Goal: Task Accomplishment & Management: Use online tool/utility

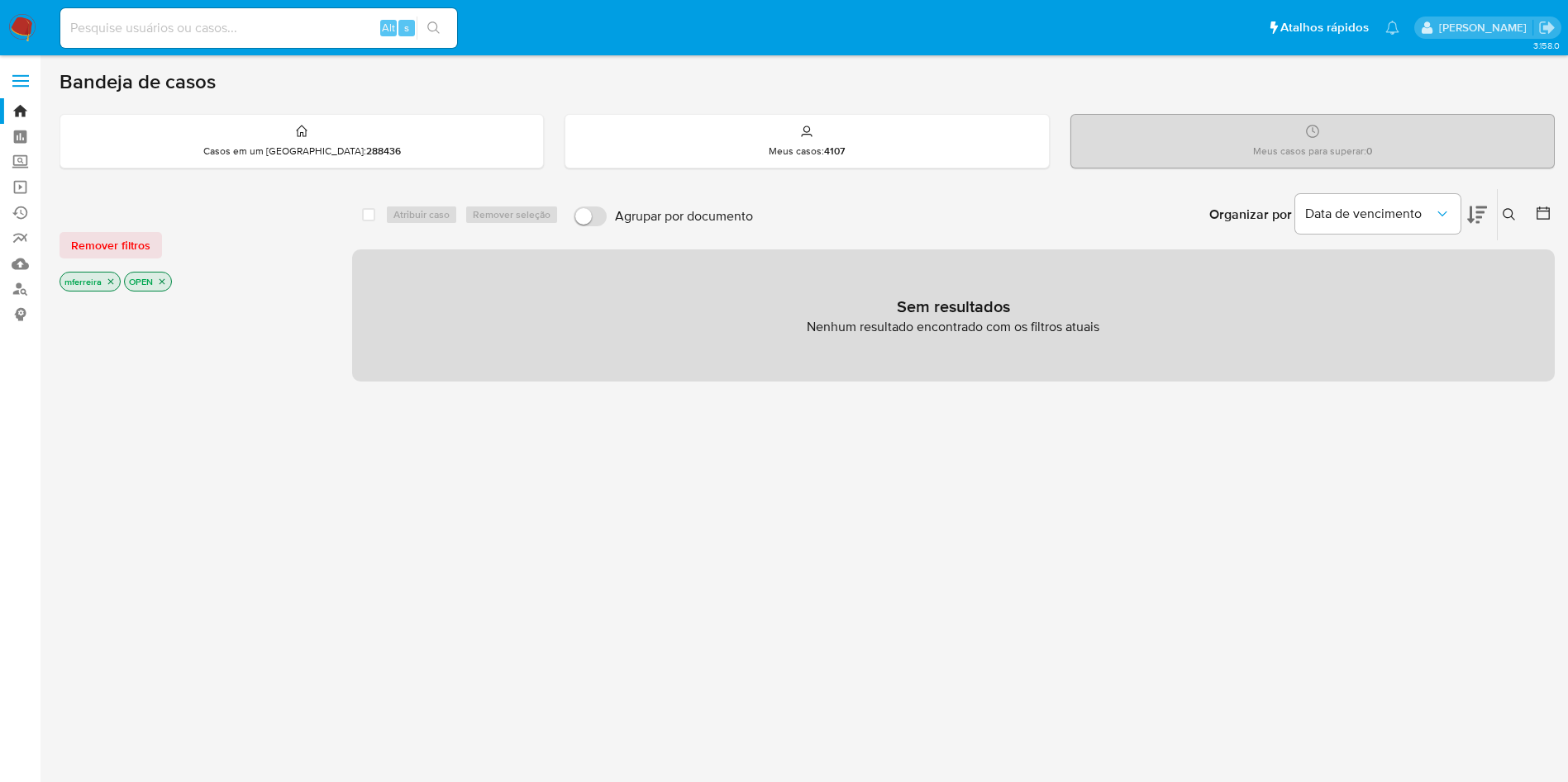
drag, startPoint x: 199, startPoint y: 38, endPoint x: 201, endPoint y: 24, distance: 14.1
click at [198, 38] on input at bounding box center [259, 28] width 397 height 22
type input "shop_magno"
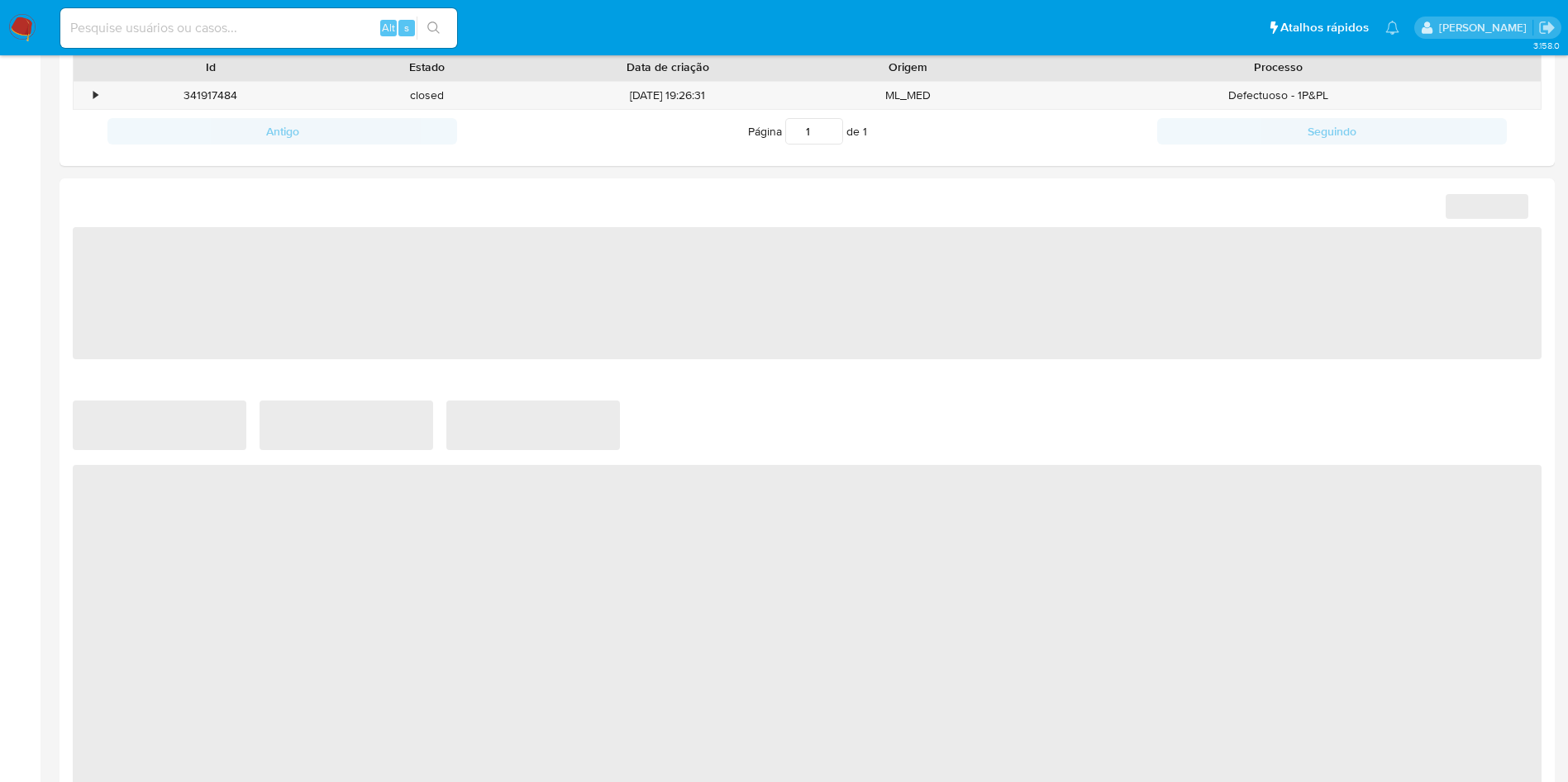
scroll to position [704, 0]
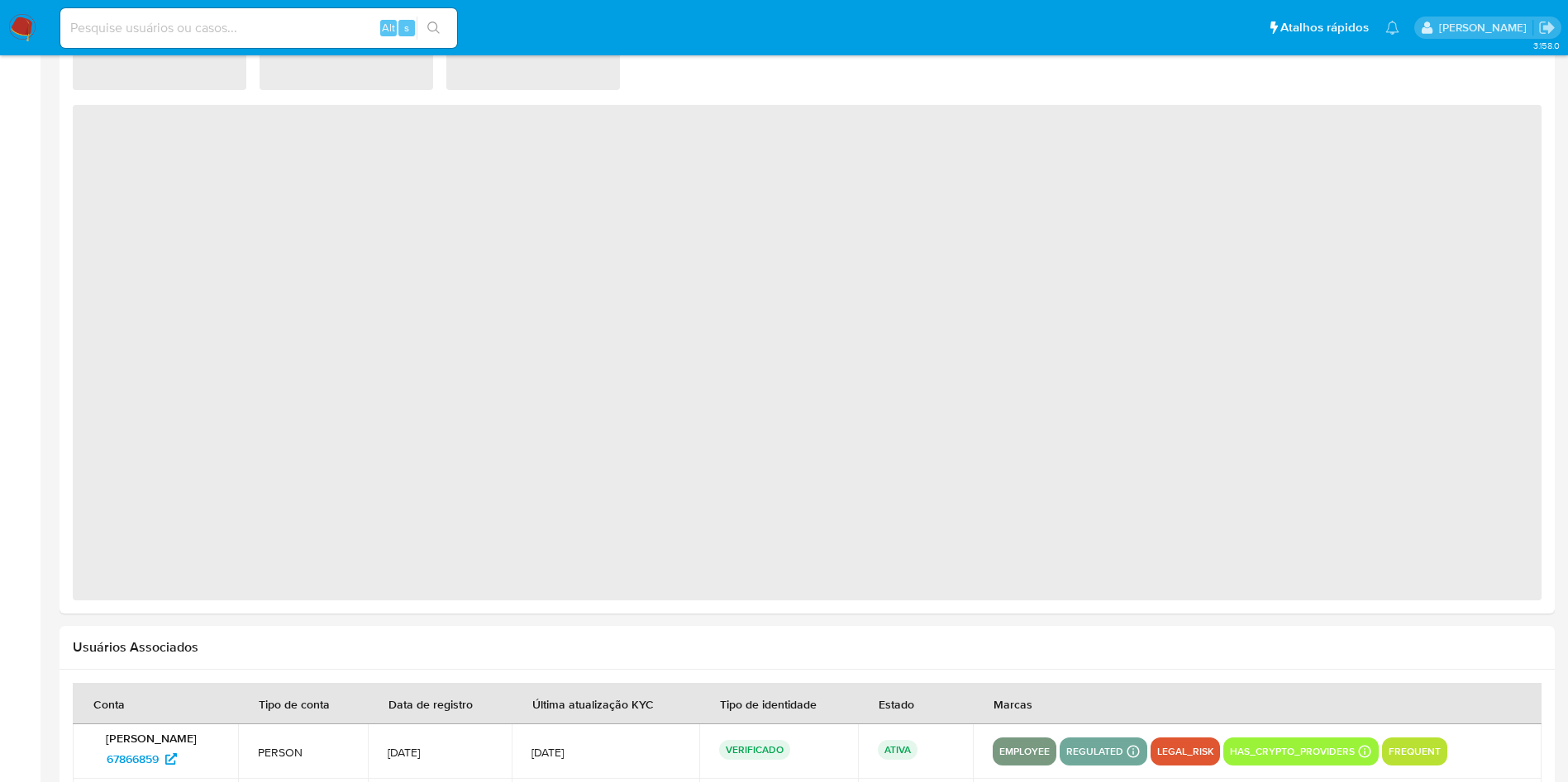
select select "10"
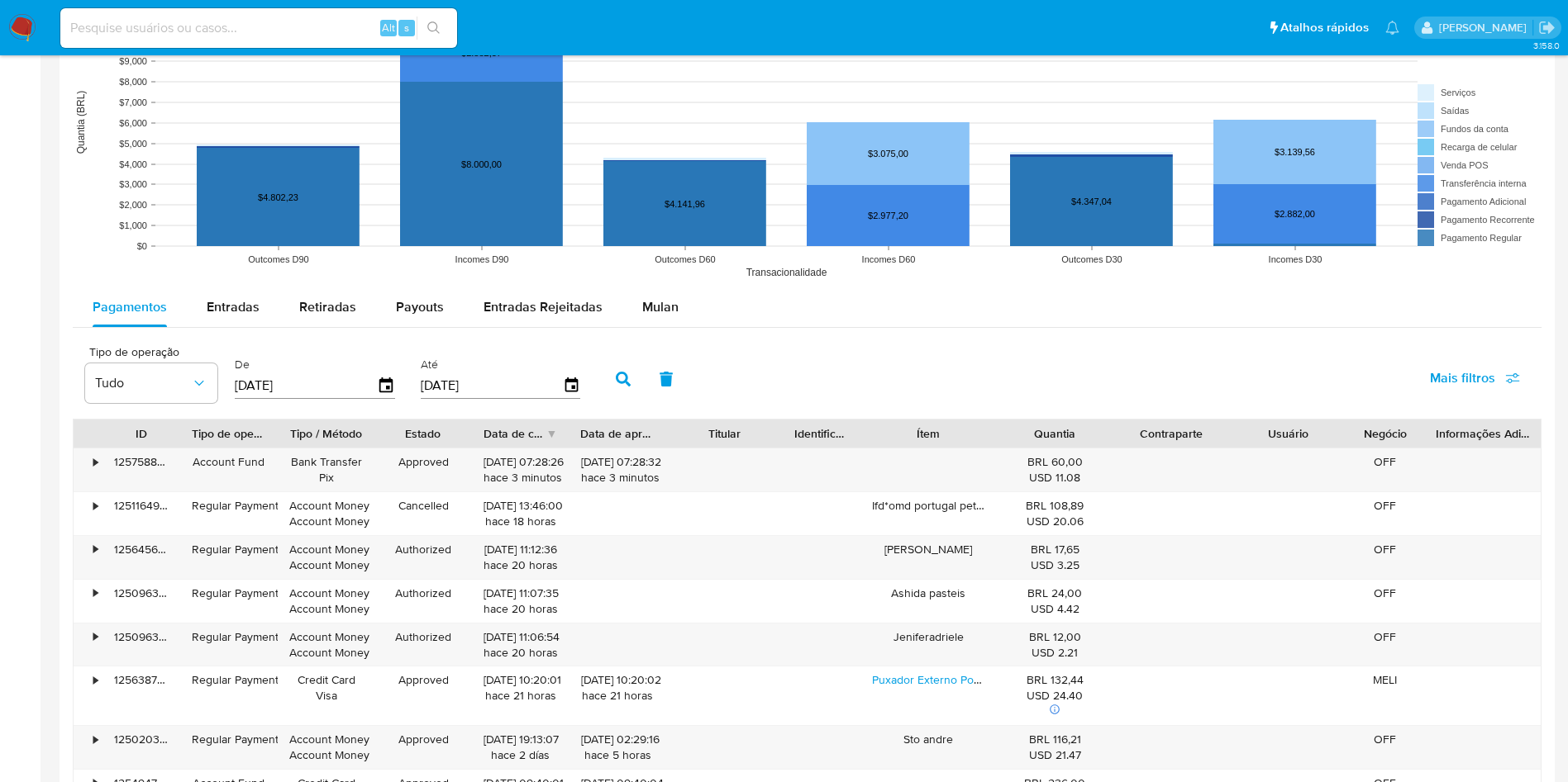
scroll to position [1222, 0]
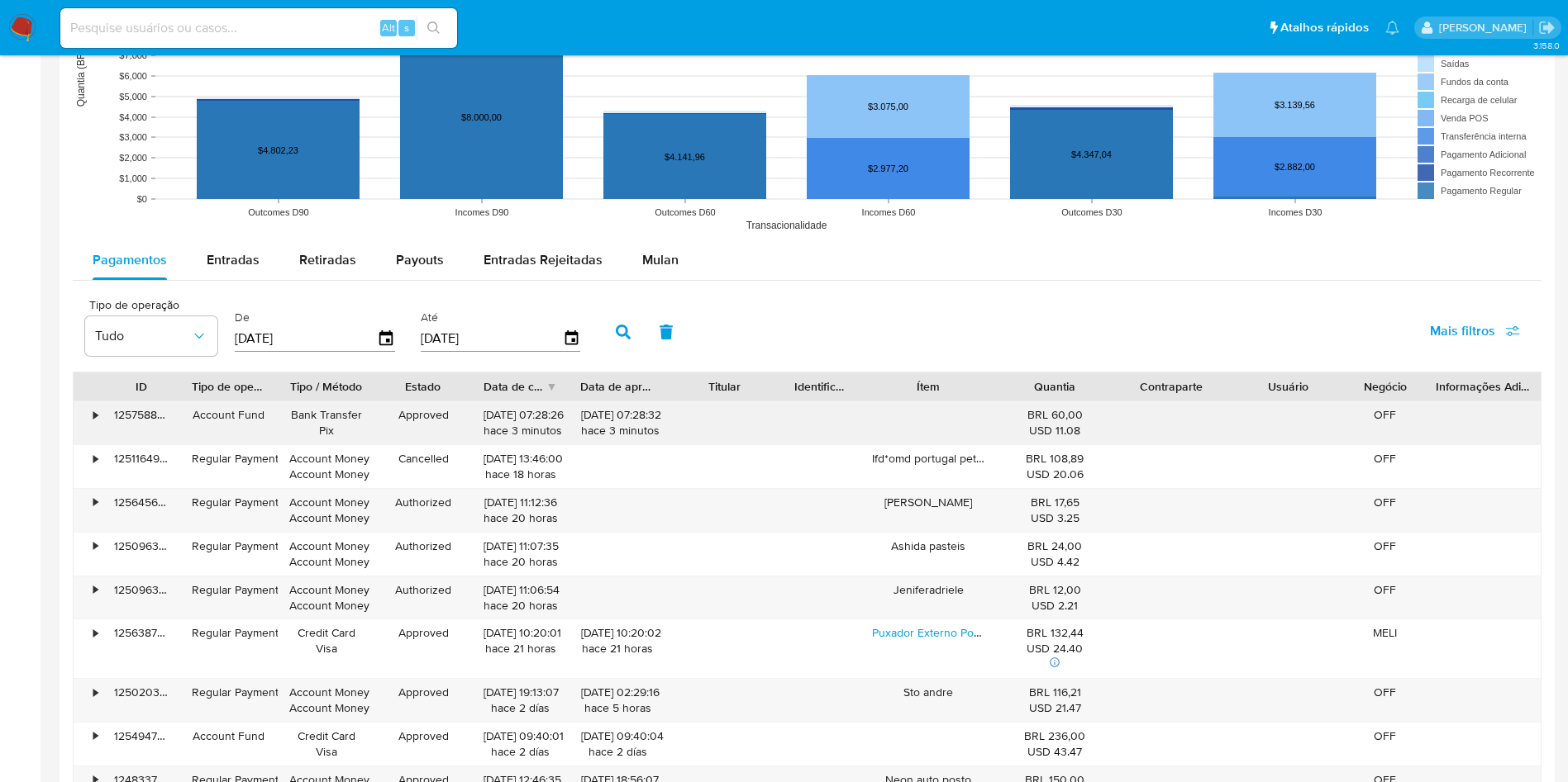
click at [99, 413] on div "•" at bounding box center [87, 423] width 29 height 43
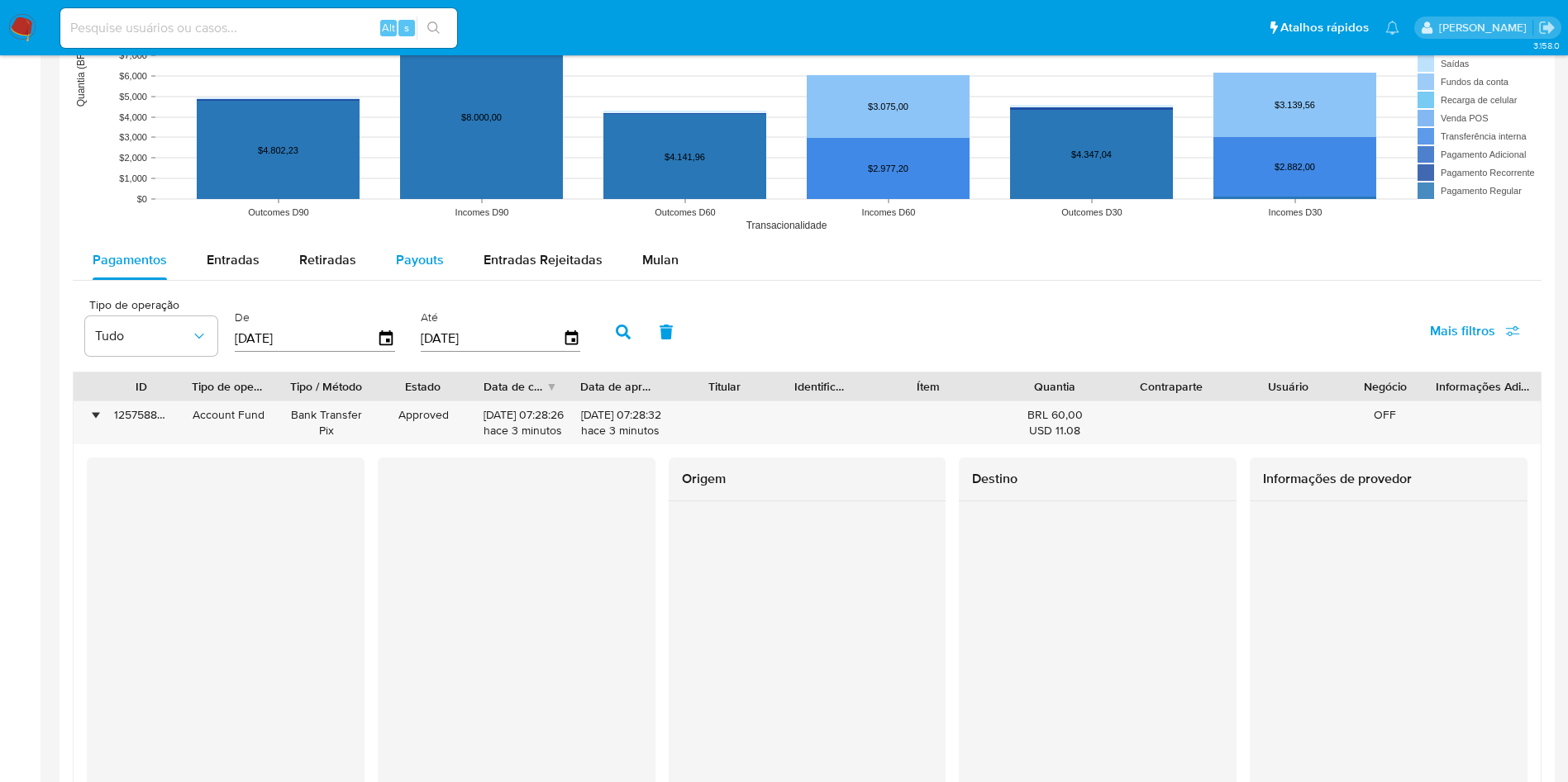
click at [410, 260] on span "Payouts" at bounding box center [420, 260] width 48 height 19
select select "10"
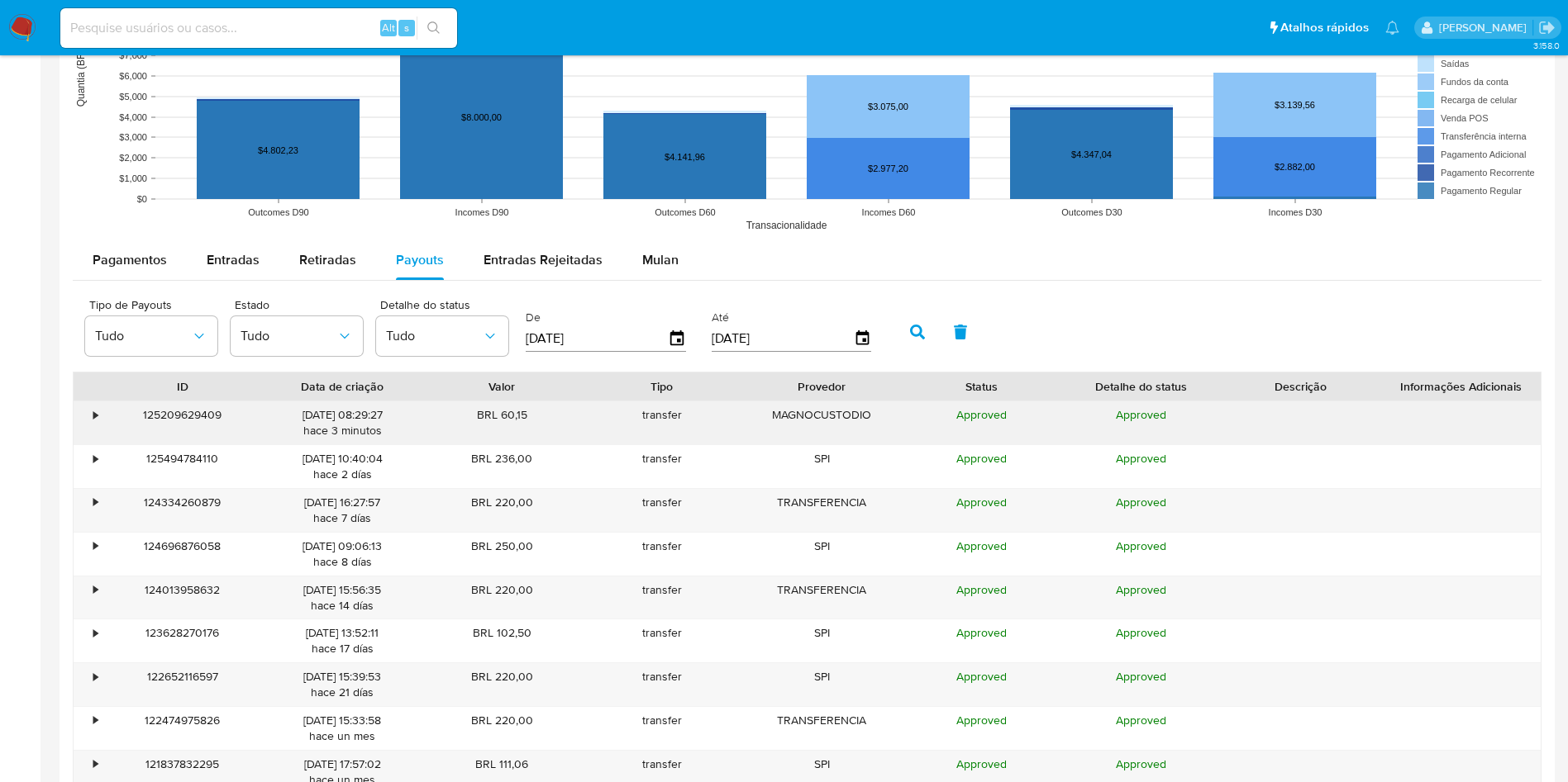
click at [96, 410] on div "•" at bounding box center [95, 415] width 4 height 16
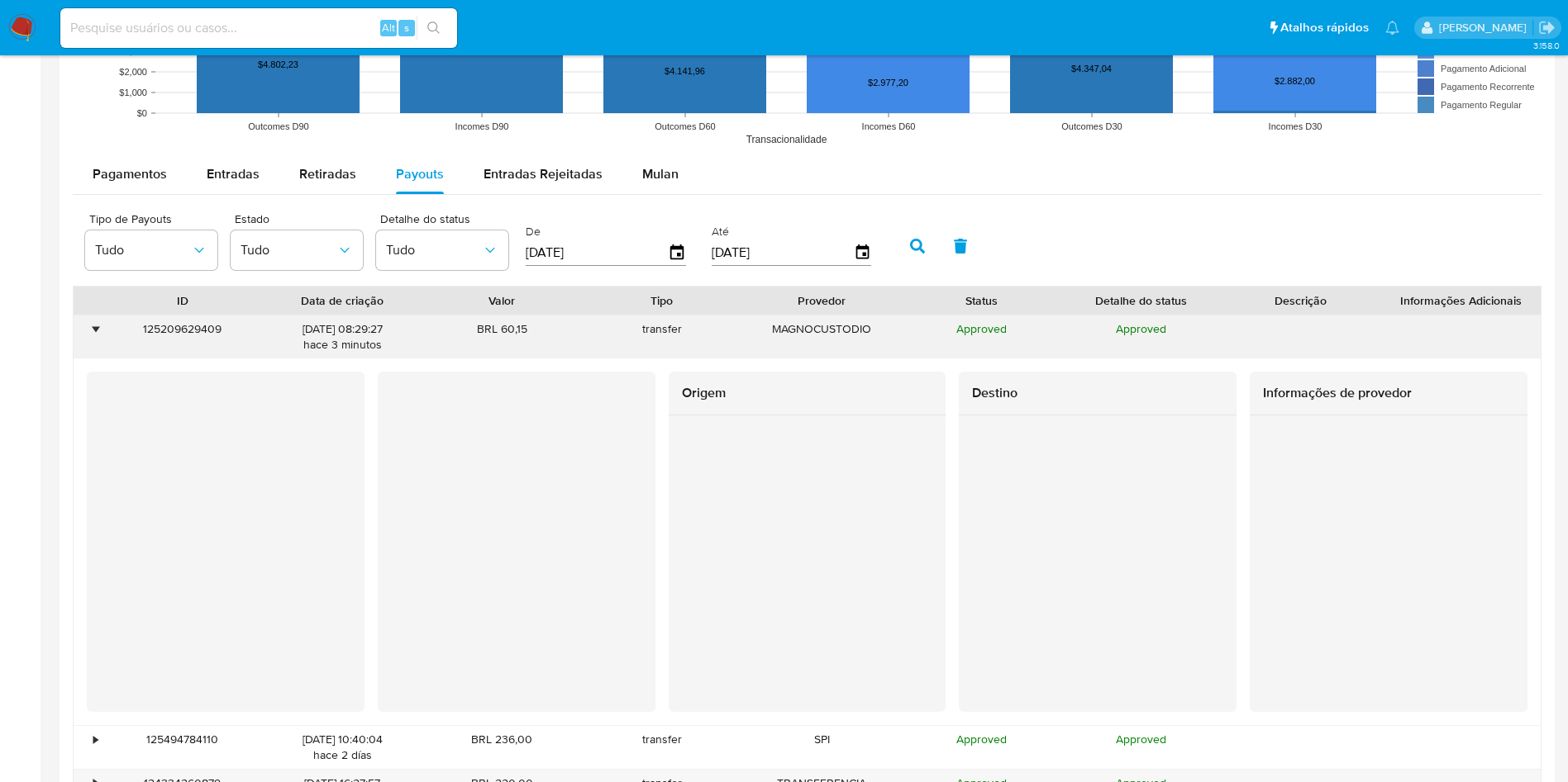
scroll to position [1346, 0]
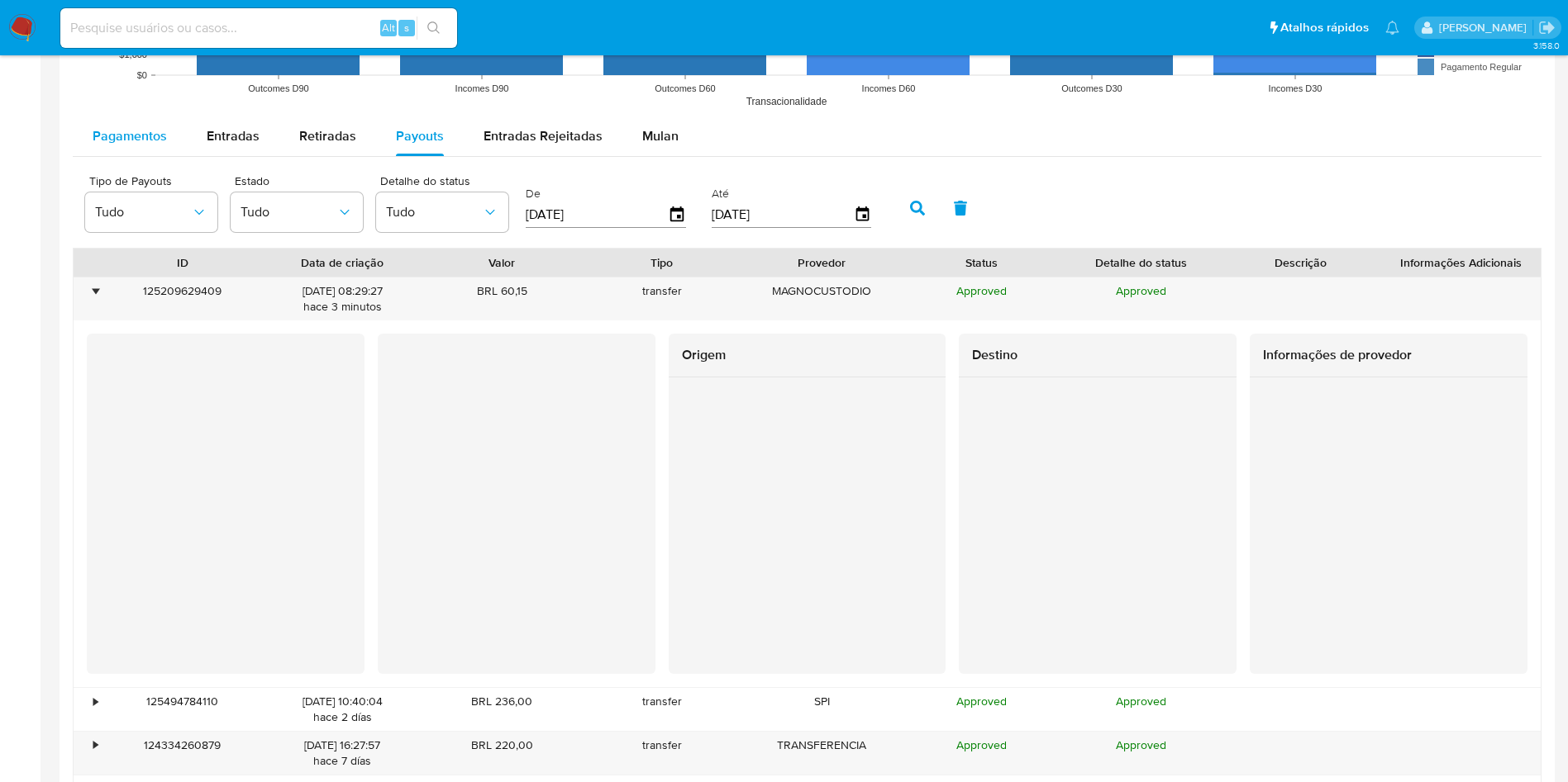
click at [141, 132] on span "Pagamentos" at bounding box center [129, 136] width 74 height 19
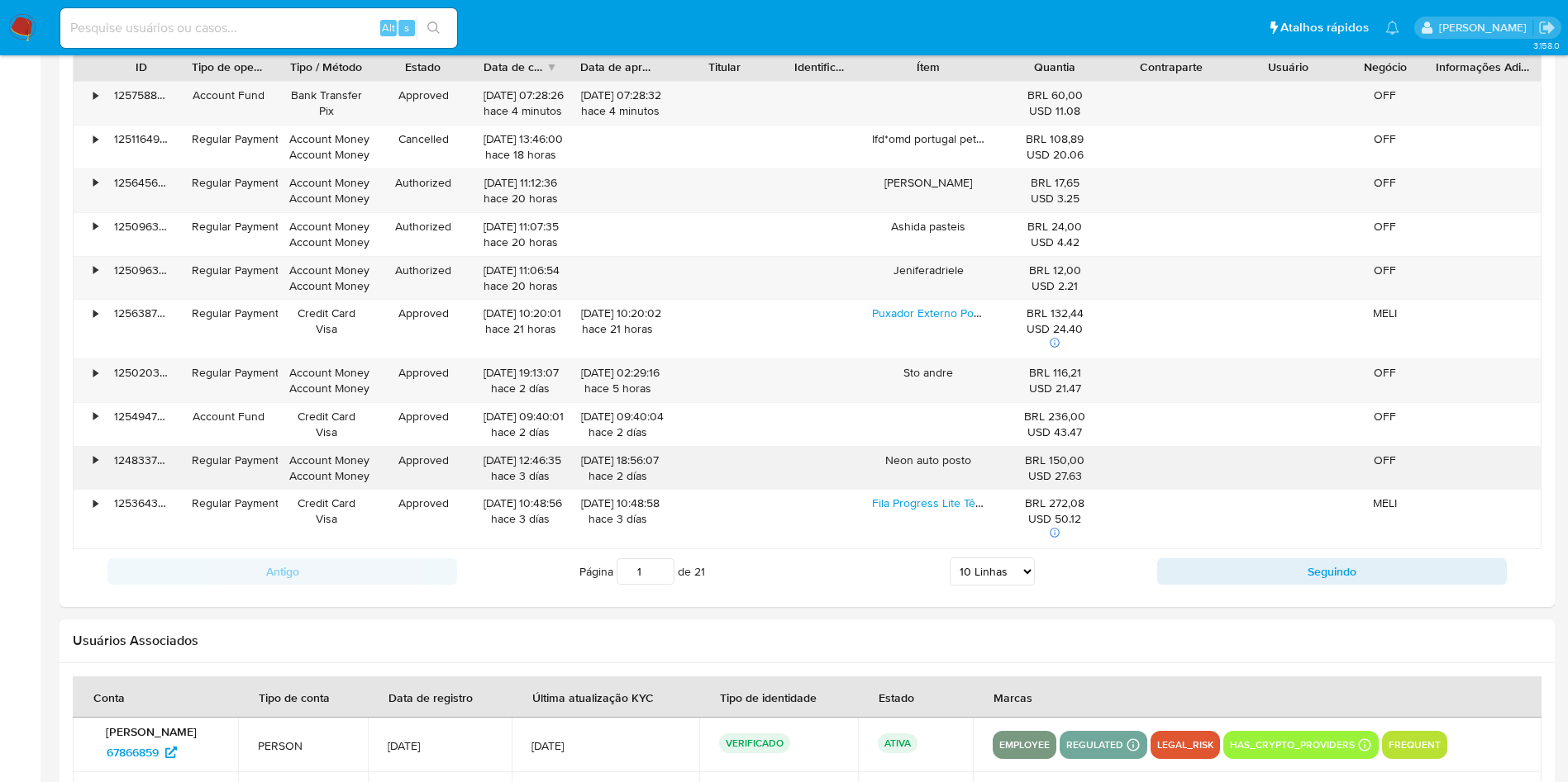
scroll to position [1540, 0]
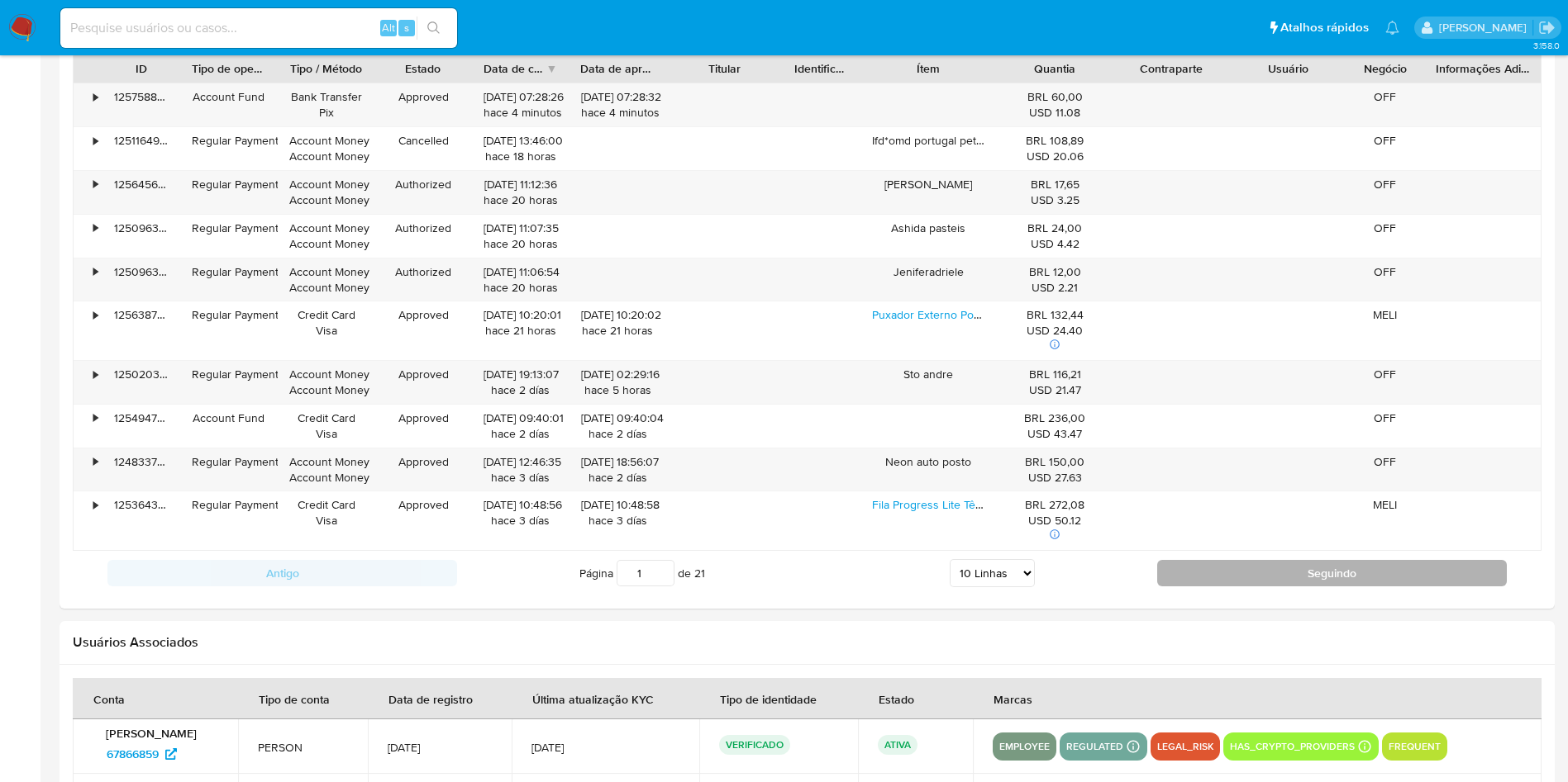
click at [1284, 571] on button "Seguindo" at bounding box center [1332, 573] width 350 height 26
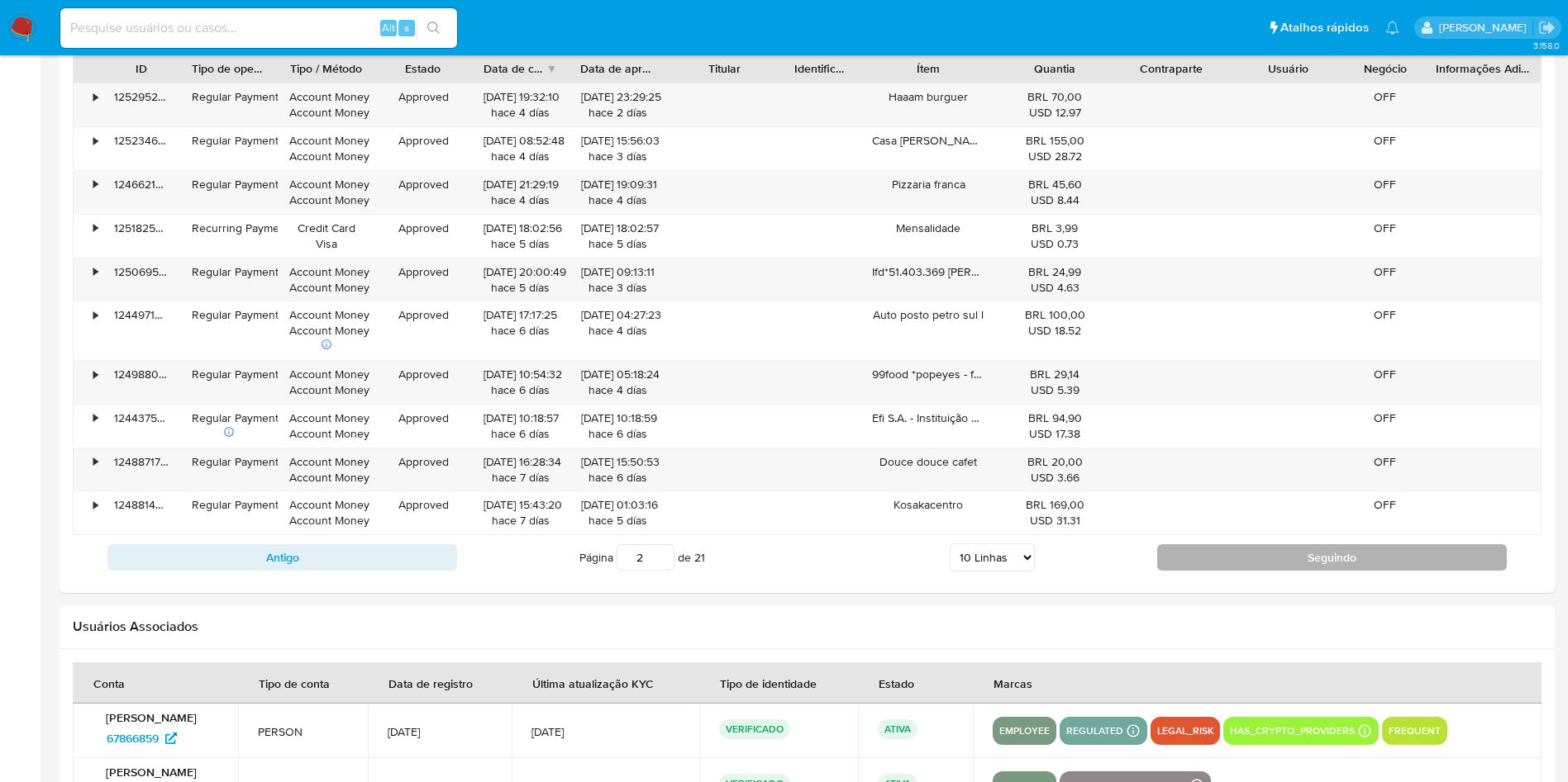
click at [1253, 554] on button "Seguindo" at bounding box center [1332, 557] width 350 height 26
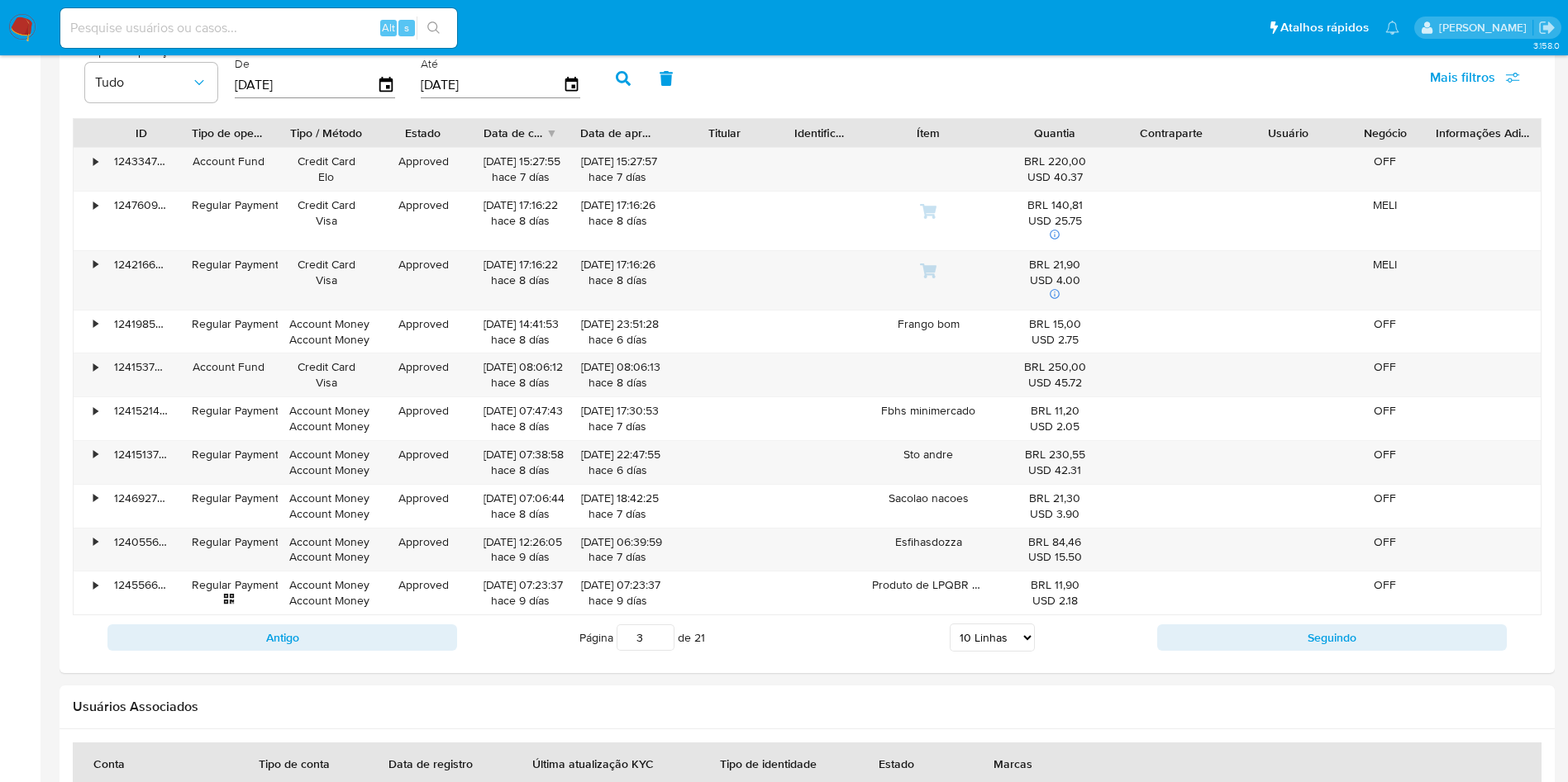
scroll to position [1478, 0]
click at [1257, 623] on button "Seguindo" at bounding box center [1332, 635] width 350 height 26
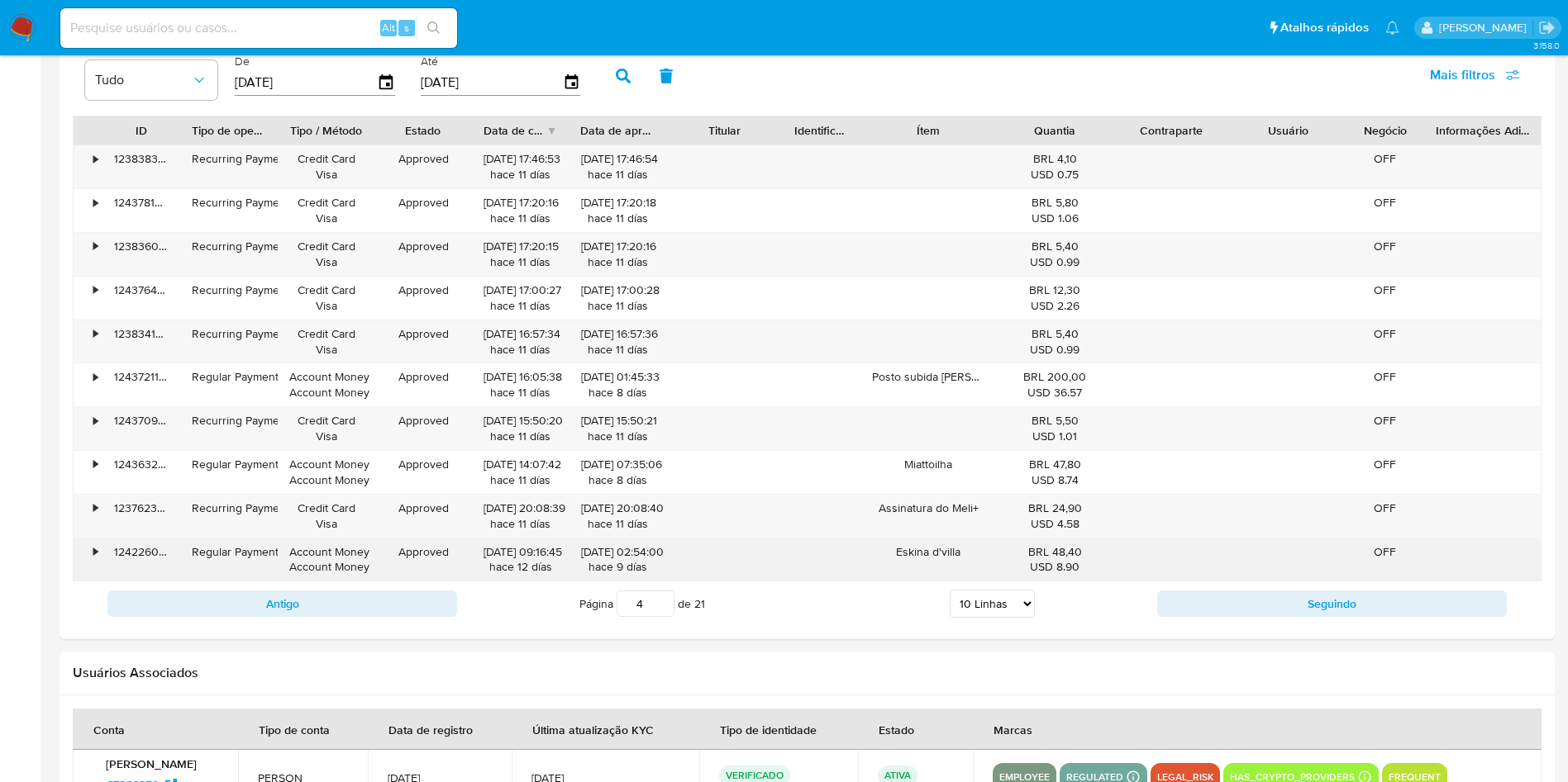
scroll to position [1756, 0]
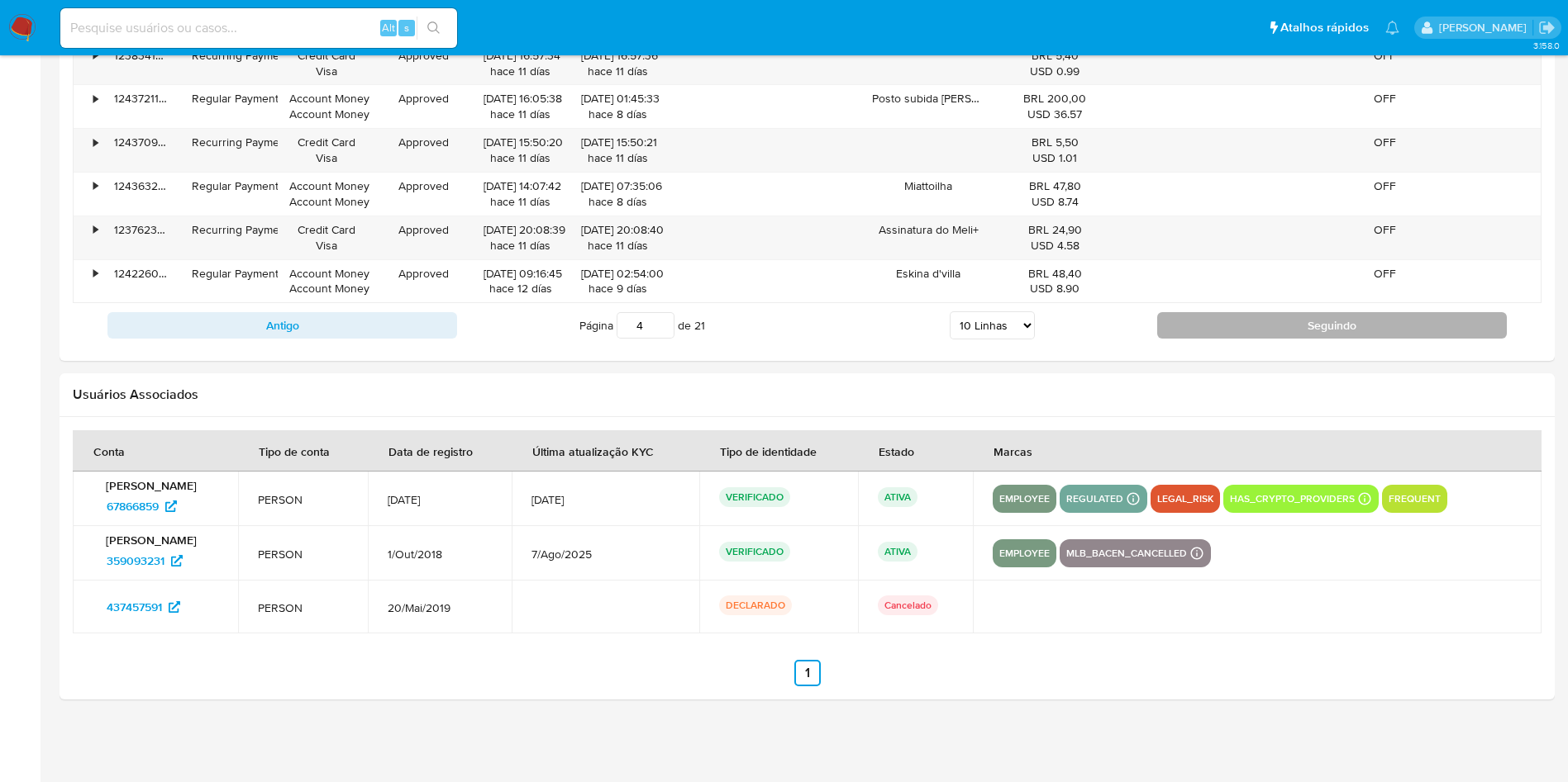
click at [1219, 326] on button "Seguindo" at bounding box center [1332, 325] width 350 height 26
type input "5"
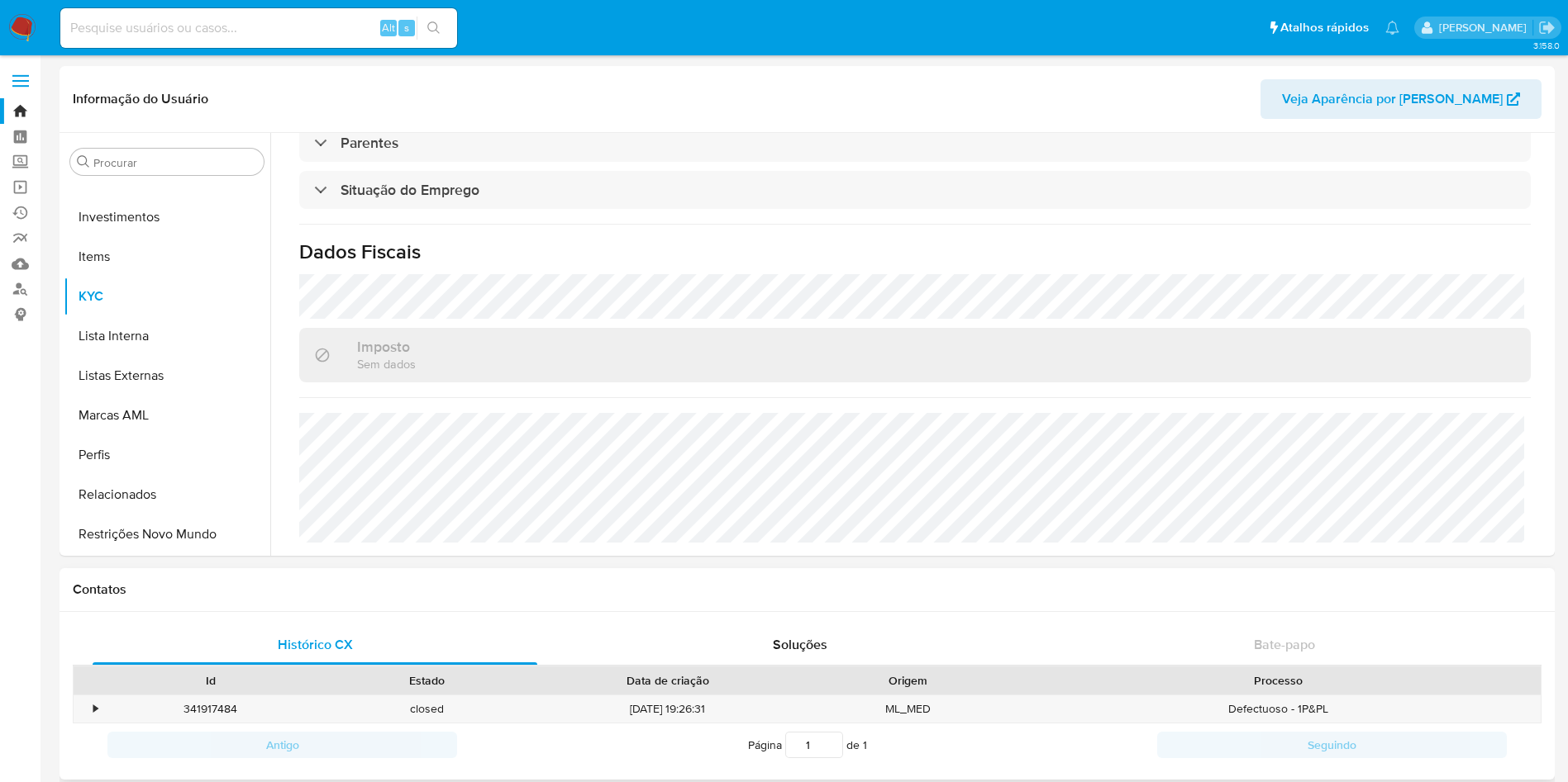
scroll to position [0, 0]
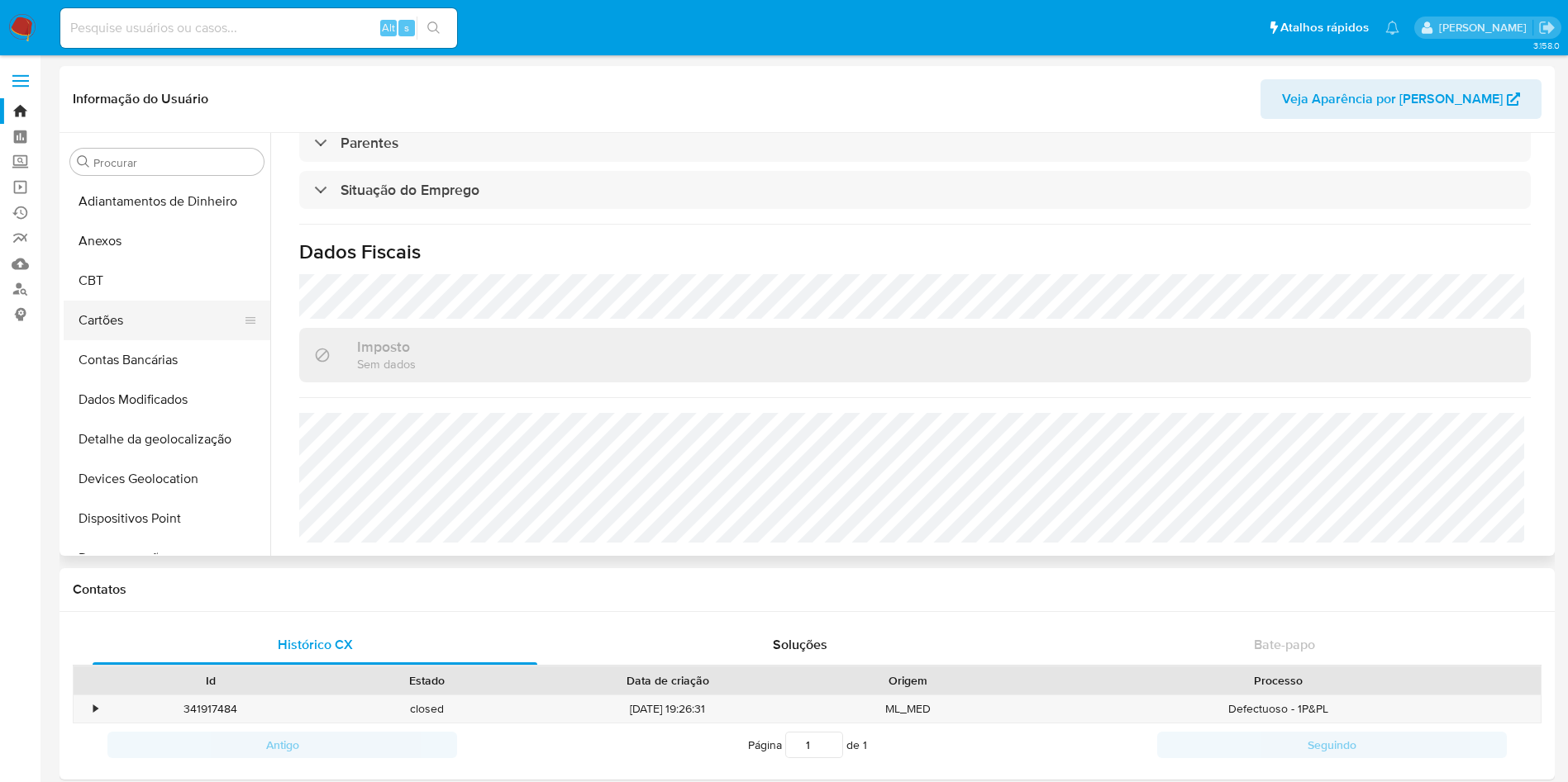
click at [130, 337] on button "Cartões" at bounding box center [160, 320] width 193 height 39
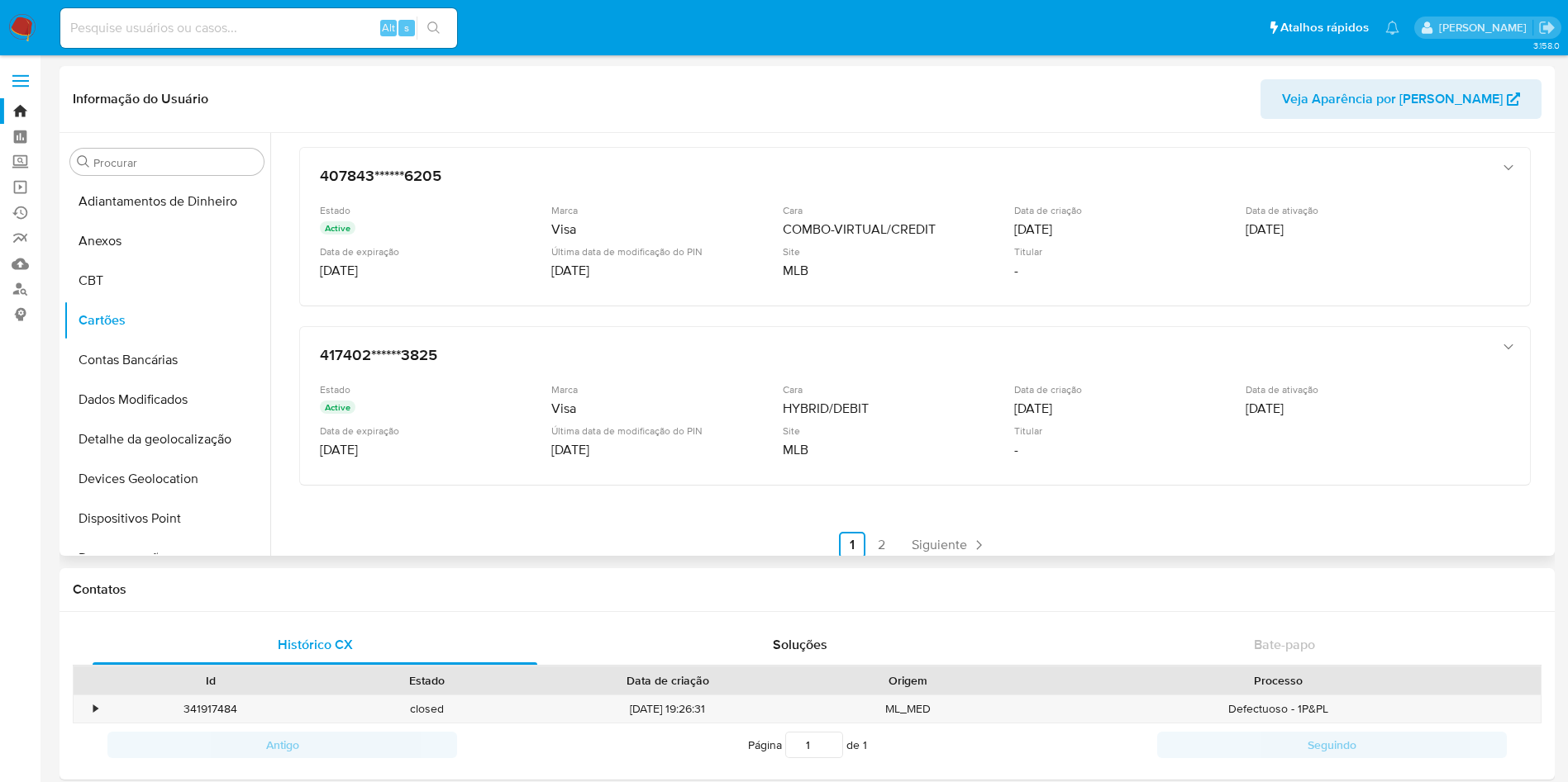
scroll to position [658, 0]
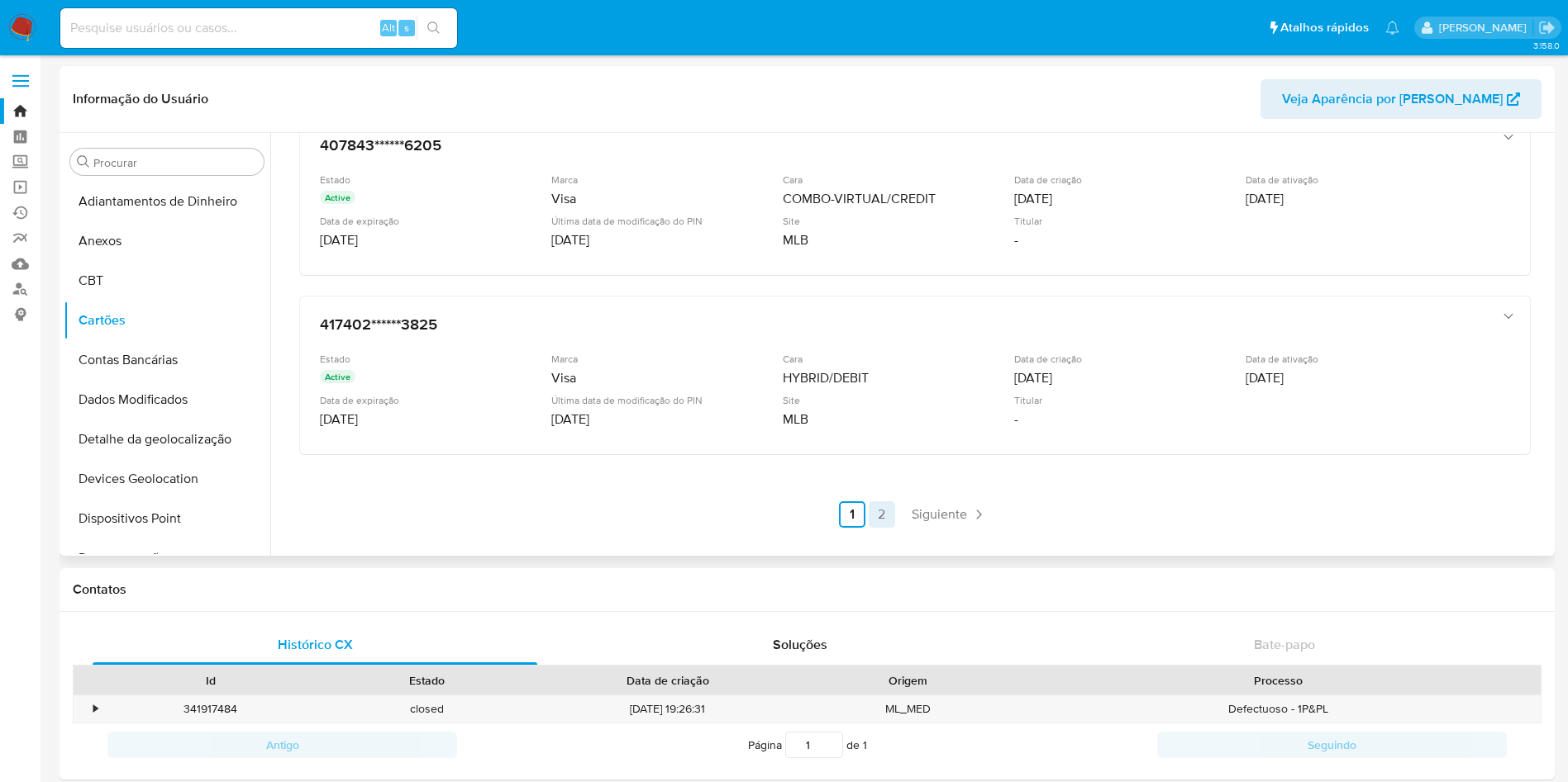
click at [869, 511] on link "2" at bounding box center [882, 515] width 26 height 26
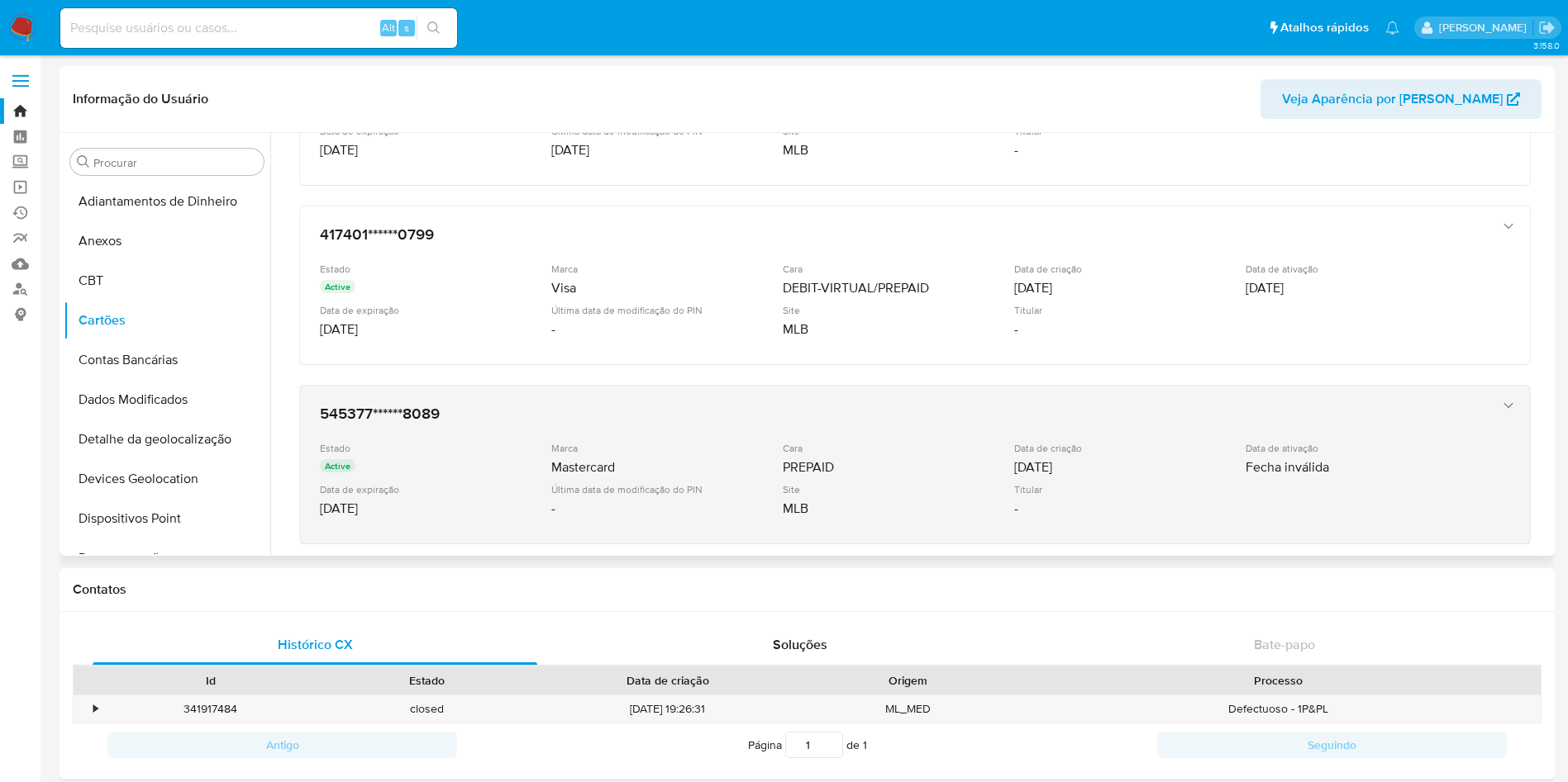
scroll to position [299, 0]
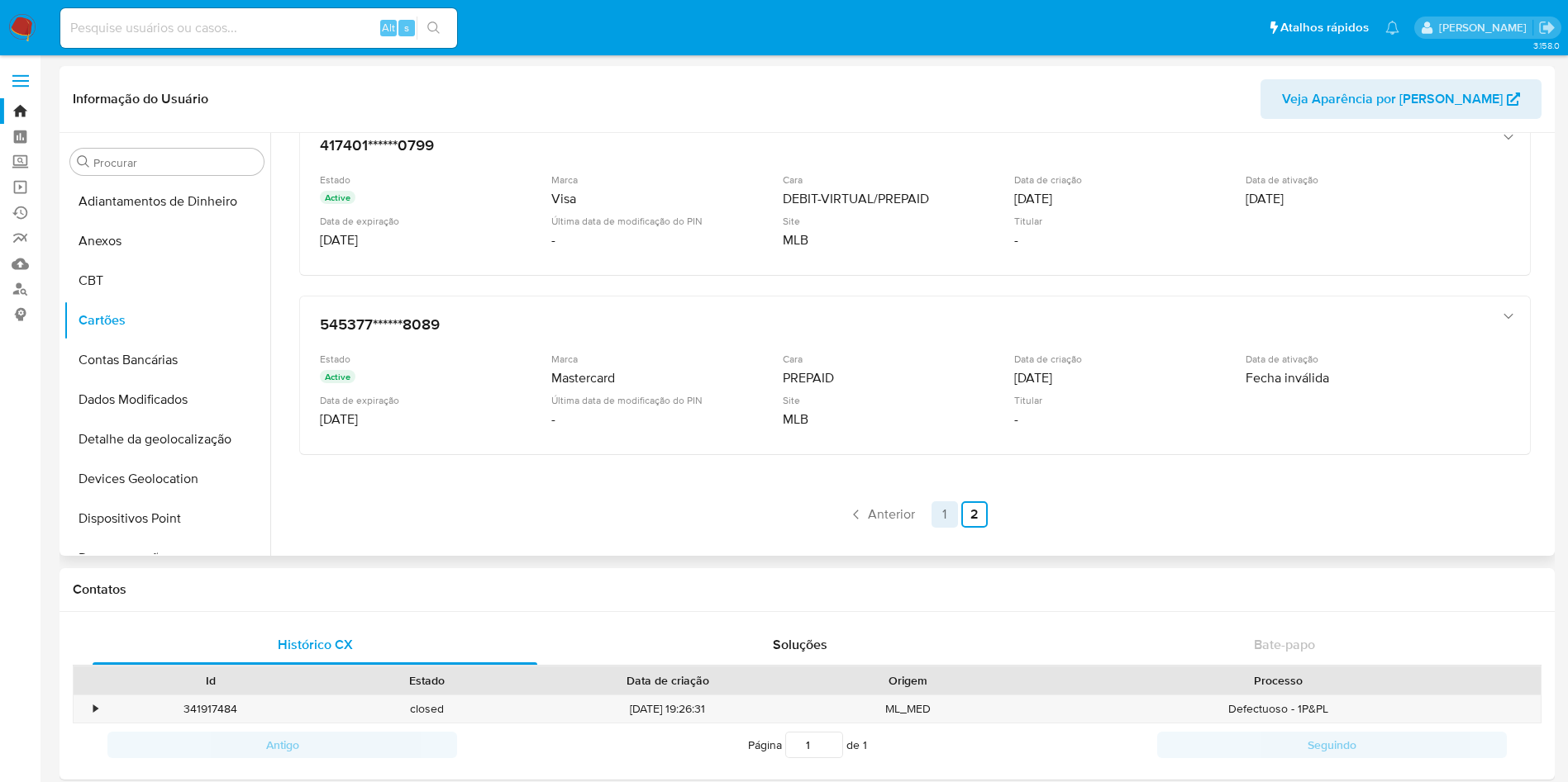
click at [939, 514] on link "1" at bounding box center [945, 515] width 26 height 26
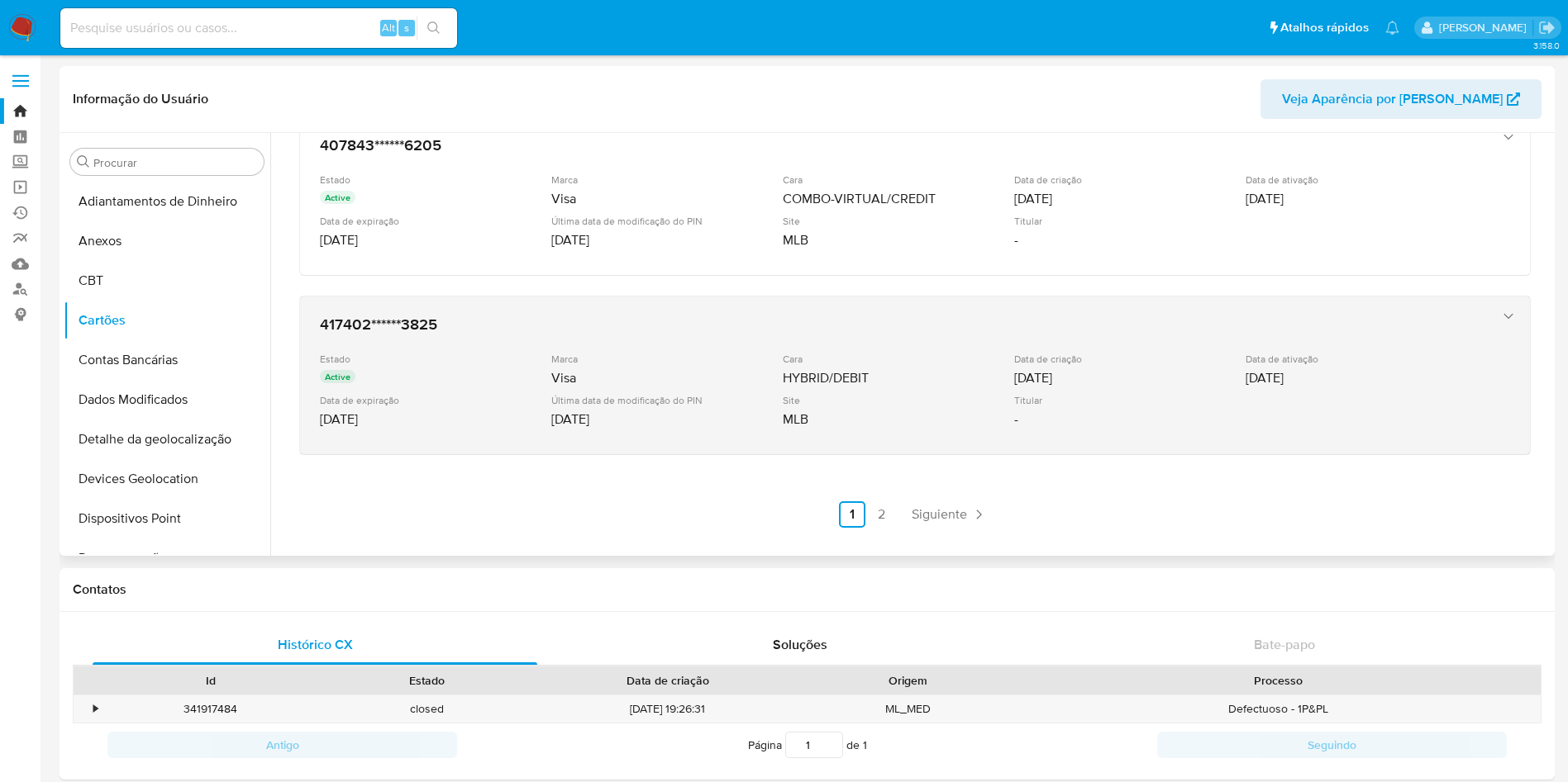
scroll to position [0, 0]
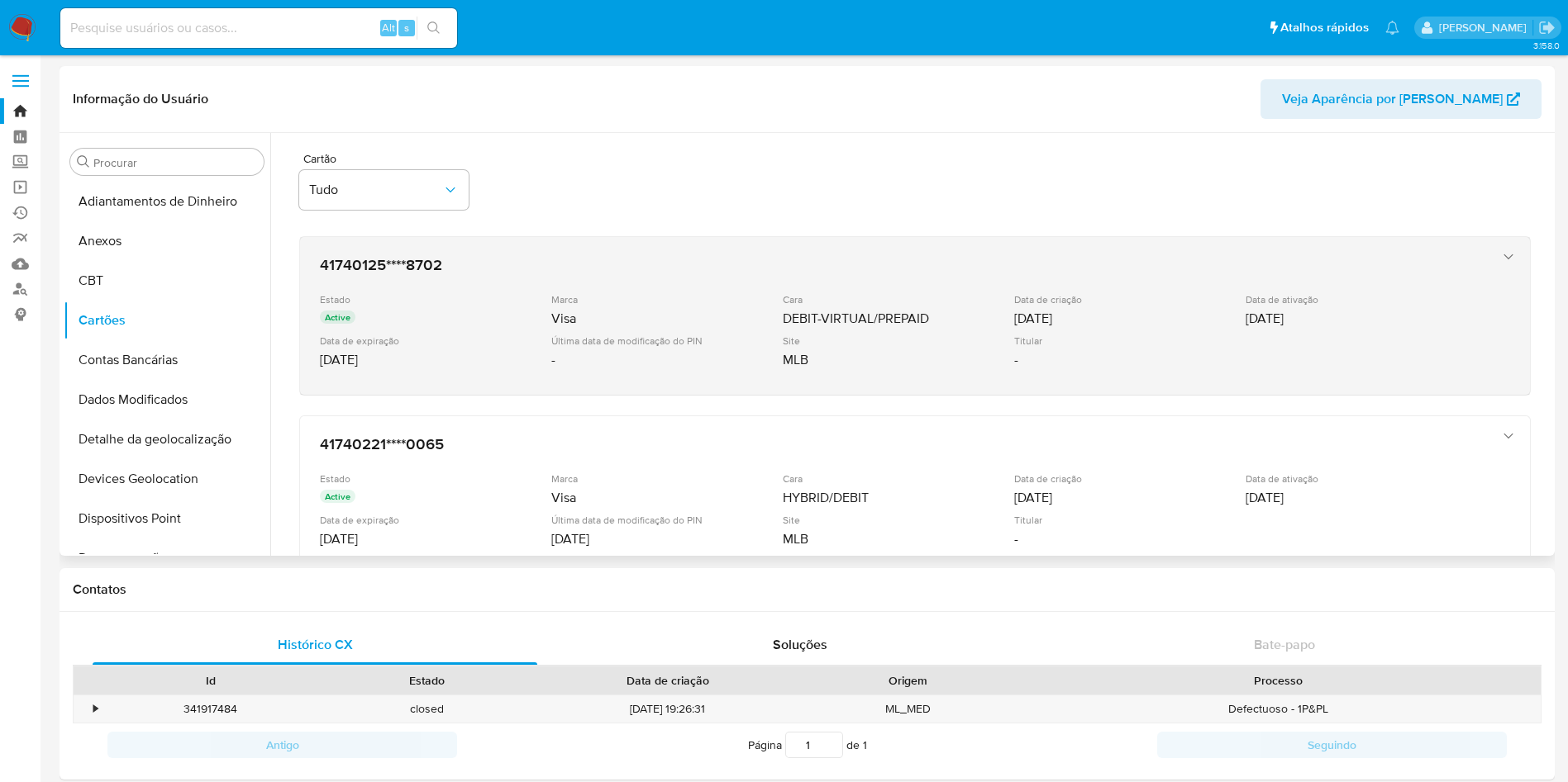
click at [419, 339] on div "Data de expiração" at bounding box center [434, 341] width 228 height 12
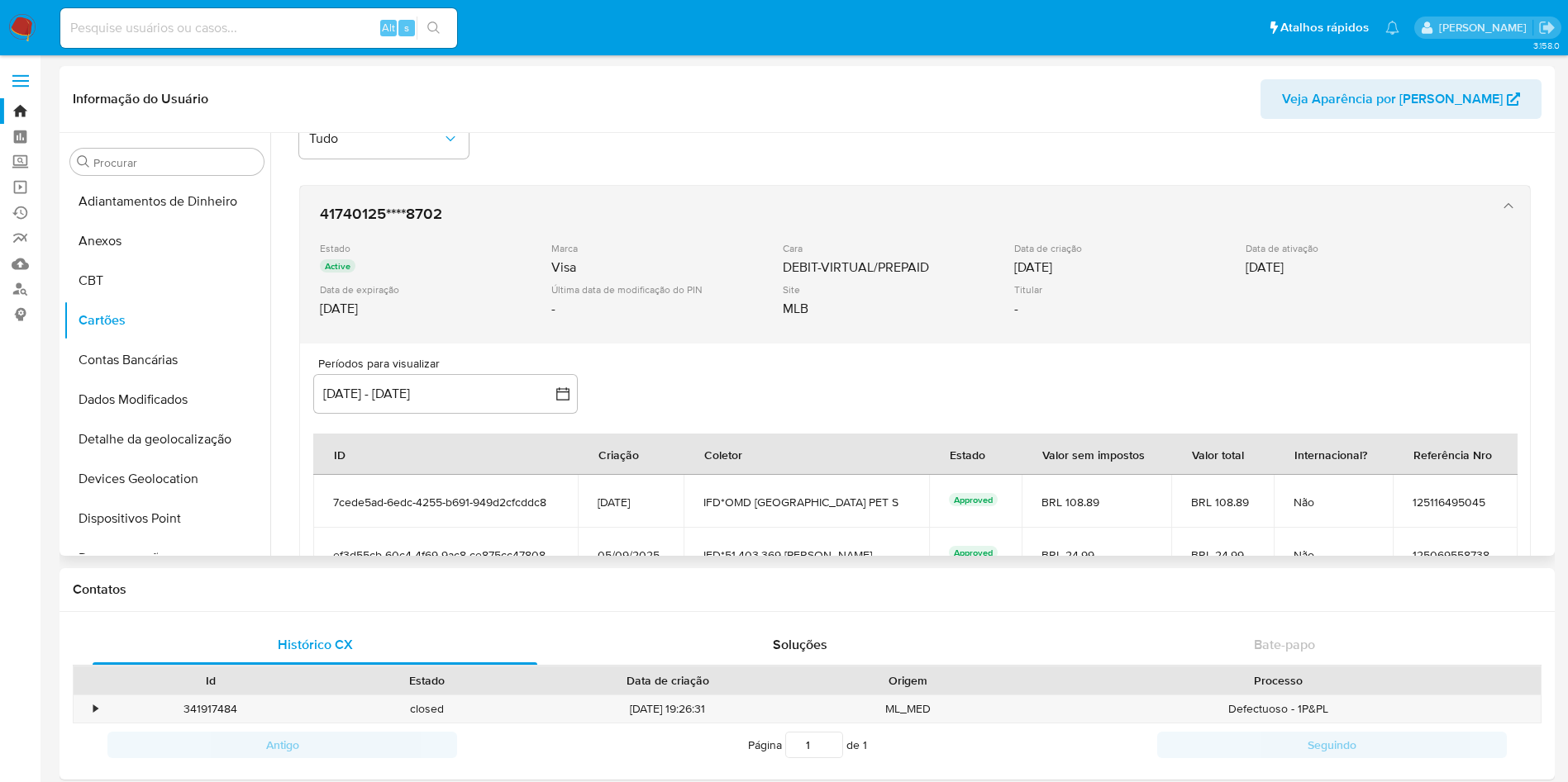
scroll to position [50, 0]
click at [441, 310] on div "01/08/2032" at bounding box center [434, 310] width 228 height 17
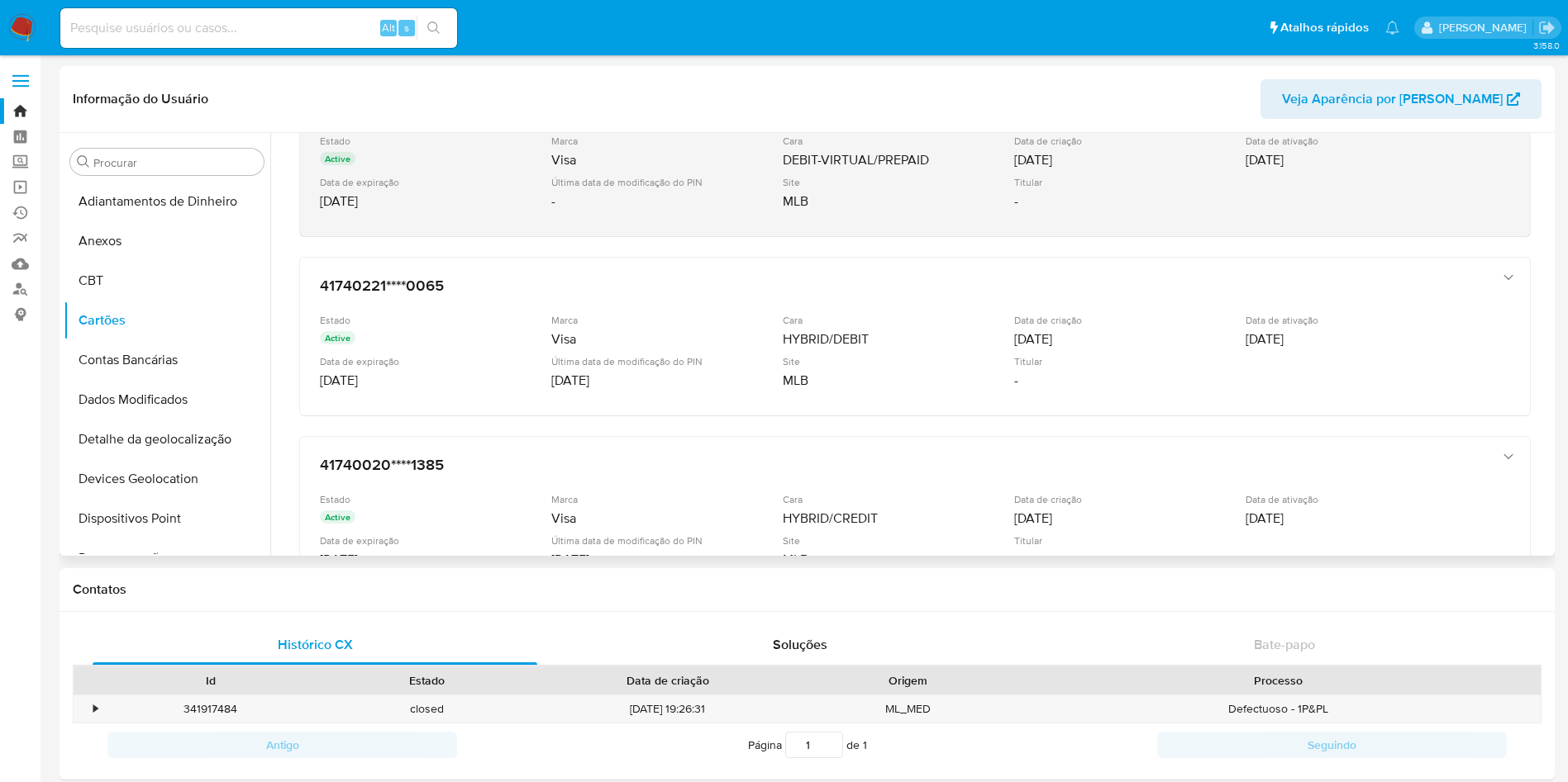
scroll to position [160, 0]
click at [441, 310] on div "41740221****0065 Estado Active Marca Visa Cara HYBRID/DEBIT Data de criação 06/…" at bounding box center [898, 335] width 1170 height 135
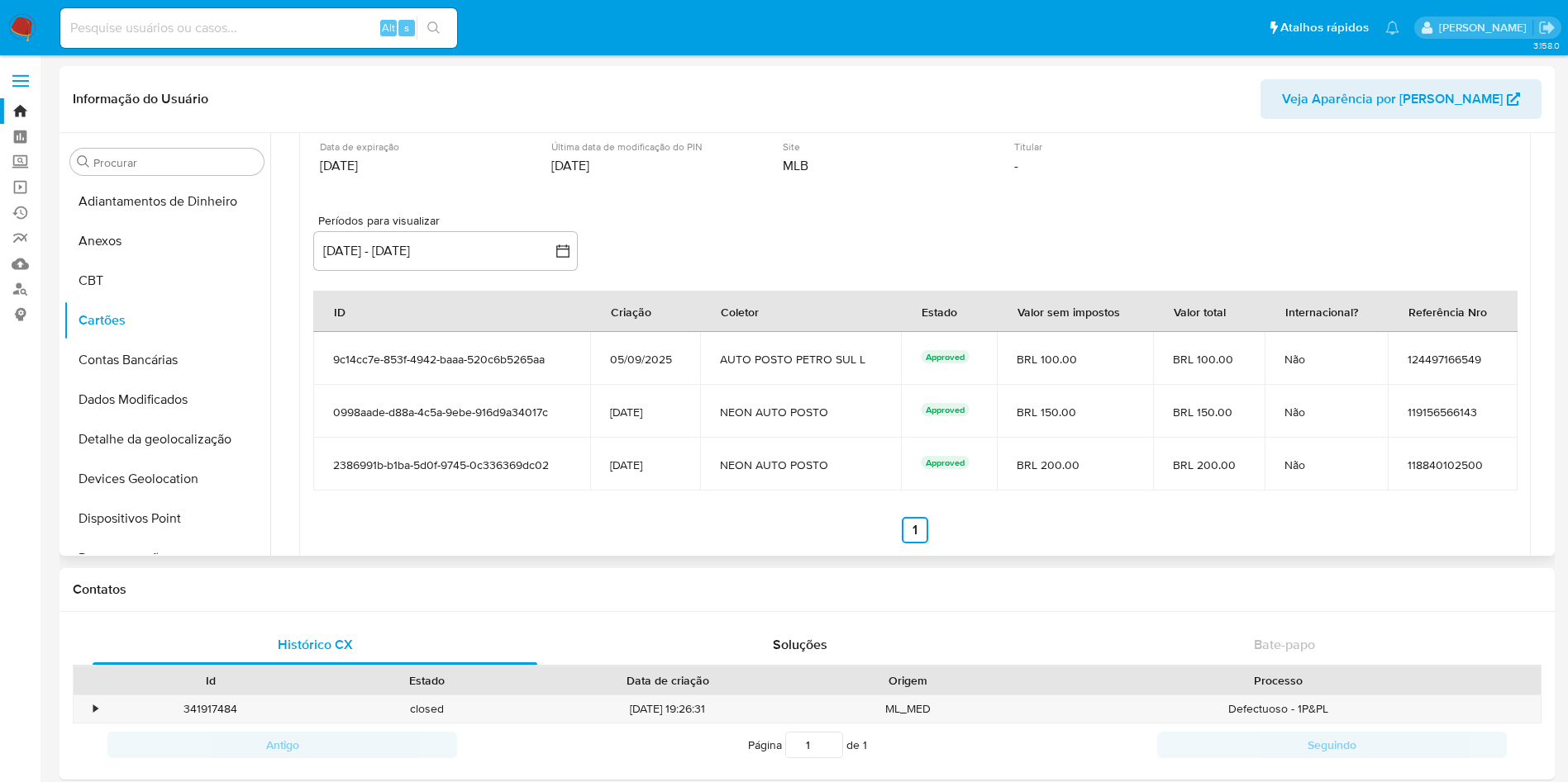
scroll to position [374, 0]
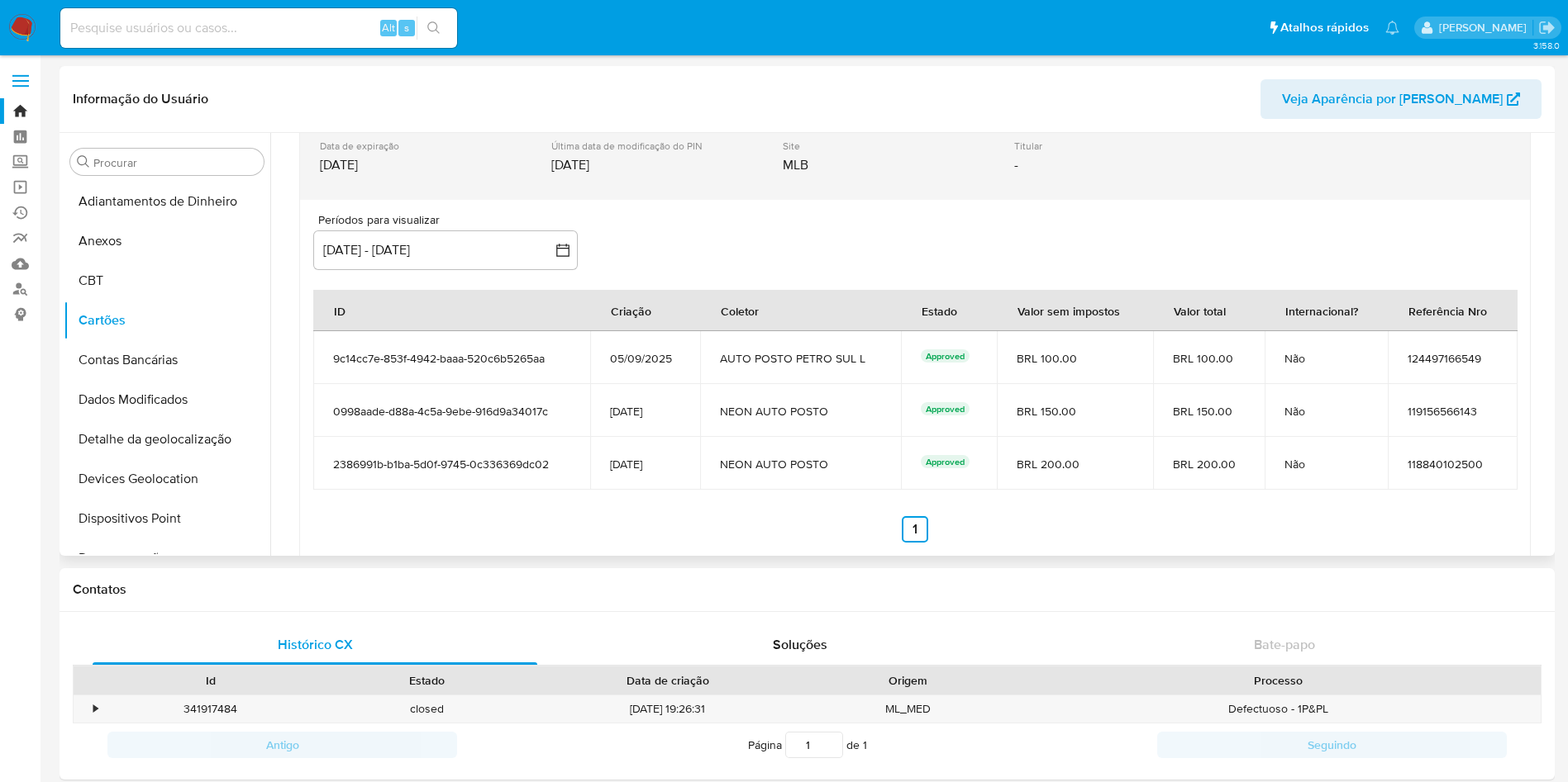
click at [466, 187] on div "41740221****0065 Estado Active Marca Visa Cara HYBRID/DEBIT Data de criação 06/…" at bounding box center [898, 121] width 1170 height 135
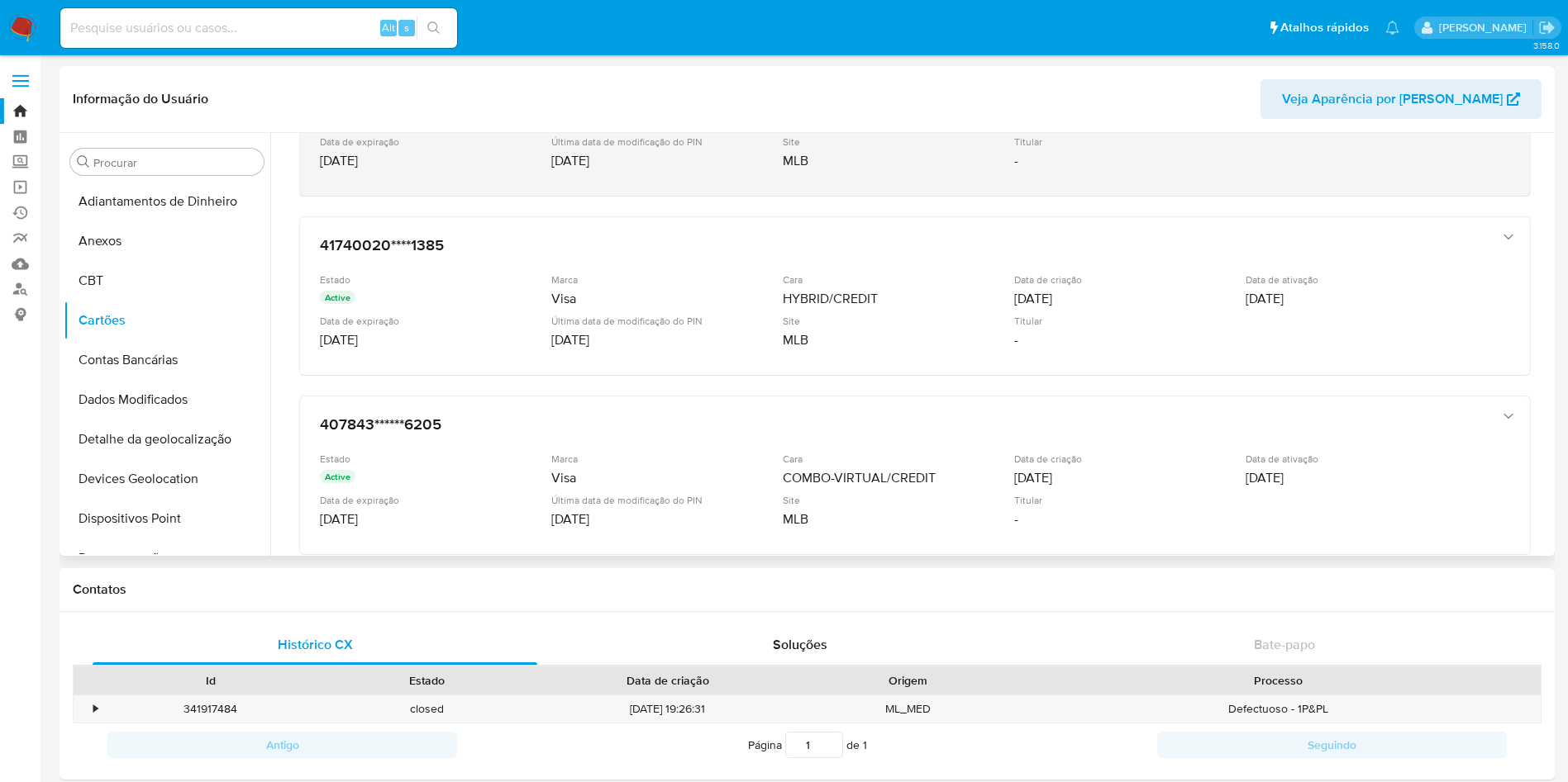
scroll to position [382, 0]
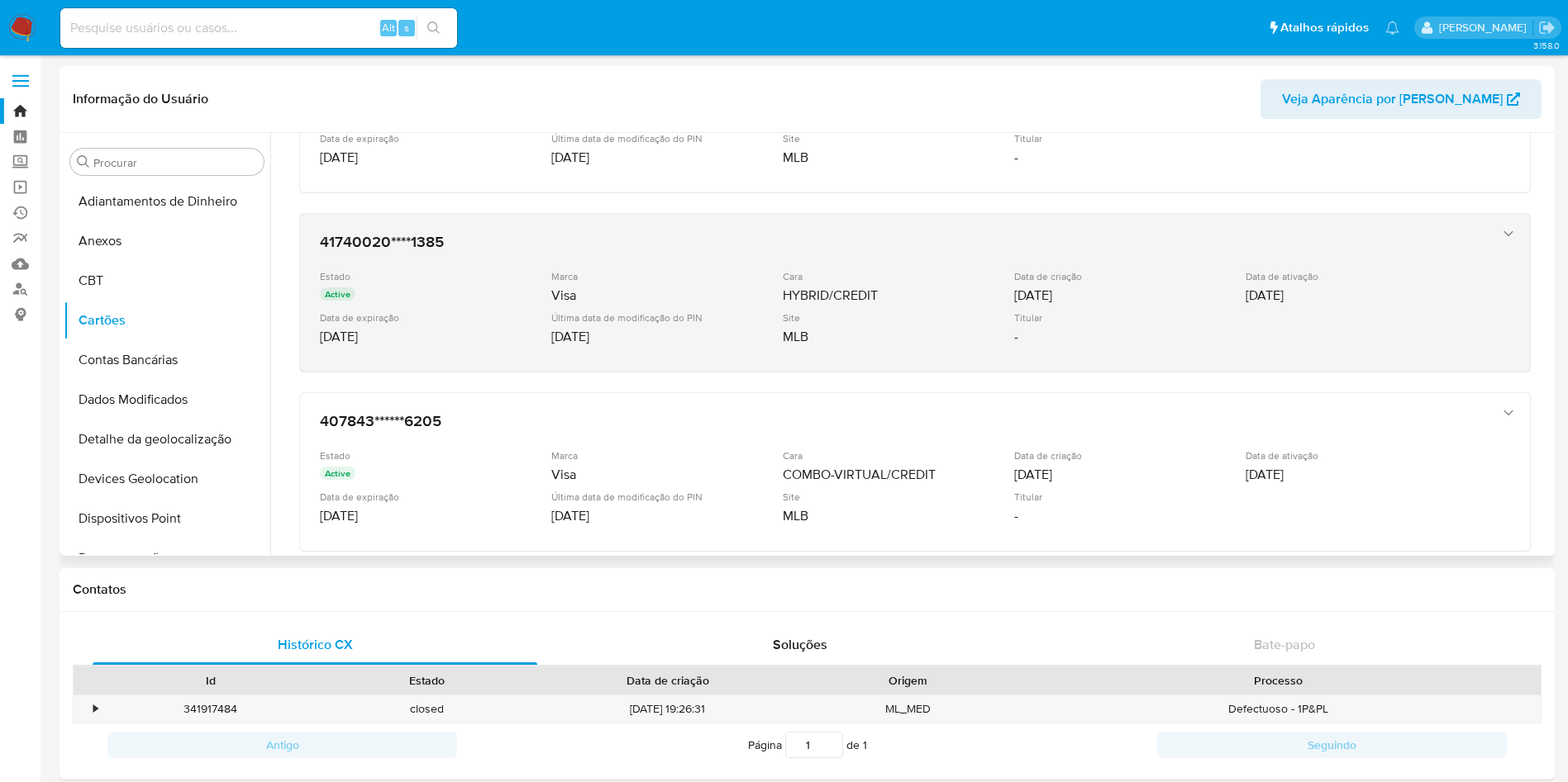
click at [457, 262] on div "41740020****1385 Estado Active Marca Visa Cara HYBRID/CREDIT Data de criação 06…" at bounding box center [898, 293] width 1170 height 135
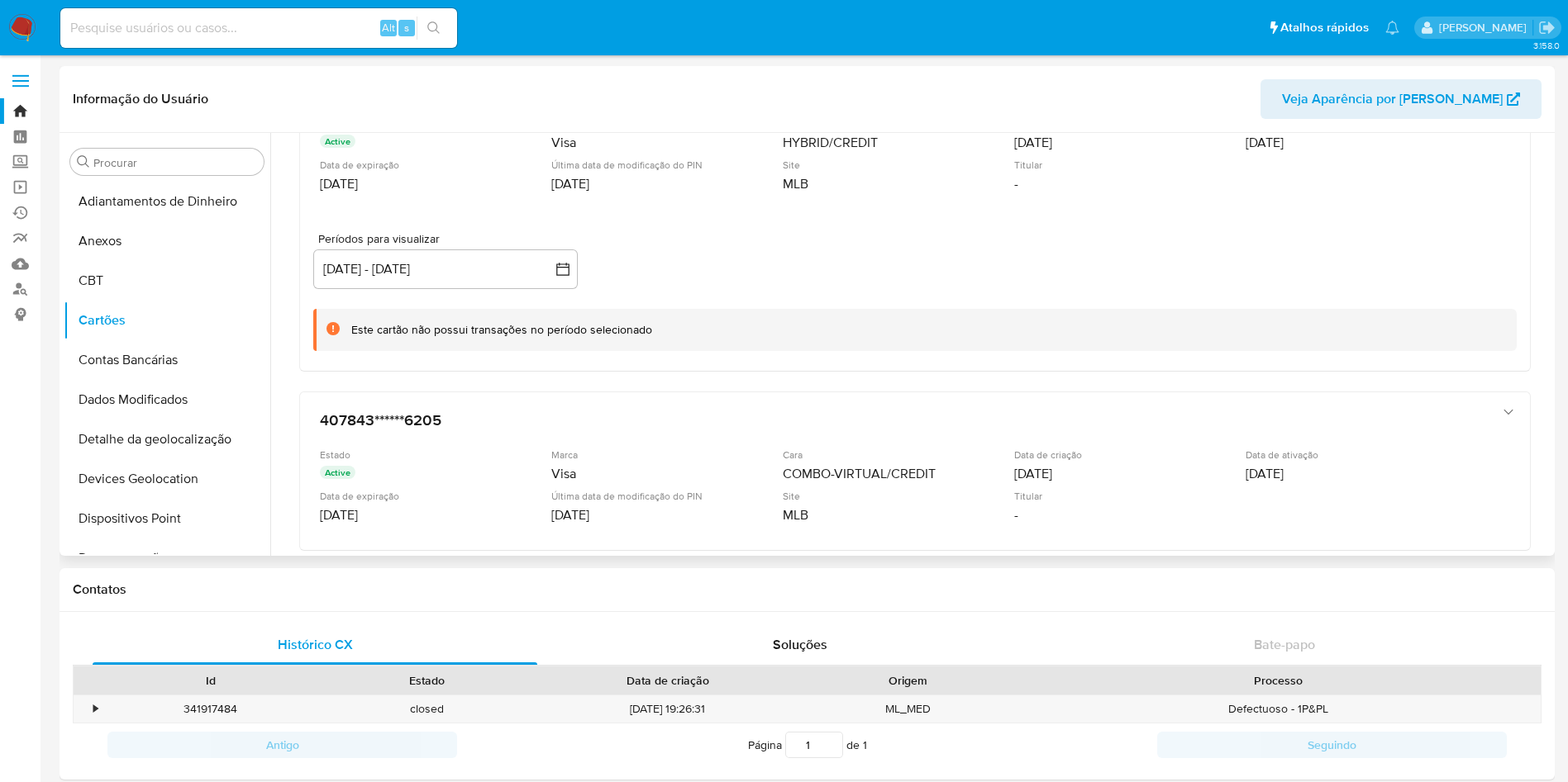
scroll to position [580, 0]
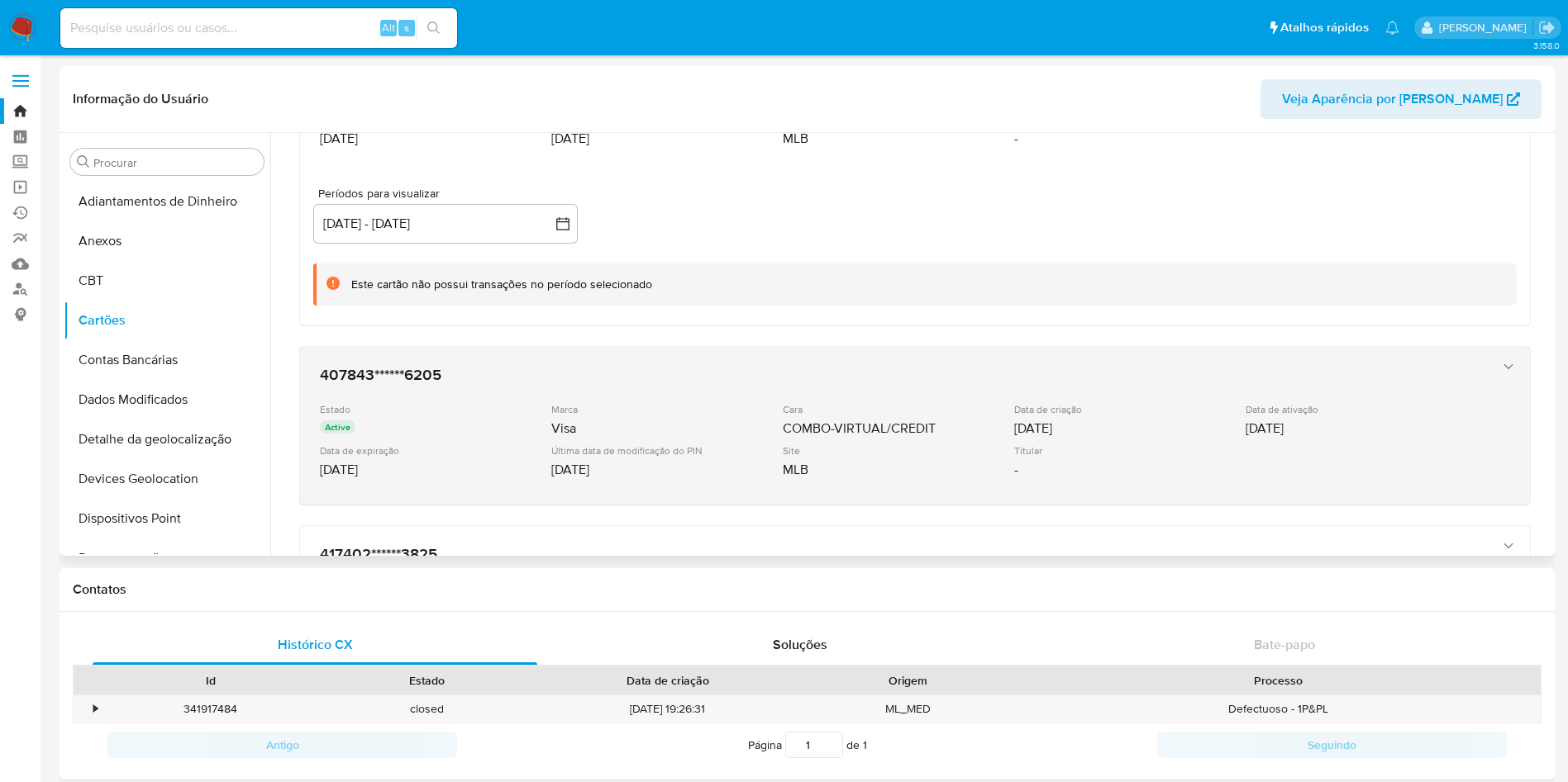
click at [446, 381] on h3 "407843******6205" at bounding box center [898, 375] width 1157 height 17
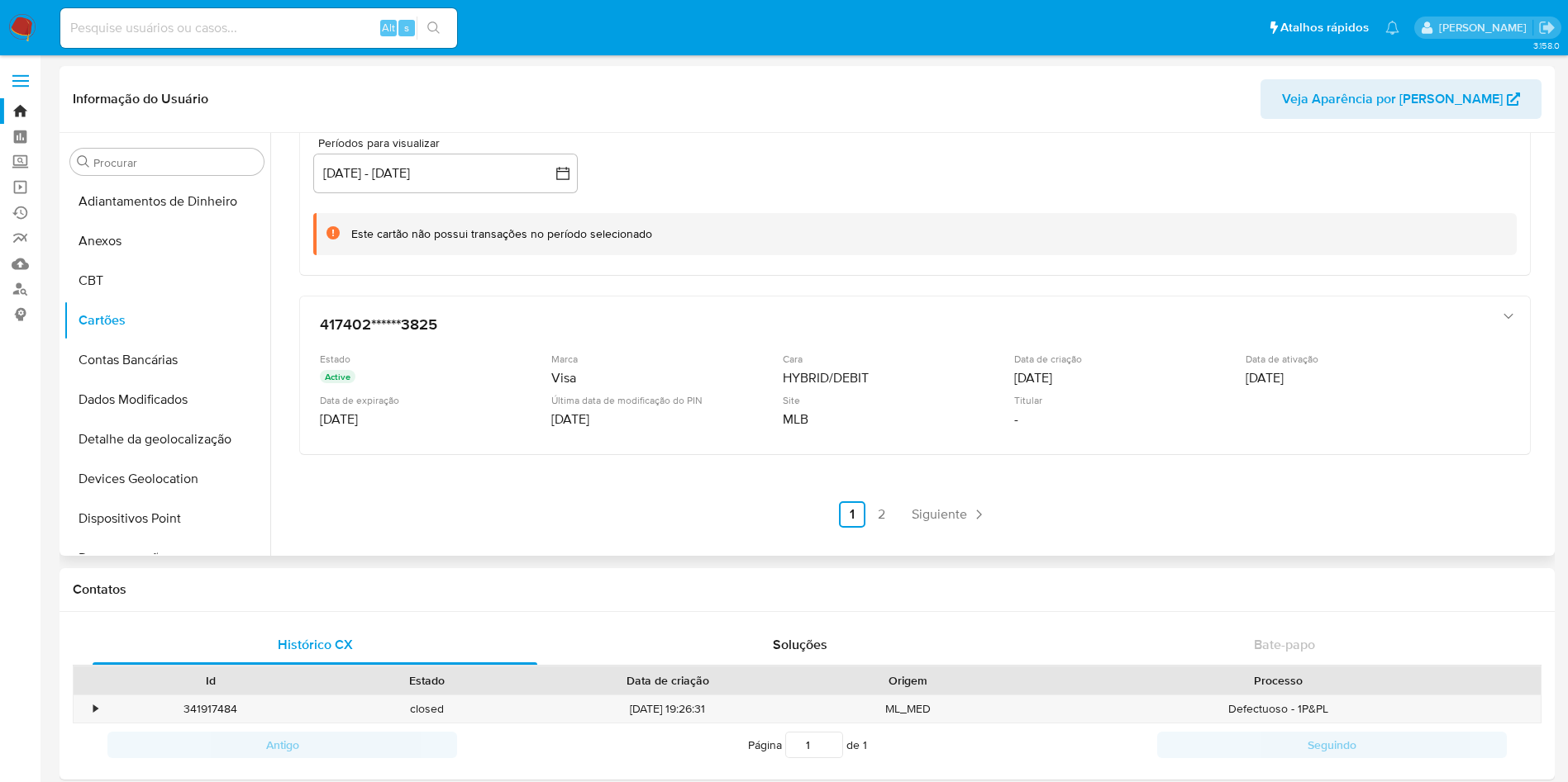
click at [446, 381] on div "Active" at bounding box center [434, 379] width 228 height 17
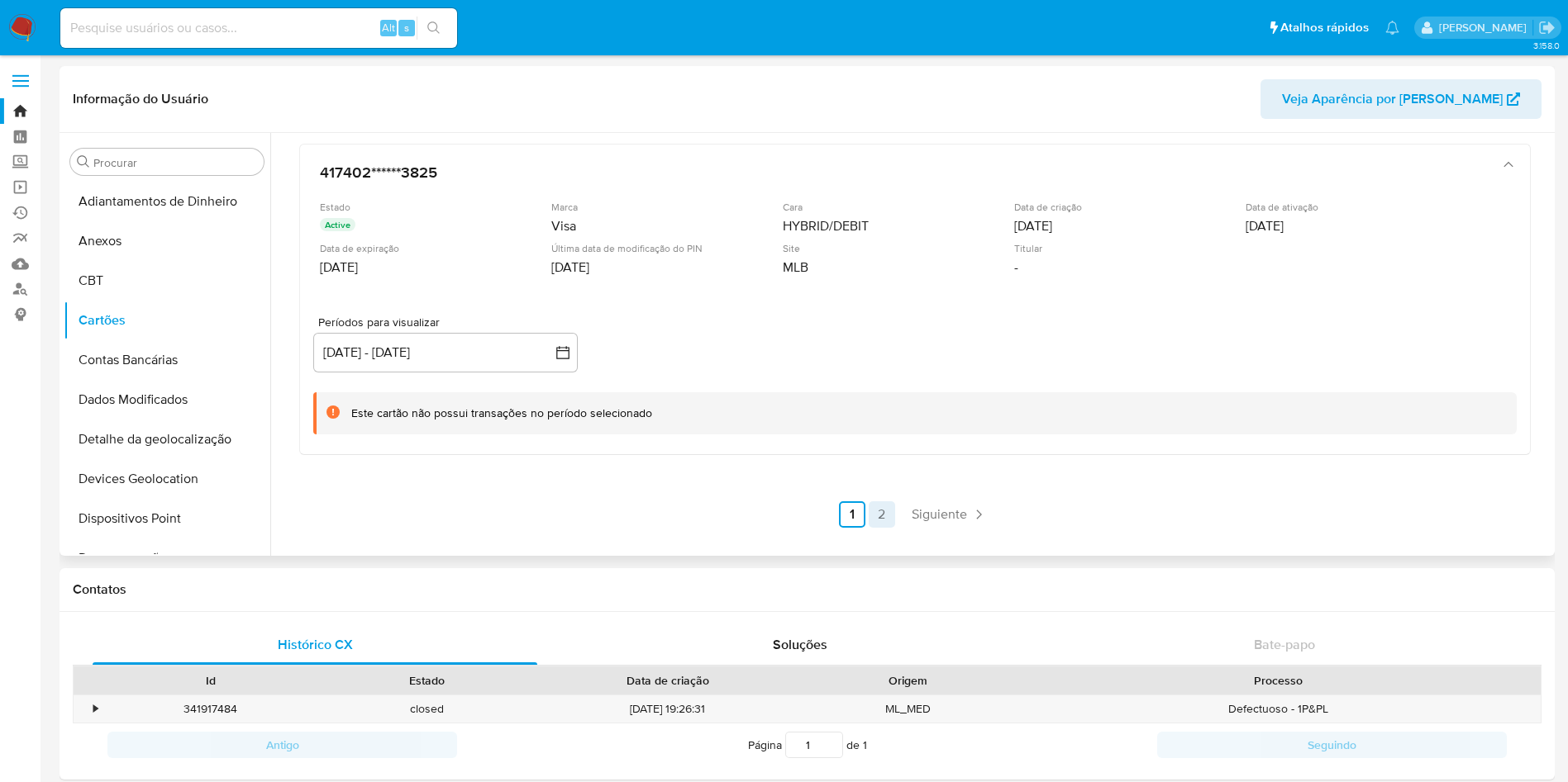
click at [869, 510] on link "2" at bounding box center [882, 515] width 26 height 26
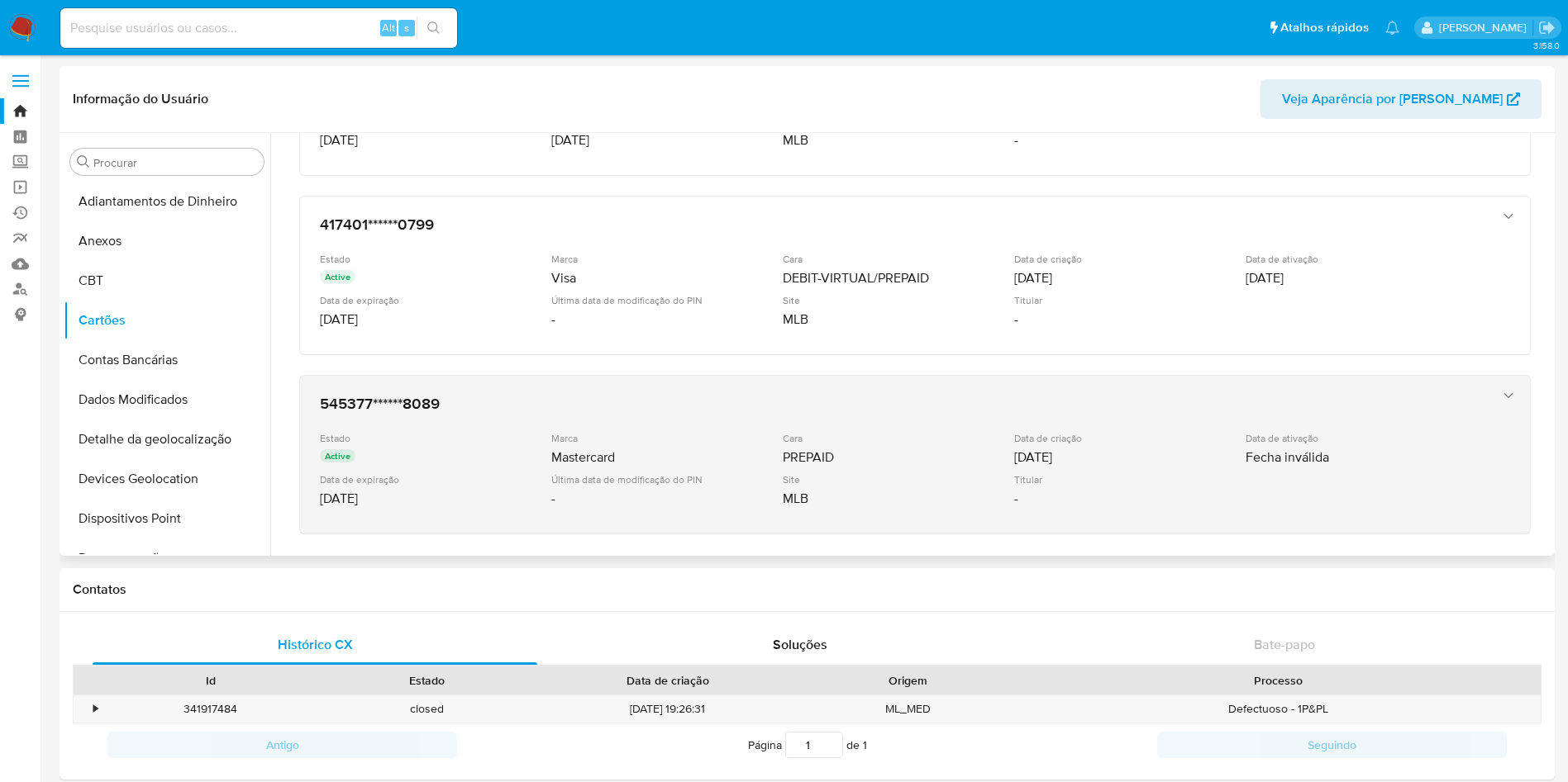
click at [407, 400] on h3 "545377******8089" at bounding box center [898, 404] width 1157 height 17
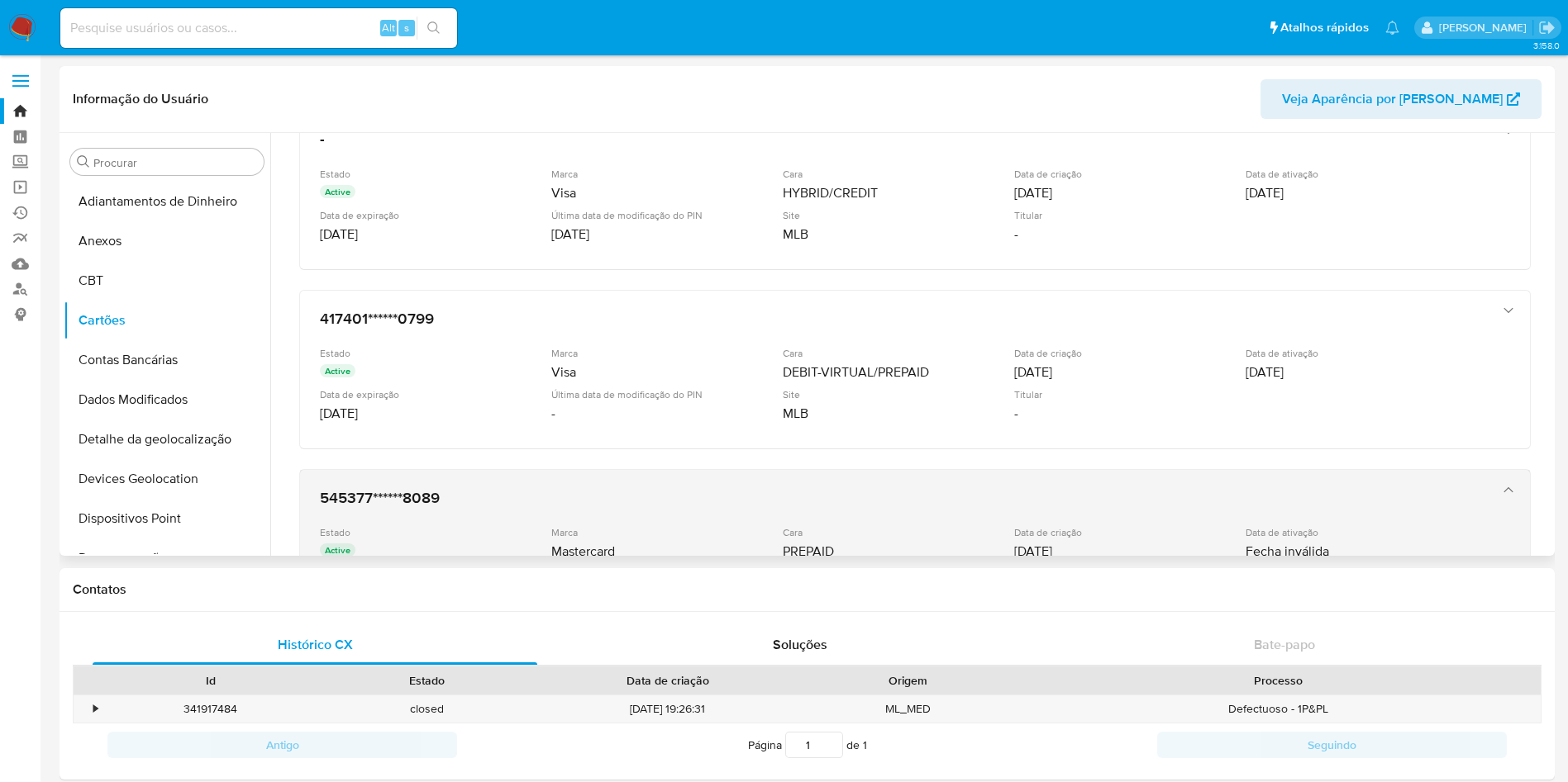
click at [407, 400] on div "Data de expiração" at bounding box center [434, 394] width 228 height 12
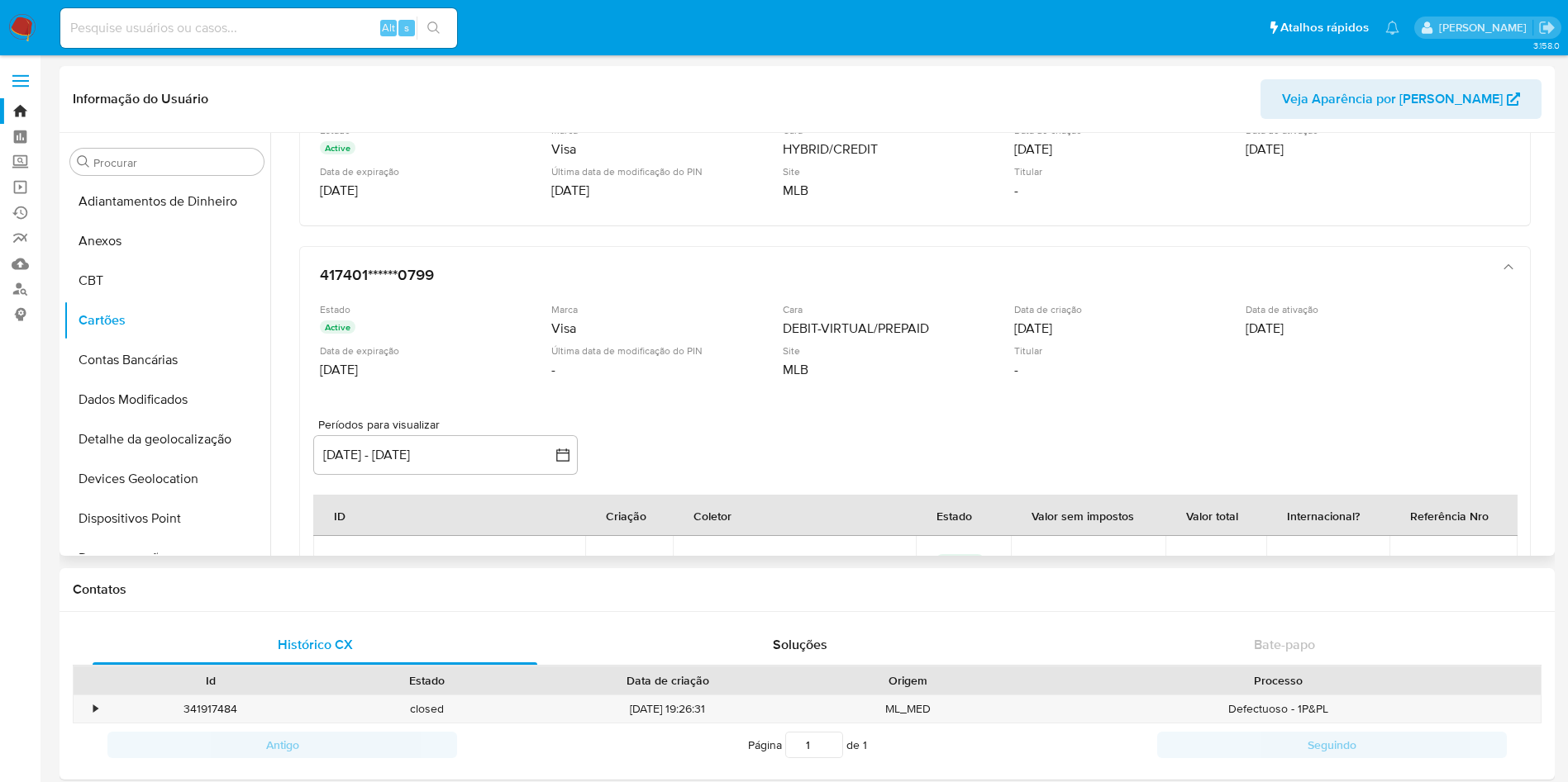
scroll to position [0, 0]
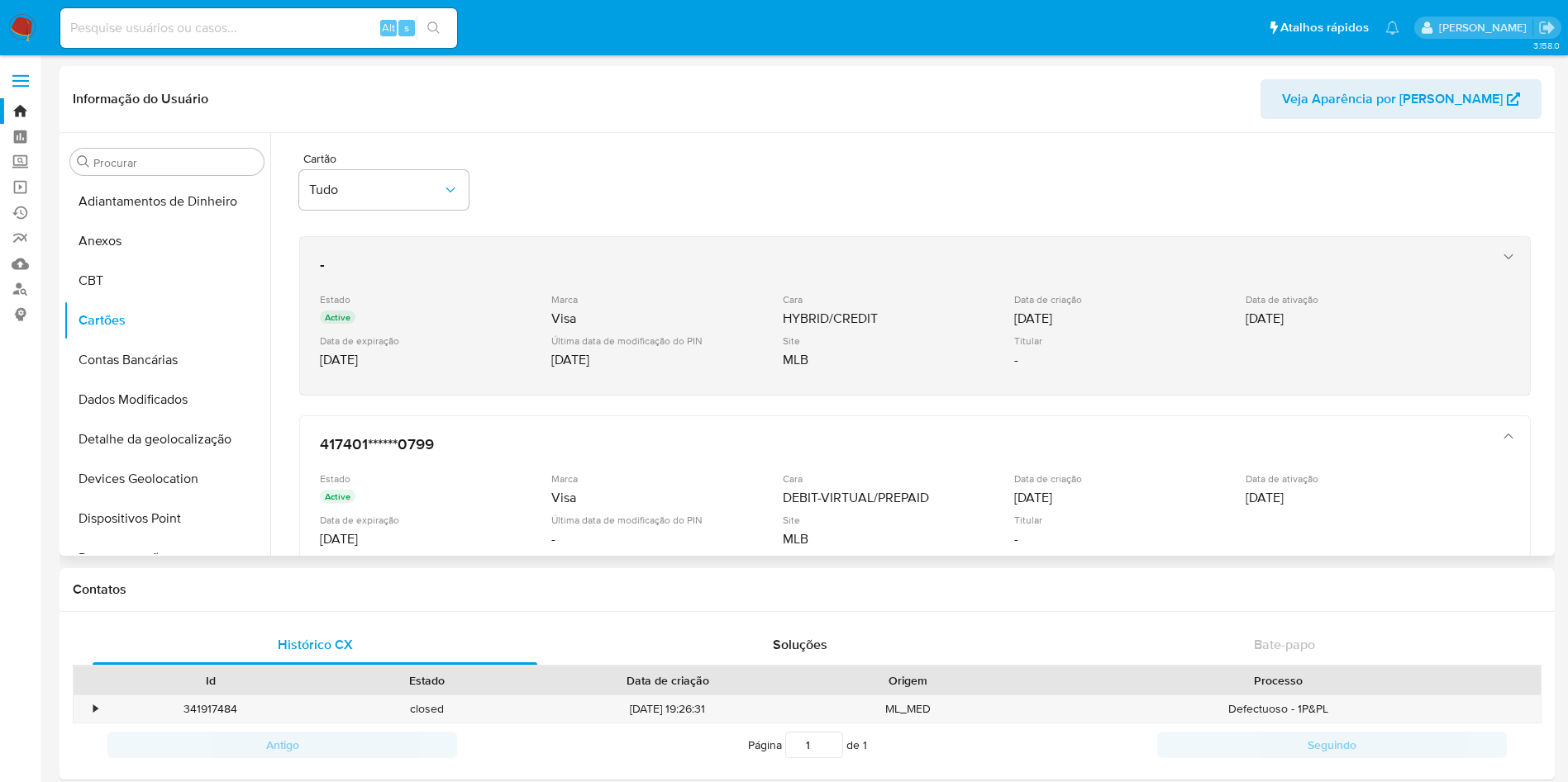
click at [505, 287] on div "- Estado Active Marca Visa Cara HYBRID/CREDIT Data de criação 16/09/2020 Data d…" at bounding box center [898, 316] width 1170 height 135
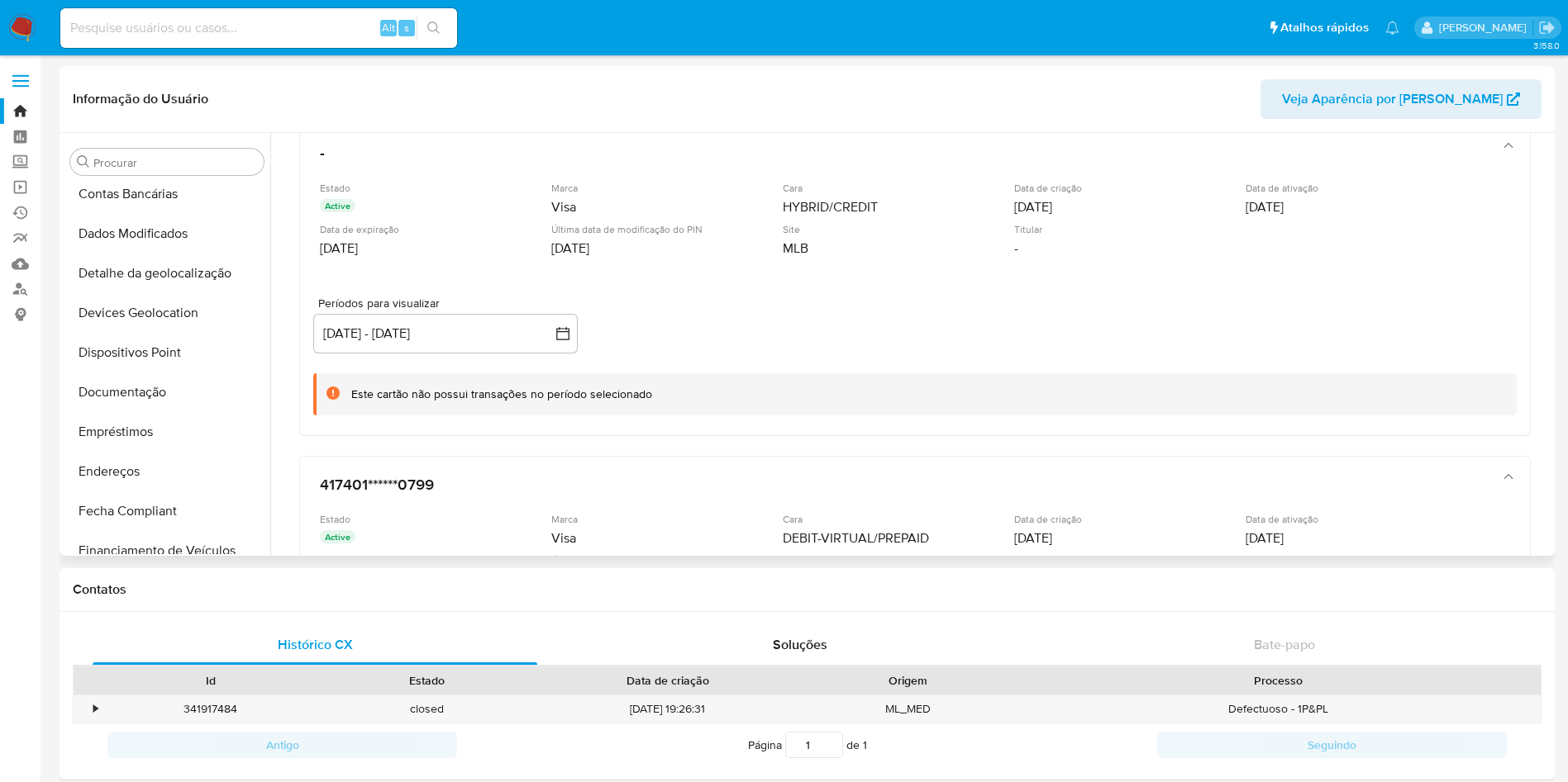
scroll to position [169, 0]
click at [126, 343] on button "Dispositivos Point" at bounding box center [160, 349] width 193 height 39
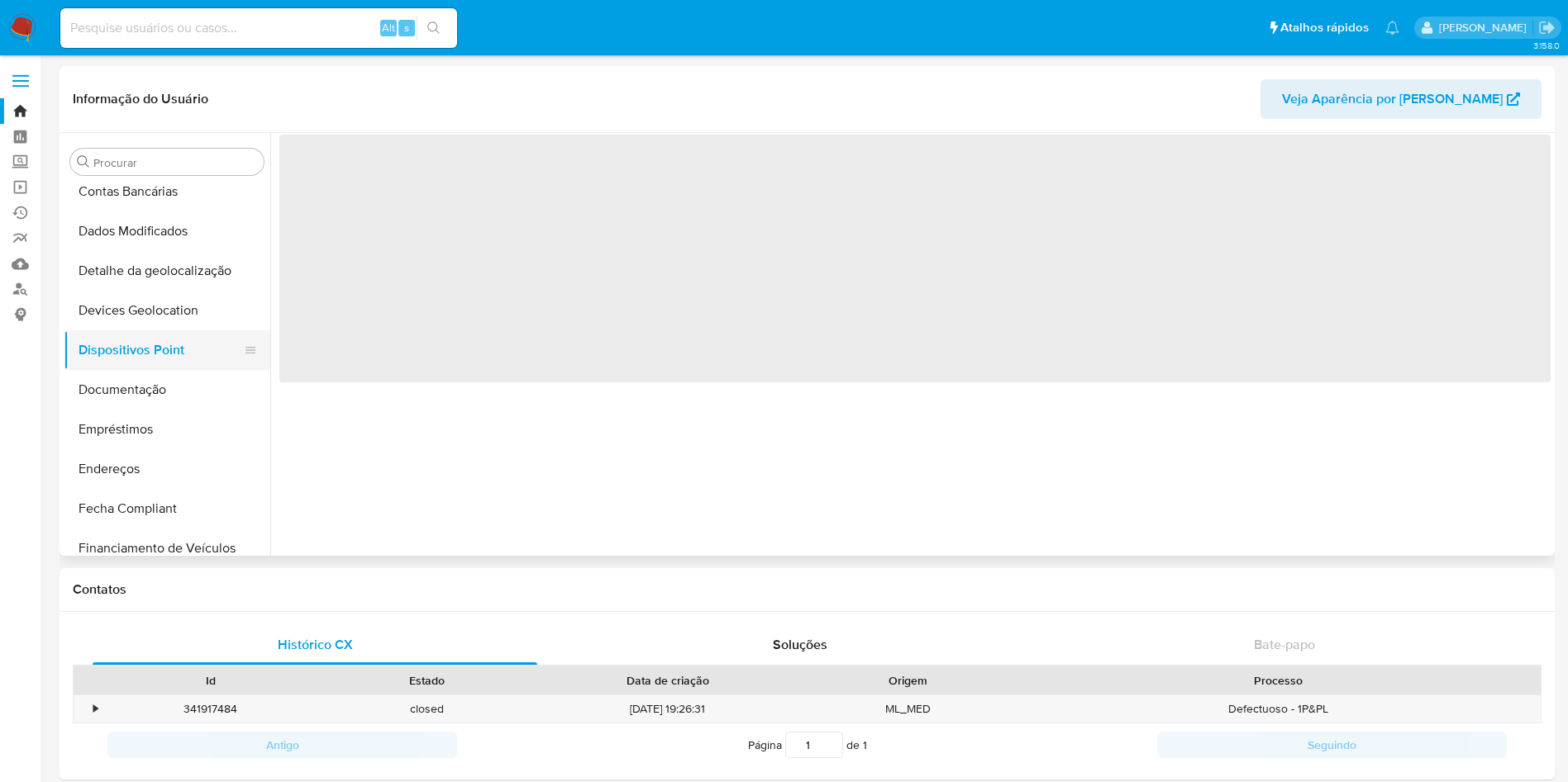
scroll to position [0, 0]
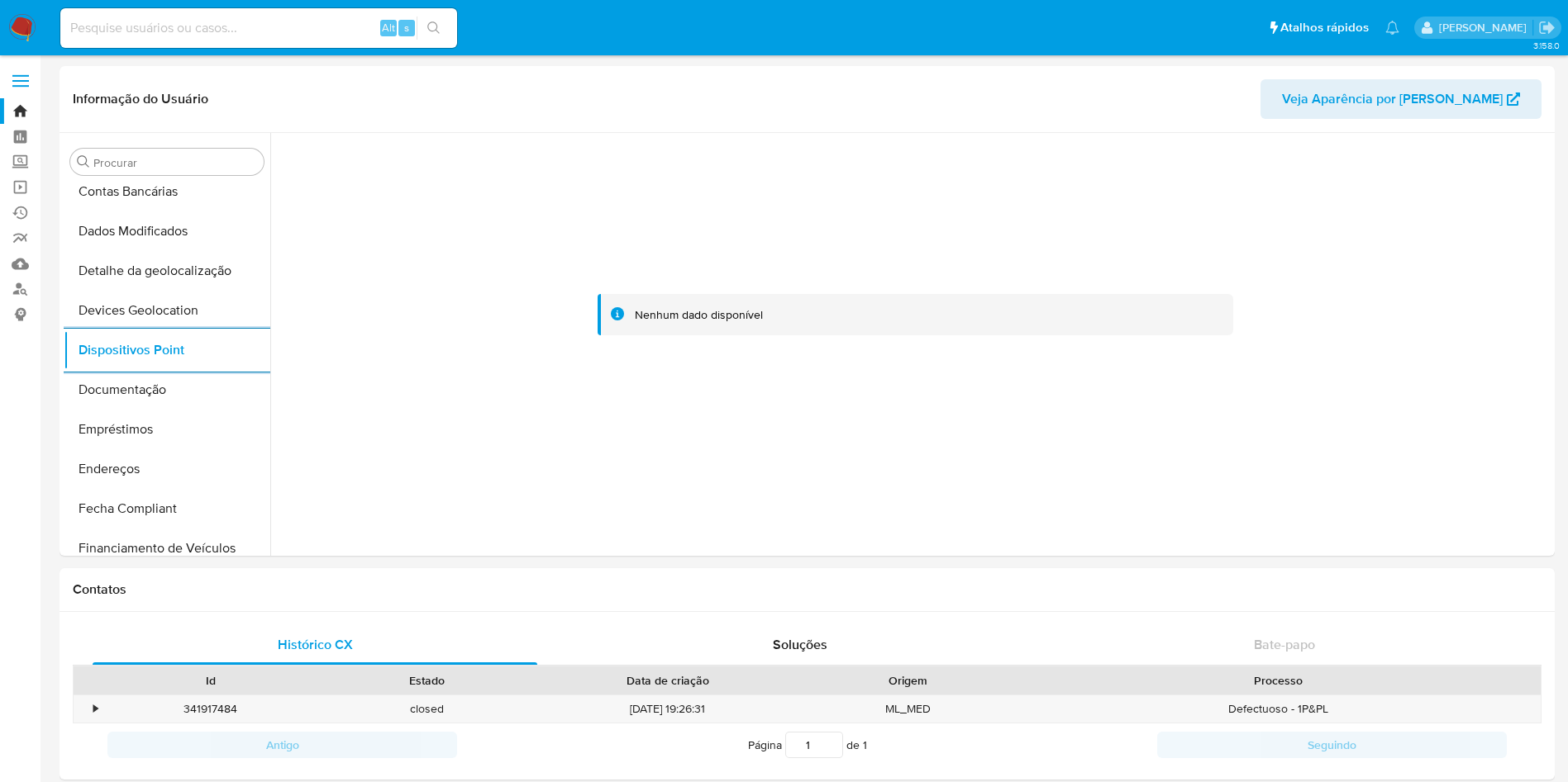
click at [335, 31] on input at bounding box center [259, 28] width 397 height 22
paste input "aEV1zsbEPxb7fBatwfDiC74A"
type input "aEV1zsbEPxb7fBatwfDiC74A"
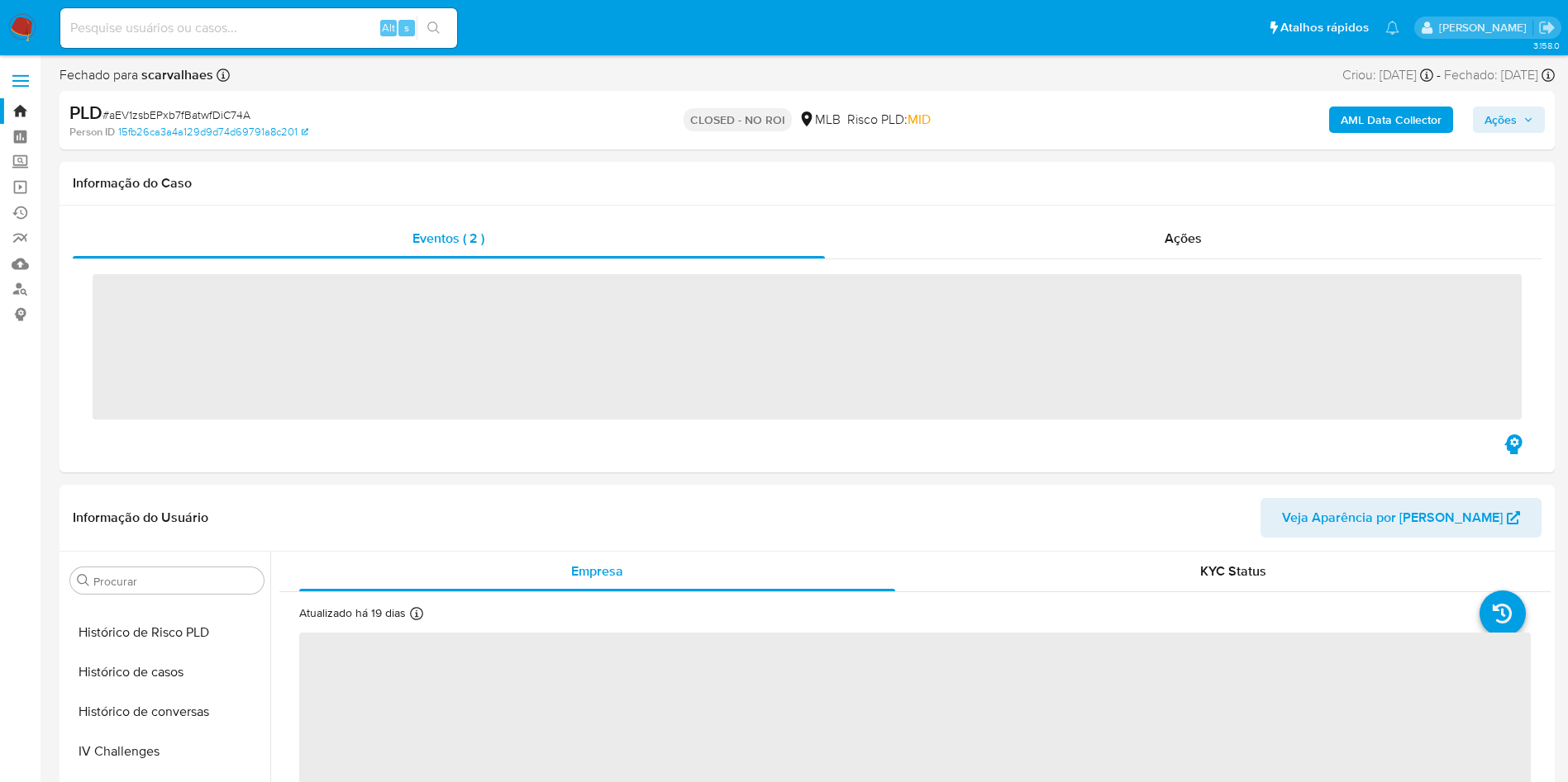
scroll to position [778, 0]
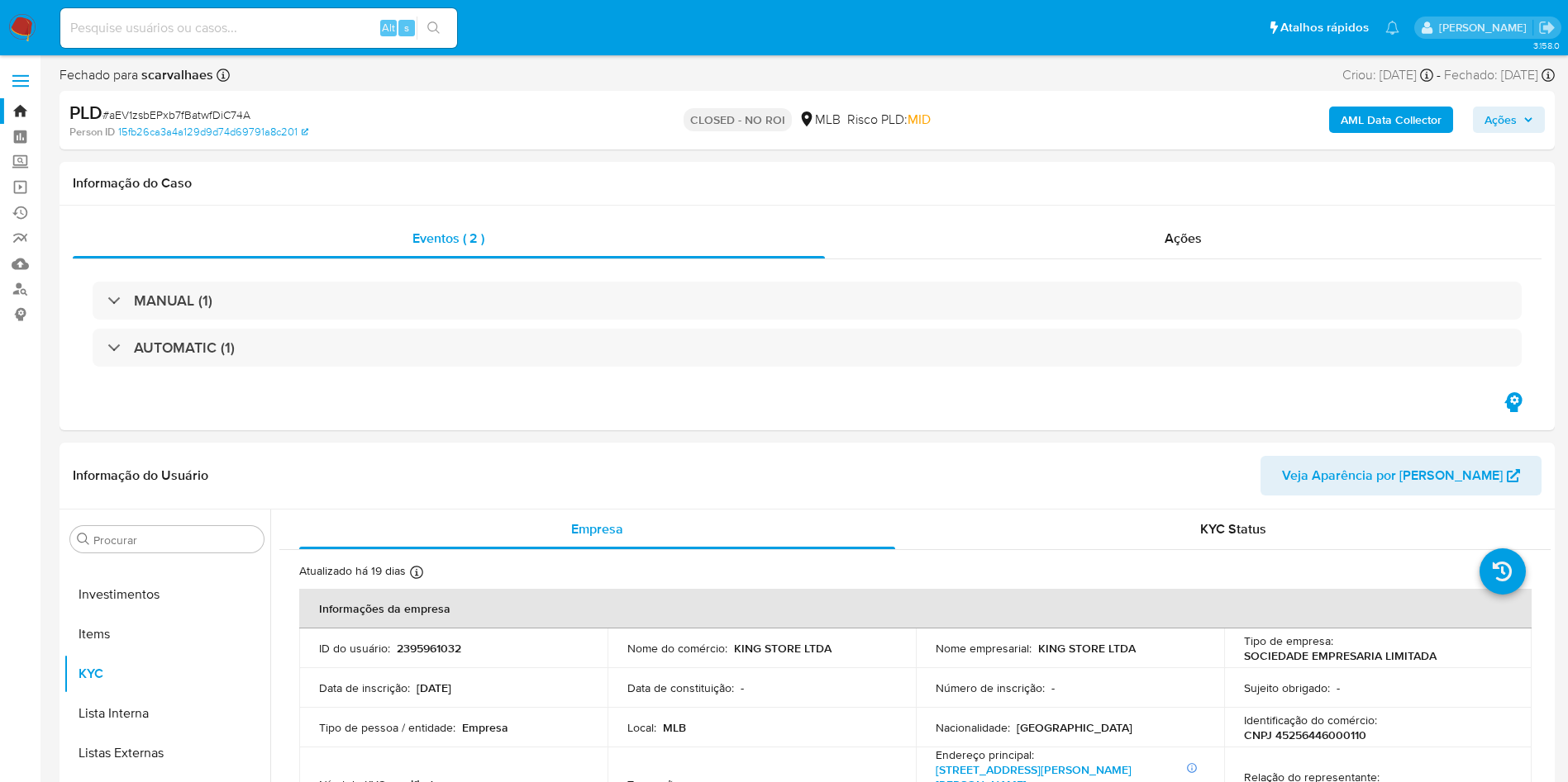
select select "10"
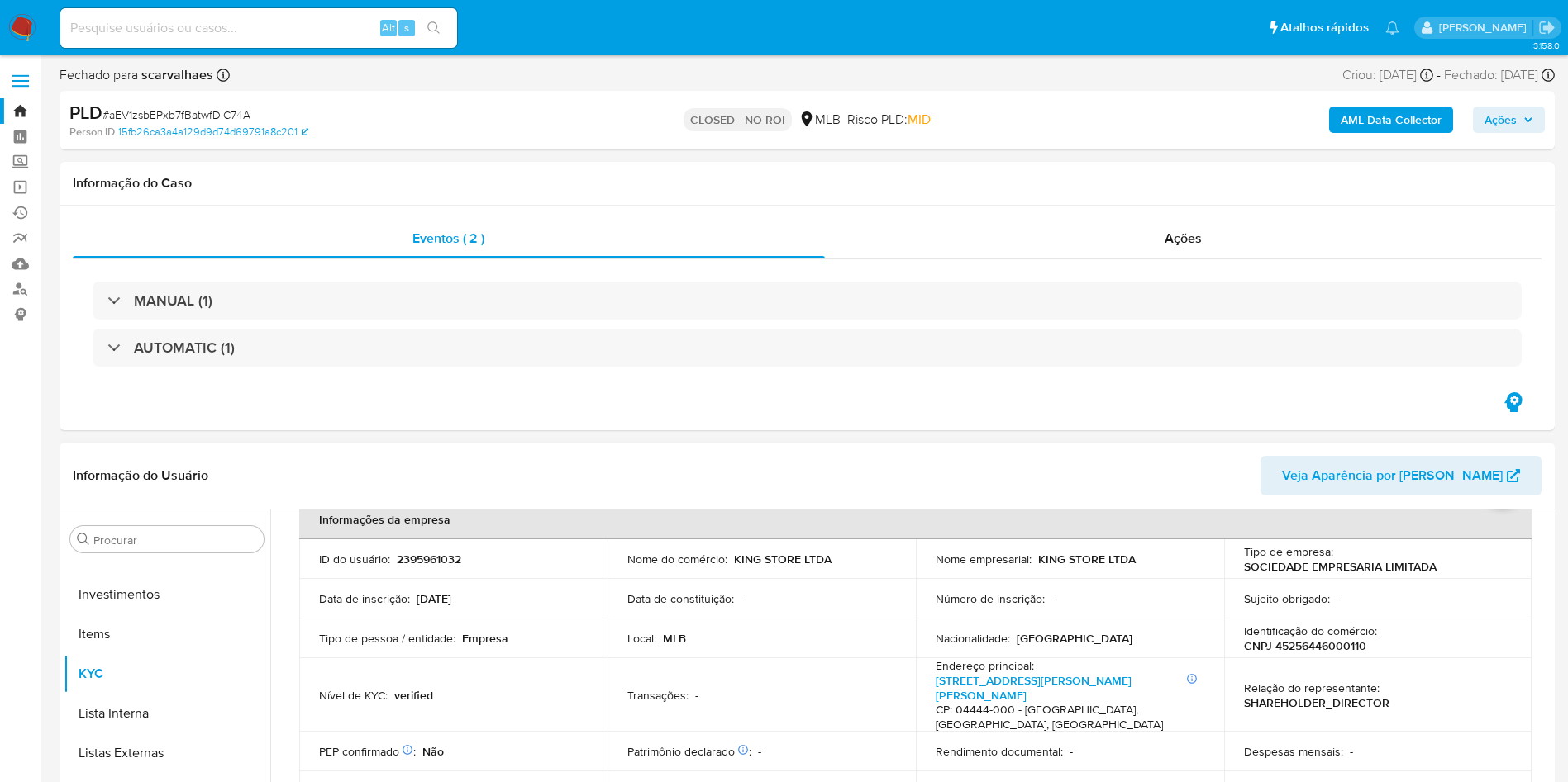
scroll to position [0, 0]
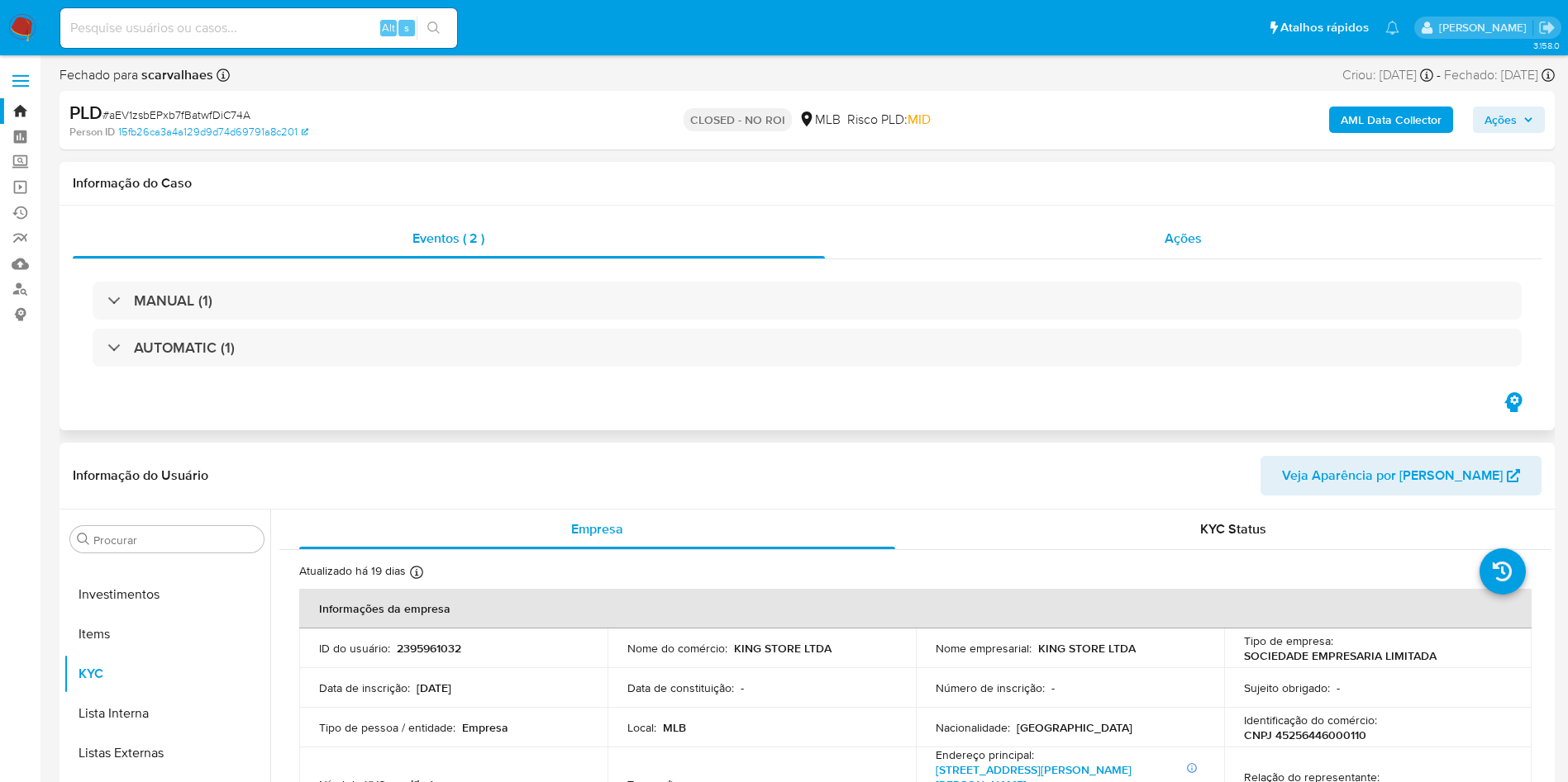
click at [1173, 244] on span "Ações" at bounding box center [1183, 239] width 38 height 19
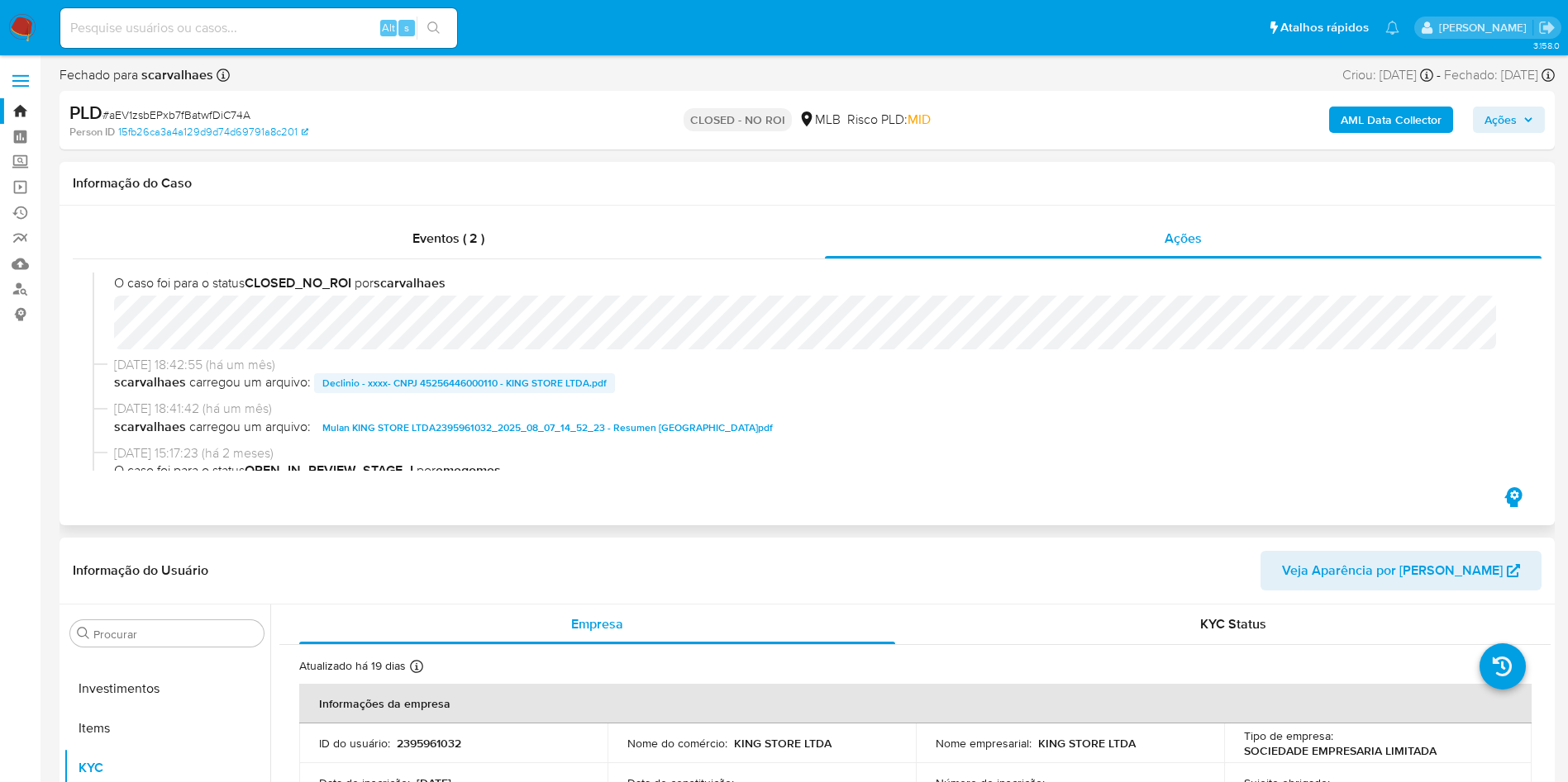
scroll to position [14, 0]
click at [408, 387] on span "Declinio - xxxx- CNPJ 45256446000110 - KING STORE LTDA.pdf" at bounding box center [464, 384] width 284 height 20
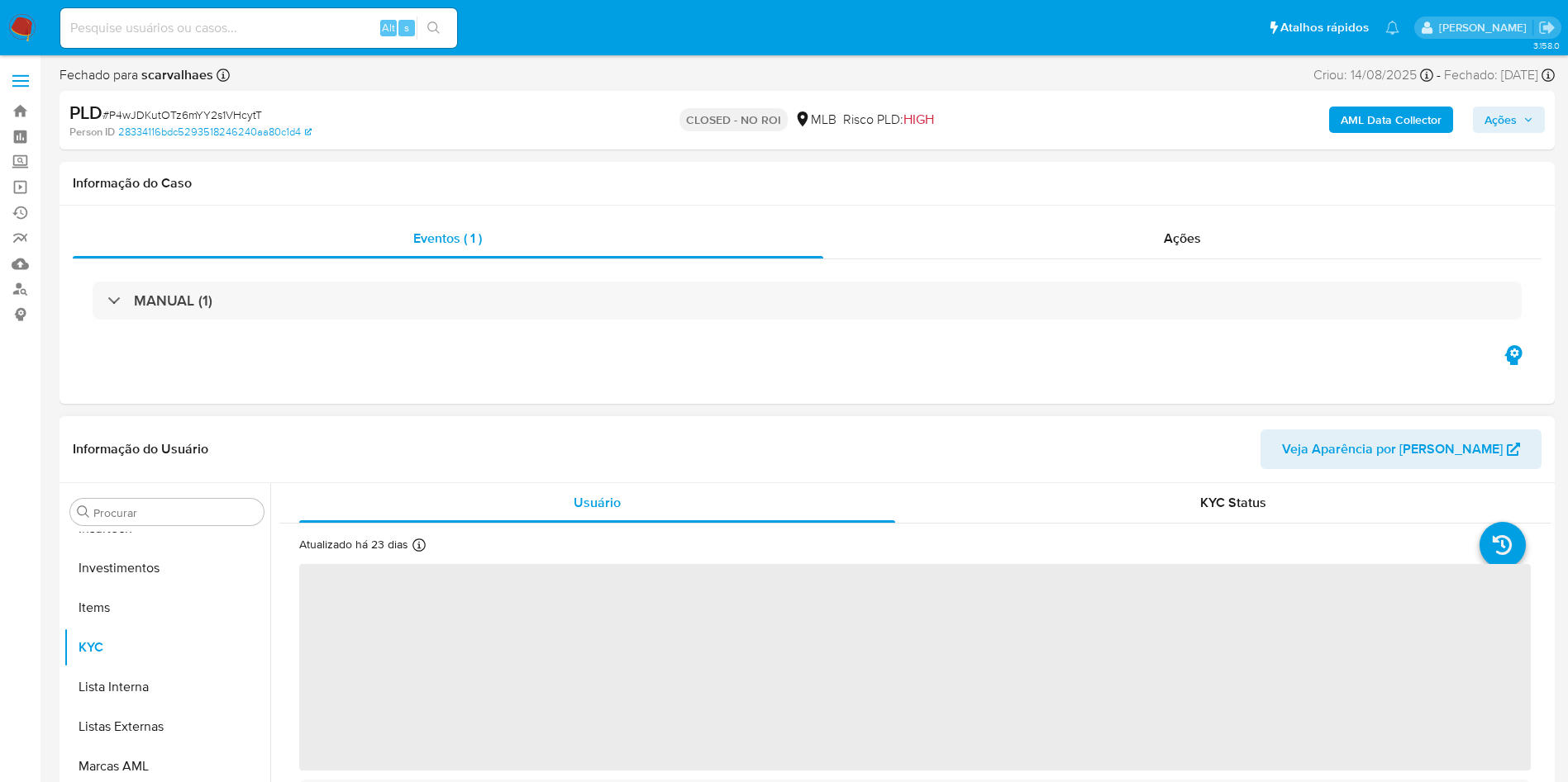
scroll to position [778, 0]
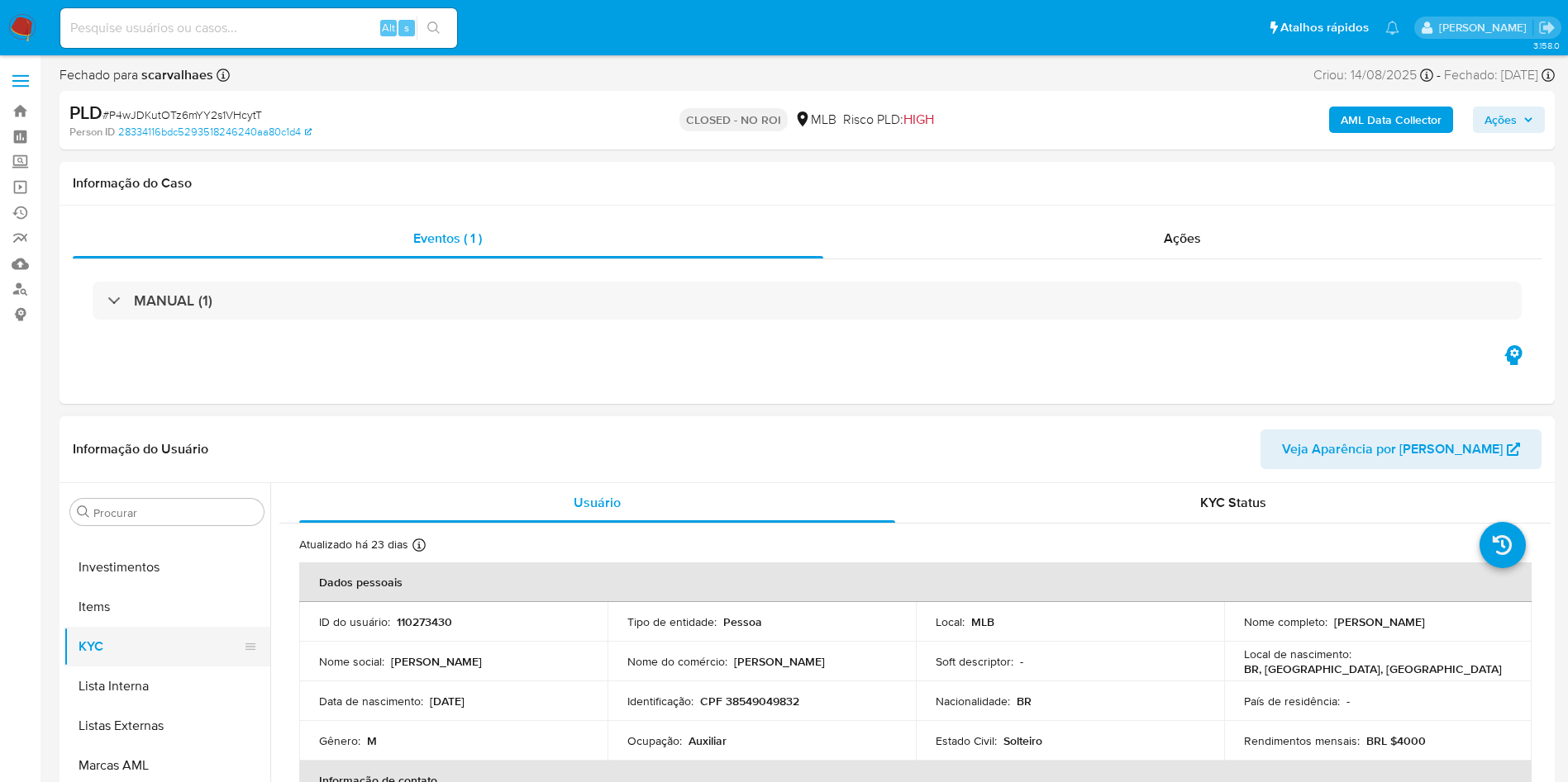
select select "10"
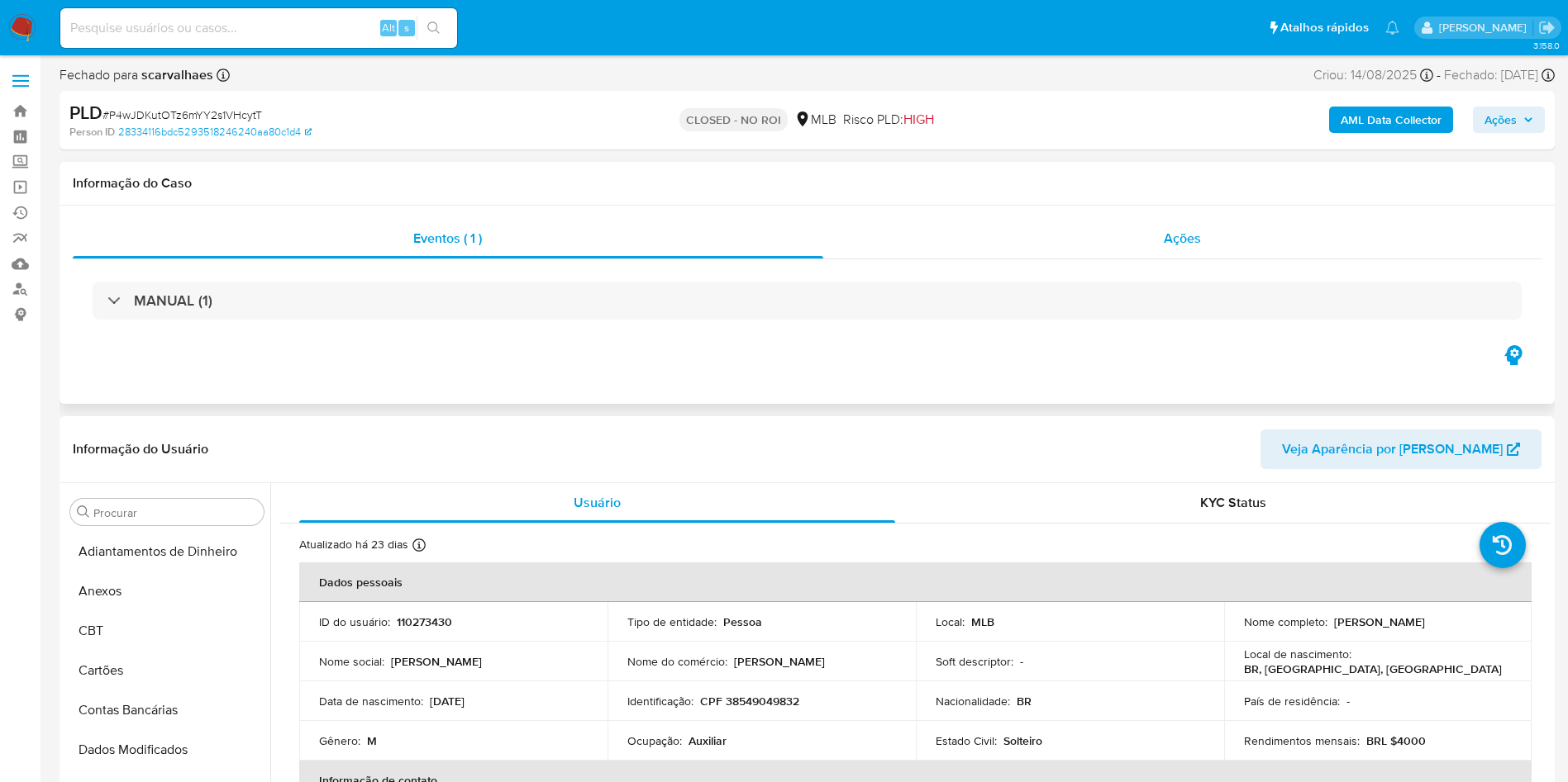
click at [1191, 252] on div "Ações" at bounding box center [1183, 239] width 719 height 39
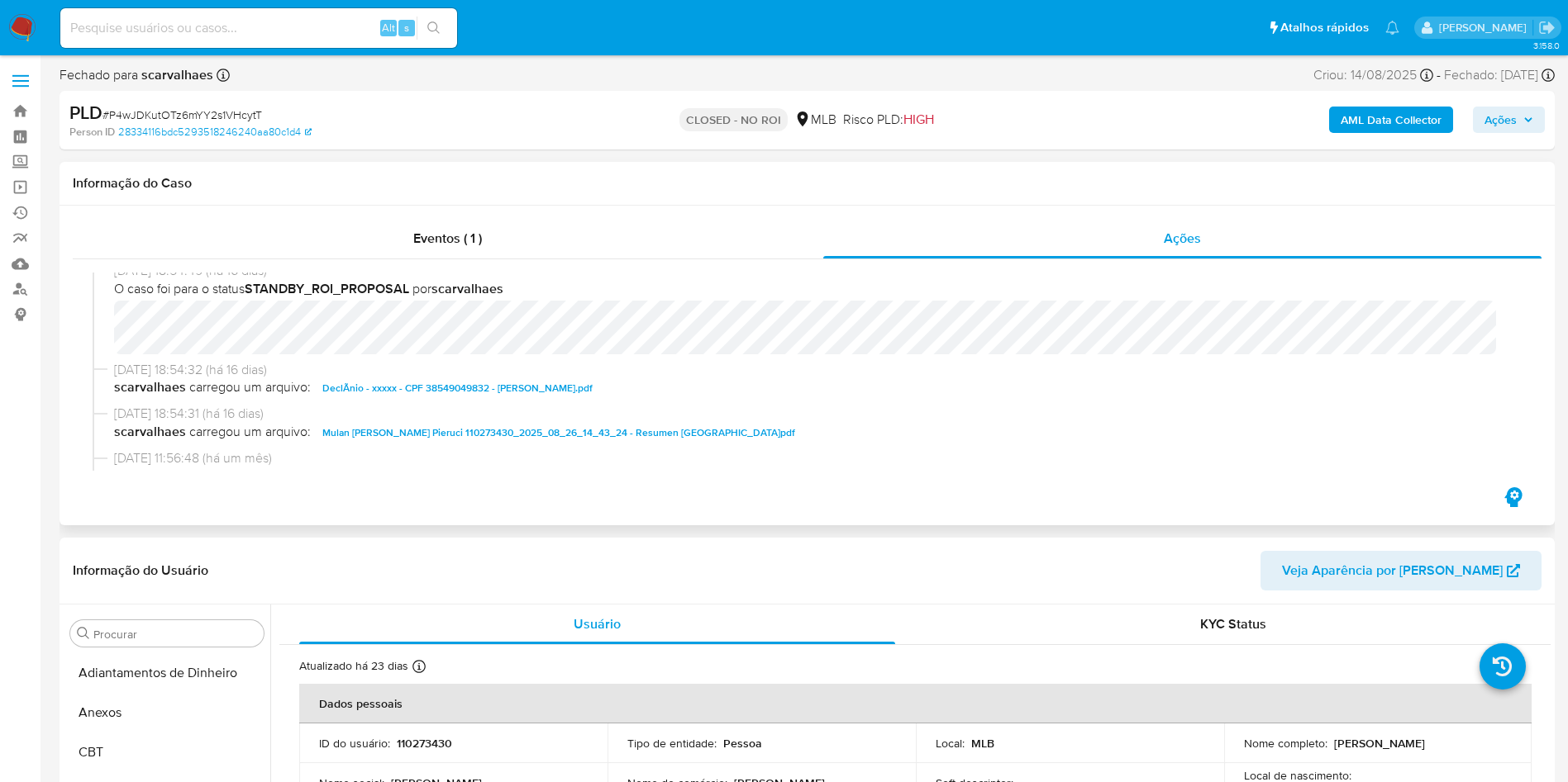
scroll to position [235, 0]
click at [481, 386] on span "DeclÃ­nio - xxxxx - CPF 38549049832 - LEONARDO PORLAN PIERUCI.pdf" at bounding box center [457, 390] width 270 height 20
click at [21, 20] on img at bounding box center [22, 28] width 28 height 28
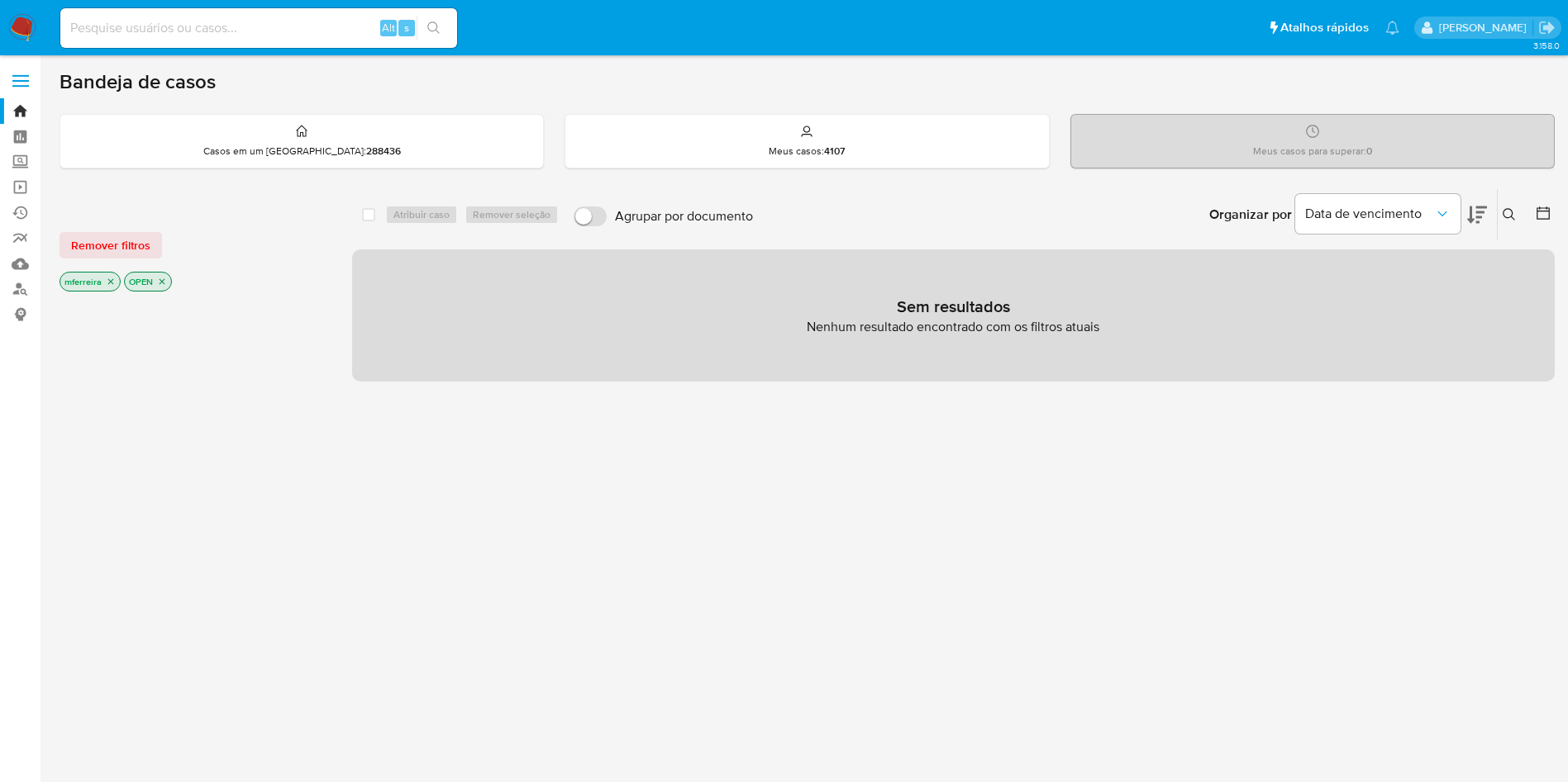
click at [1475, 218] on icon at bounding box center [1476, 215] width 20 height 20
click at [1548, 220] on icon at bounding box center [1543, 213] width 17 height 17
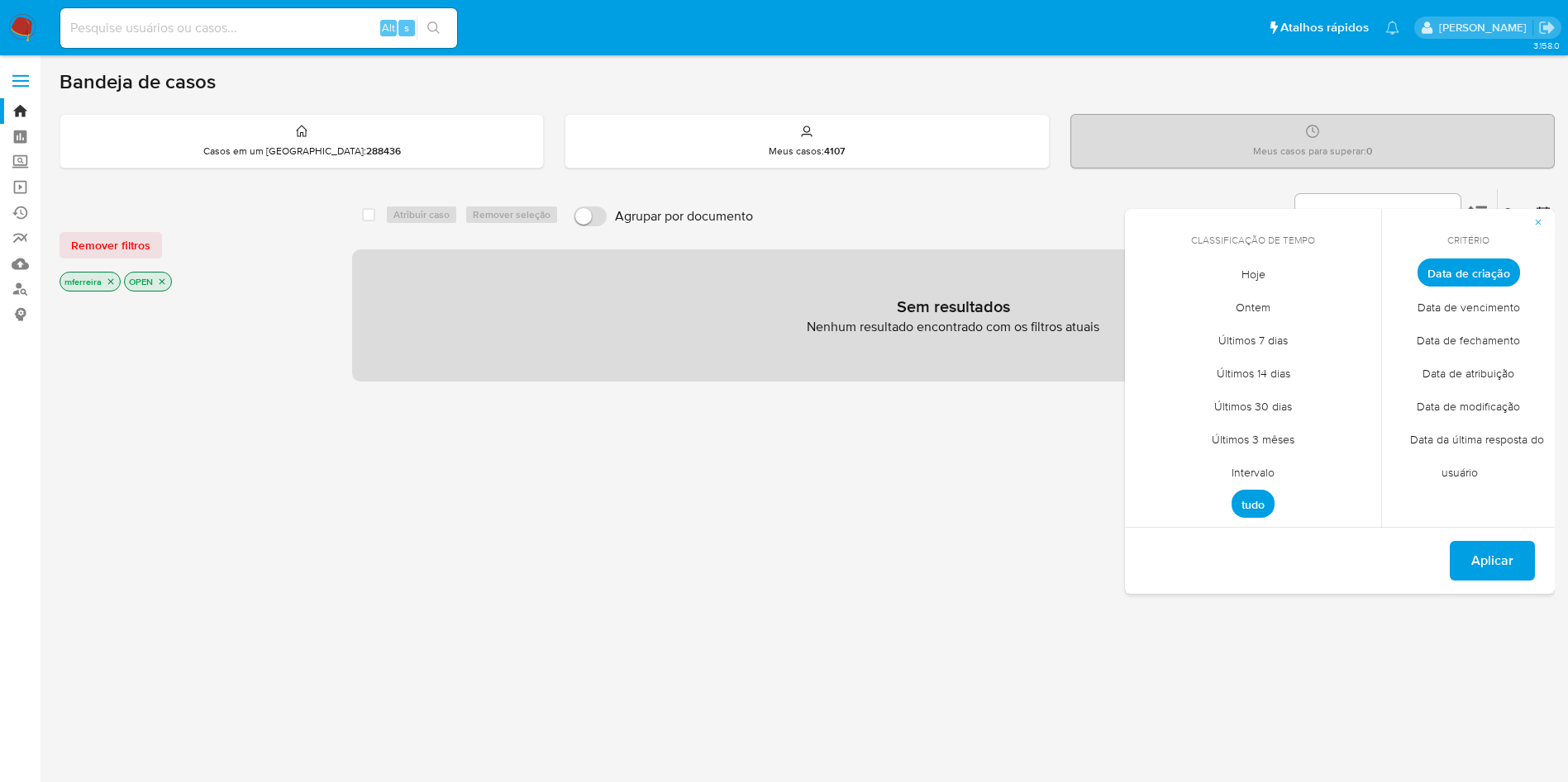
click at [1250, 471] on span "Intervalo" at bounding box center [1252, 472] width 78 height 34
click at [1142, 304] on icon "Mes anterior" at bounding box center [1150, 303] width 20 height 20
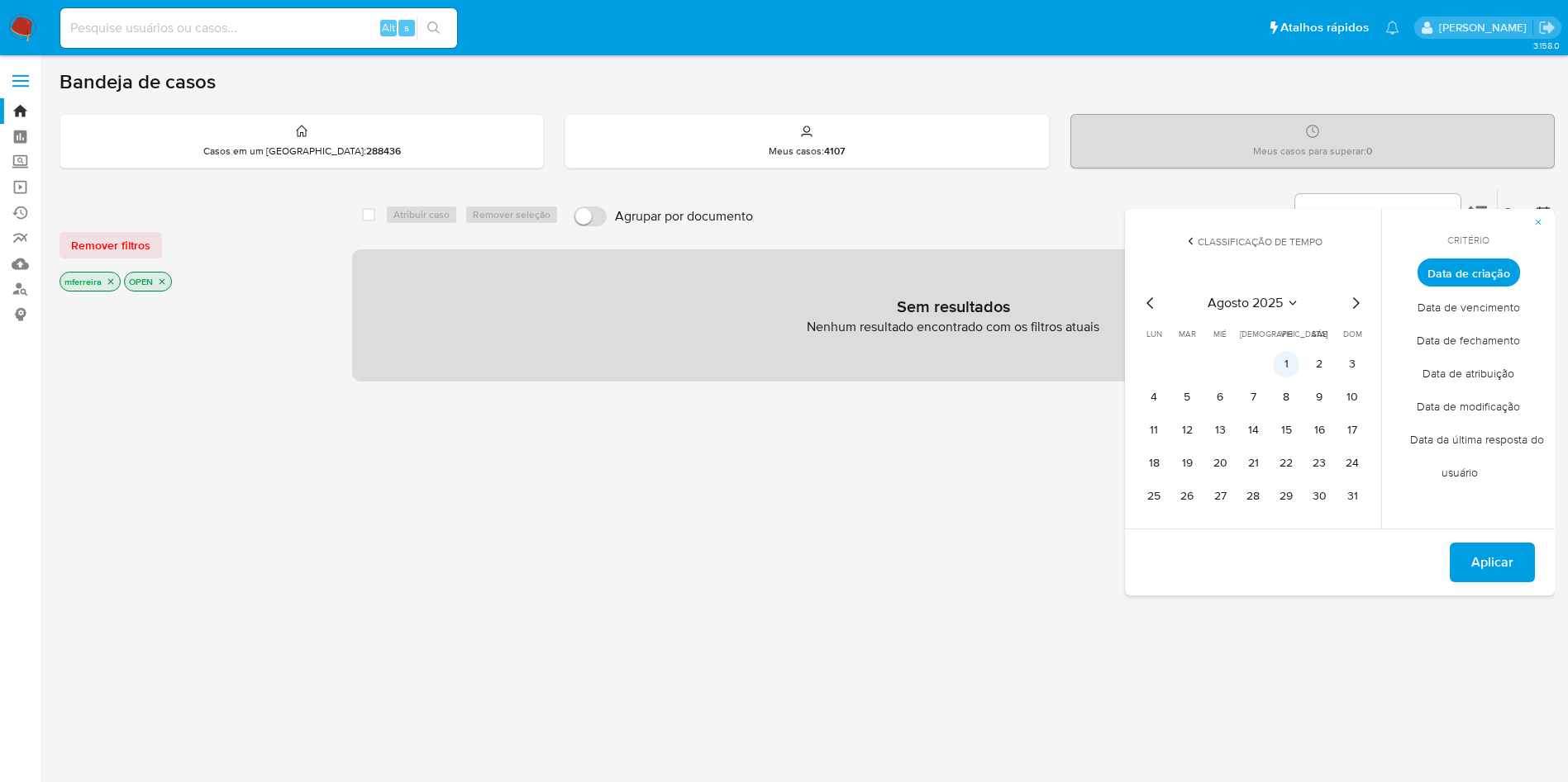
click at [1291, 372] on button "1" at bounding box center [1286, 364] width 26 height 26
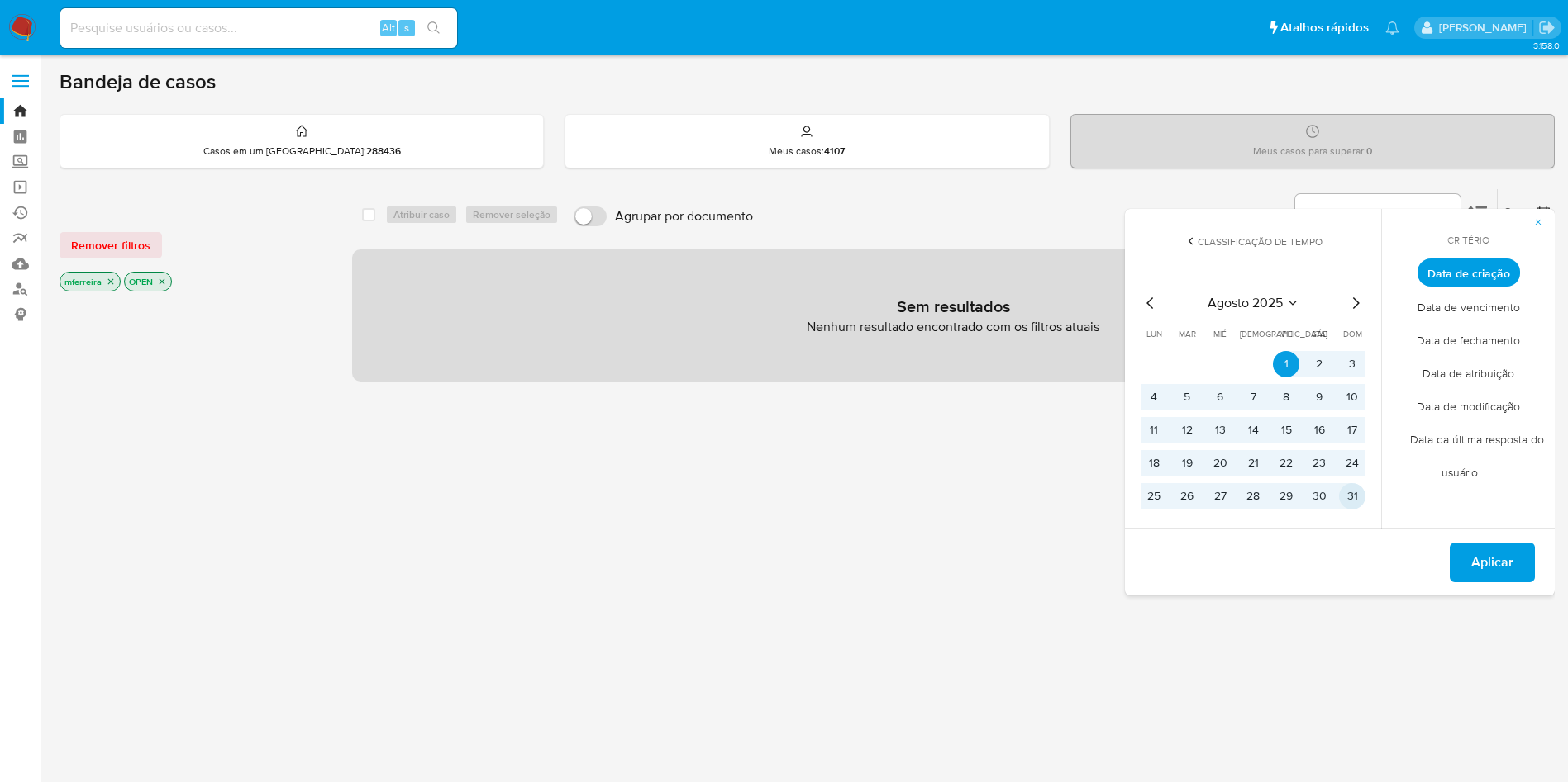
click at [1356, 497] on button "31" at bounding box center [1352, 496] width 26 height 26
click at [1474, 548] on span "Aplicar" at bounding box center [1492, 563] width 42 height 37
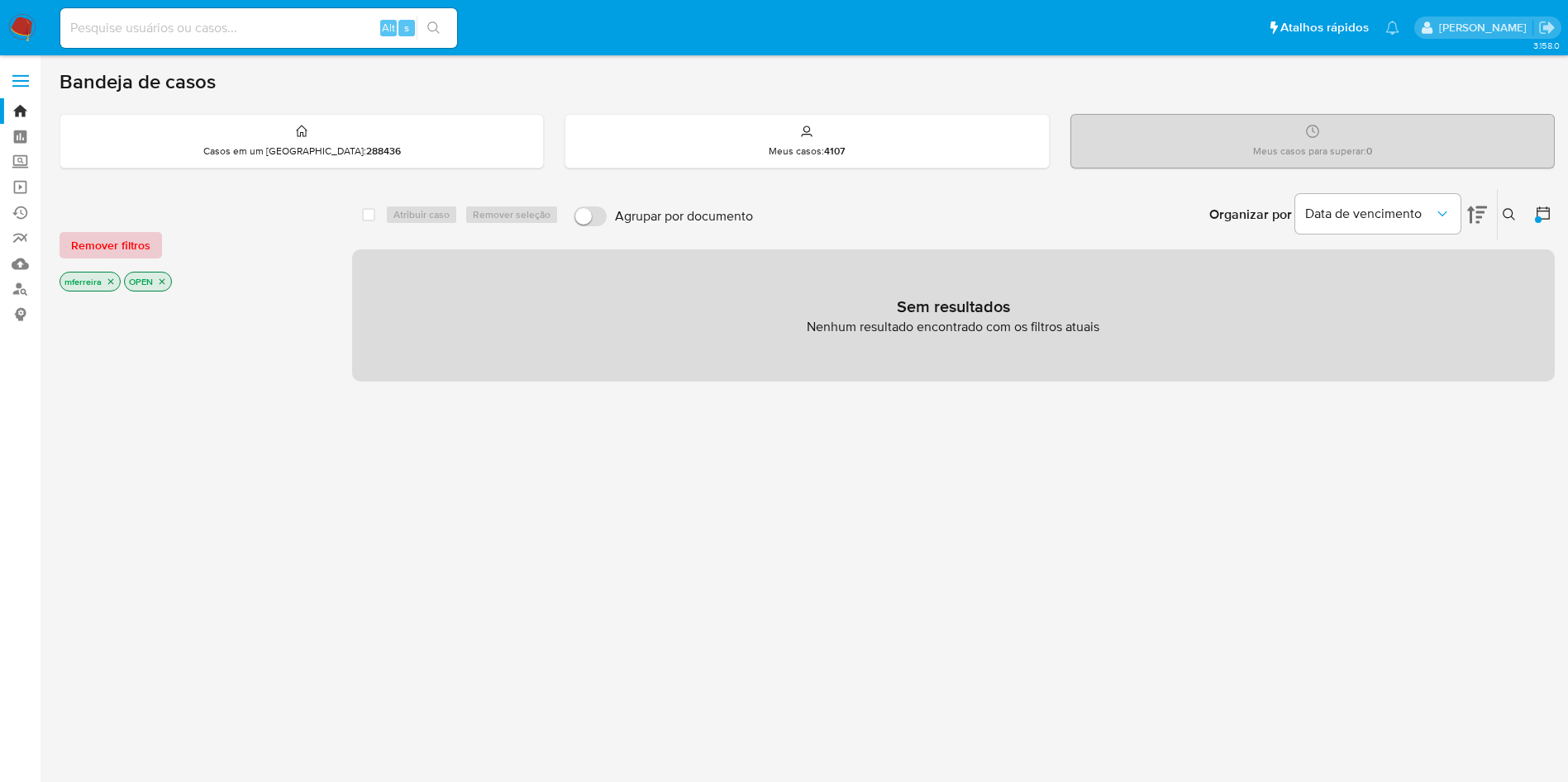
click at [105, 244] on span "Remover filtros" at bounding box center [110, 246] width 80 height 23
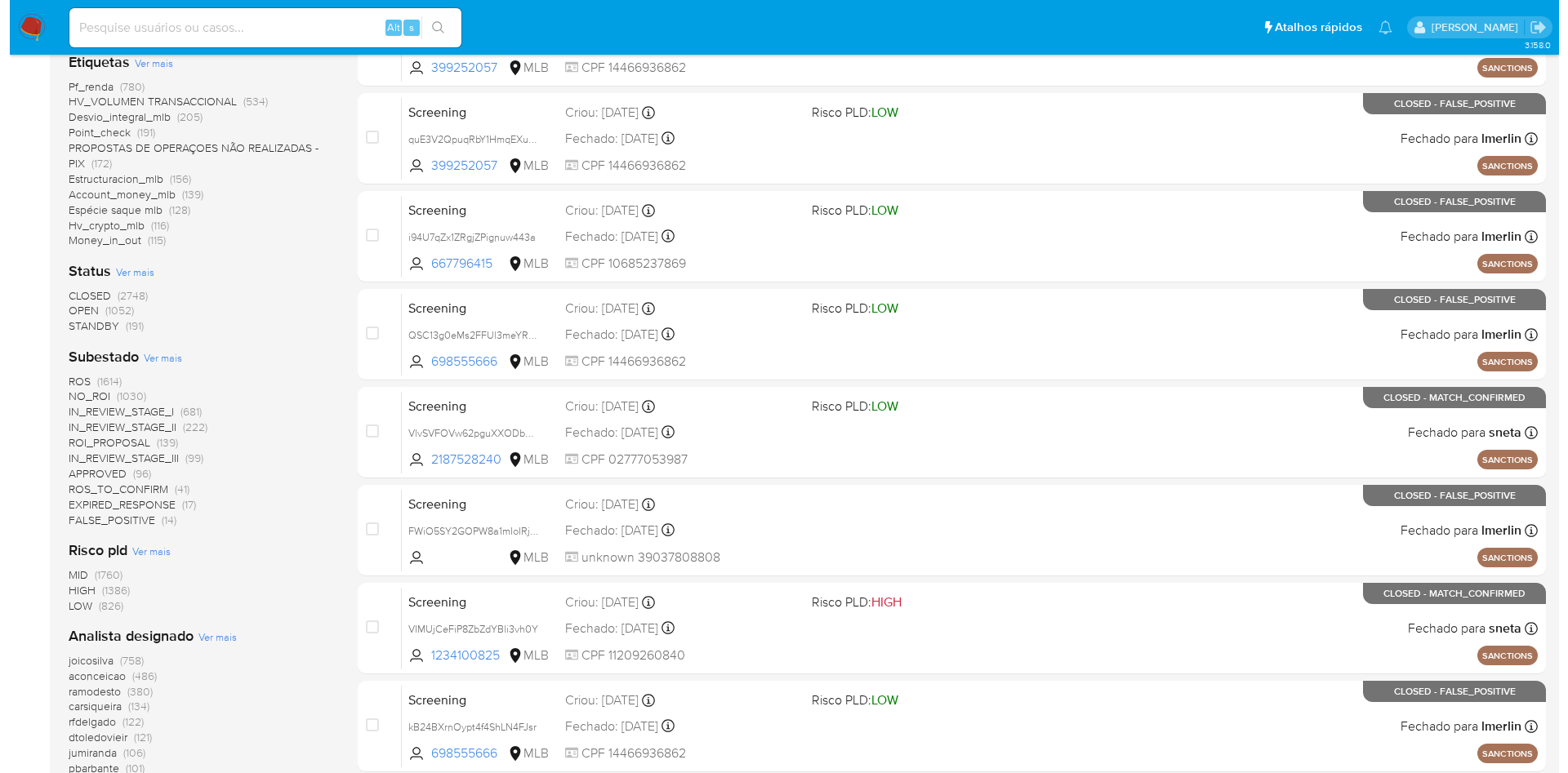
scroll to position [684, 0]
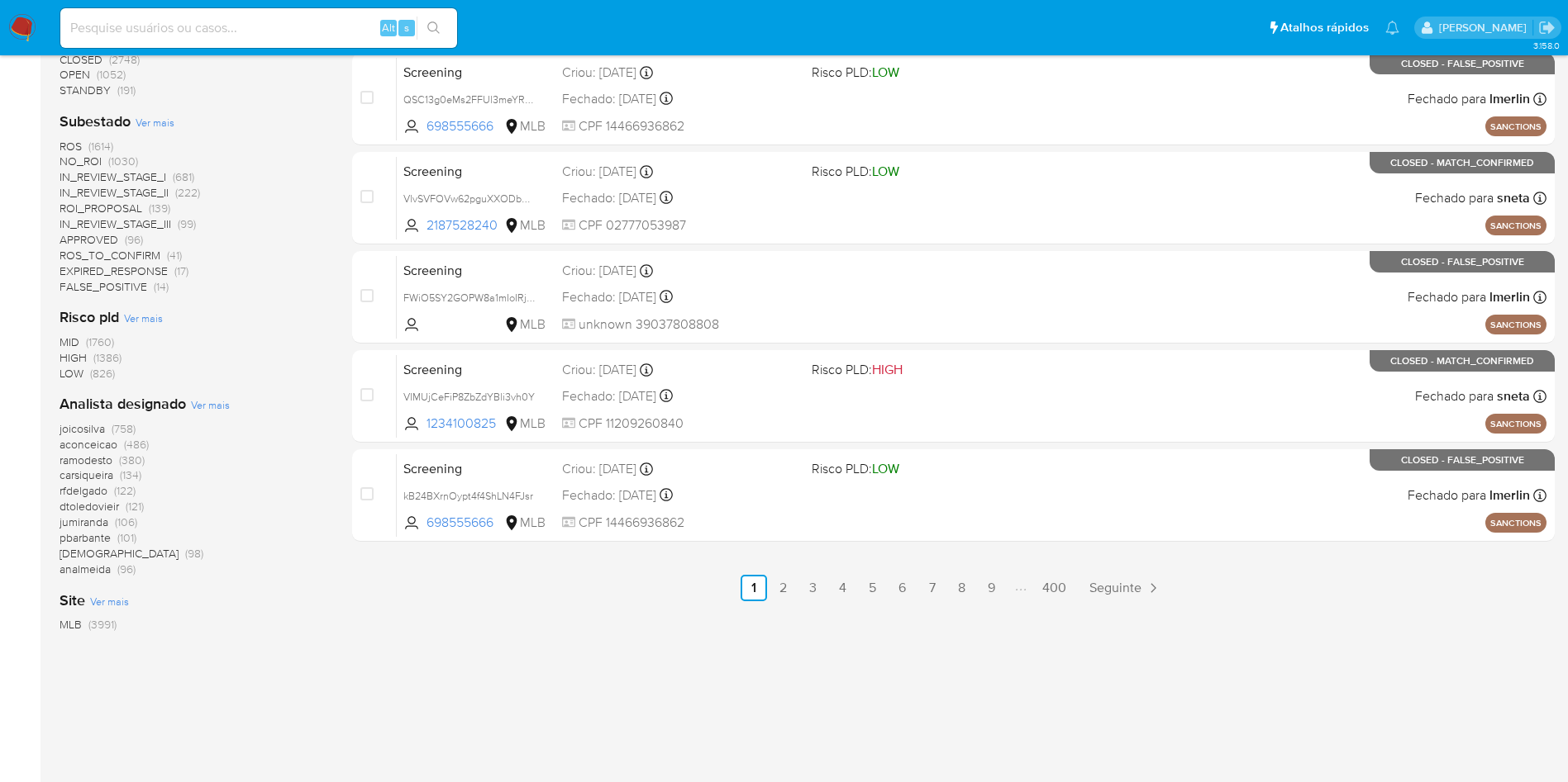
click at [213, 412] on span "Ver mais" at bounding box center [210, 405] width 38 height 15
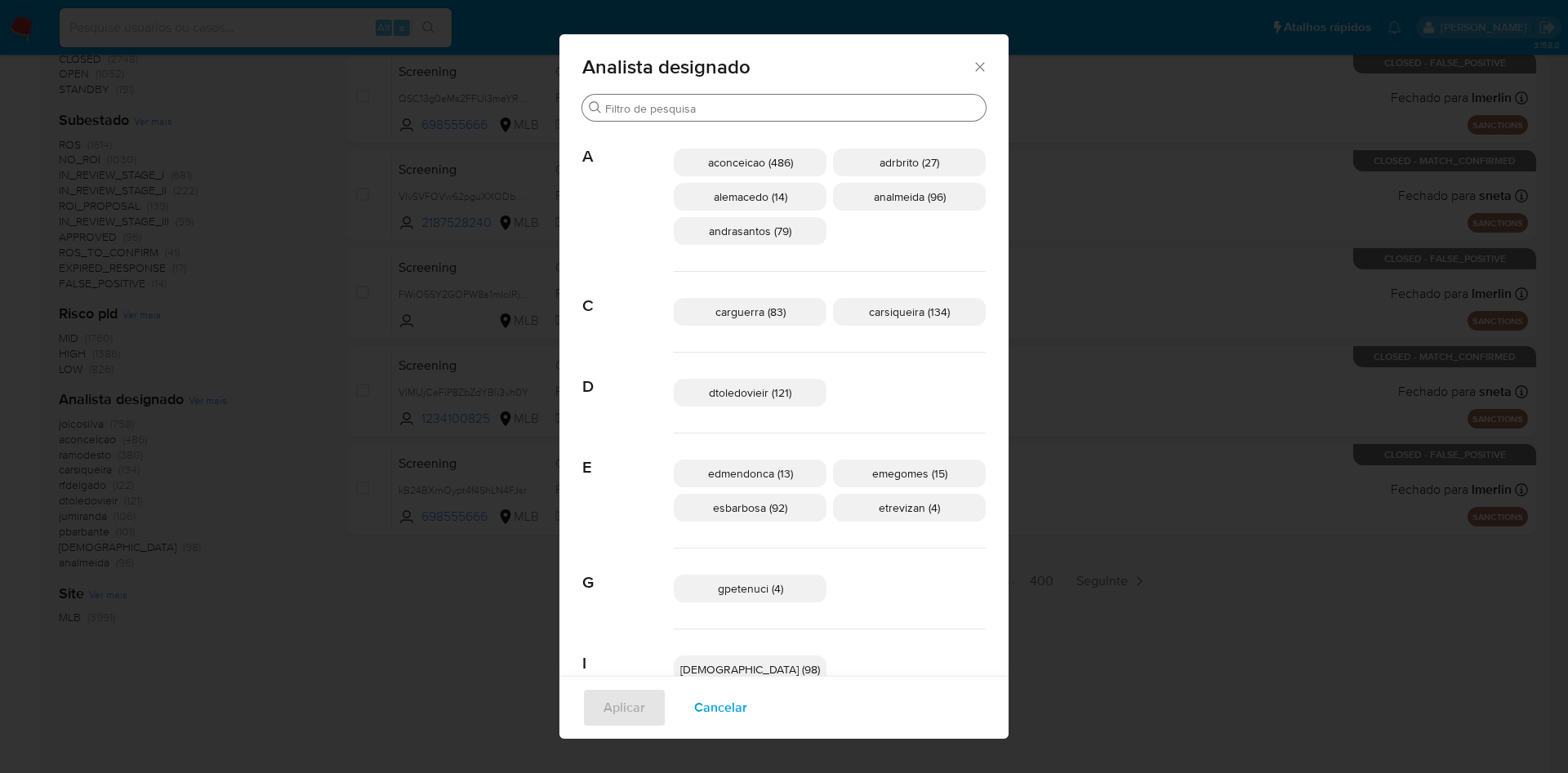
click at [730, 106] on input "Procurar" at bounding box center [792, 108] width 374 height 15
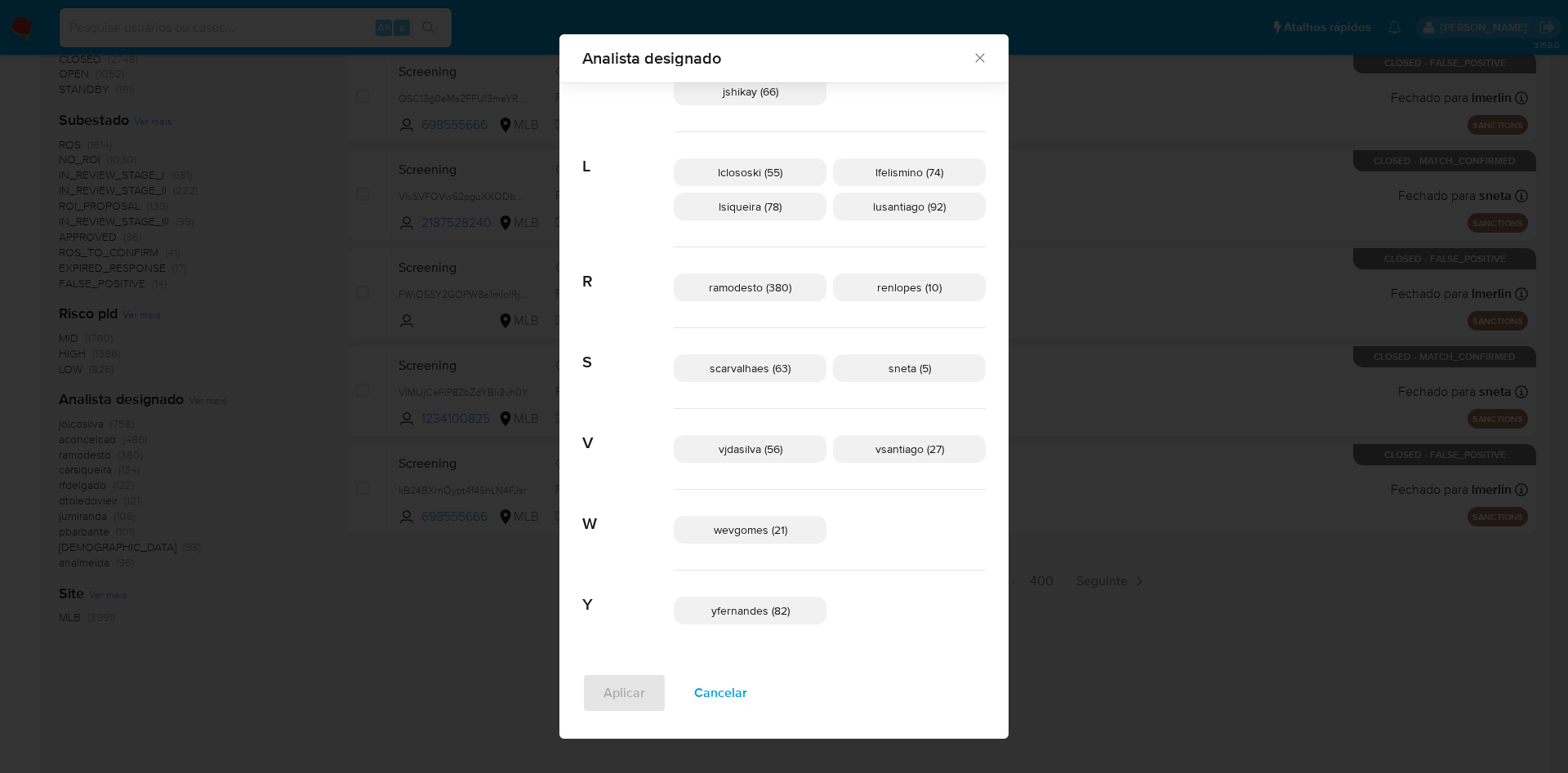
scroll to position [416, 0]
type input "s"
click at [742, 369] on span "scarvalhaes (63)" at bounding box center [750, 368] width 81 height 16
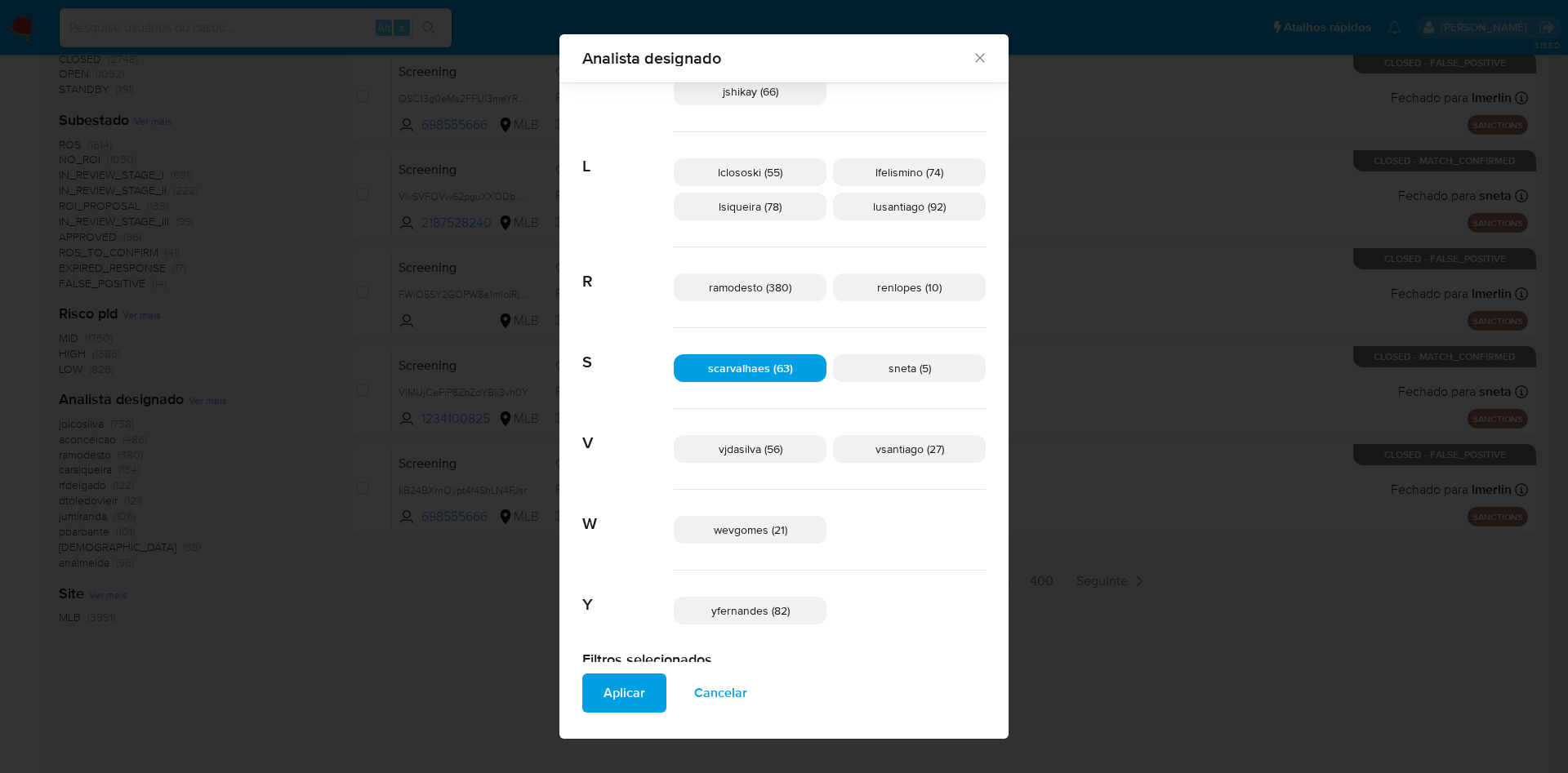
click at [645, 694] on span "Aplicar" at bounding box center [624, 694] width 41 height 36
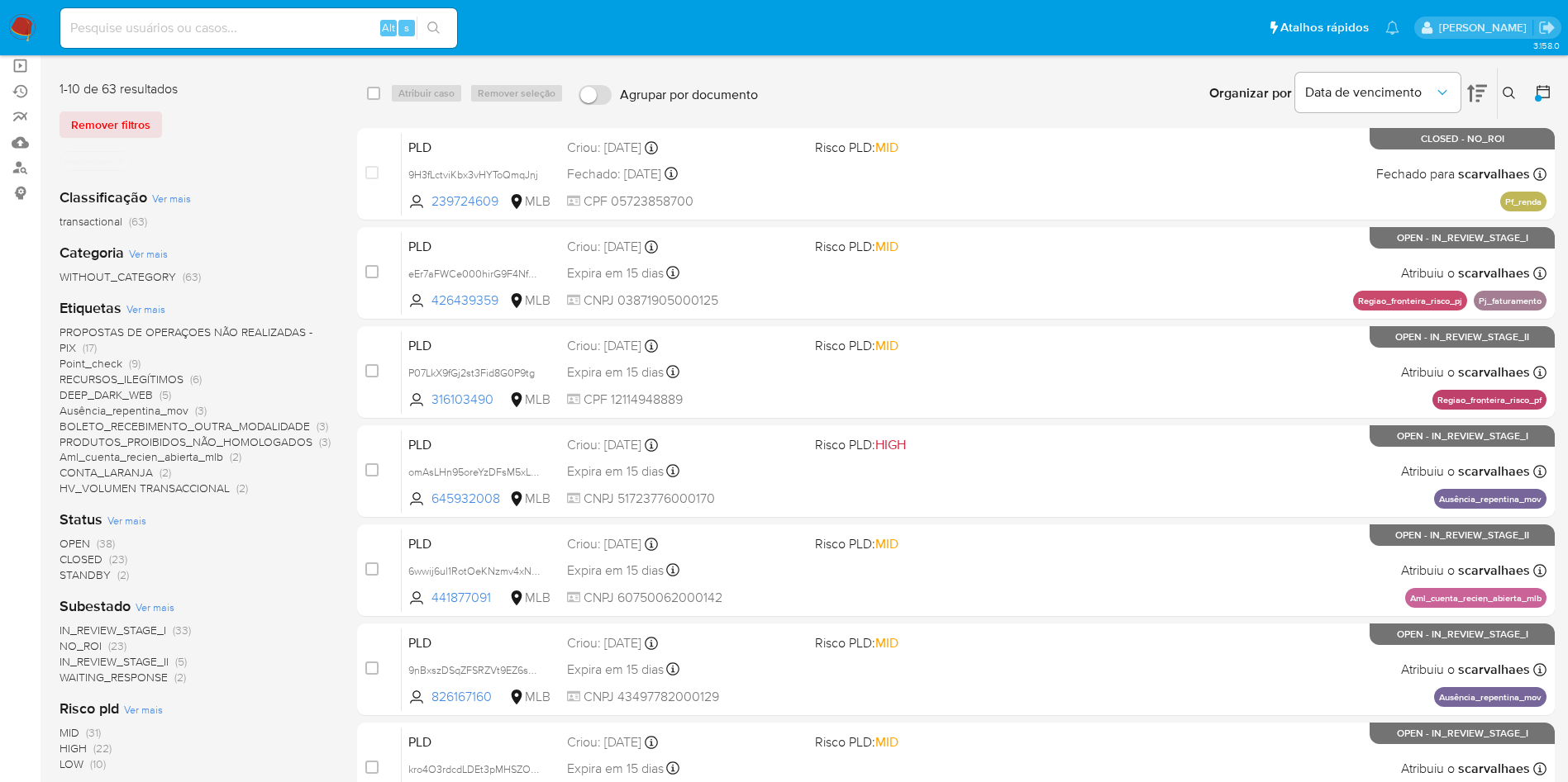
scroll to position [126, 0]
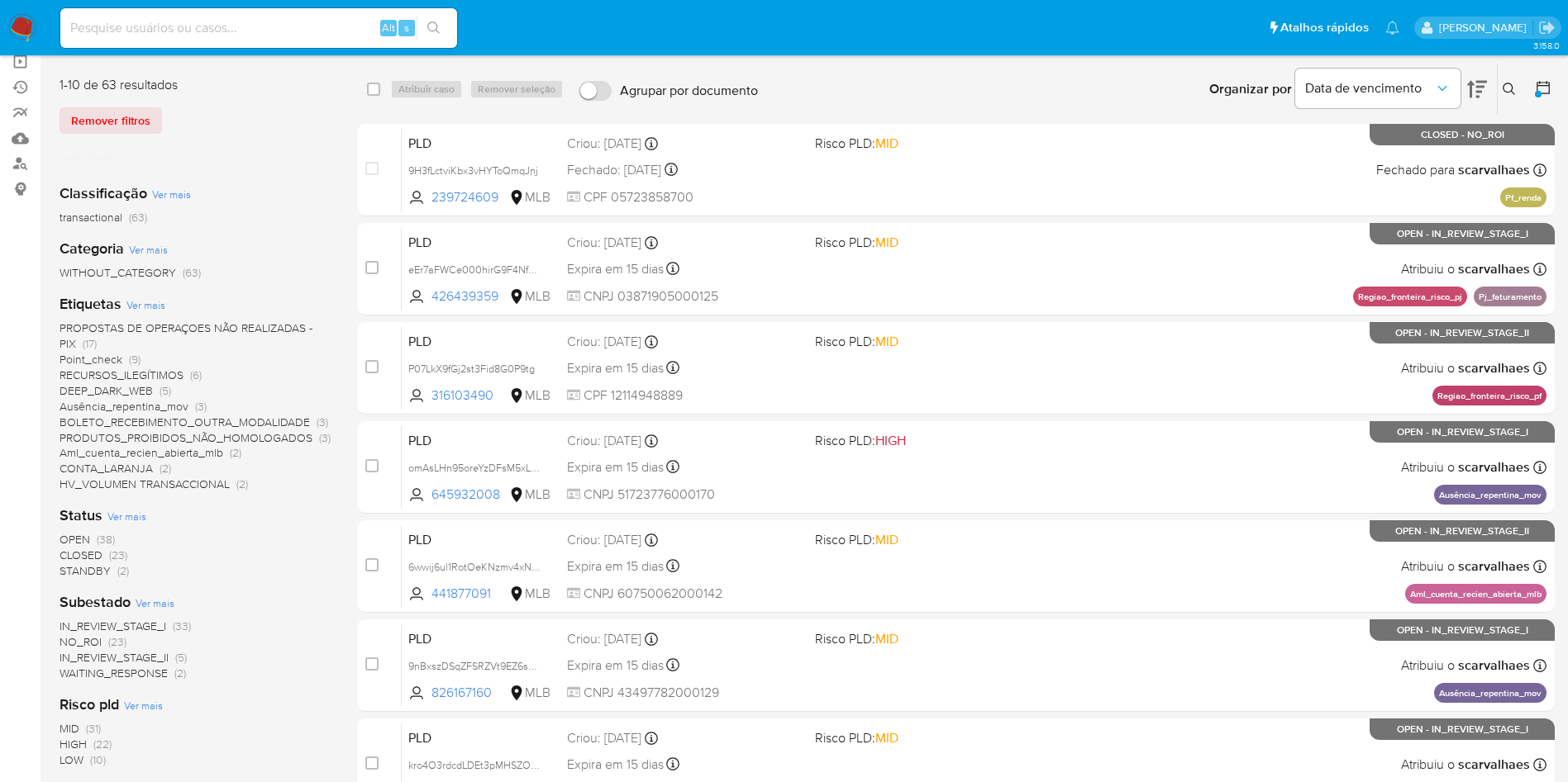
click at [97, 551] on span "CLOSED" at bounding box center [80, 555] width 43 height 17
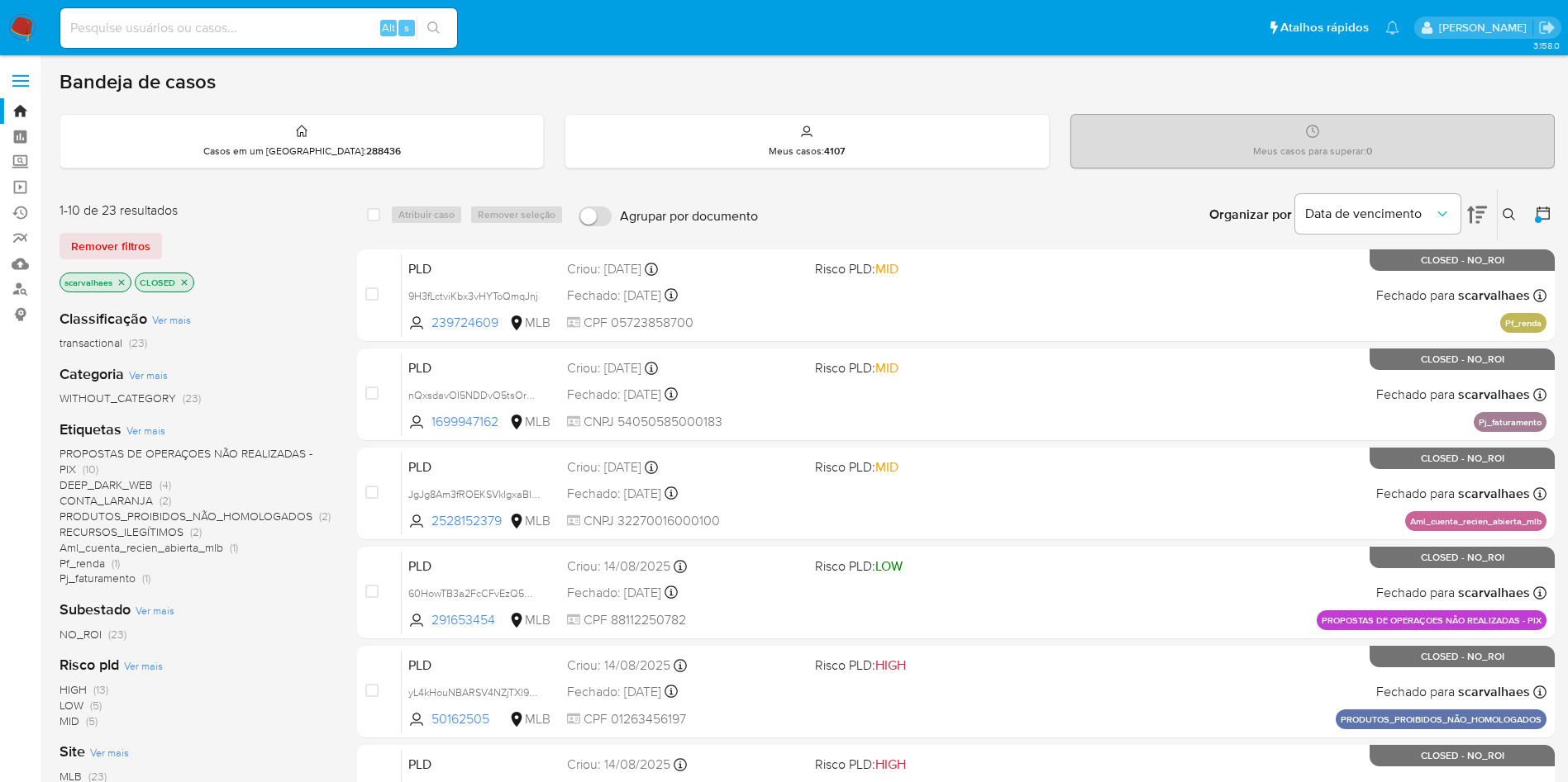
click at [120, 282] on icon "close-filter" at bounding box center [121, 282] width 10 height 10
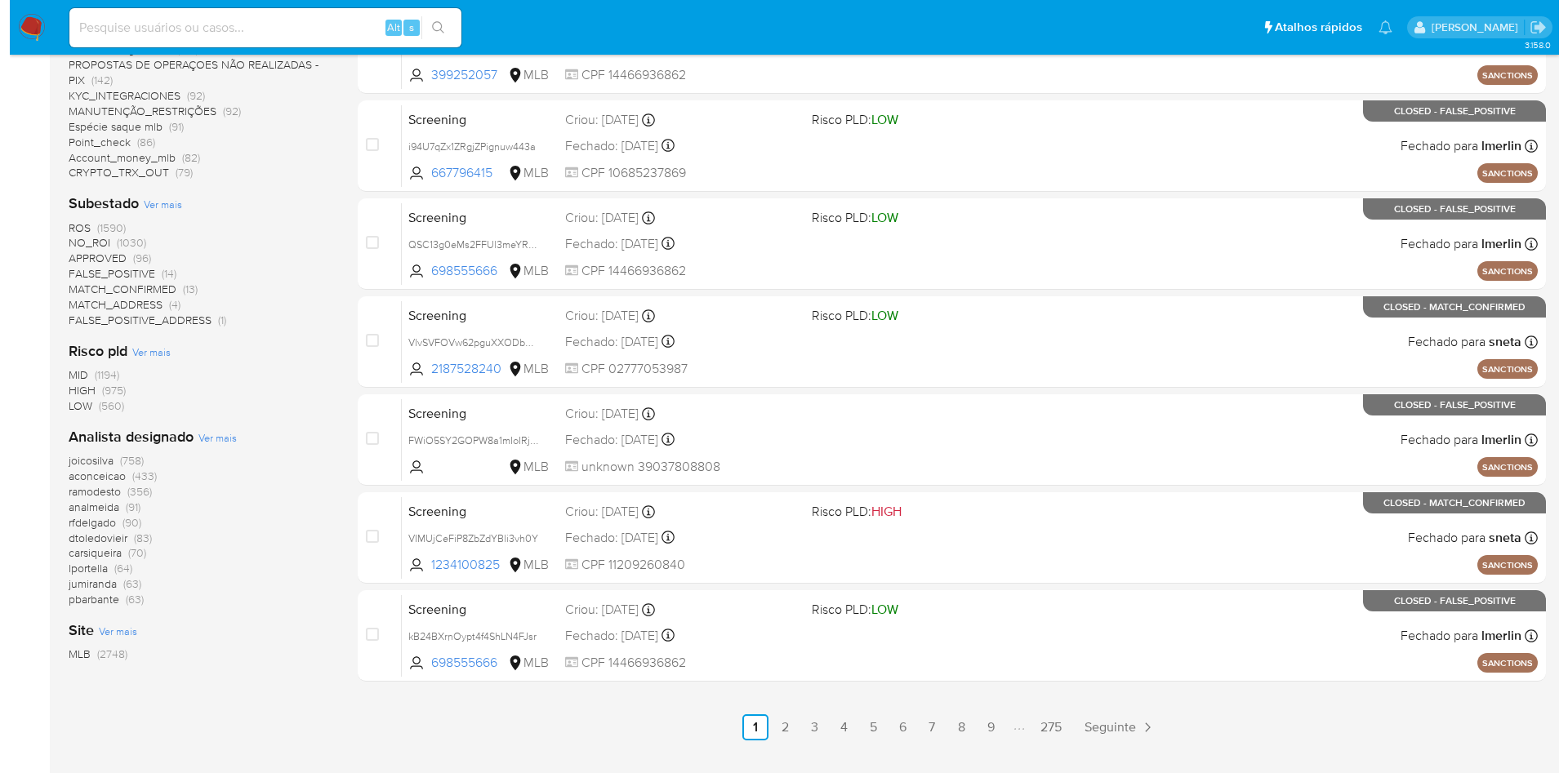
scroll to position [575, 0]
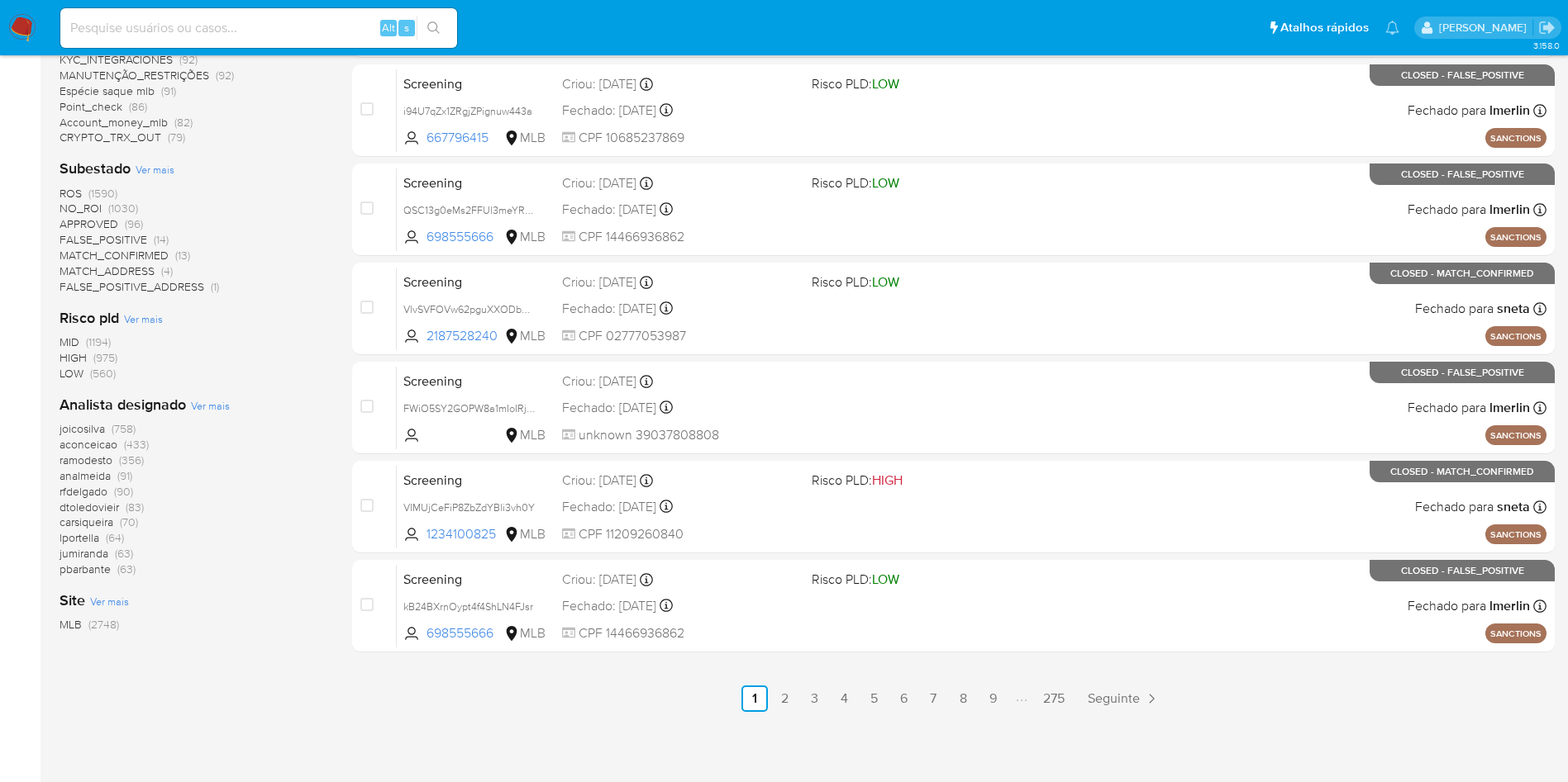
click at [191, 407] on span "Ver mais" at bounding box center [210, 405] width 38 height 15
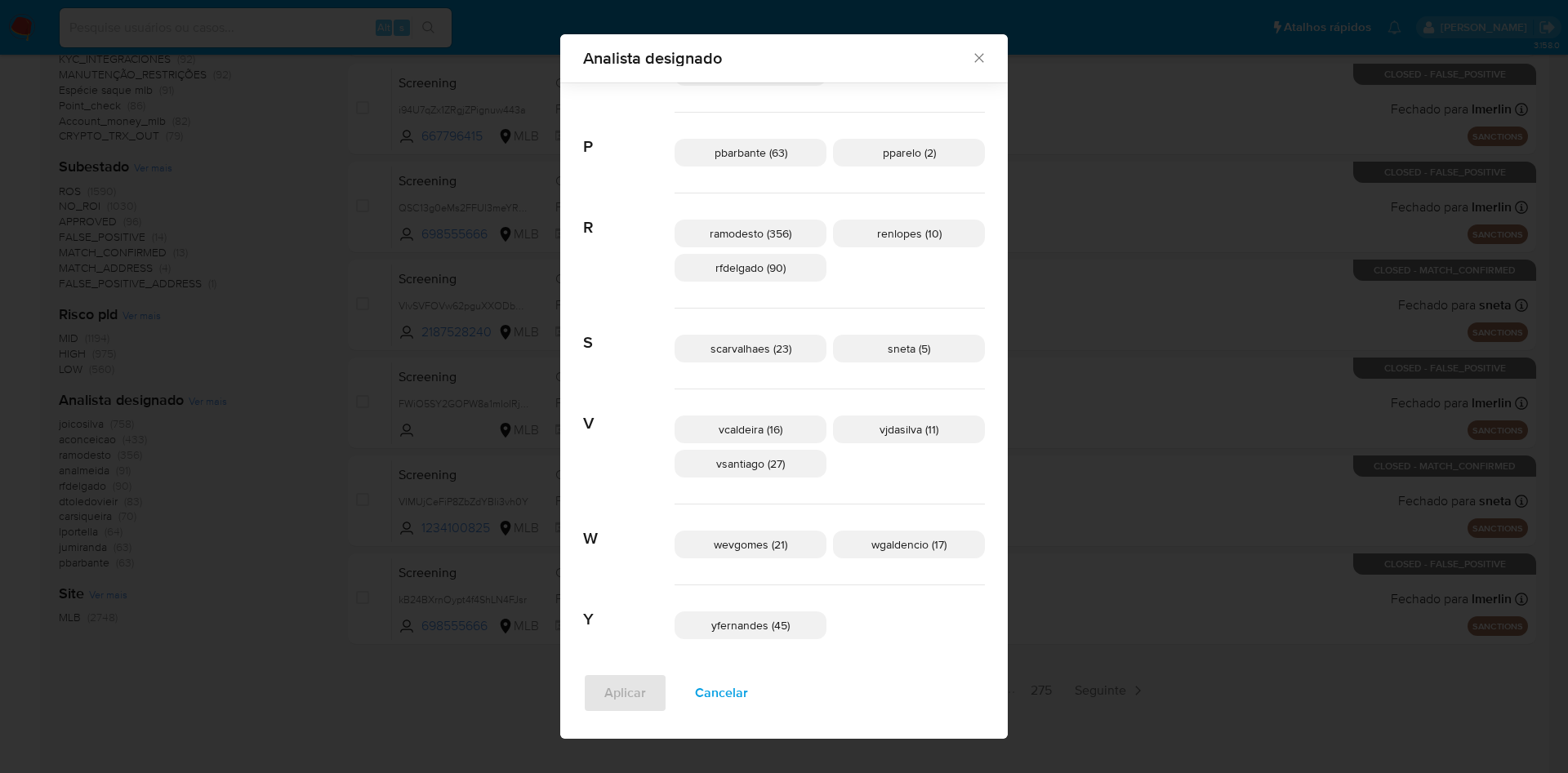
scroll to position [899, 0]
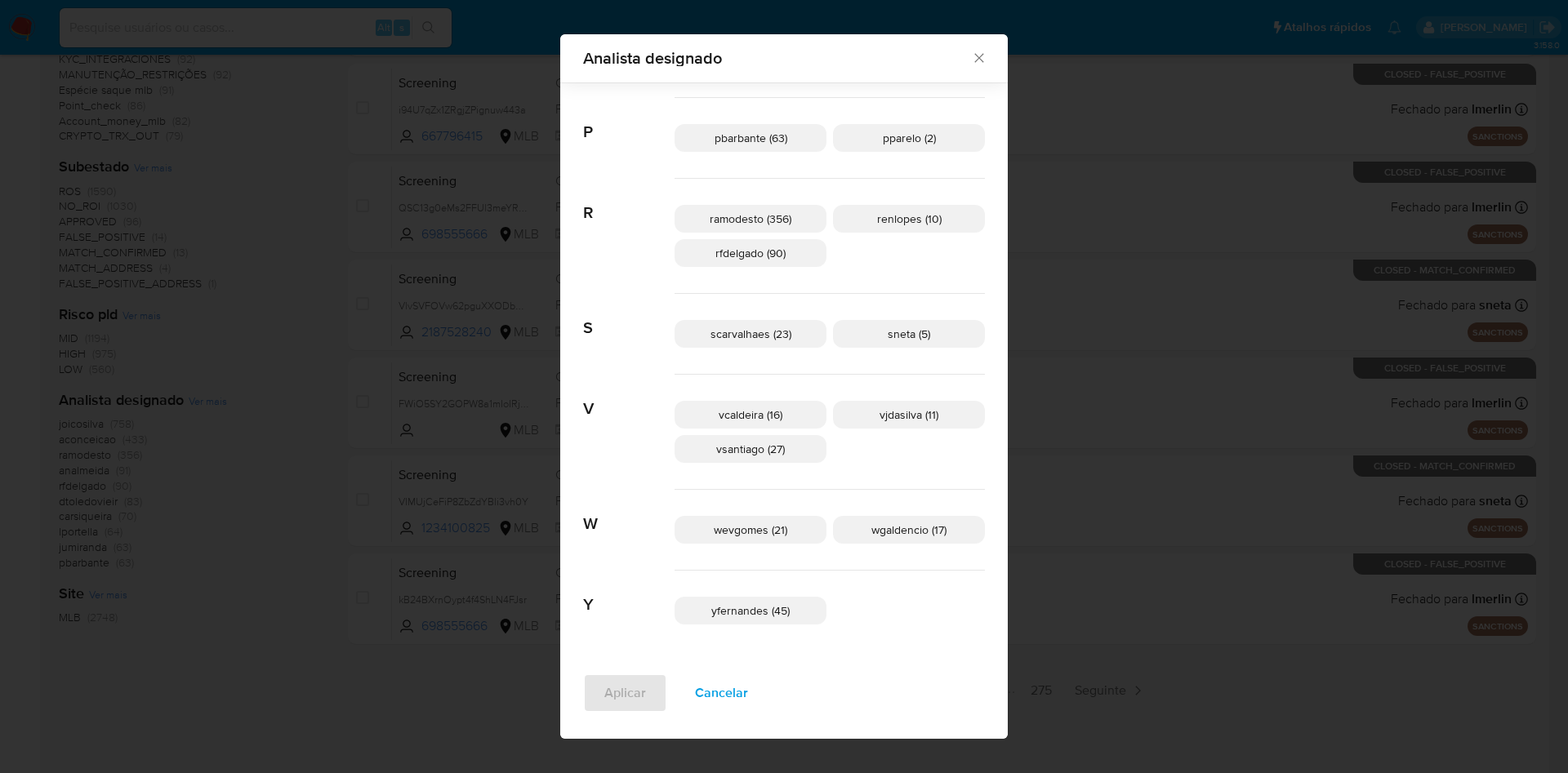
click at [879, 421] on span "vjdasilva (11)" at bounding box center [908, 415] width 59 height 16
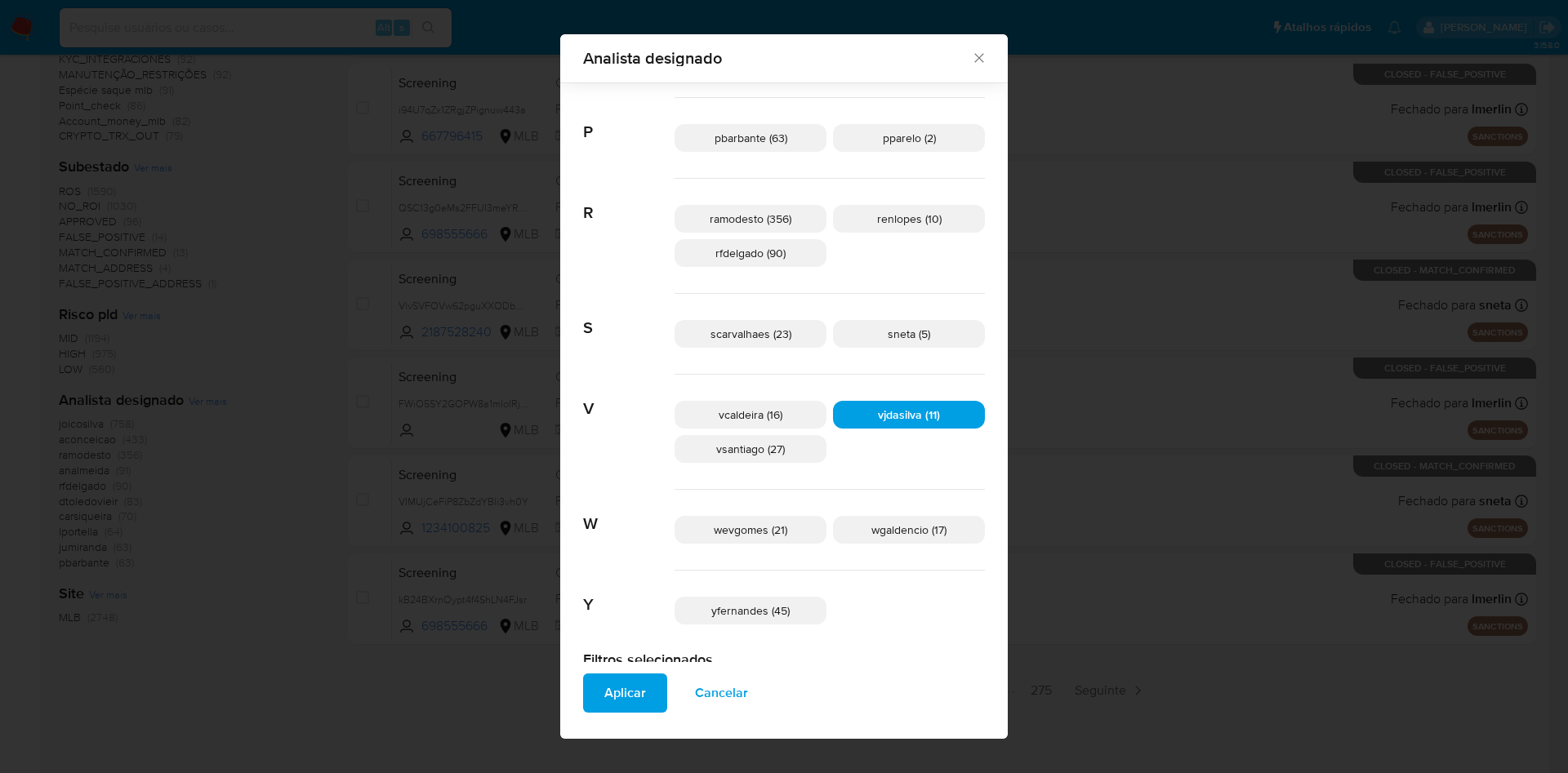
click at [646, 705] on span "Aplicar" at bounding box center [625, 694] width 41 height 36
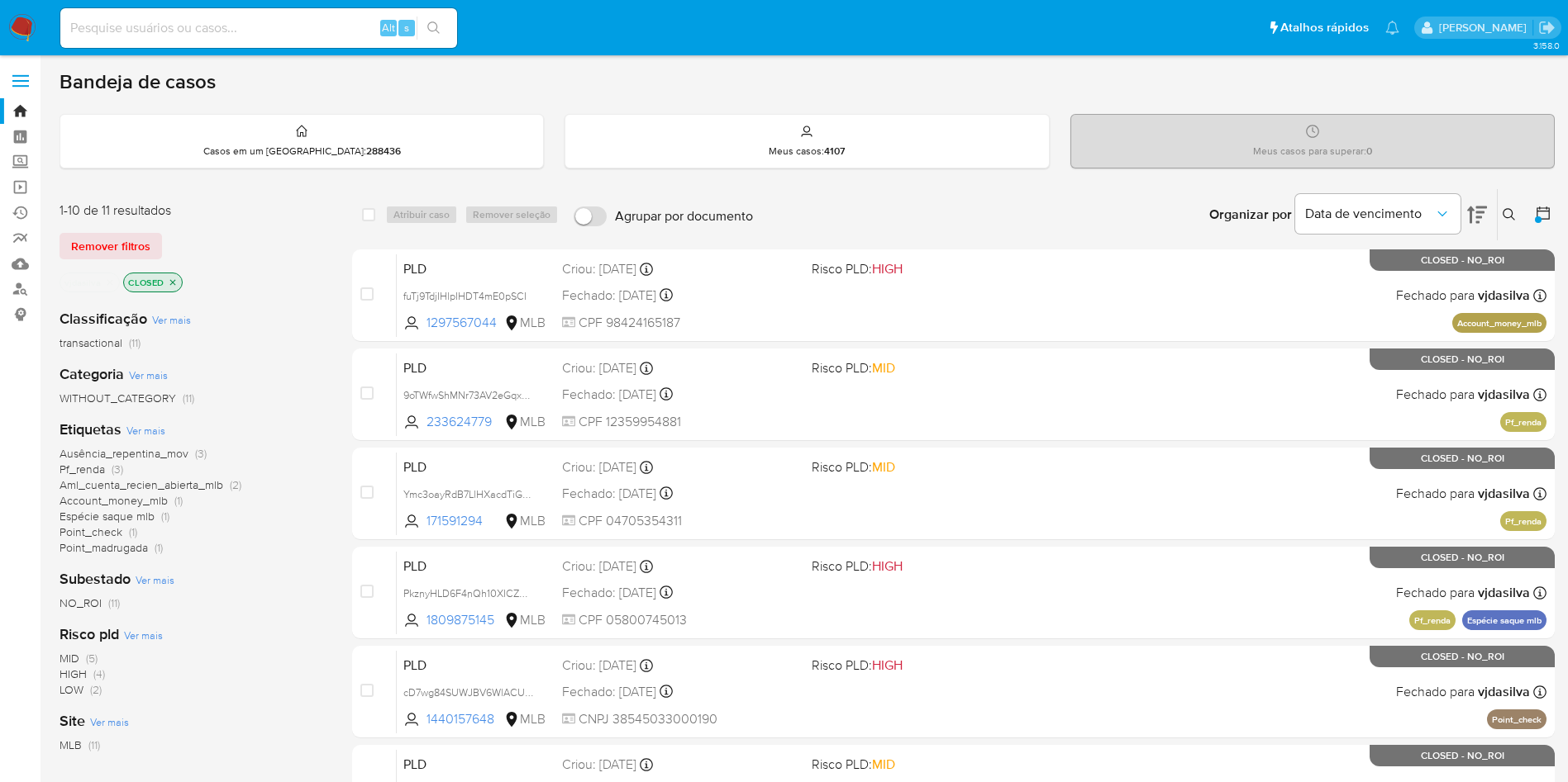
click at [339, 21] on input at bounding box center [259, 28] width 397 height 22
paste input "GmgLIf9vi3x0VMwkIi1jidTf"
type input "GmgLIf9vi3x0VMwkIi1jidTf"
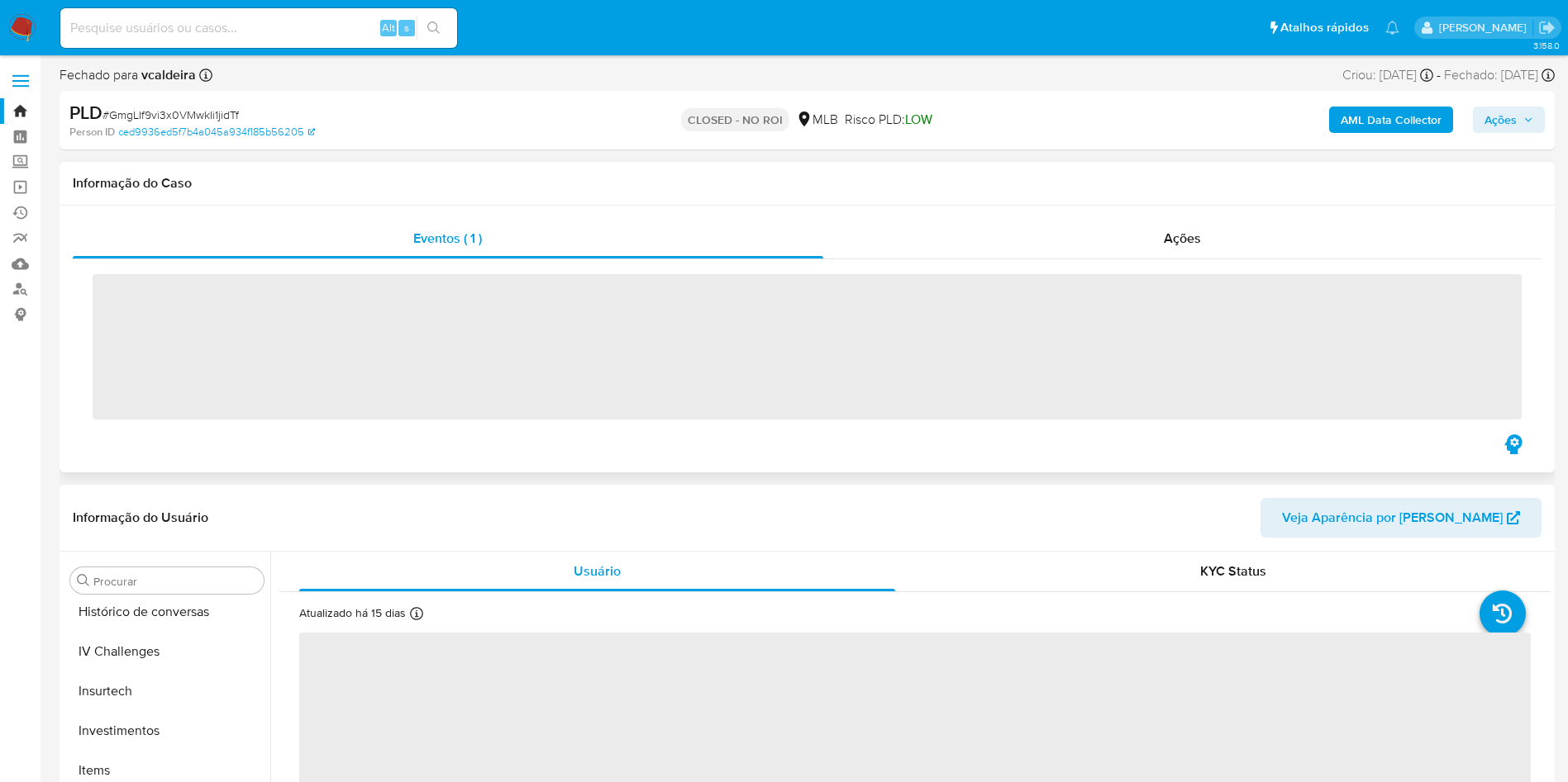
scroll to position [778, 0]
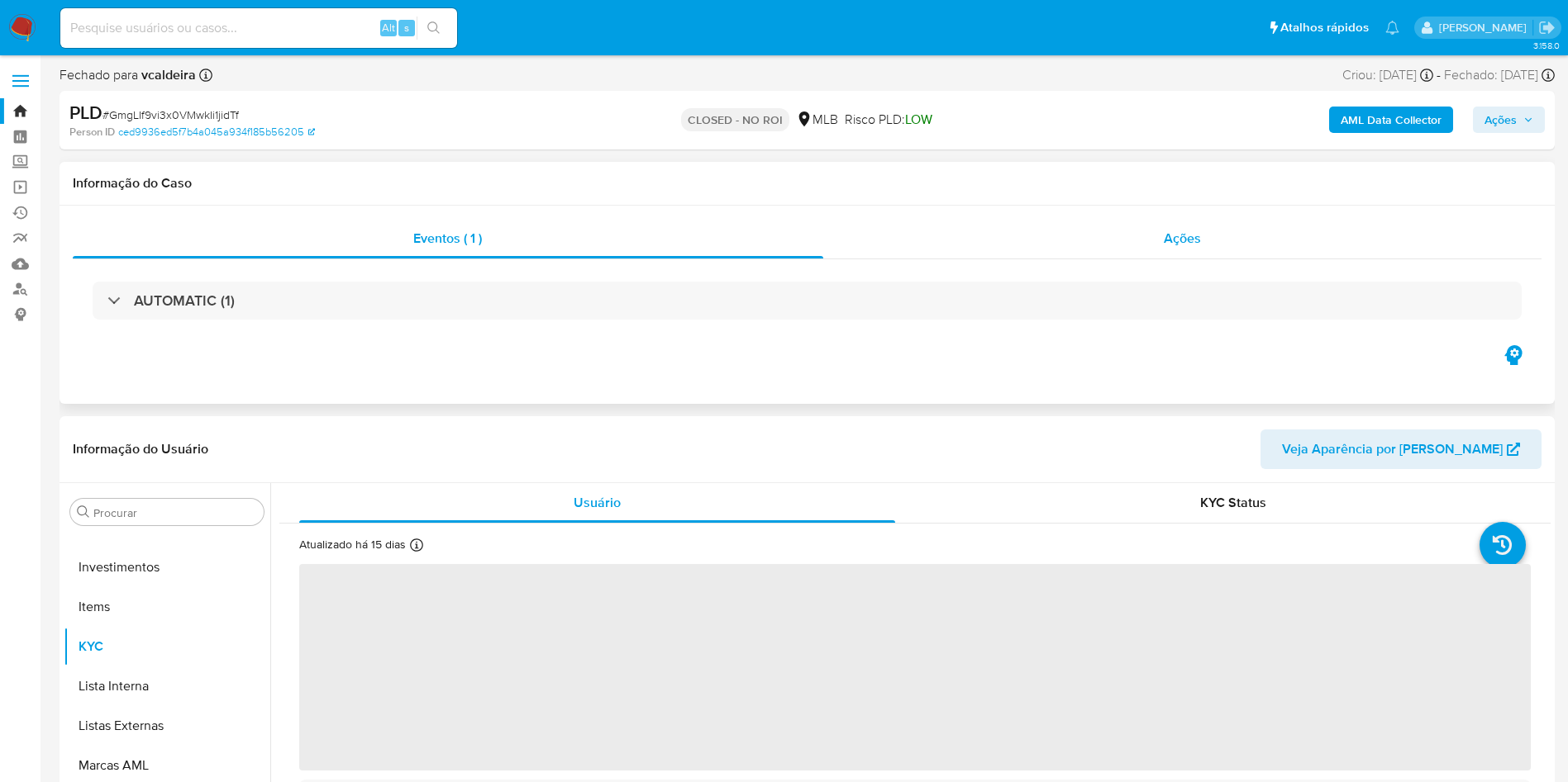
click at [1142, 235] on div "Ações" at bounding box center [1183, 239] width 719 height 39
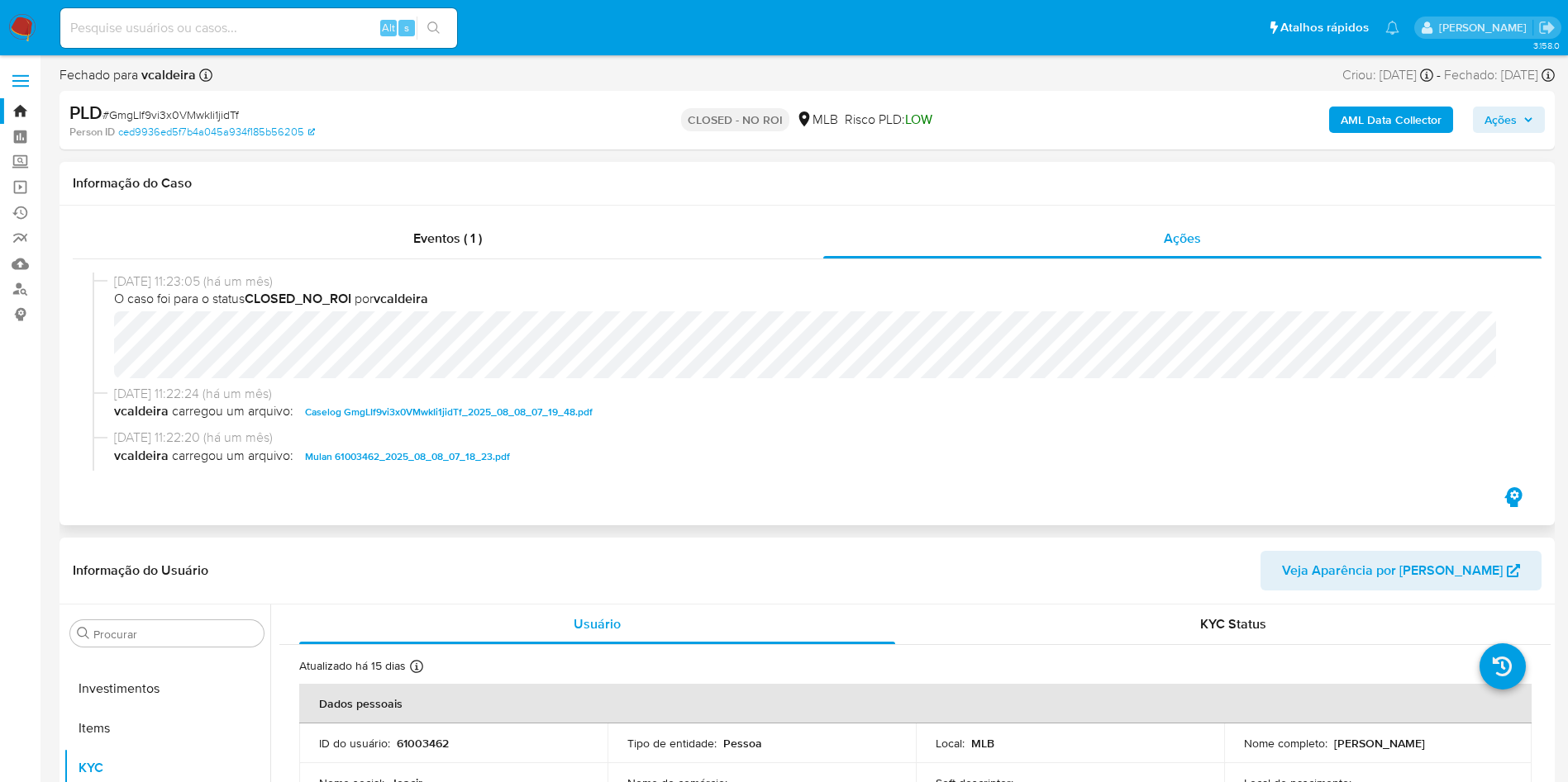
select select "10"
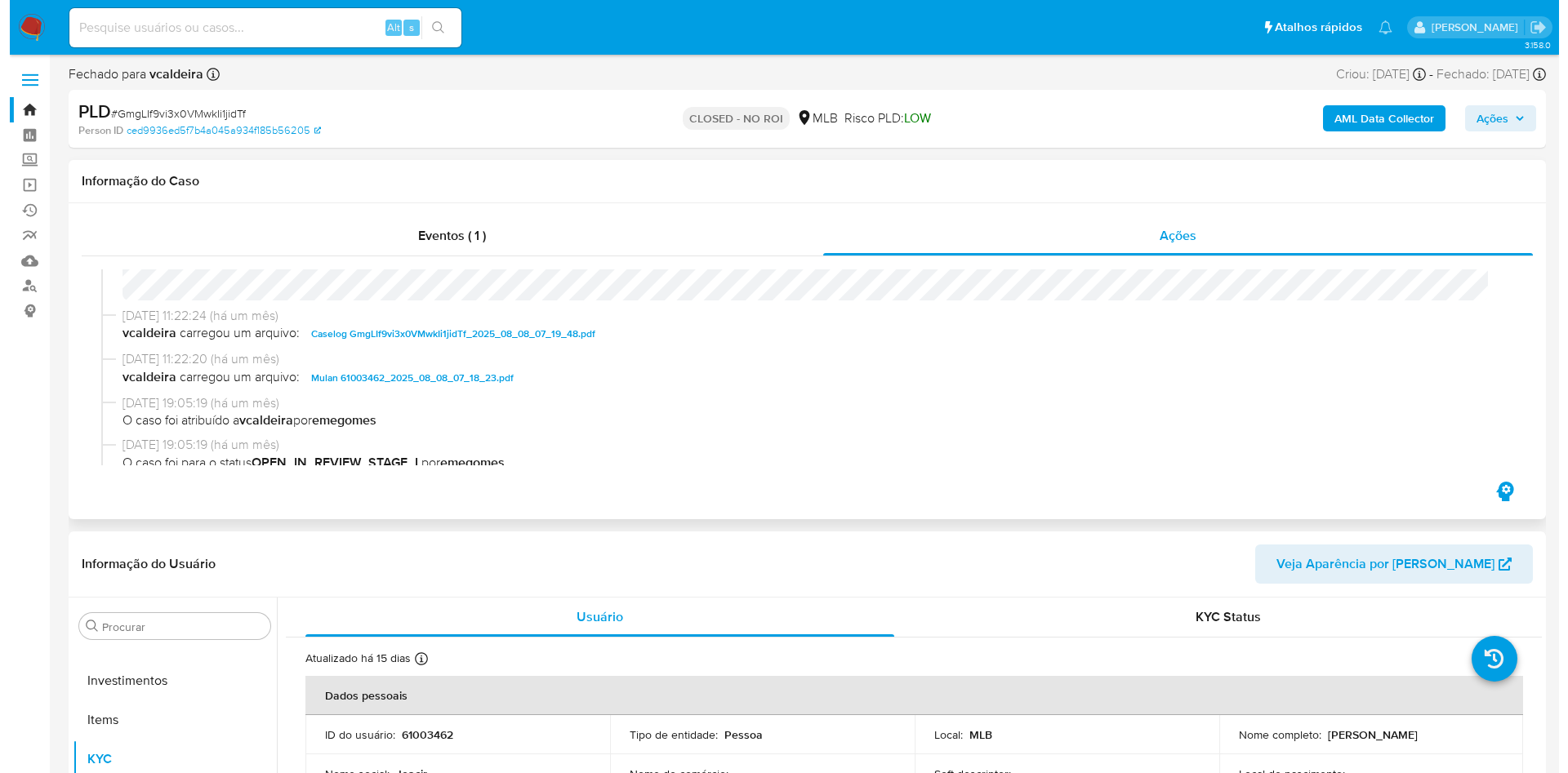
scroll to position [68, 0]
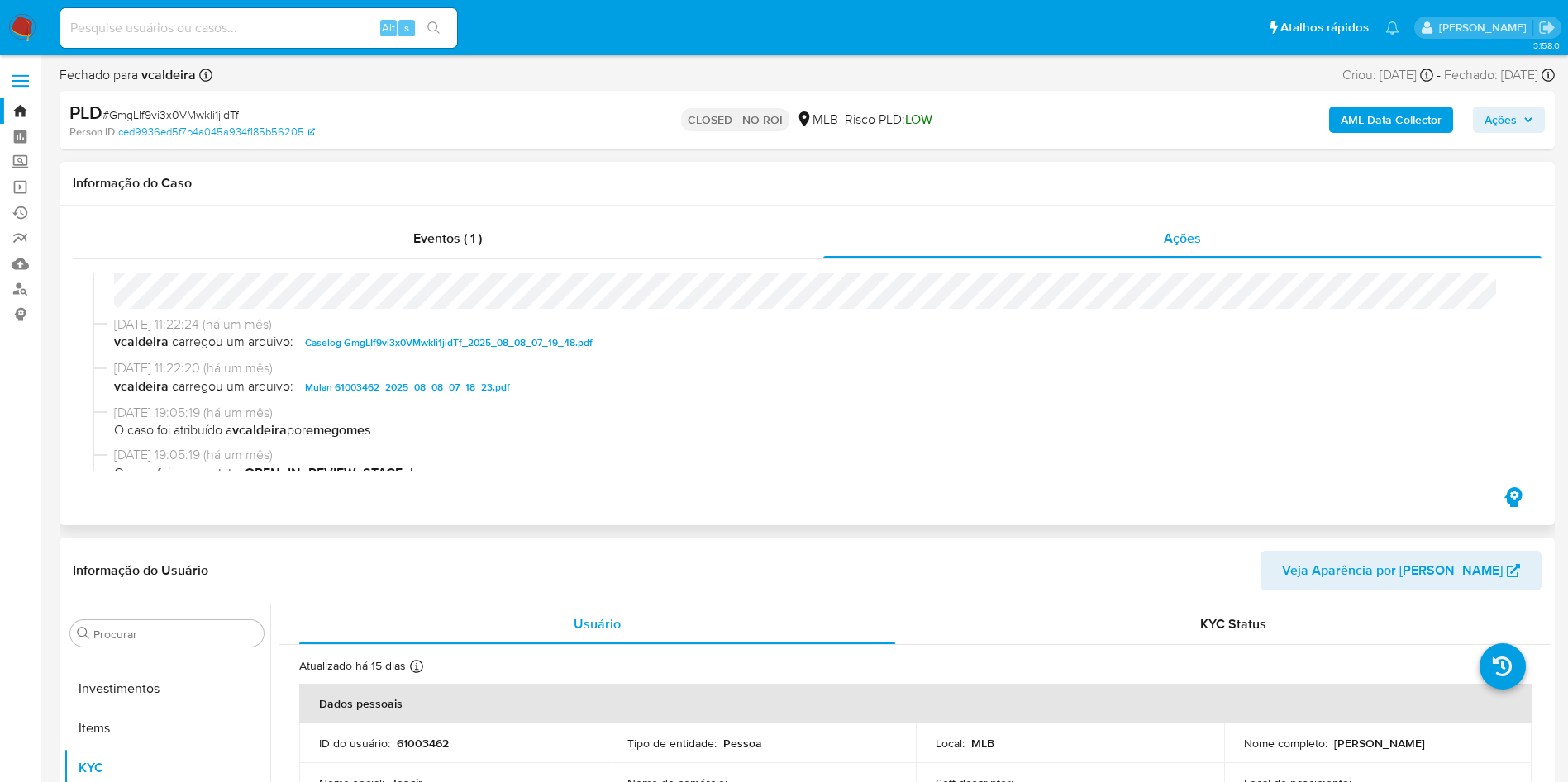
click at [491, 218] on div "Eventos ( 1 ) Ações 08/08/2025 11:23:05 (há um mês) O caso foi para o status CL…" at bounding box center [807, 365] width 1495 height 320
click at [463, 249] on div "Eventos ( 1 )" at bounding box center [448, 239] width 751 height 39
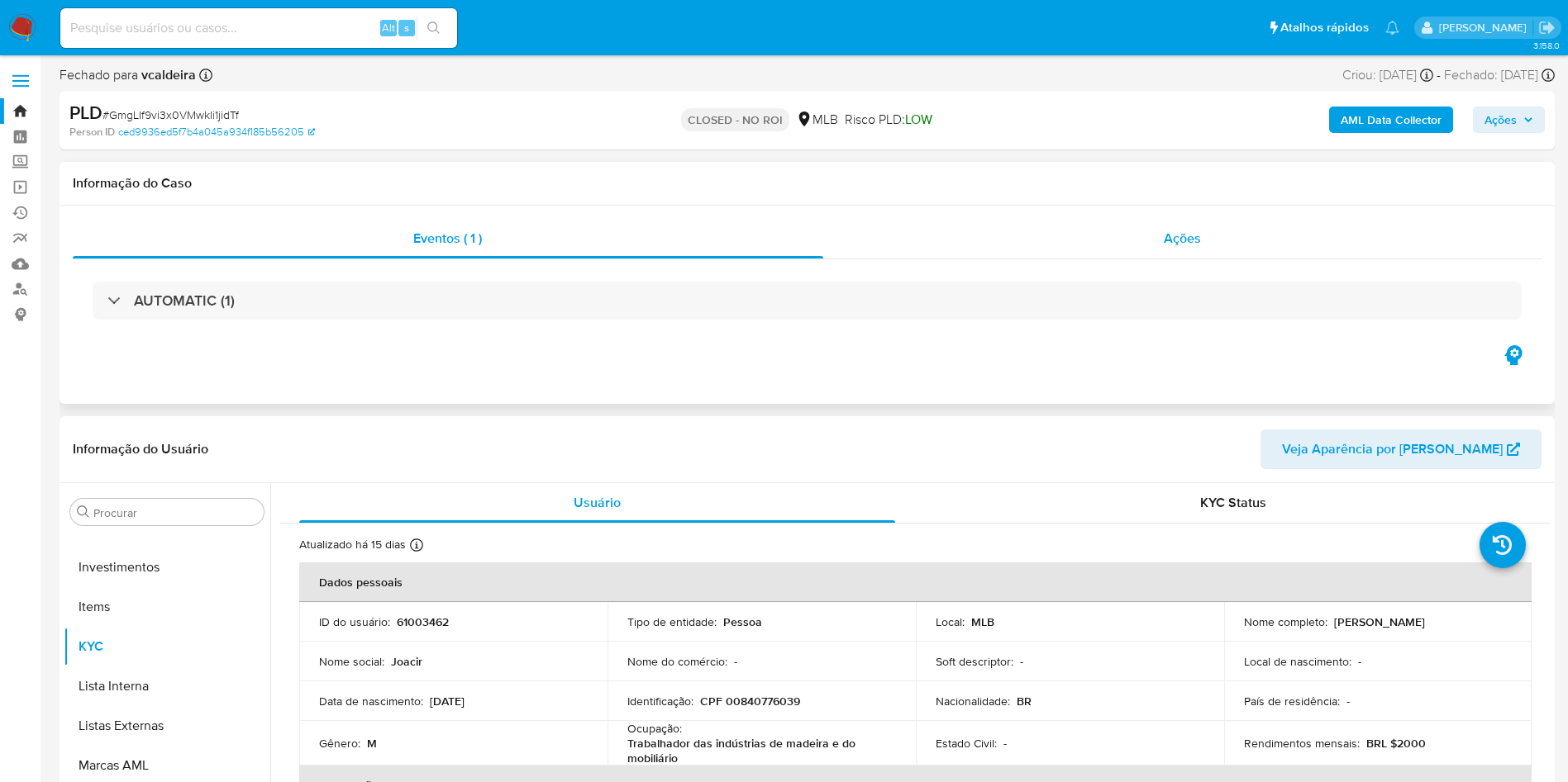
click at [1090, 250] on div "Ações" at bounding box center [1183, 239] width 719 height 39
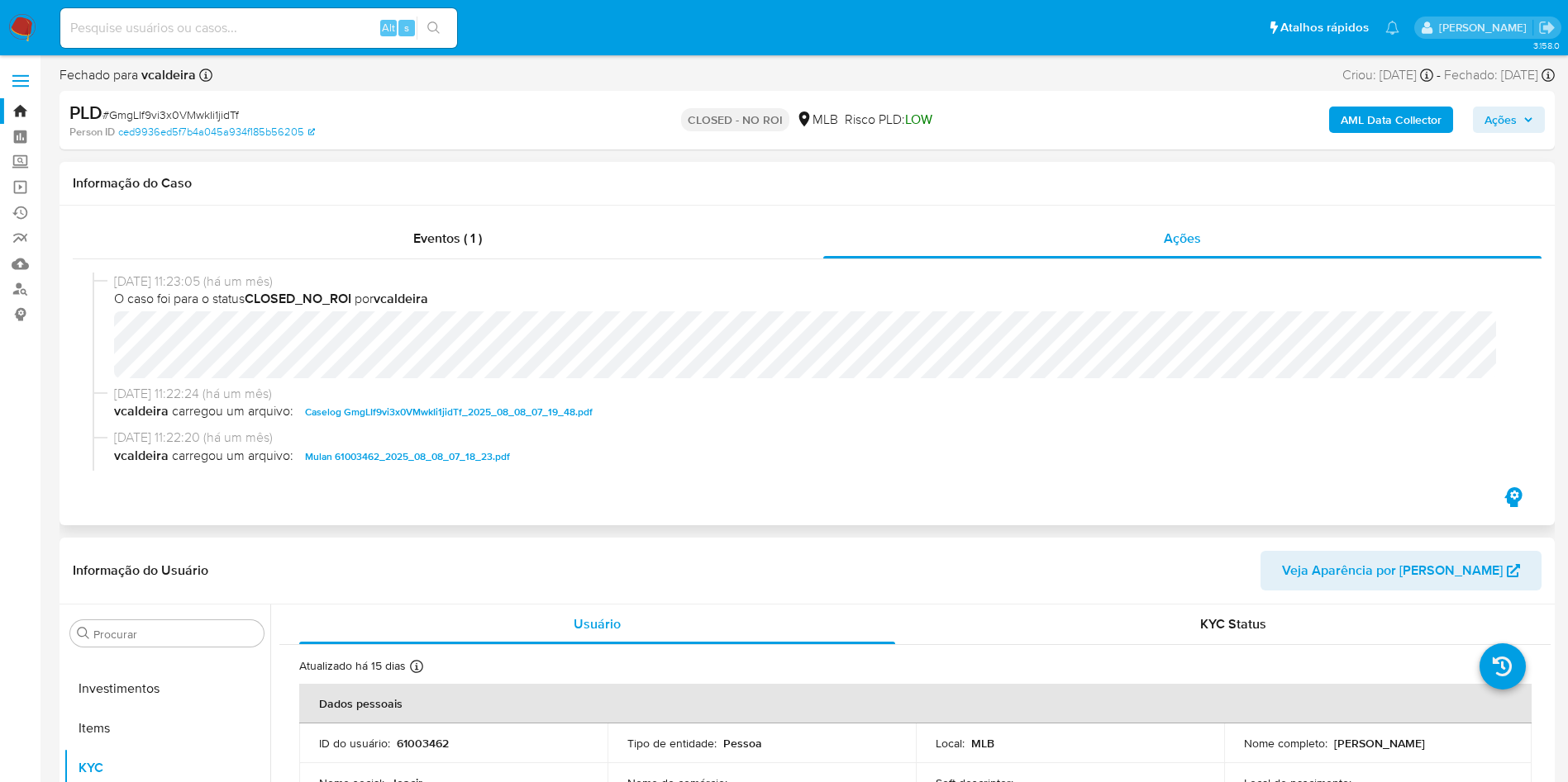
click at [392, 407] on span "Caselog GmgLIf9vi3x0VMwkIi1jidTf_2025_08_08_07_19_48.pdf" at bounding box center [448, 412] width 288 height 20
click at [1391, 115] on b "AML Data Collector" at bounding box center [1391, 120] width 101 height 26
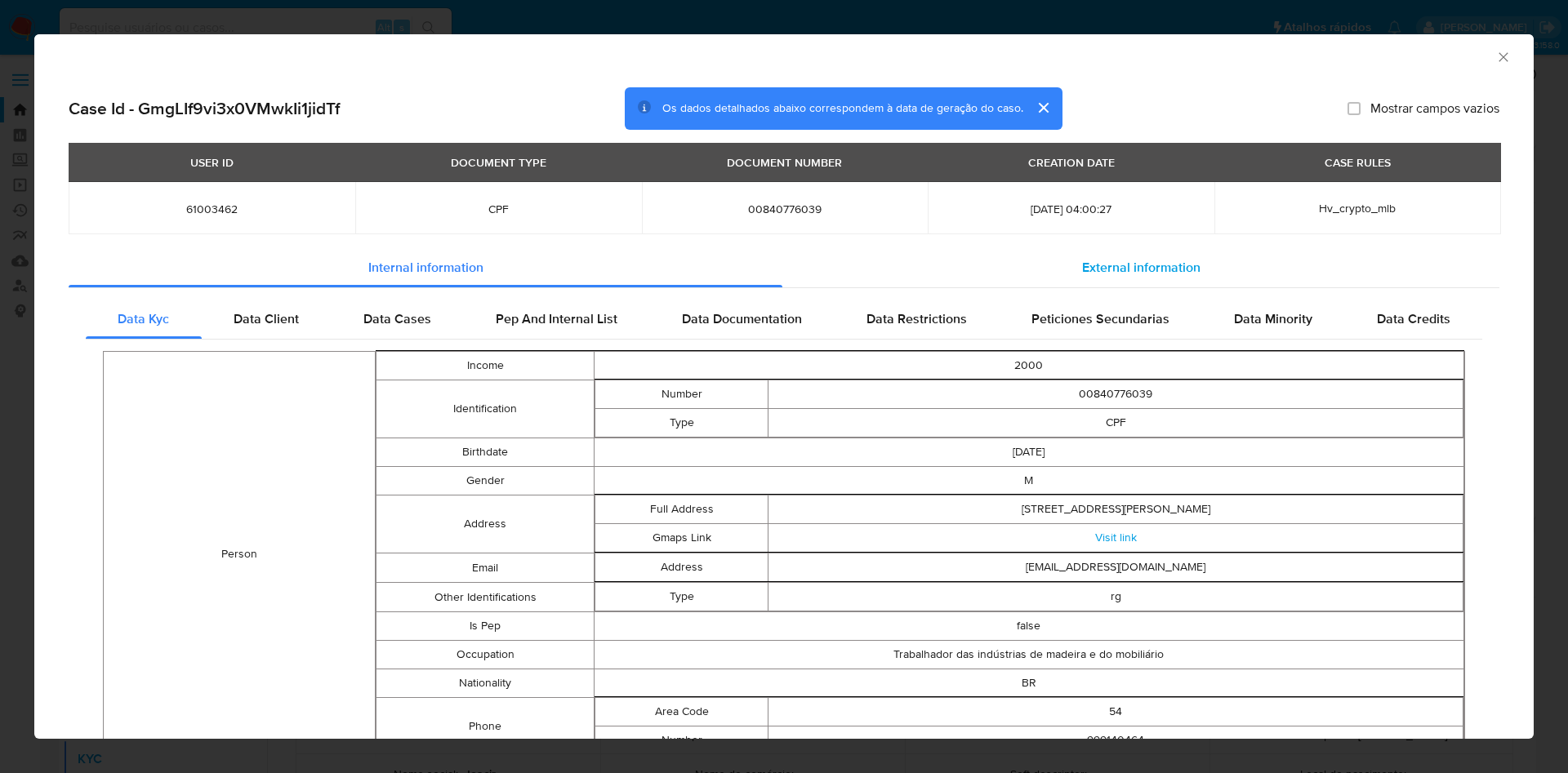
click at [1111, 275] on span "External information" at bounding box center [1141, 269] width 118 height 19
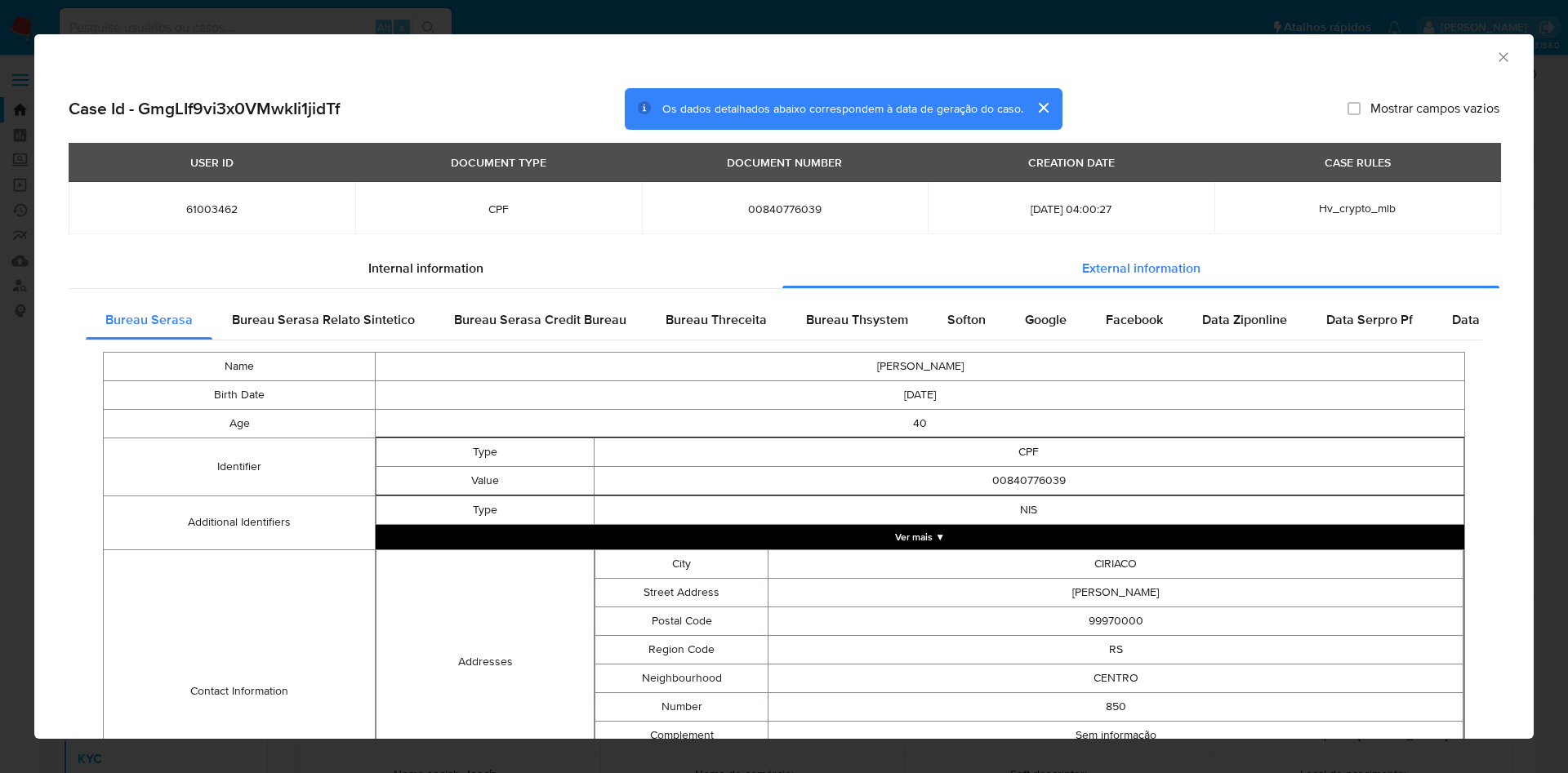
click at [327, 347] on div "Name JOACIR DE MORAES Birth Date 1985-01-22 Age 40 Identifier Type CPF Value 00…" at bounding box center [783, 637] width 1396 height 593
click at [353, 325] on span "Bureau Serasa Relato Sintetico" at bounding box center [324, 320] width 183 height 19
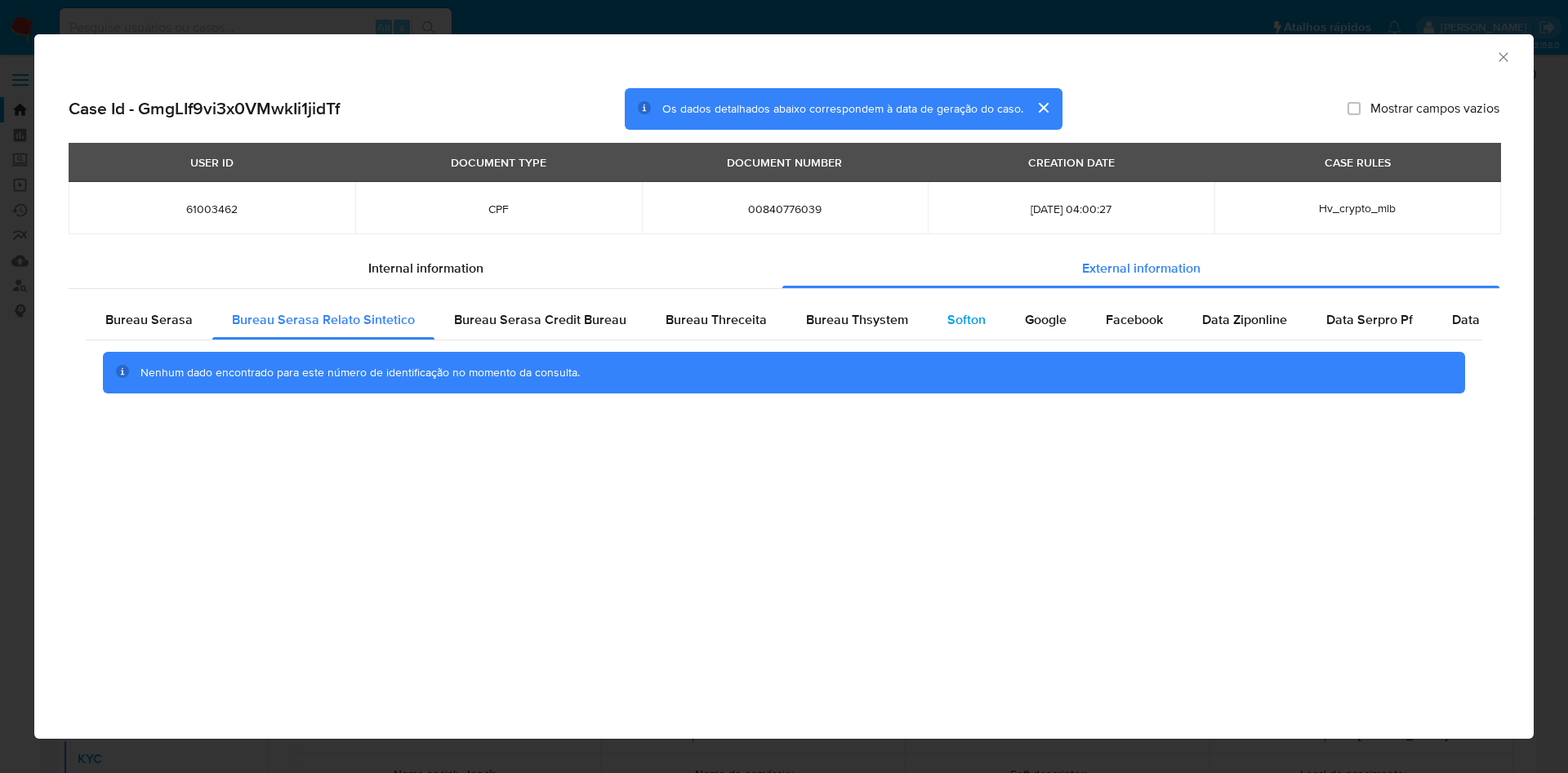
click at [947, 319] on span "Softon" at bounding box center [966, 320] width 38 height 19
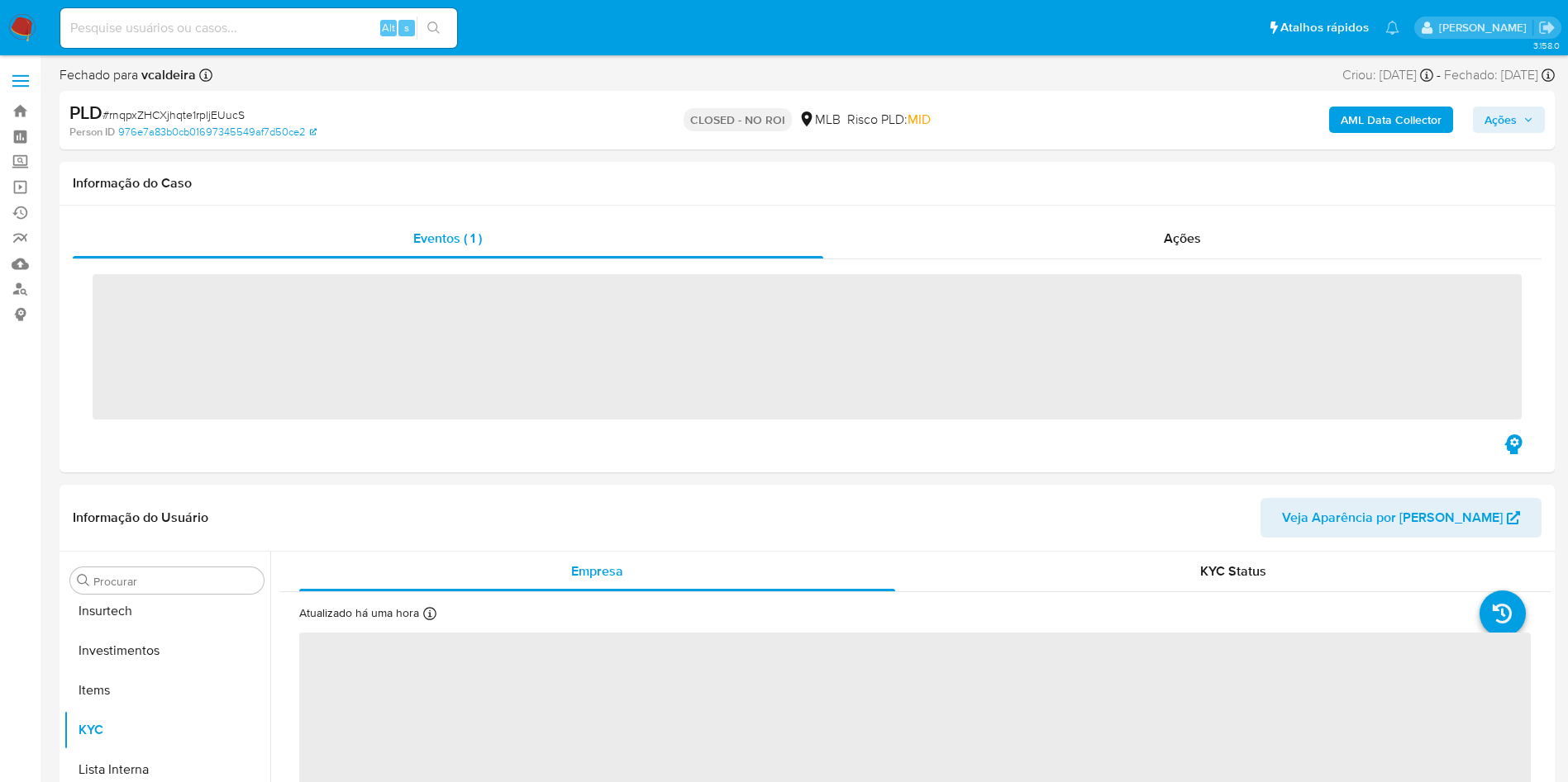
scroll to position [778, 0]
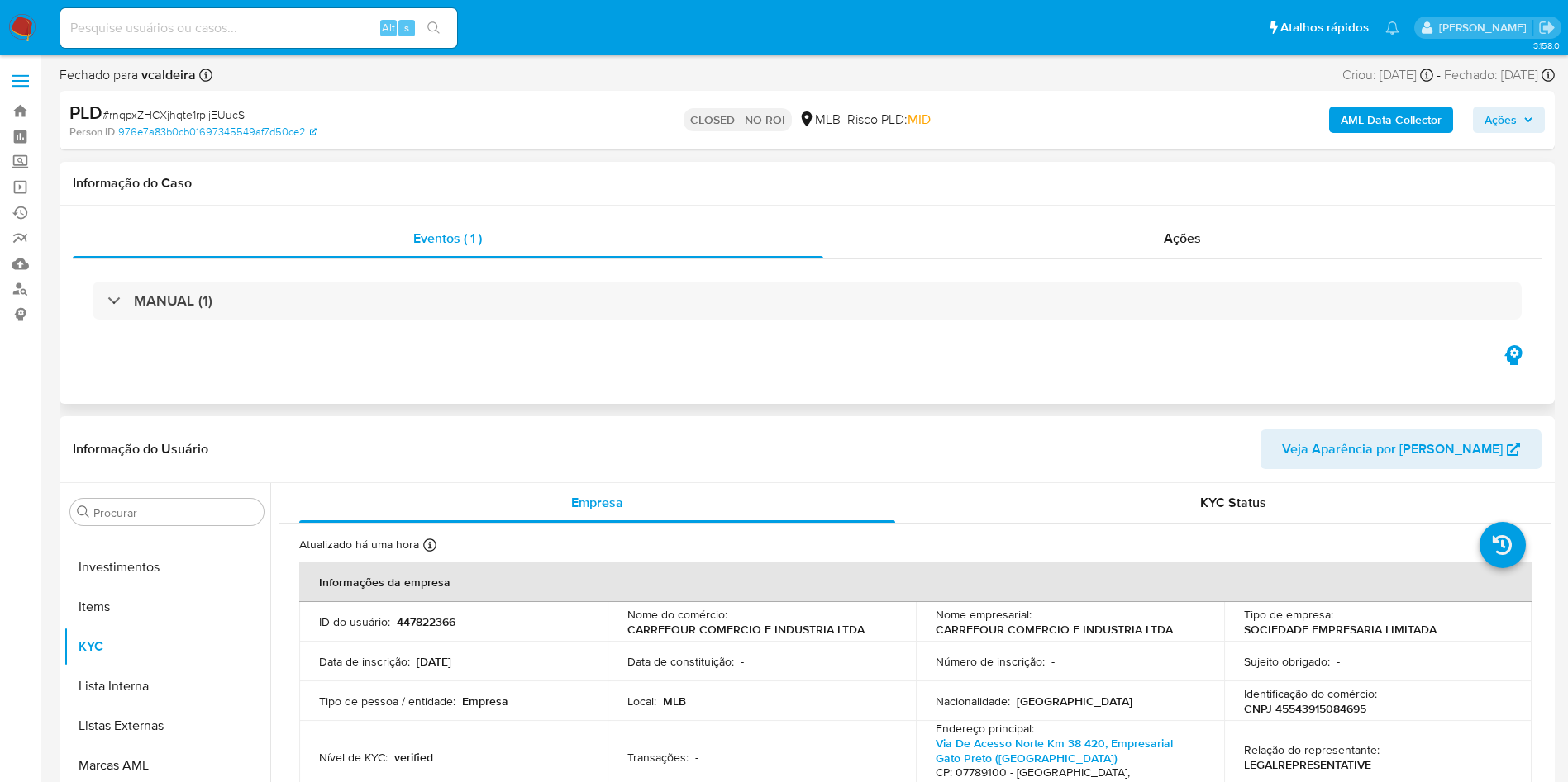
click at [1169, 260] on div "MANUAL (1)" at bounding box center [807, 301] width 1468 height 83
drag, startPoint x: 1177, startPoint y: 235, endPoint x: 1147, endPoint y: 255, distance: 36.1
click at [1177, 235] on span "Ações" at bounding box center [1182, 239] width 38 height 19
select select "10"
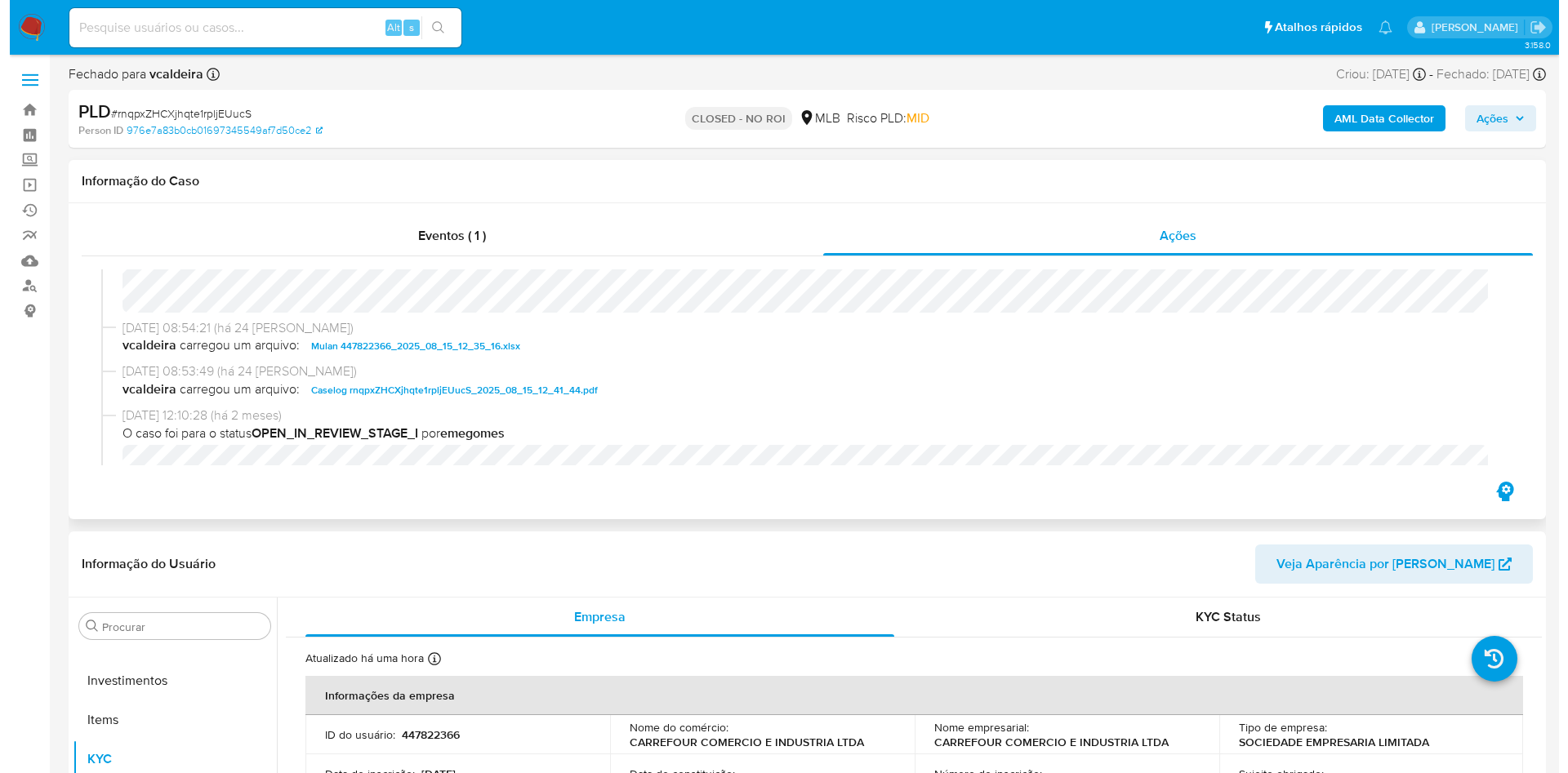
scroll to position [102, 0]
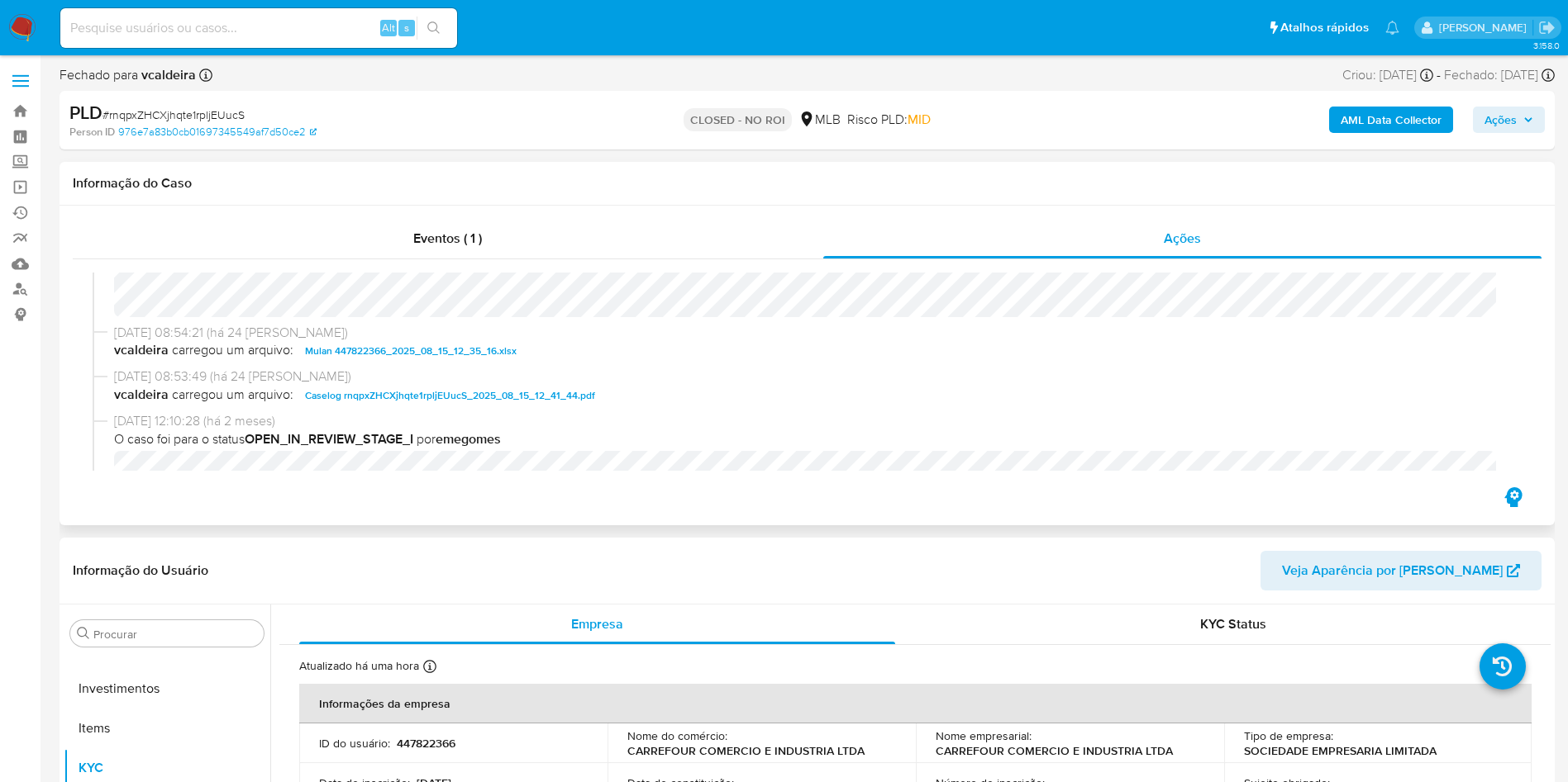
click at [424, 391] on span "Caselog rnqpxZHCXjhqte1rpljEUucS_2025_08_15_12_41_44.pdf" at bounding box center [450, 396] width 290 height 20
click at [1375, 117] on b "AML Data Collector" at bounding box center [1391, 120] width 101 height 26
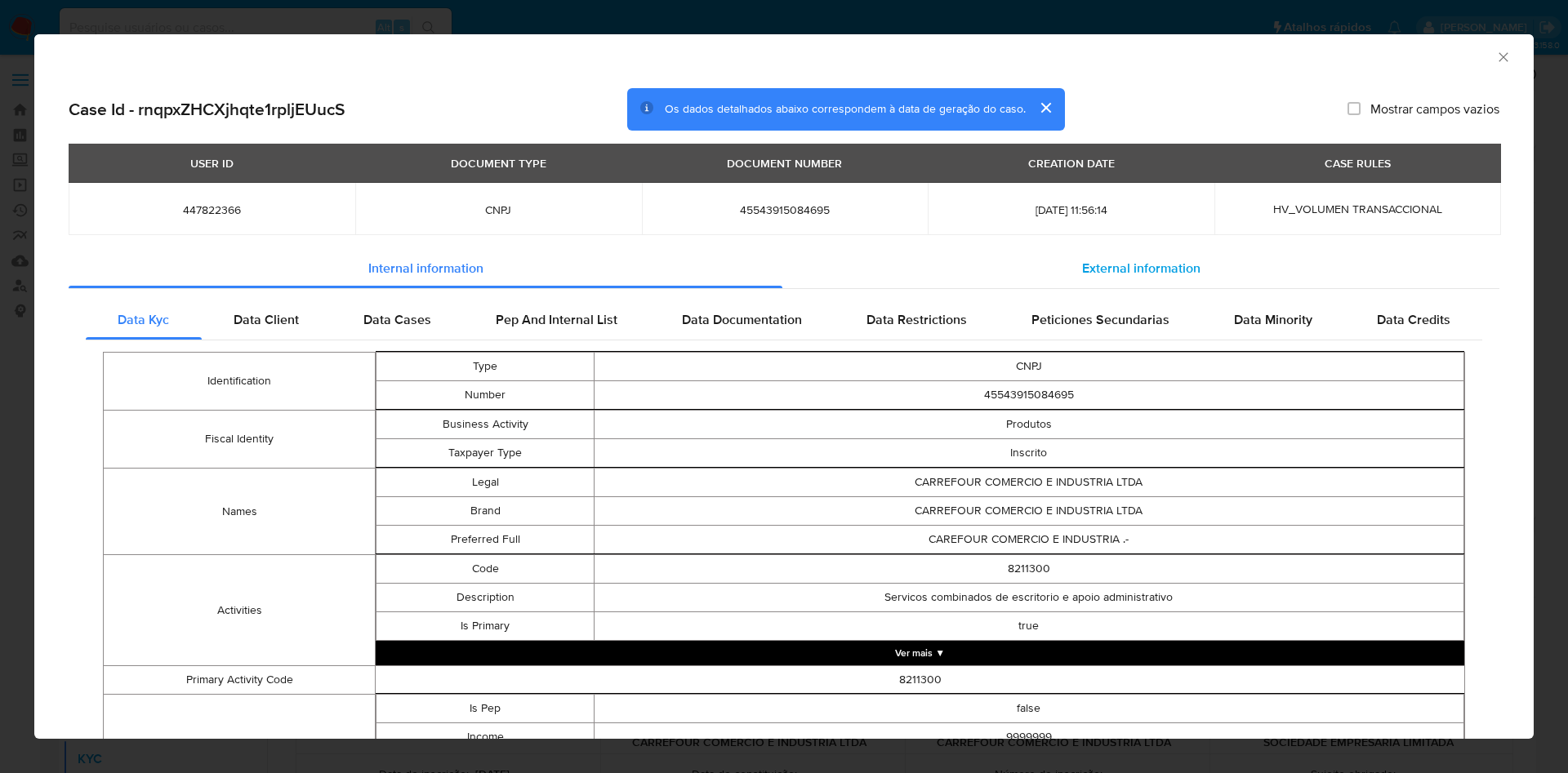
click at [1233, 259] on div "External information" at bounding box center [1141, 268] width 717 height 39
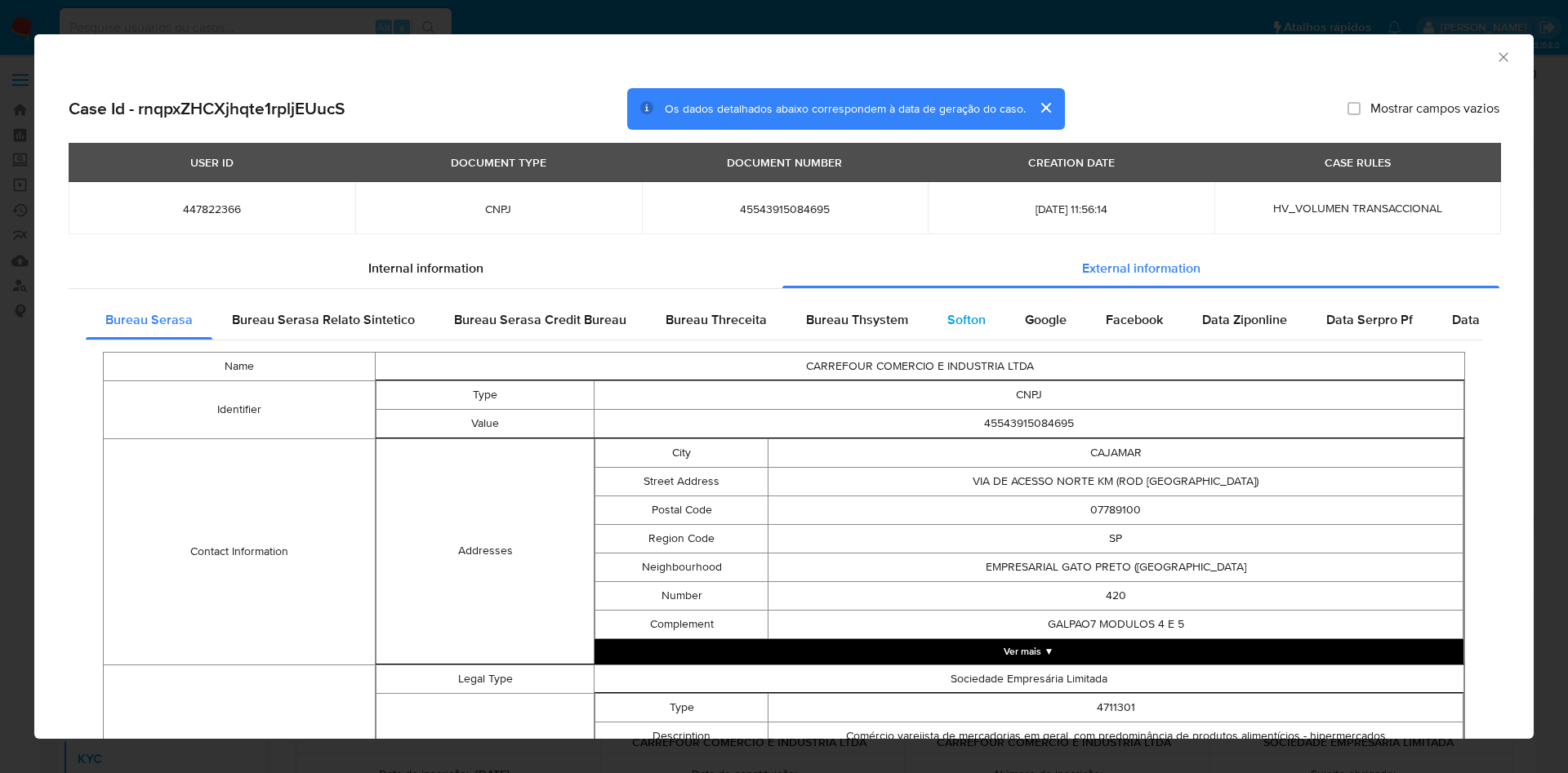
click at [981, 330] on div "Softon" at bounding box center [966, 320] width 78 height 39
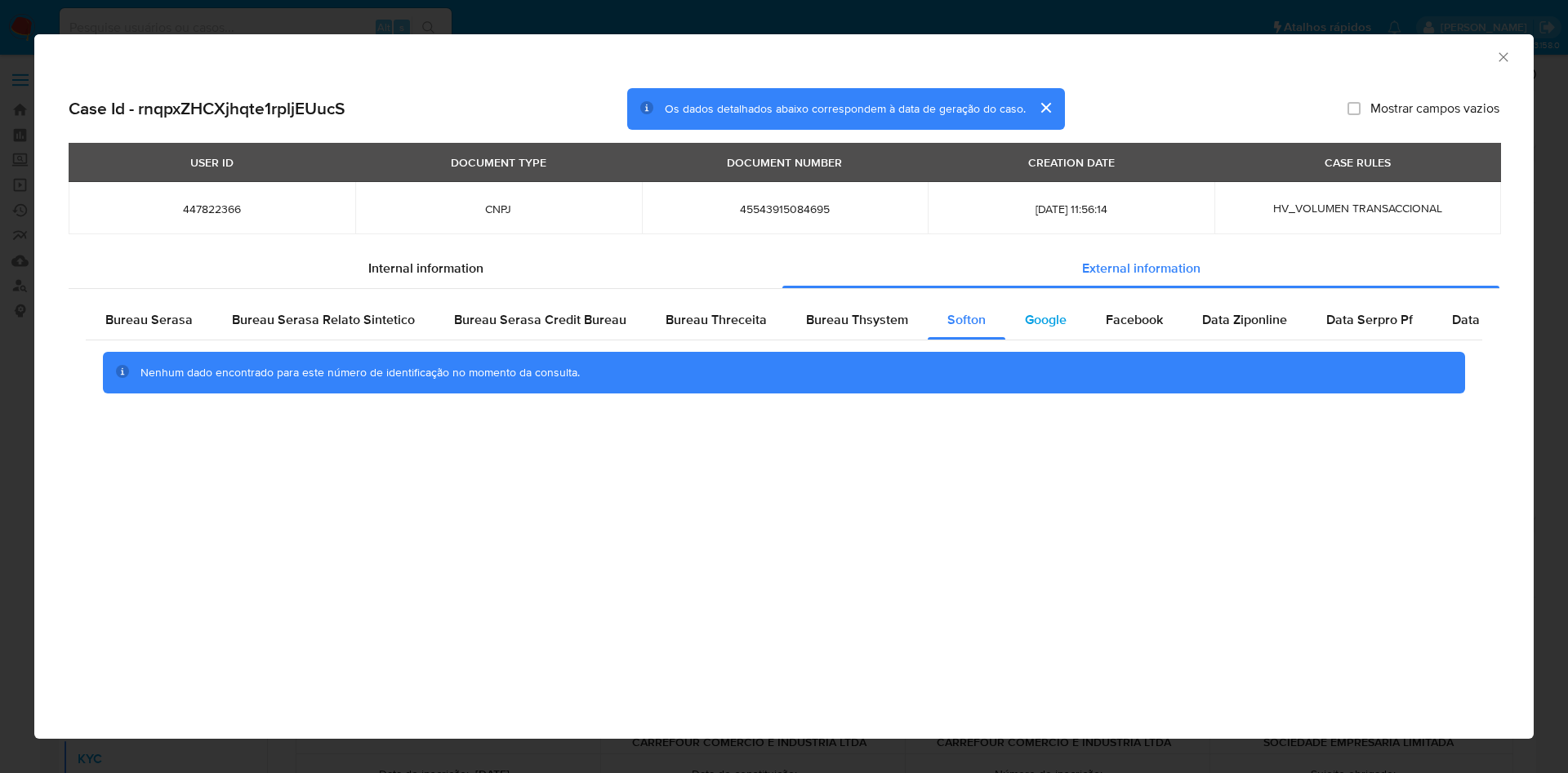
click at [1034, 320] on span "Google" at bounding box center [1046, 320] width 41 height 19
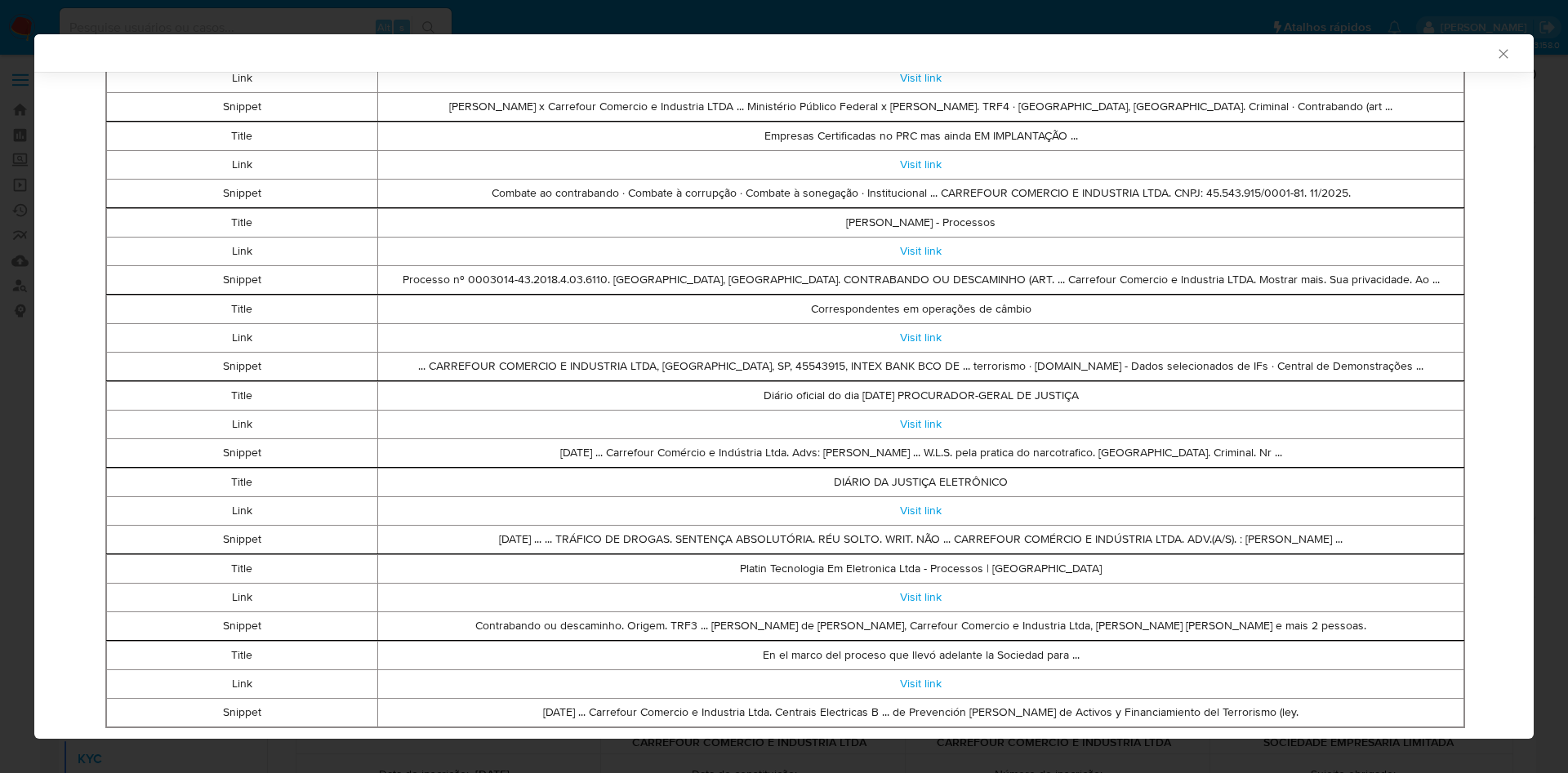
scroll to position [0, 0]
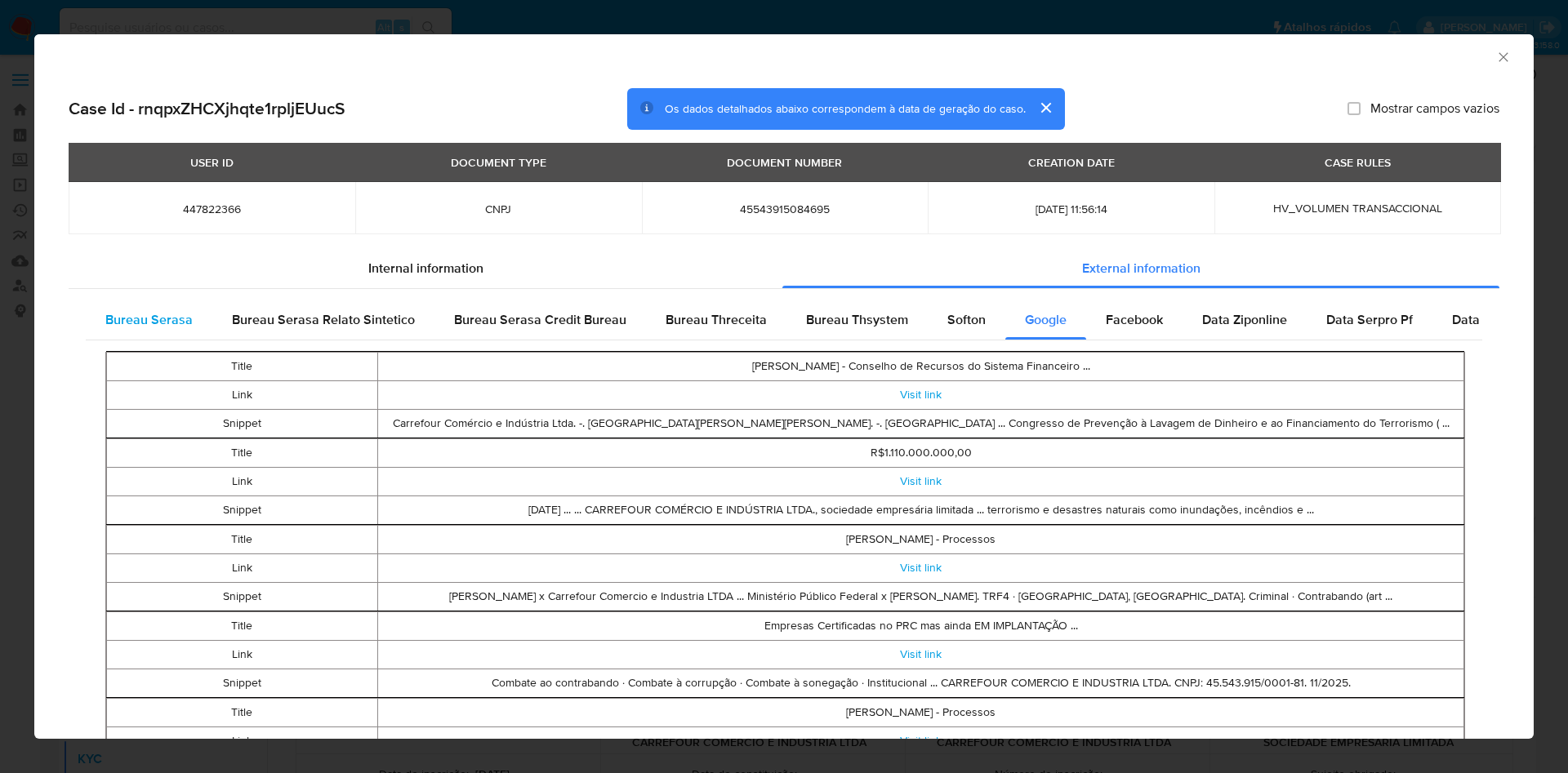
click at [167, 331] on div "Bureau Serasa" at bounding box center [149, 320] width 127 height 39
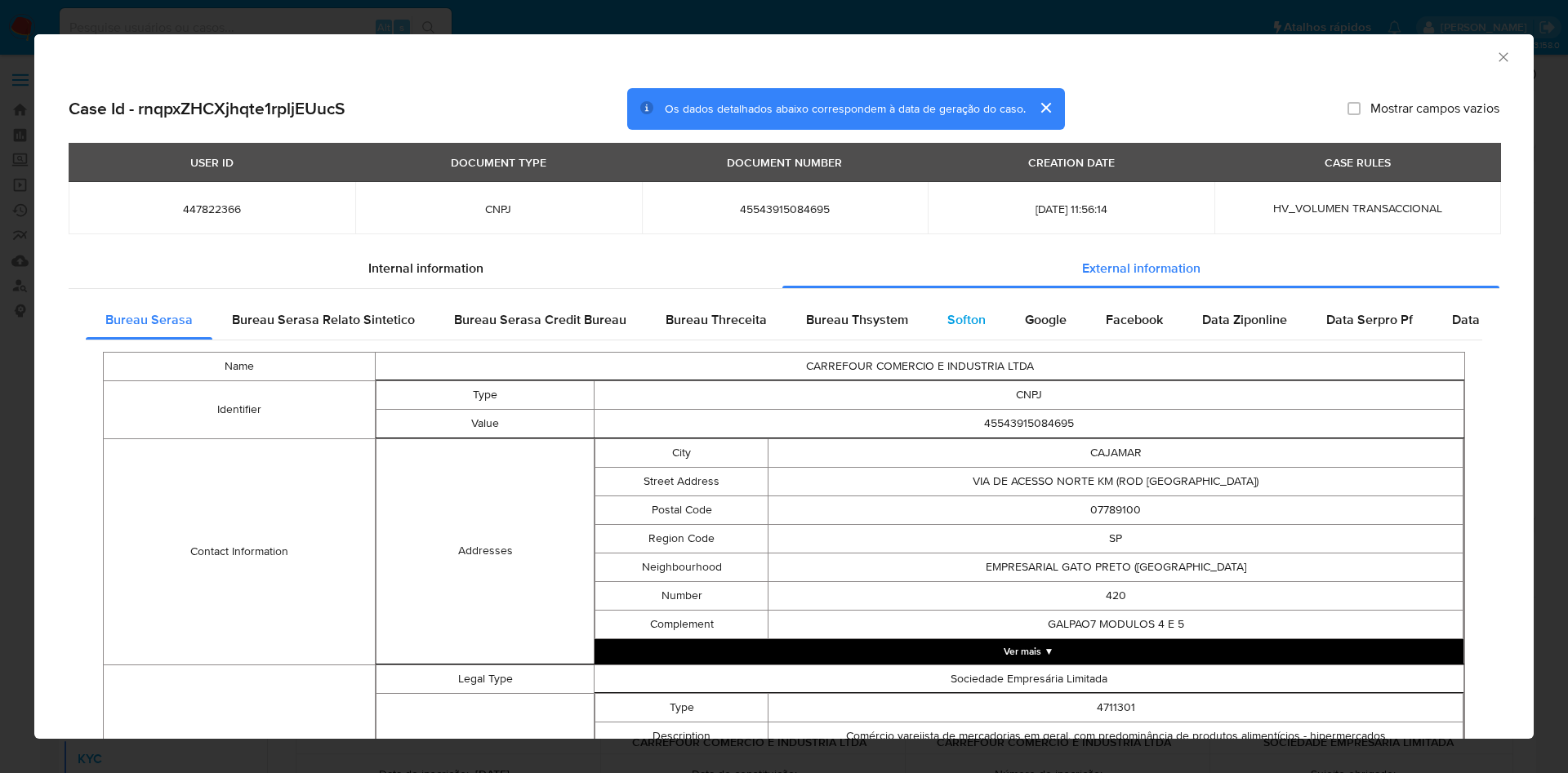
click at [977, 329] on div "Softon" at bounding box center [966, 320] width 78 height 39
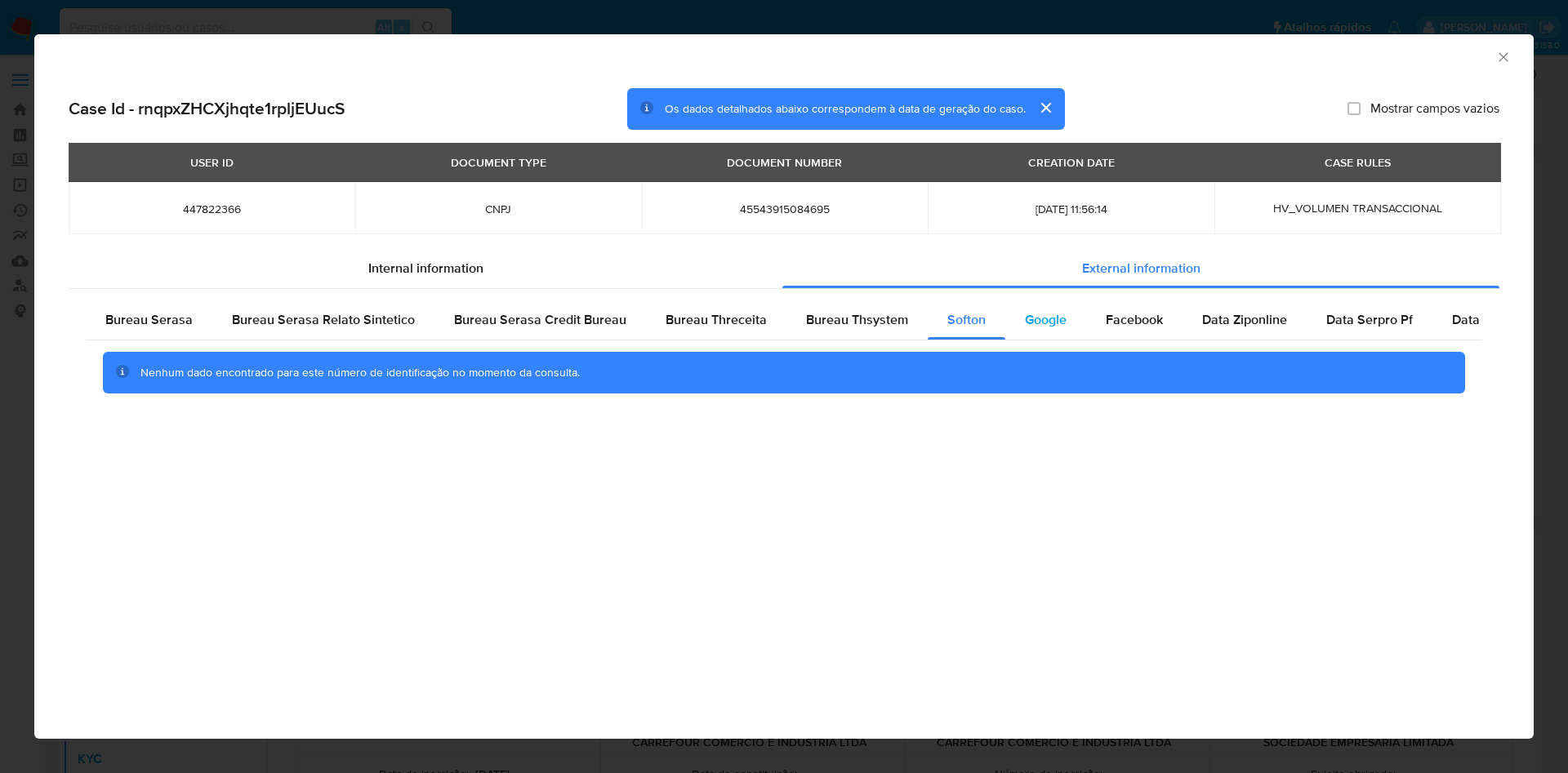
click at [1061, 322] on div "Google" at bounding box center [1046, 320] width 81 height 39
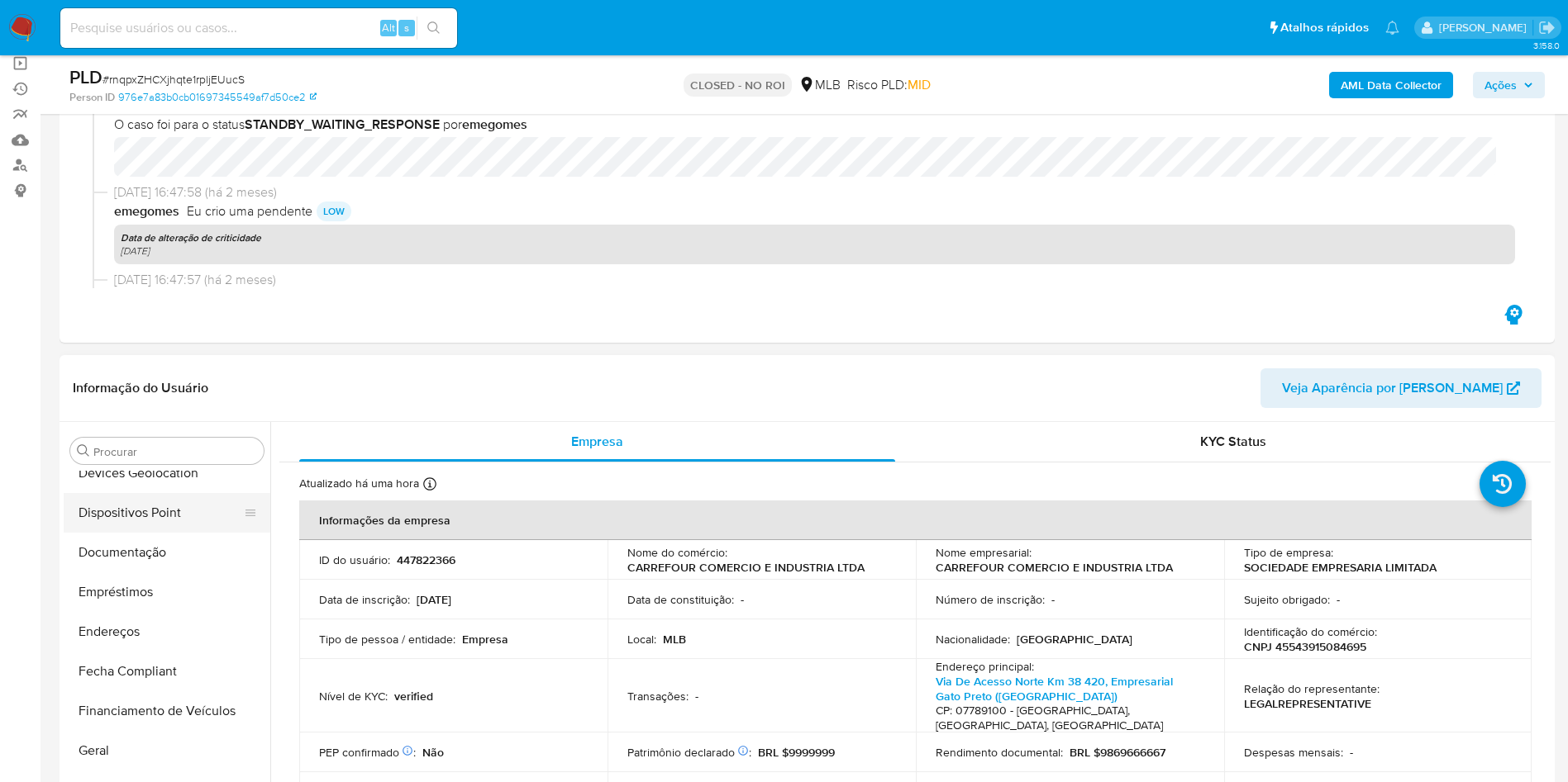
scroll to position [158, 0]
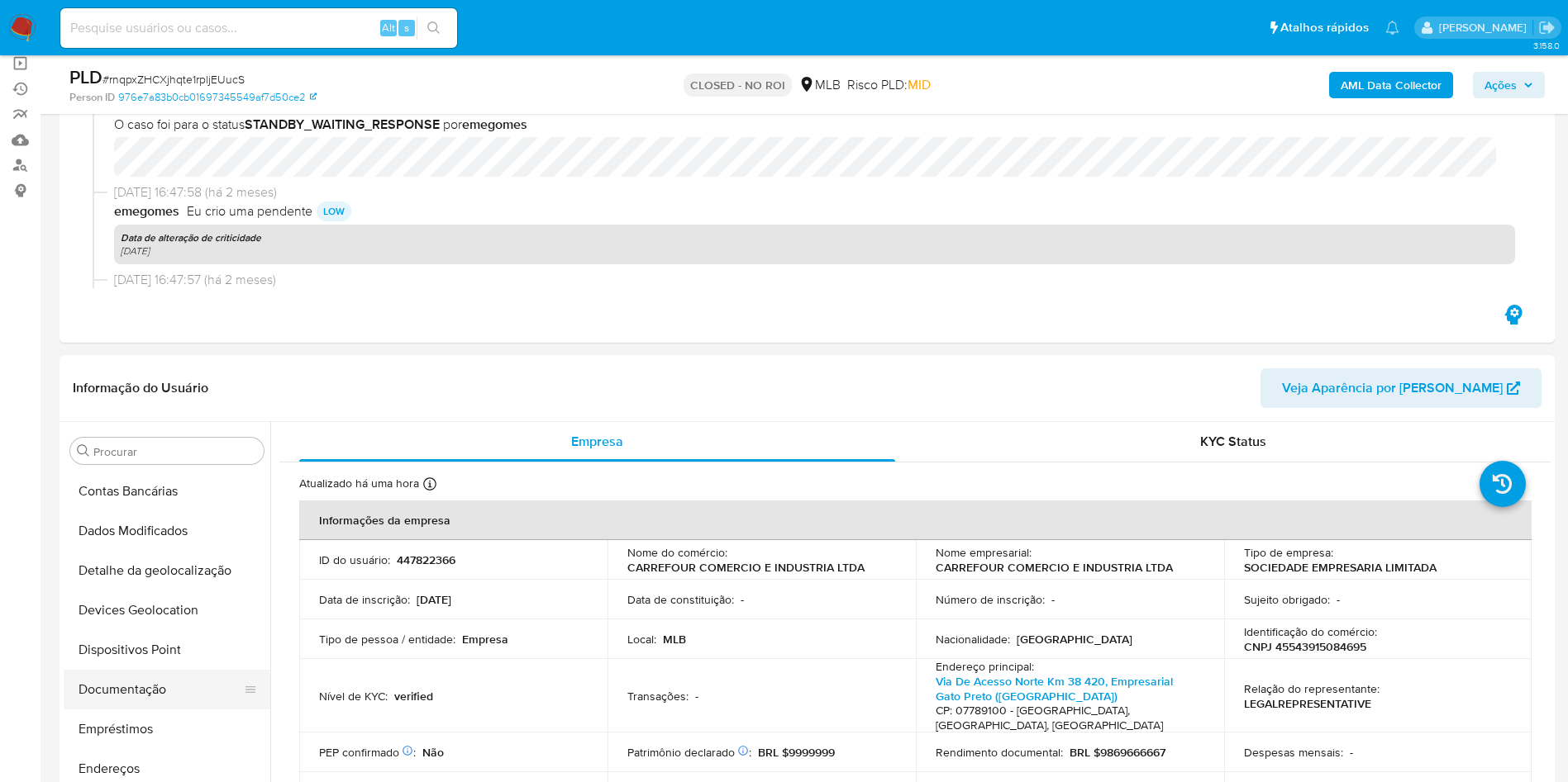
click at [153, 678] on button "Documentação" at bounding box center [160, 689] width 193 height 39
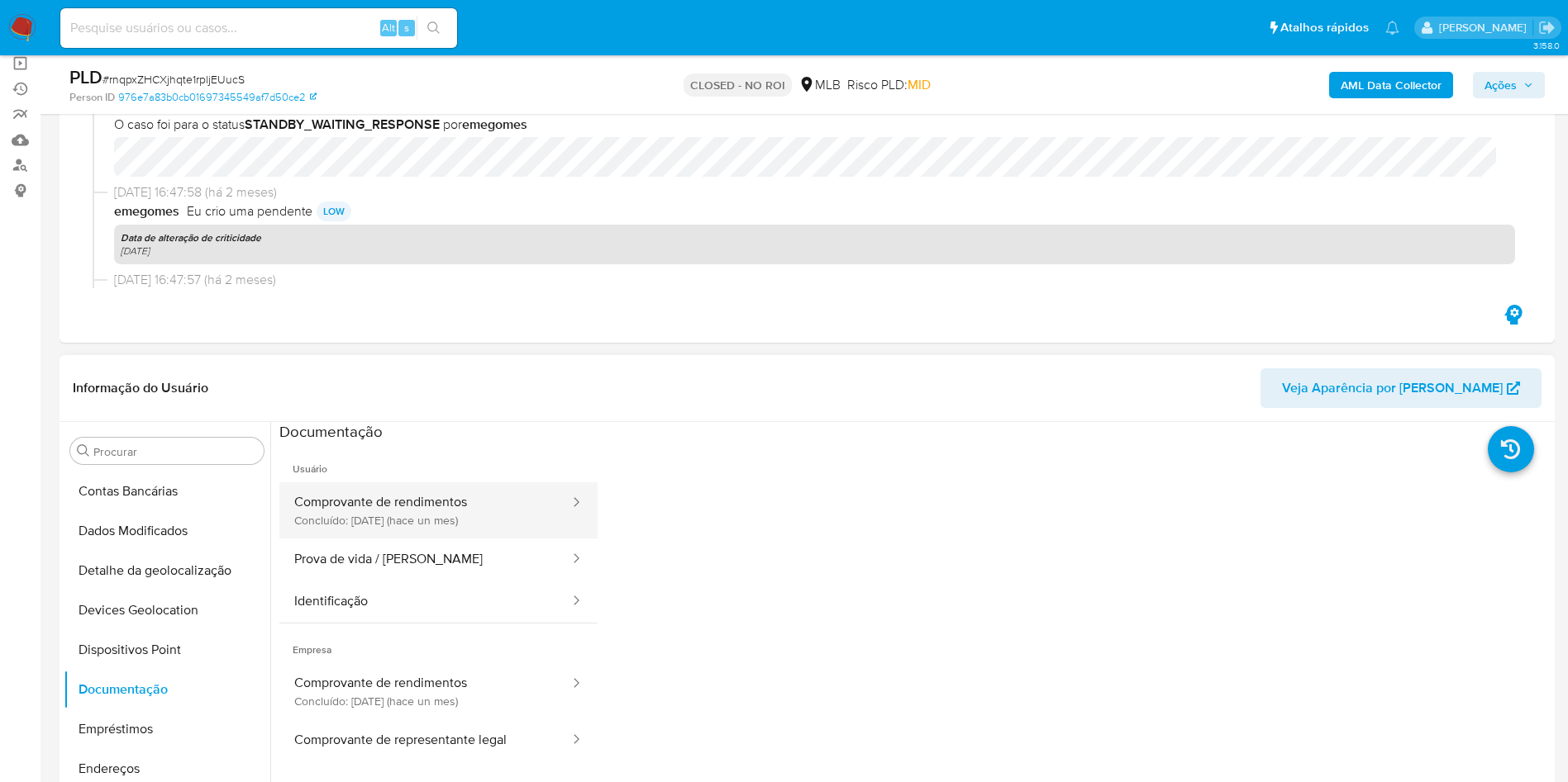
click at [434, 506] on button "Comprovante de rendimentos Concluído: 28/07/2025 (hace un mes)" at bounding box center [426, 510] width 292 height 56
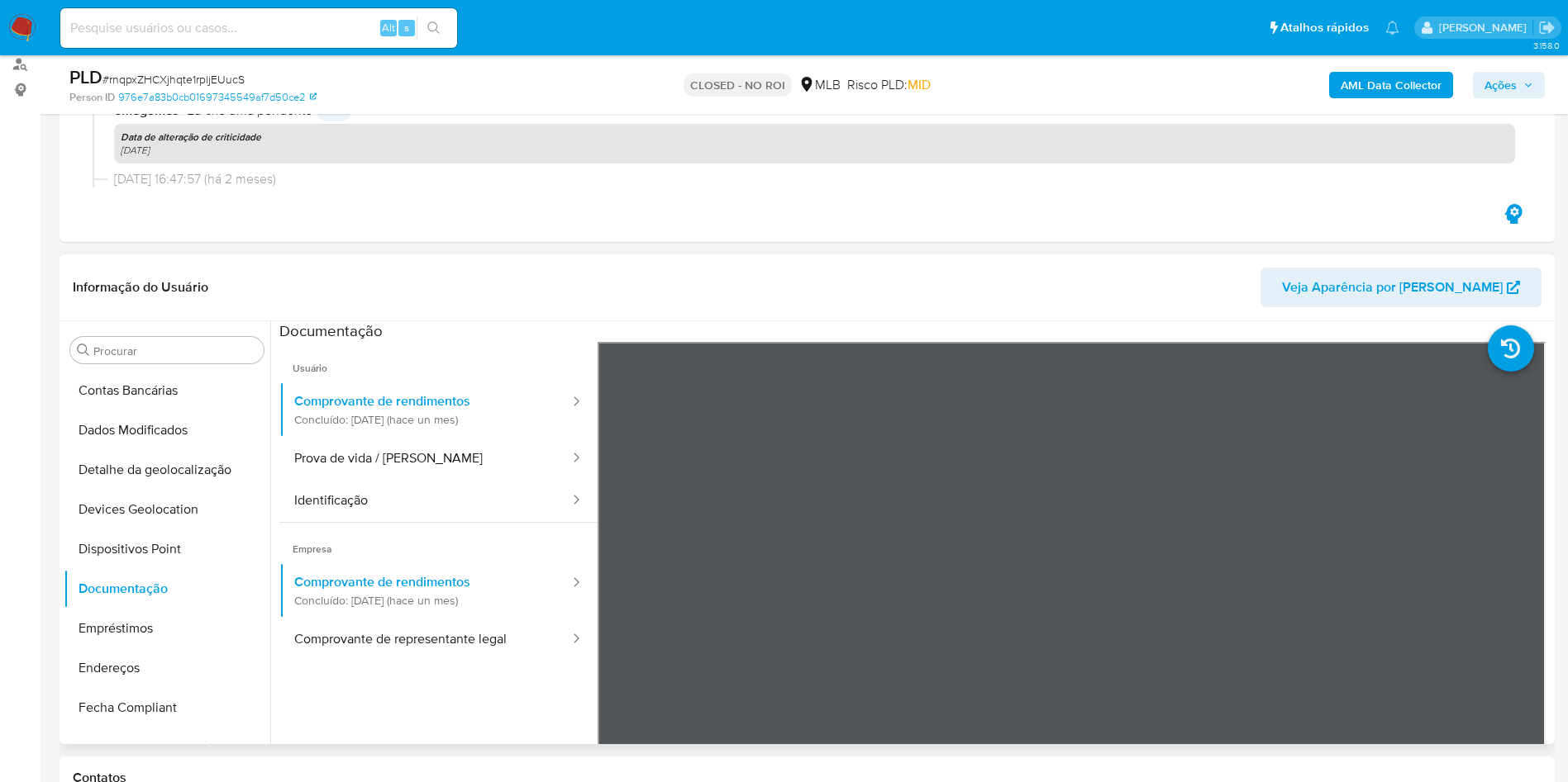
scroll to position [248, 0]
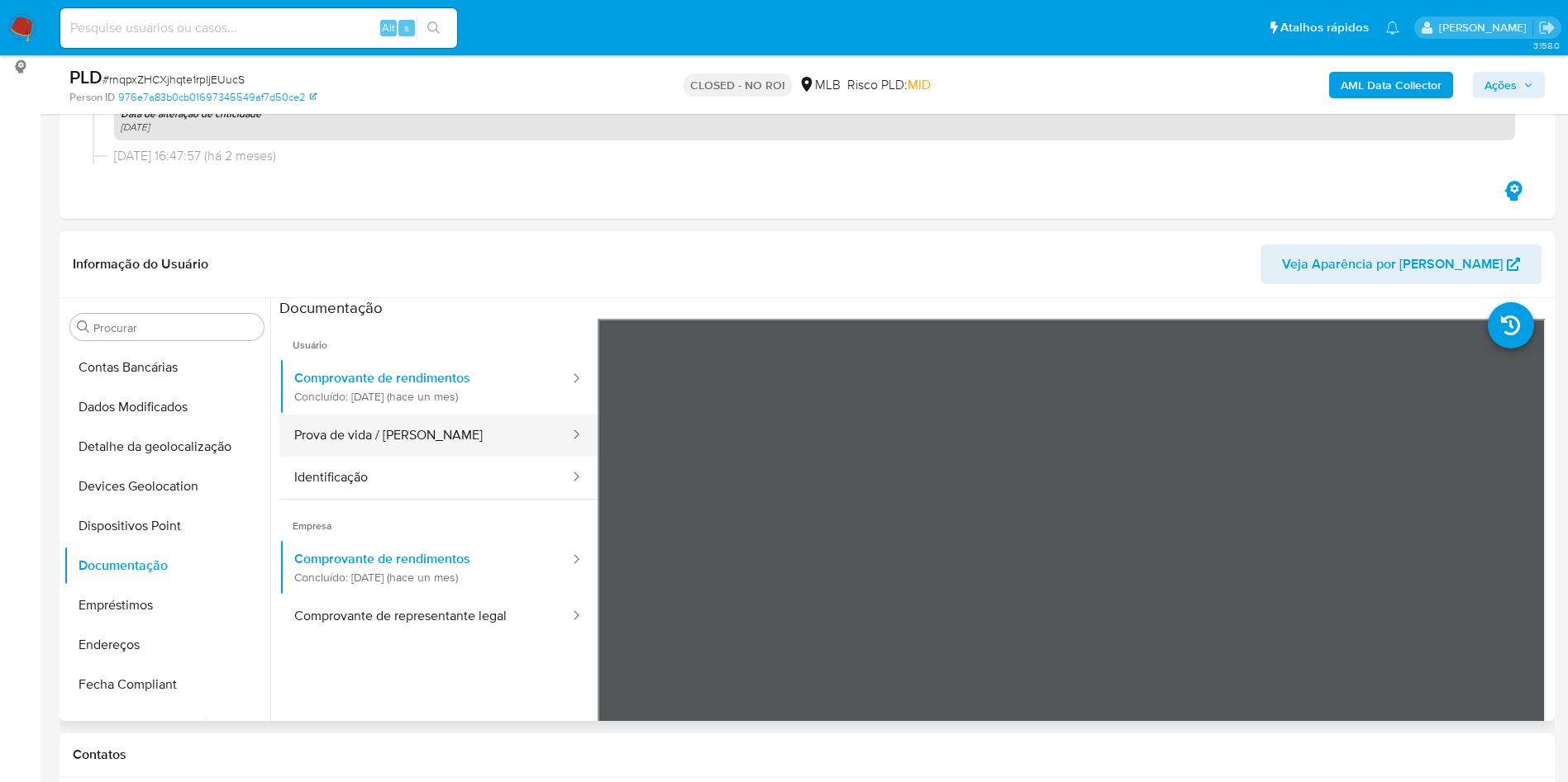
click at [358, 440] on button "Prova de vida / Selfie" at bounding box center [426, 436] width 292 height 42
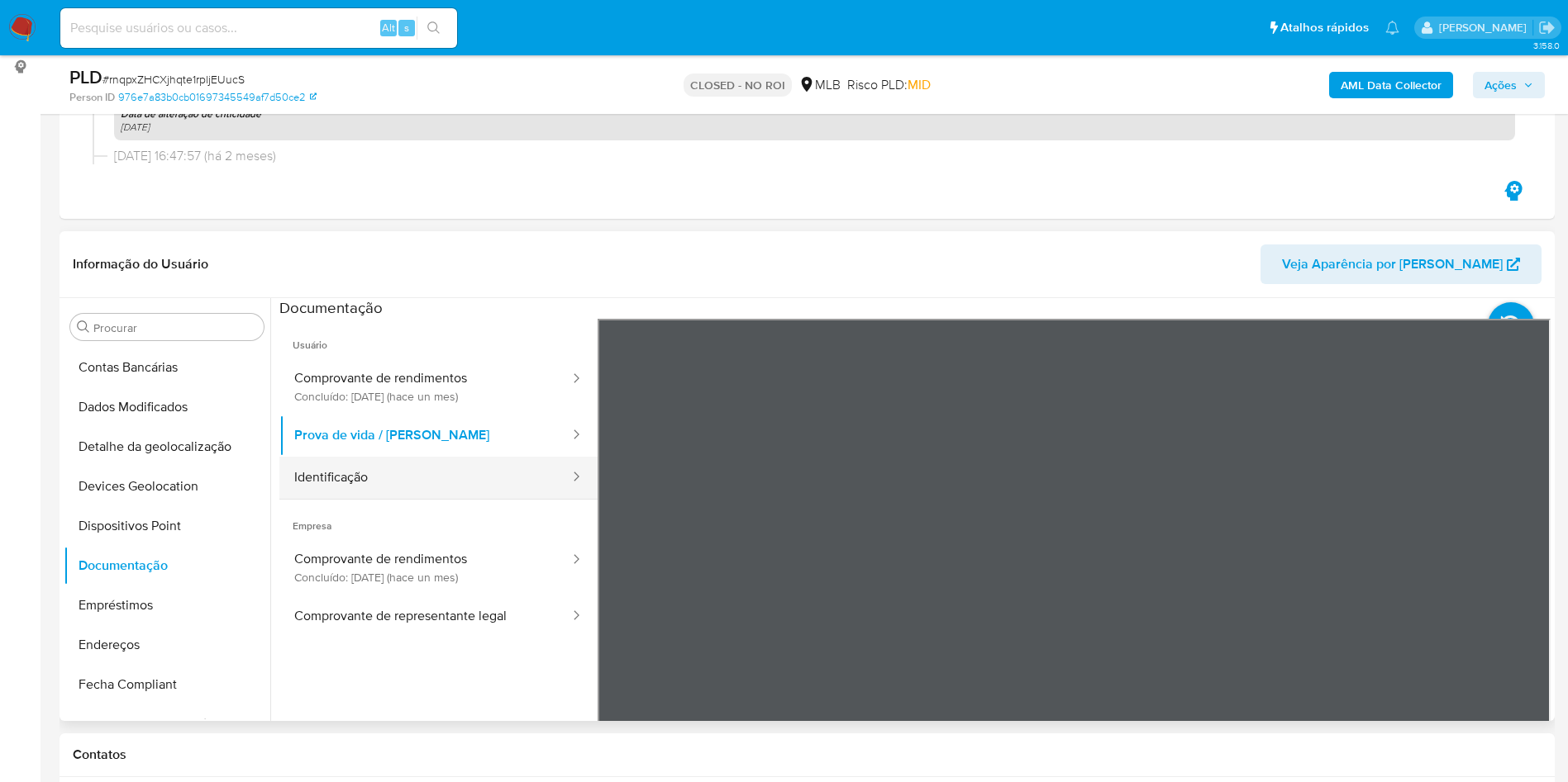
click at [406, 480] on button "Identificação" at bounding box center [426, 478] width 292 height 42
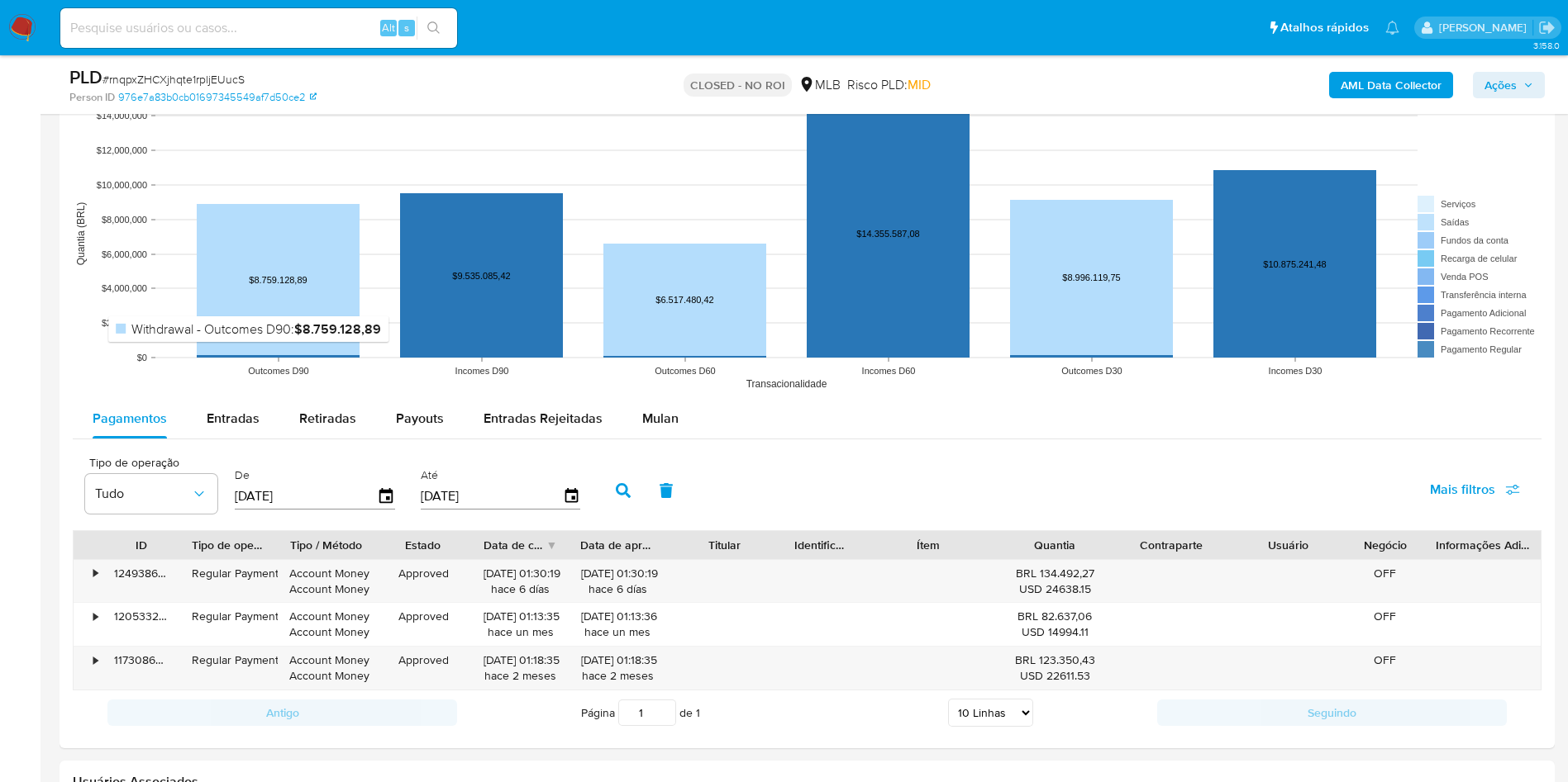
scroll to position [1611, 0]
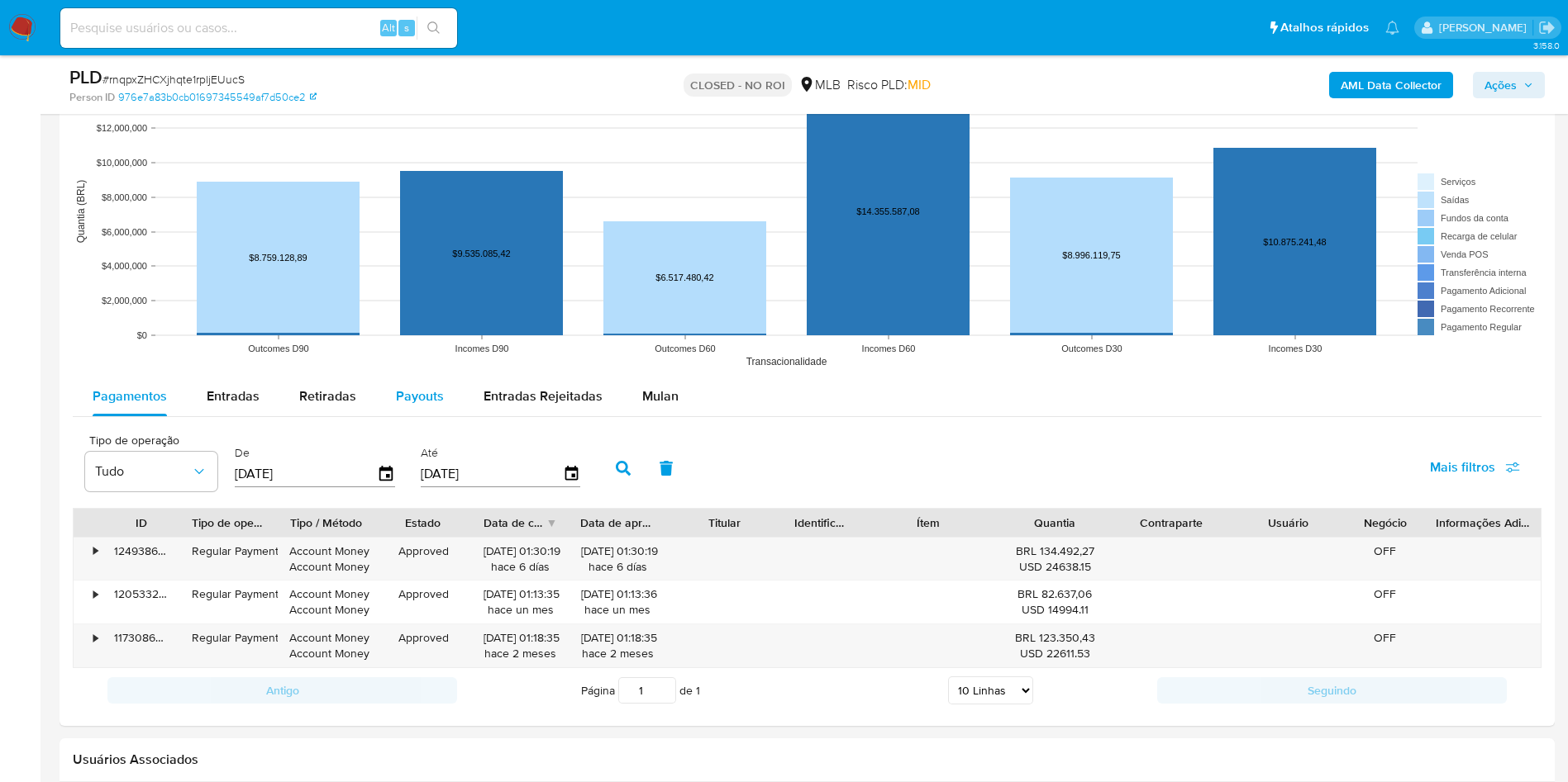
click at [410, 394] on span "Payouts" at bounding box center [420, 397] width 48 height 19
select select "10"
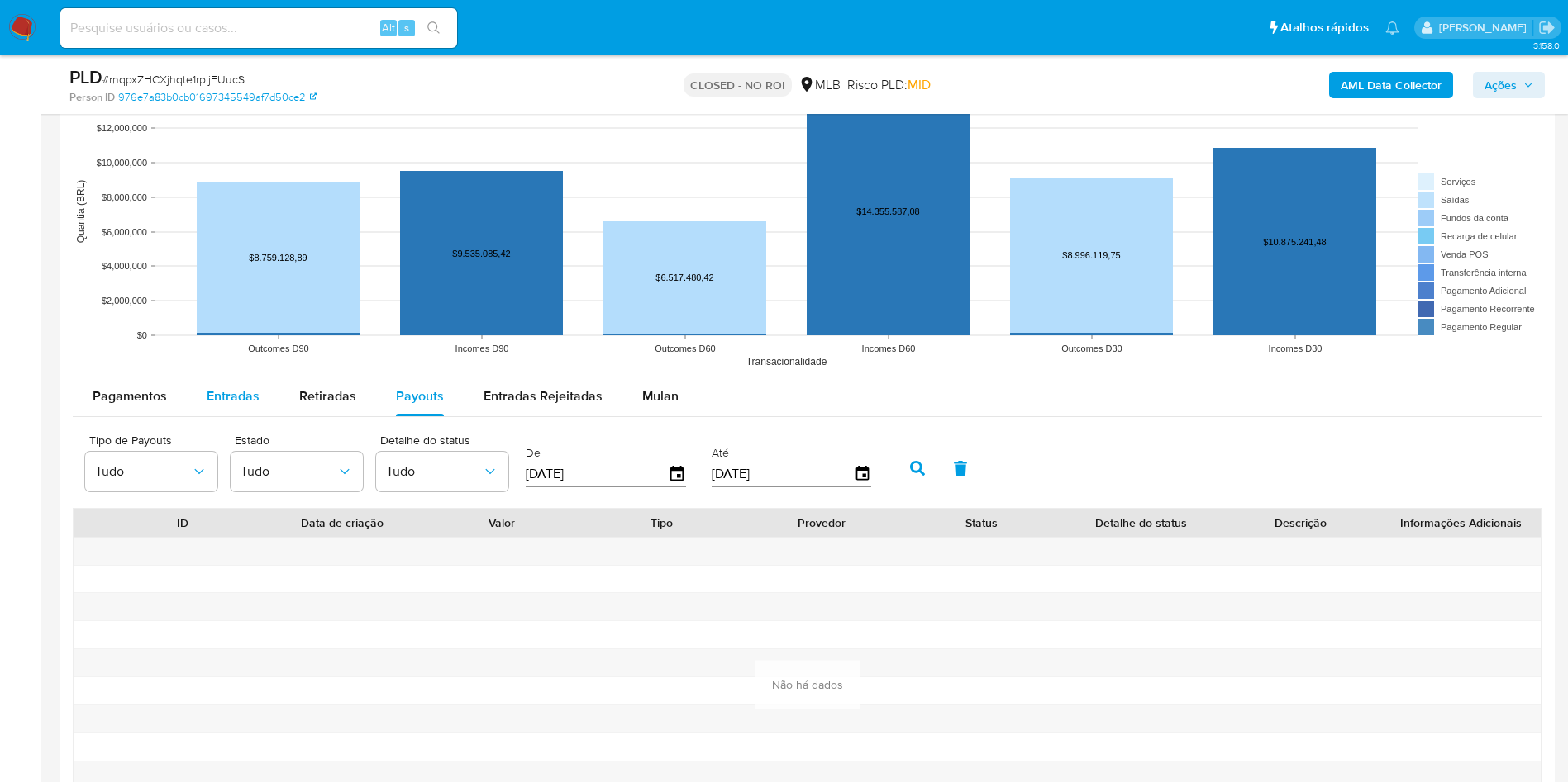
click at [237, 389] on span "Entradas" at bounding box center [232, 397] width 53 height 19
select select "10"
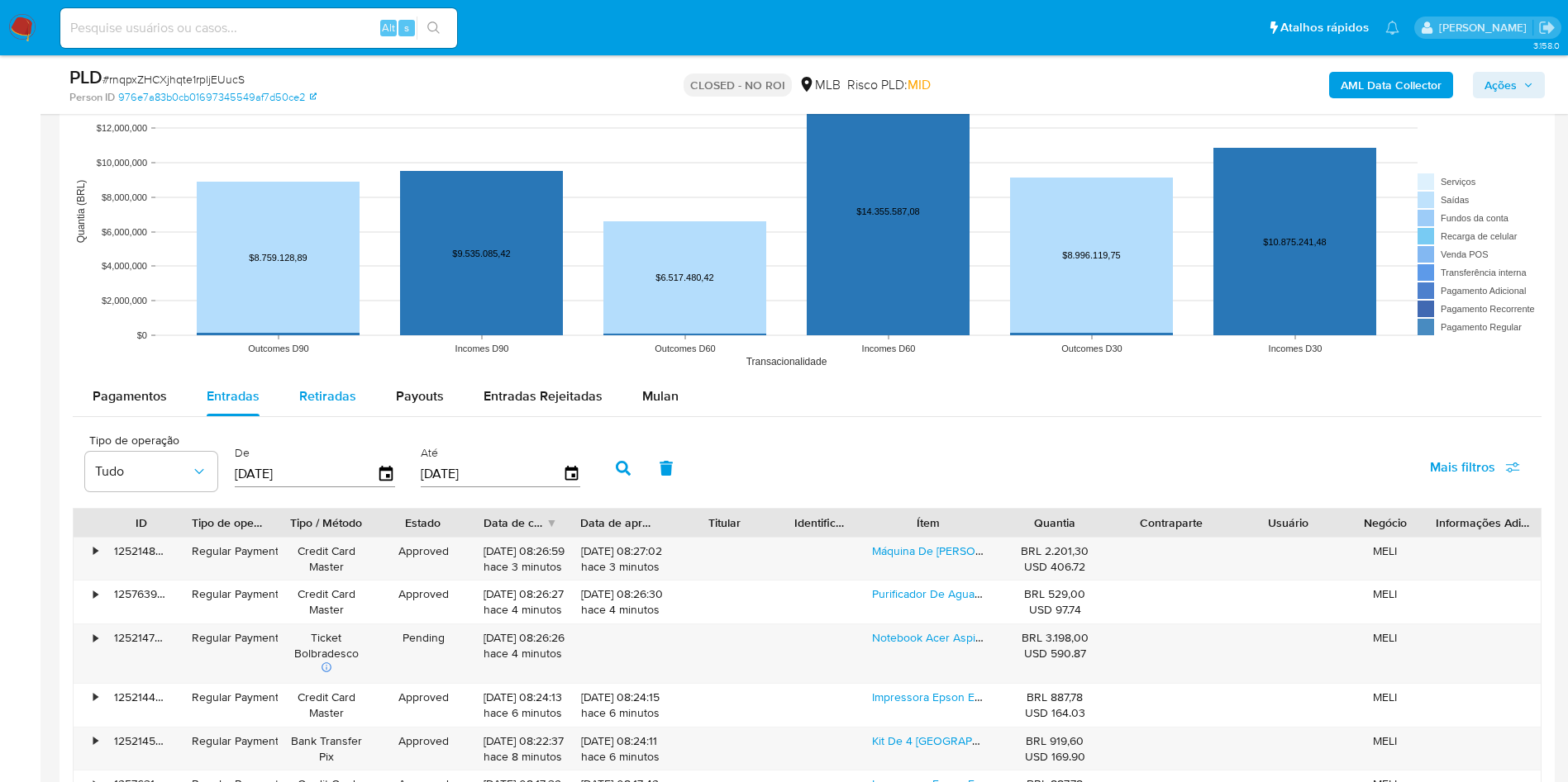
click at [347, 401] on span "Retiradas" at bounding box center [327, 397] width 57 height 19
select select "10"
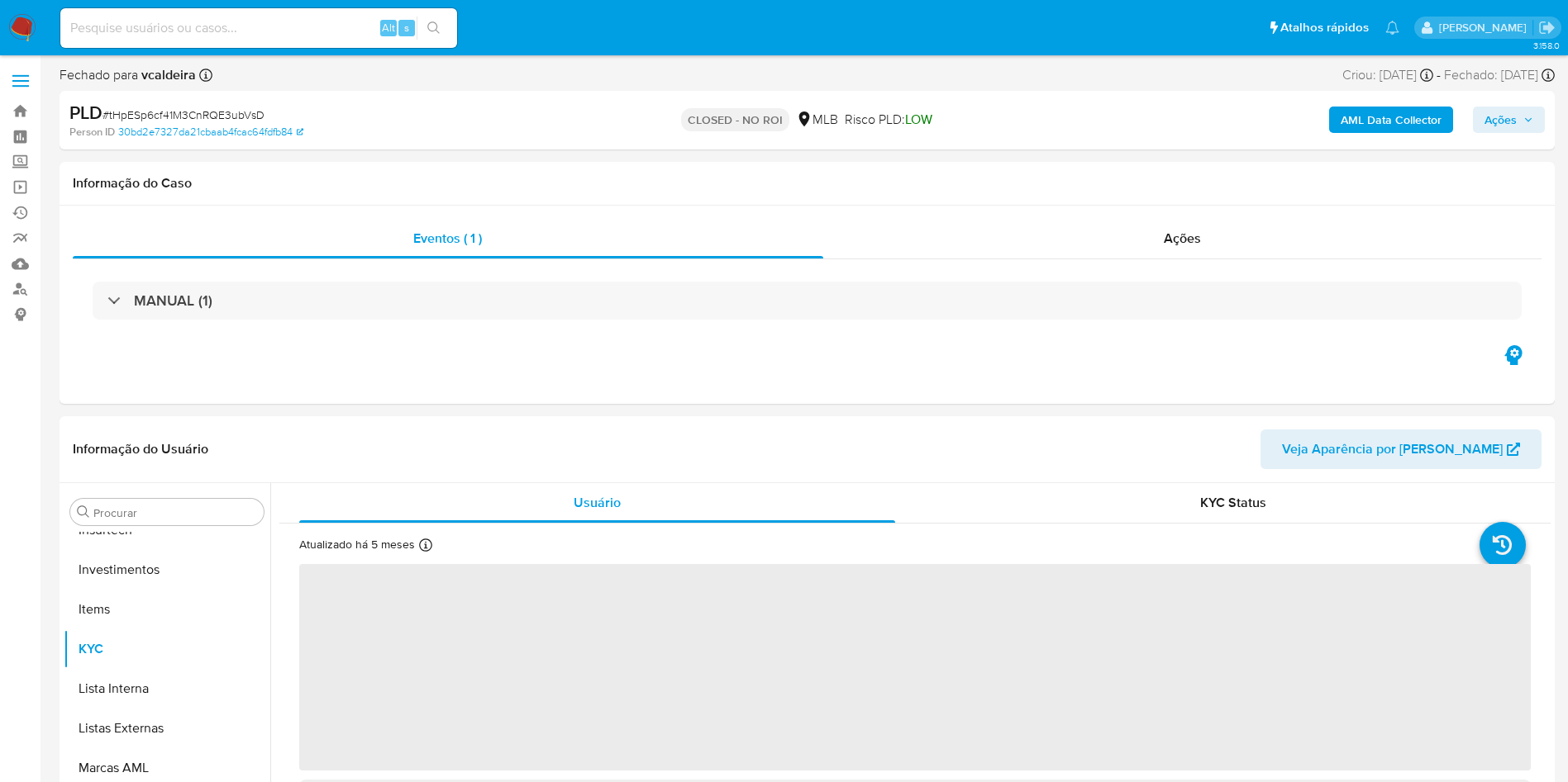
scroll to position [778, 0]
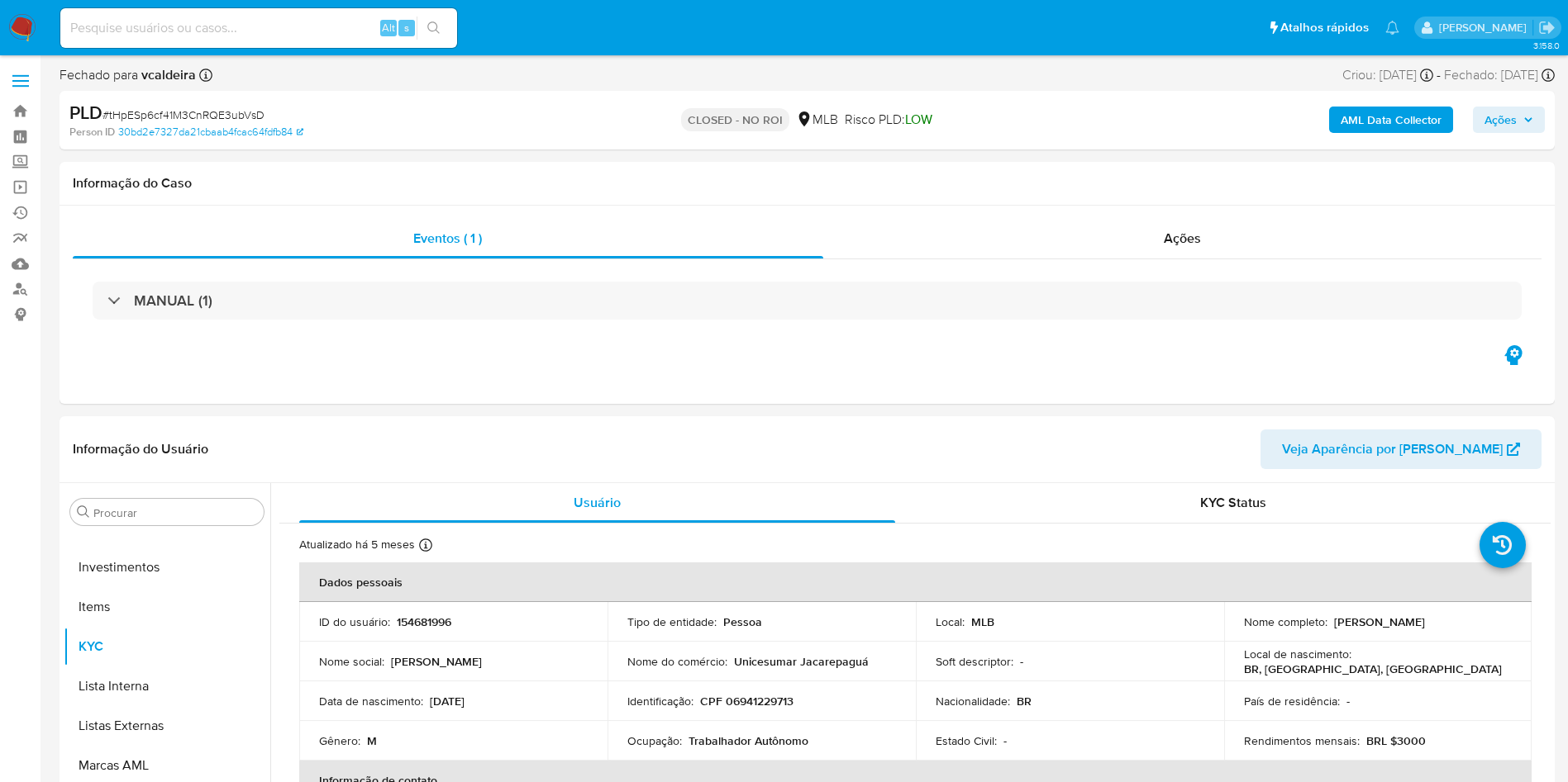
select select "10"
click at [1217, 247] on div "Ações" at bounding box center [1183, 239] width 719 height 39
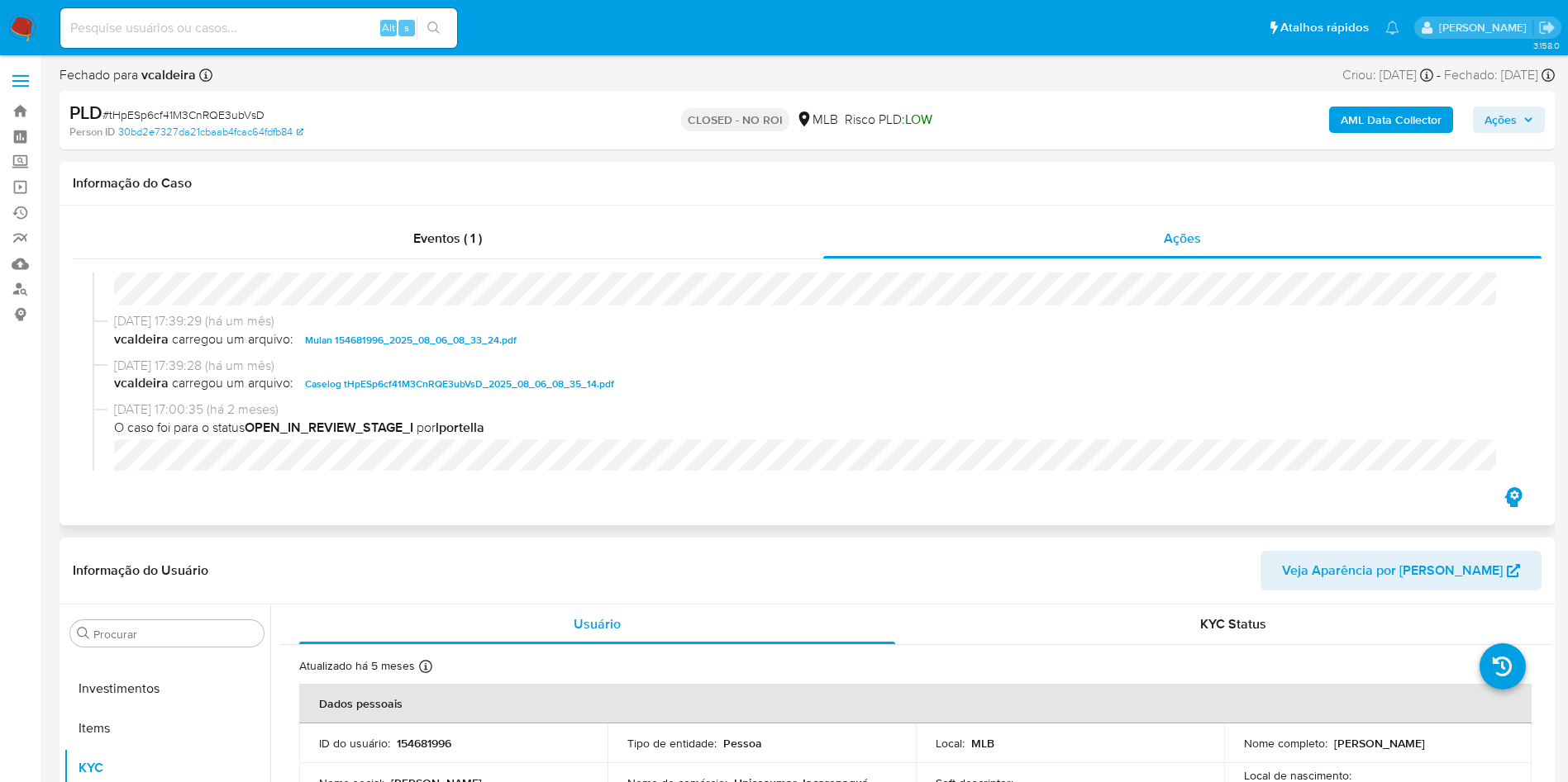
scroll to position [124, 0]
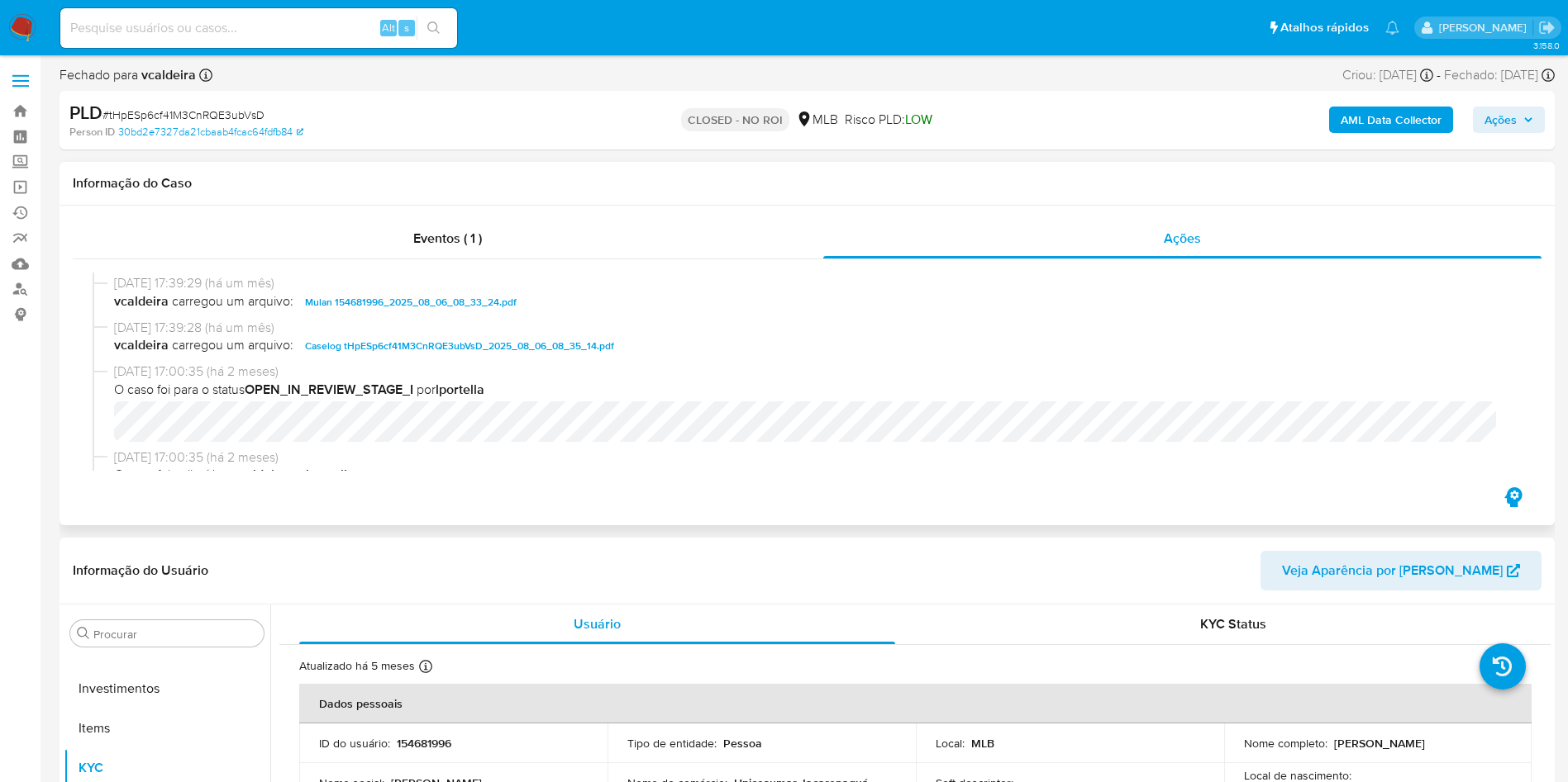
click at [435, 342] on span "Caselog tHpESp6cf41M3CnRQE3ubVsD_2025_08_06_08_35_14.pdf" at bounding box center [460, 346] width 309 height 20
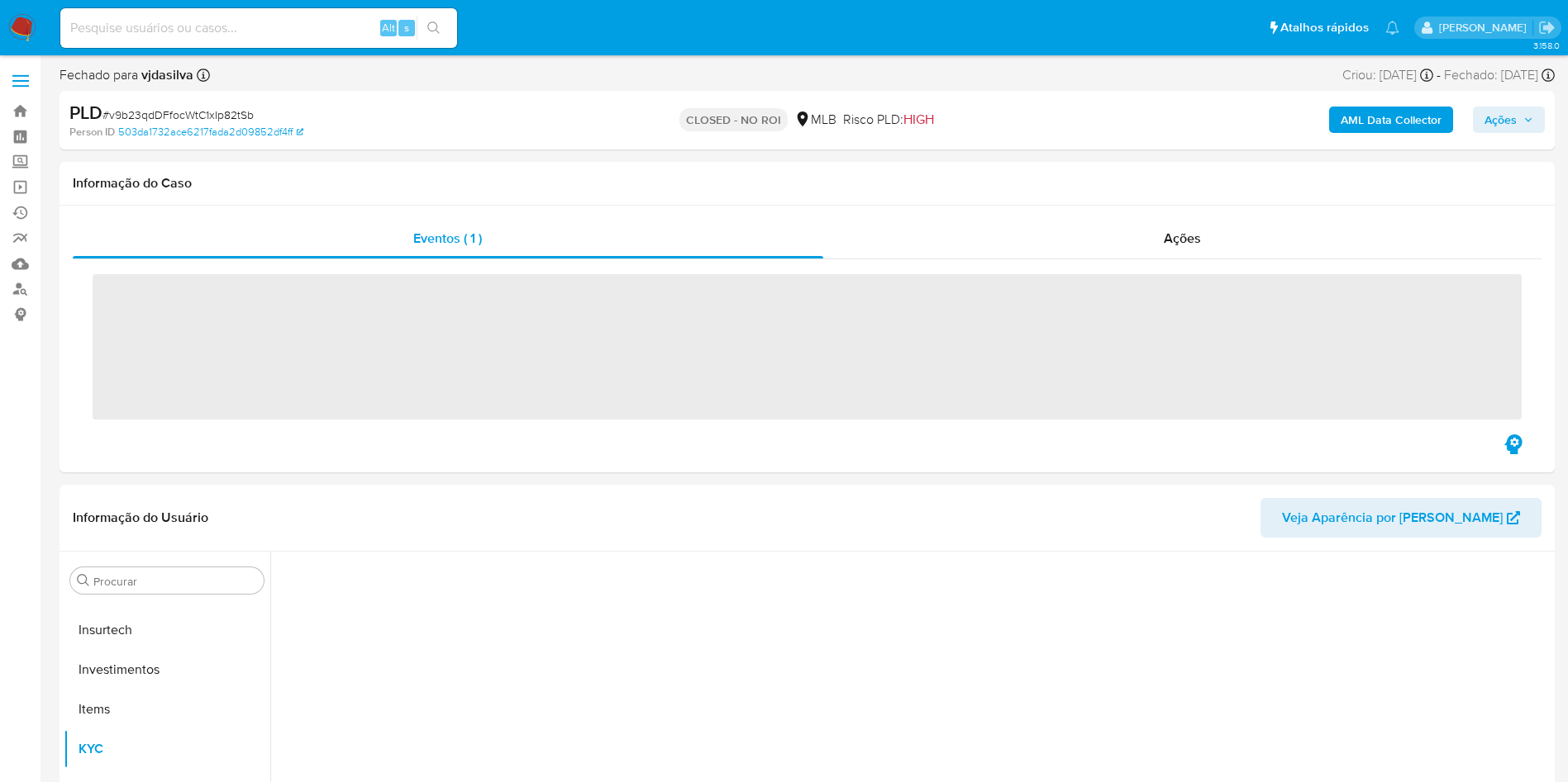
scroll to position [778, 0]
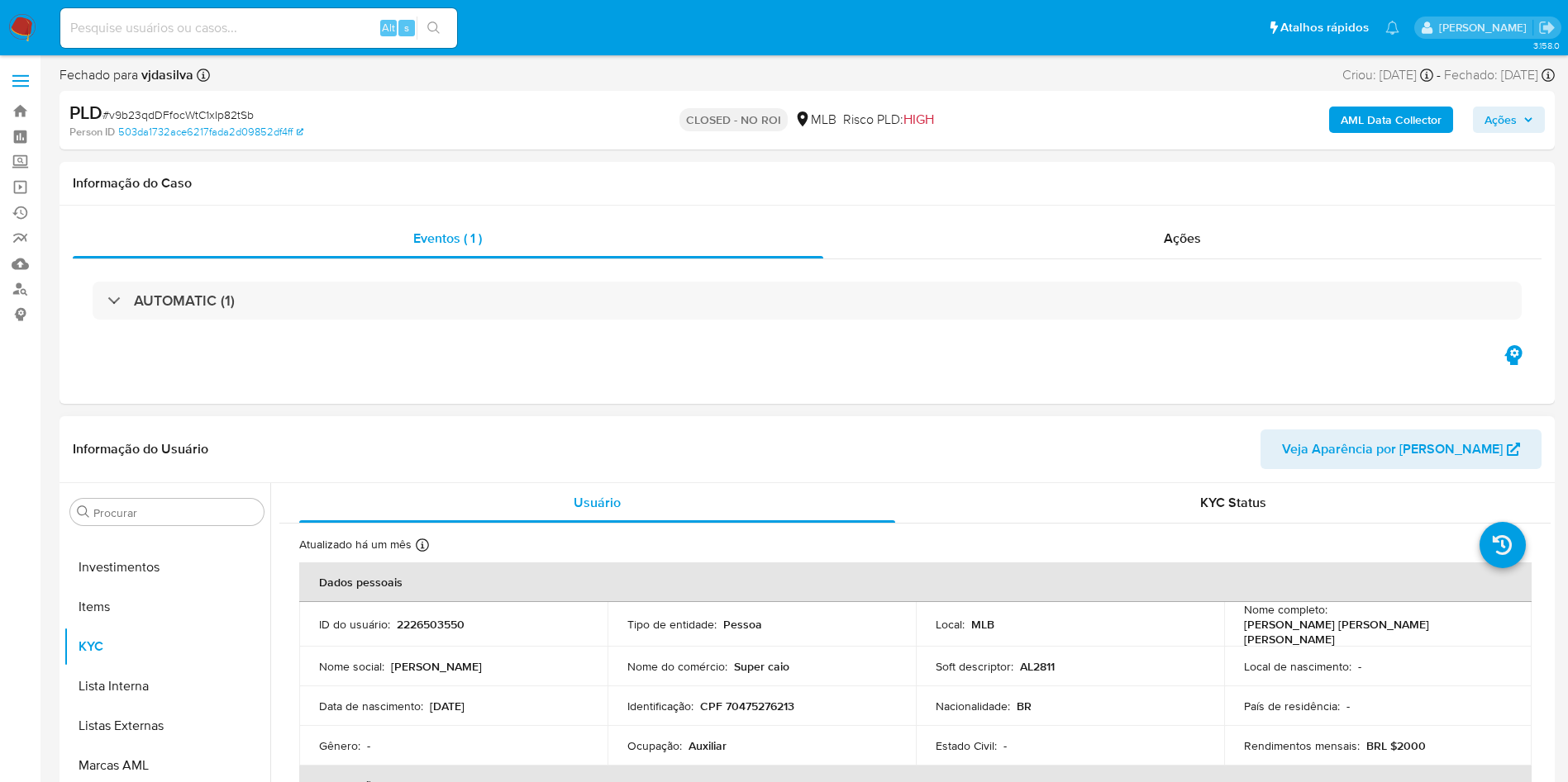
select select "10"
click at [1064, 219] on div "Ações" at bounding box center [1183, 239] width 719 height 39
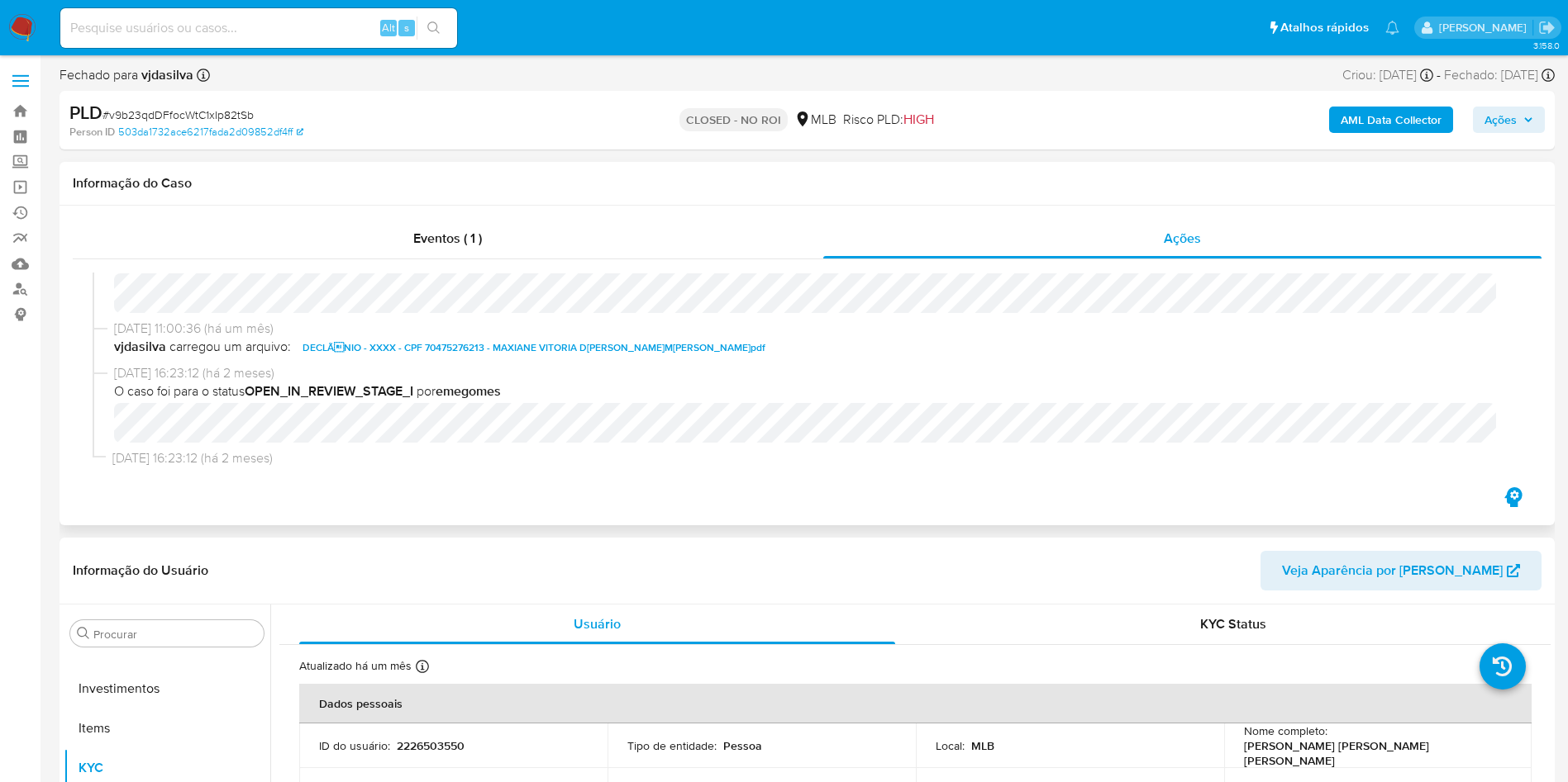
scroll to position [59, 0]
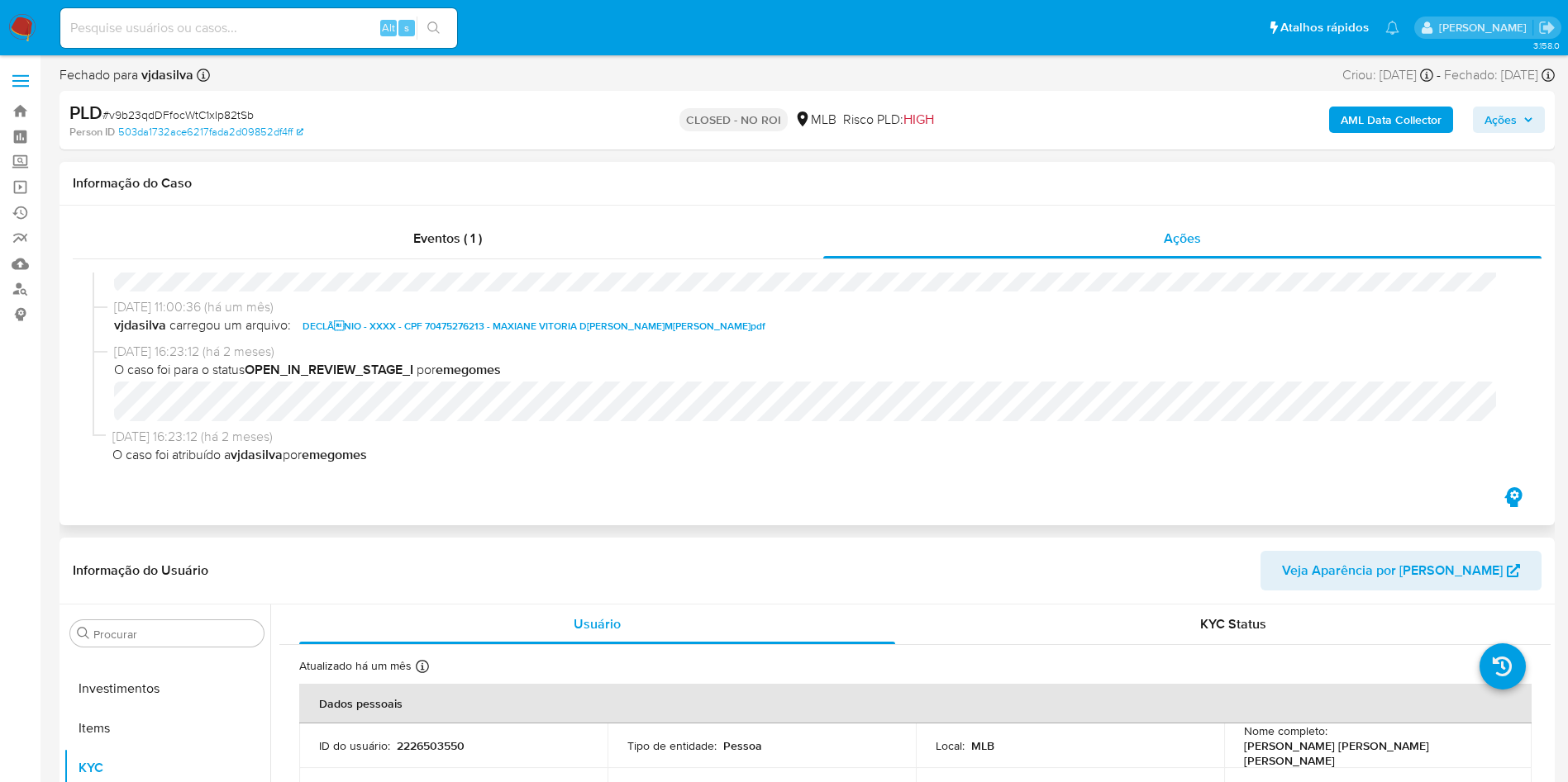
click at [462, 328] on span "DECLÃNIO - XXXX - CPF 70475276213 - MAXIANE VITORIA DE ARAUJO MUNIZ.pdf" at bounding box center [534, 326] width 463 height 20
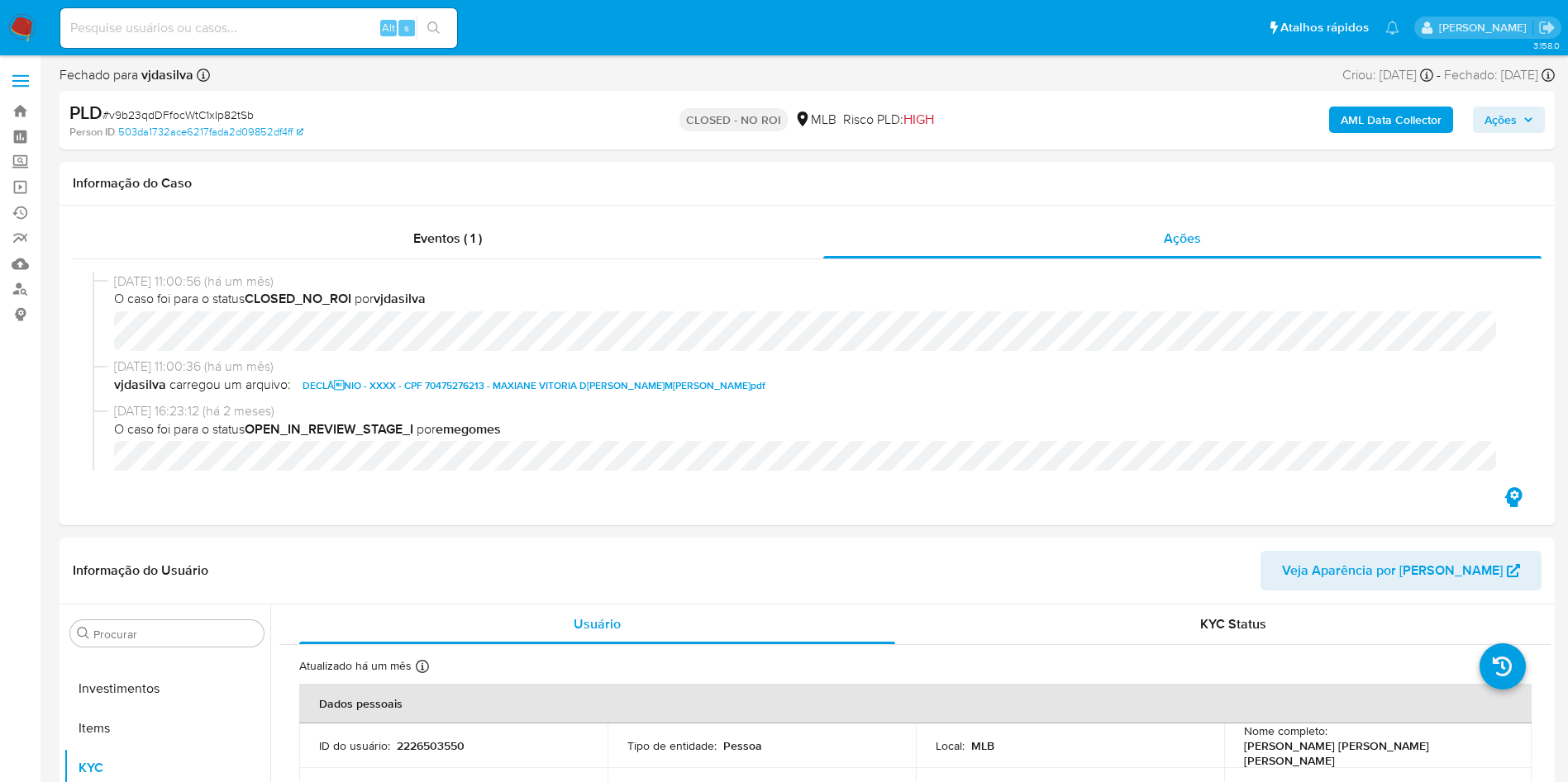
click at [1373, 122] on b "AML Data Collector" at bounding box center [1391, 120] width 101 height 26
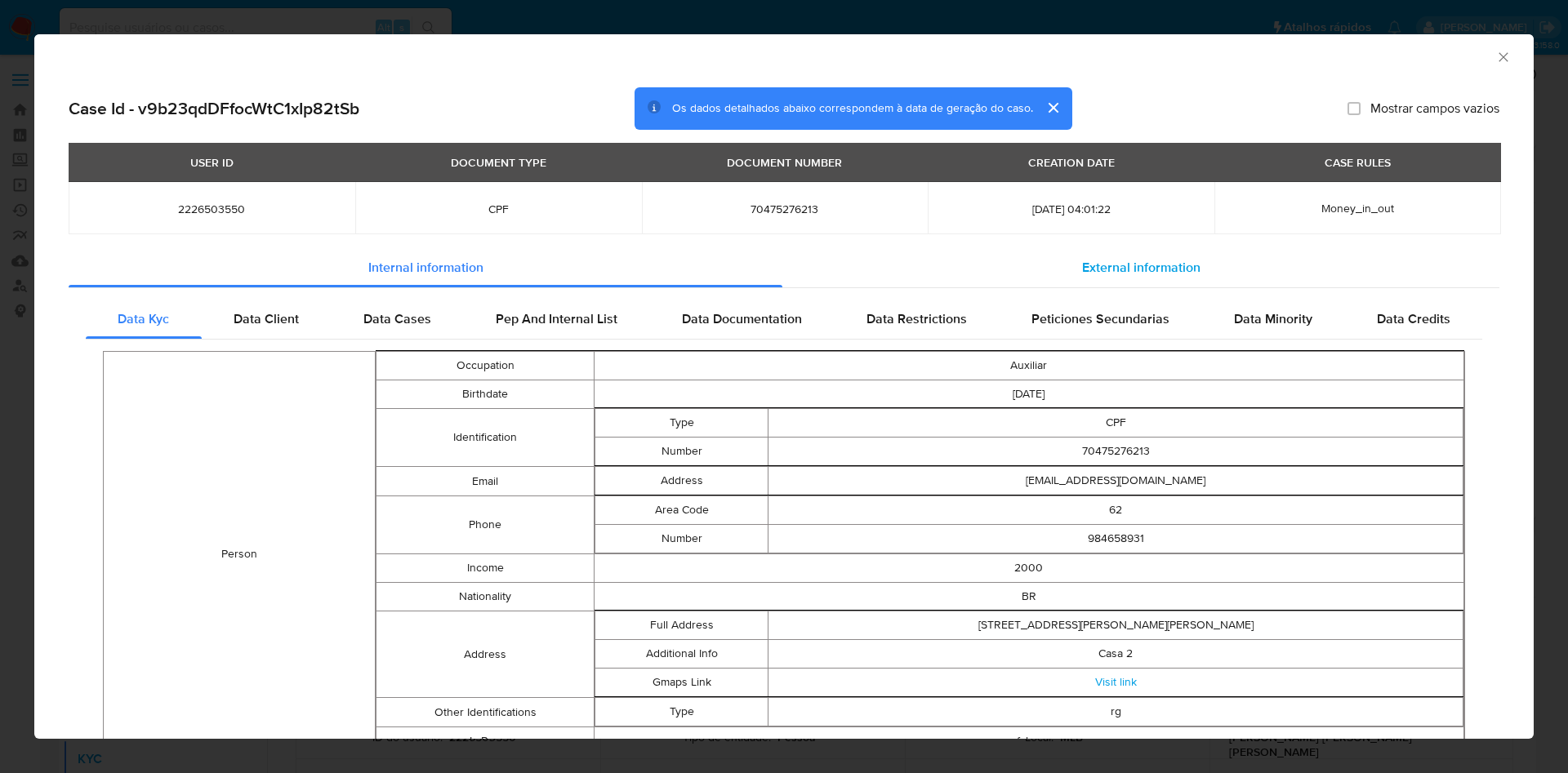
click at [1175, 275] on span "External information" at bounding box center [1141, 269] width 118 height 19
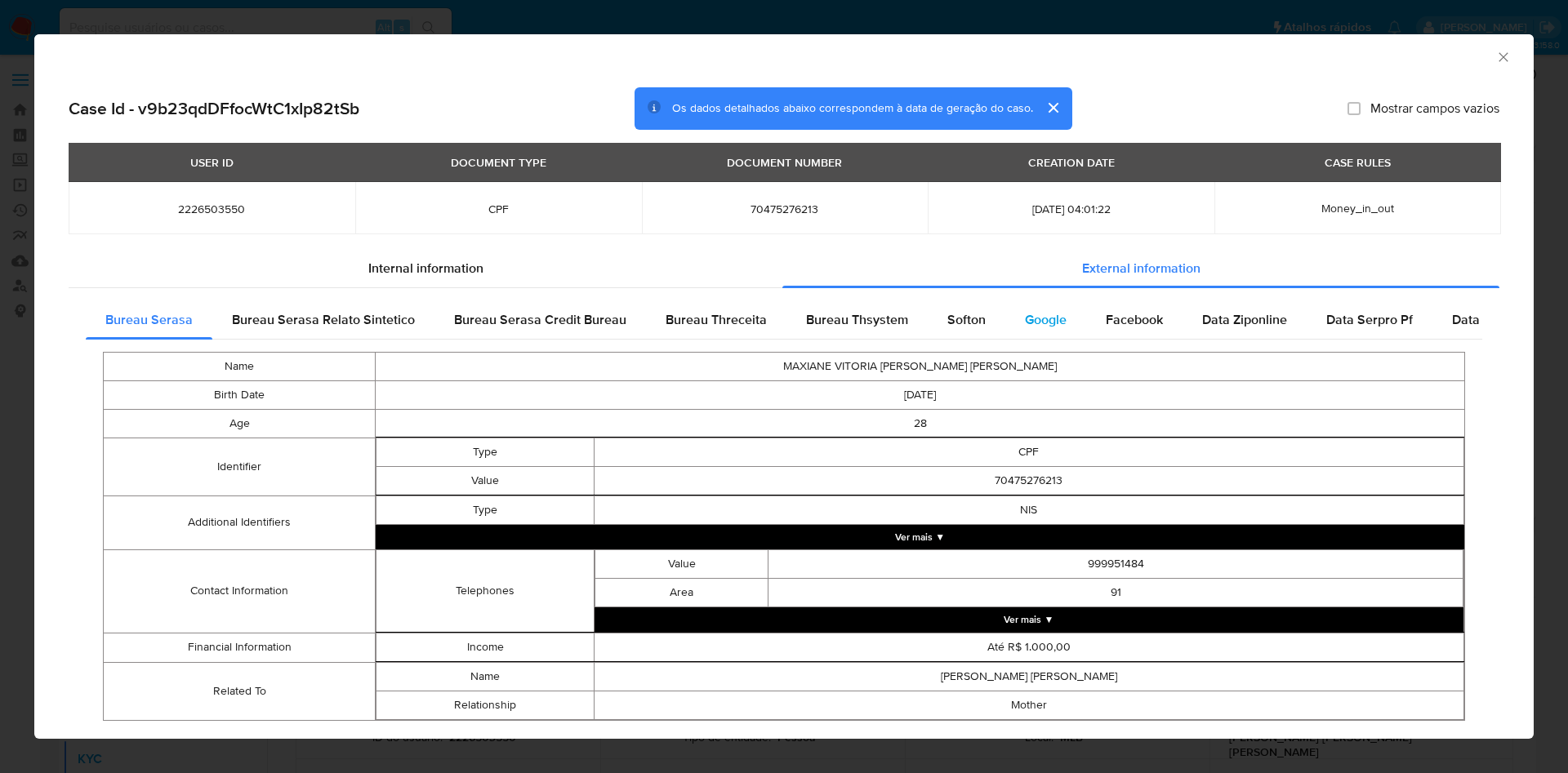
click at [1061, 325] on div "Google" at bounding box center [1046, 320] width 81 height 39
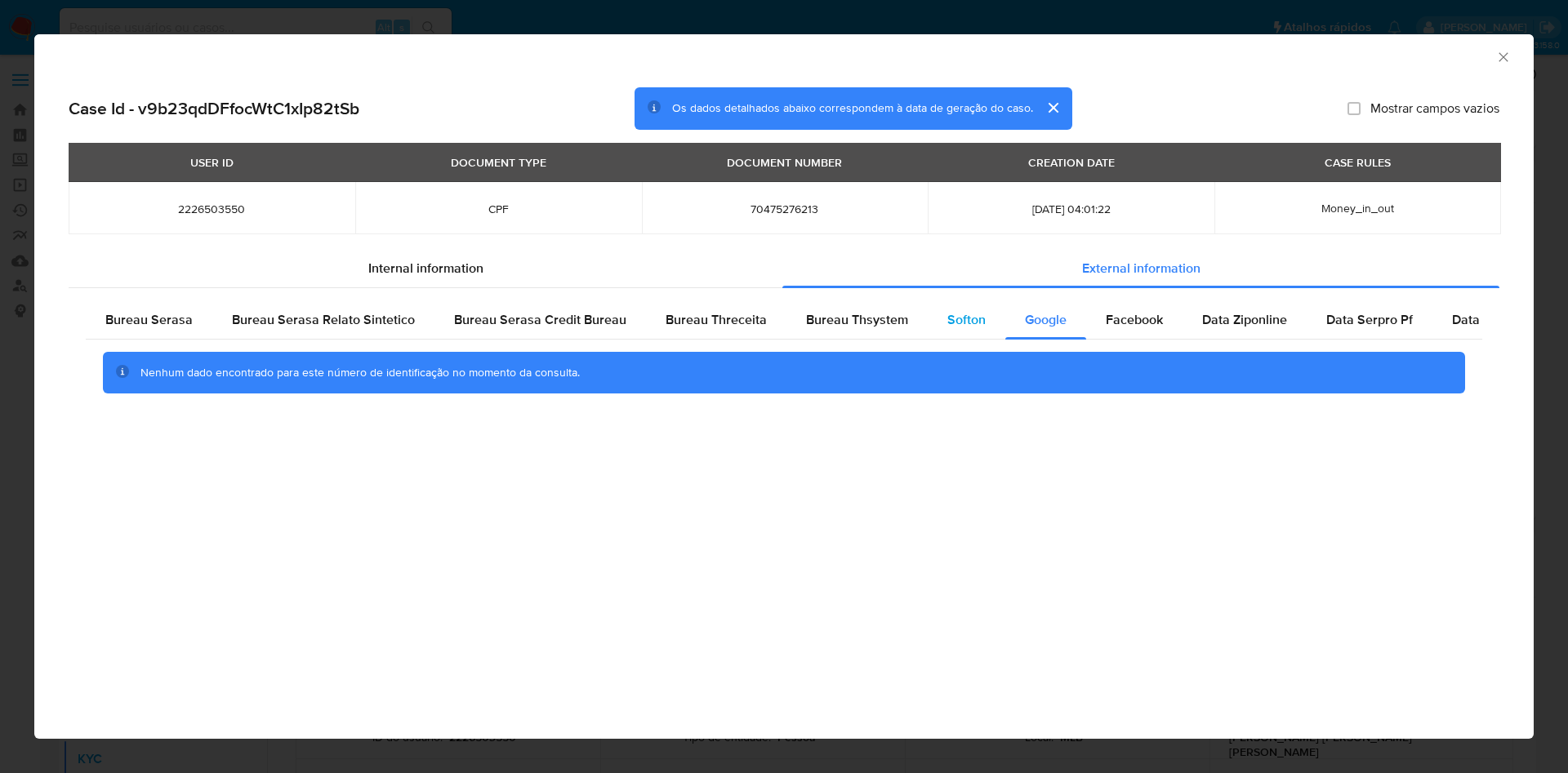
click at [968, 321] on span "Softon" at bounding box center [966, 320] width 38 height 19
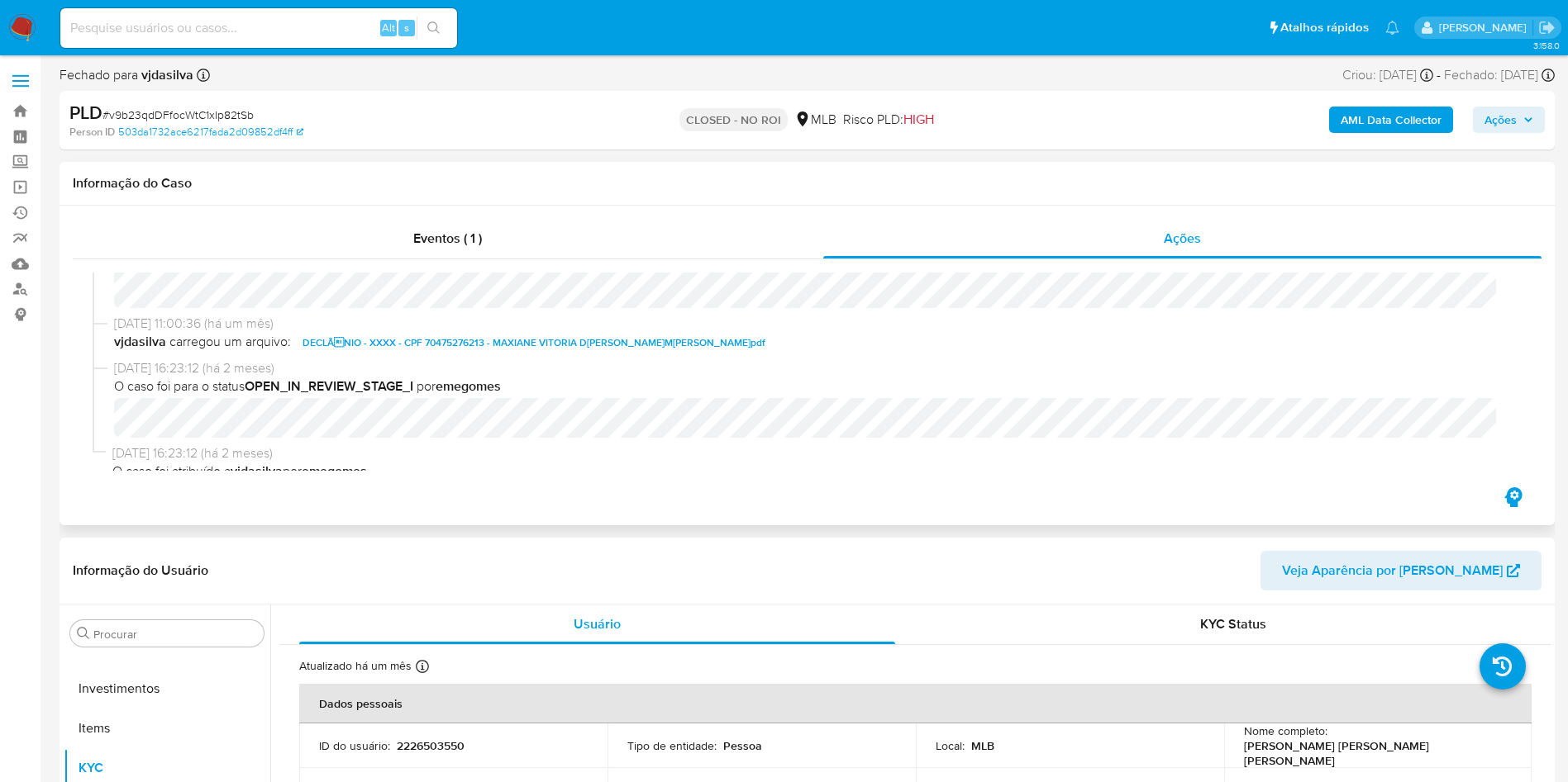
scroll to position [59, 0]
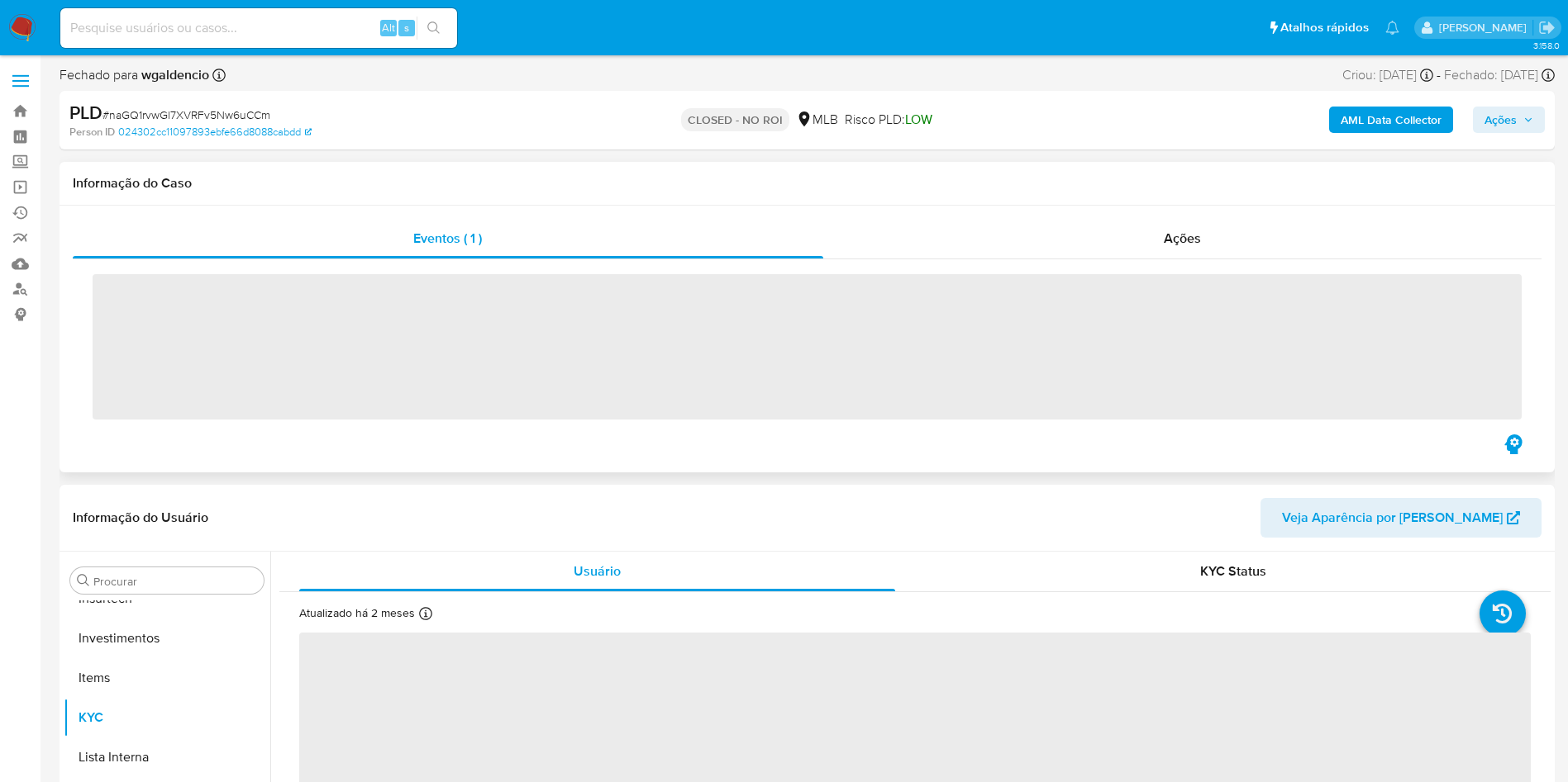
scroll to position [778, 0]
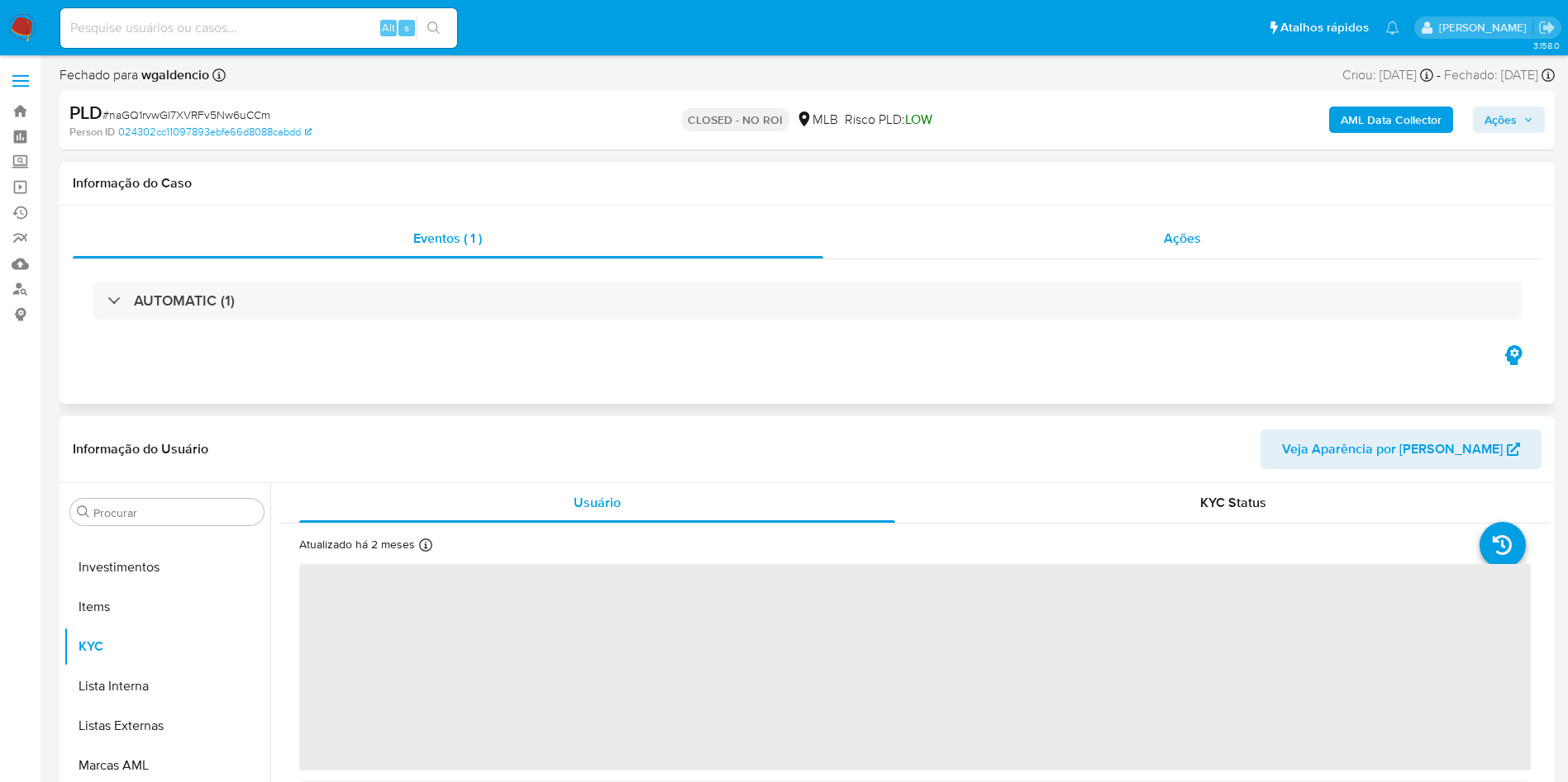
click at [1222, 244] on div "Ações" at bounding box center [1183, 239] width 719 height 39
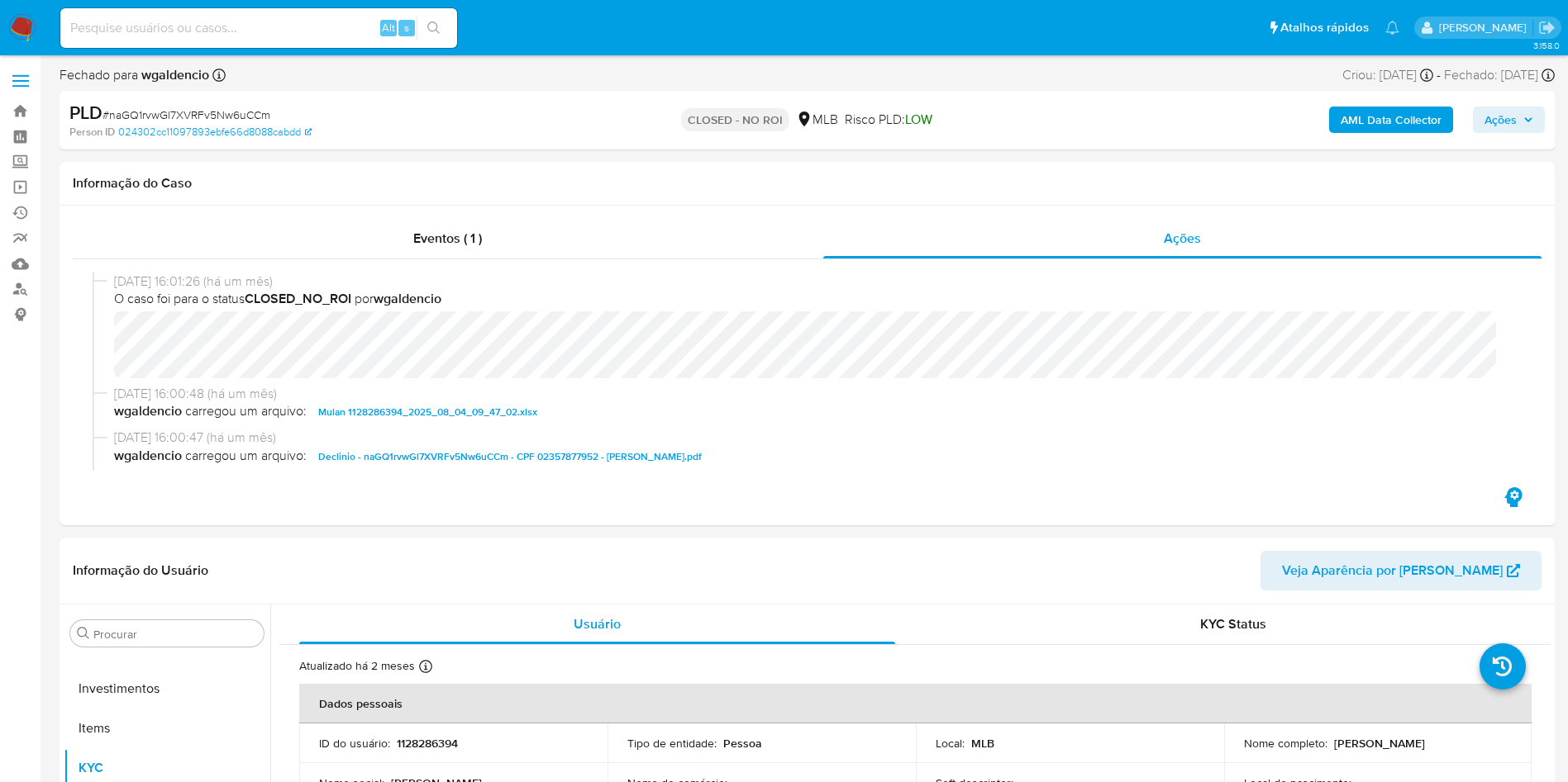
select select "10"
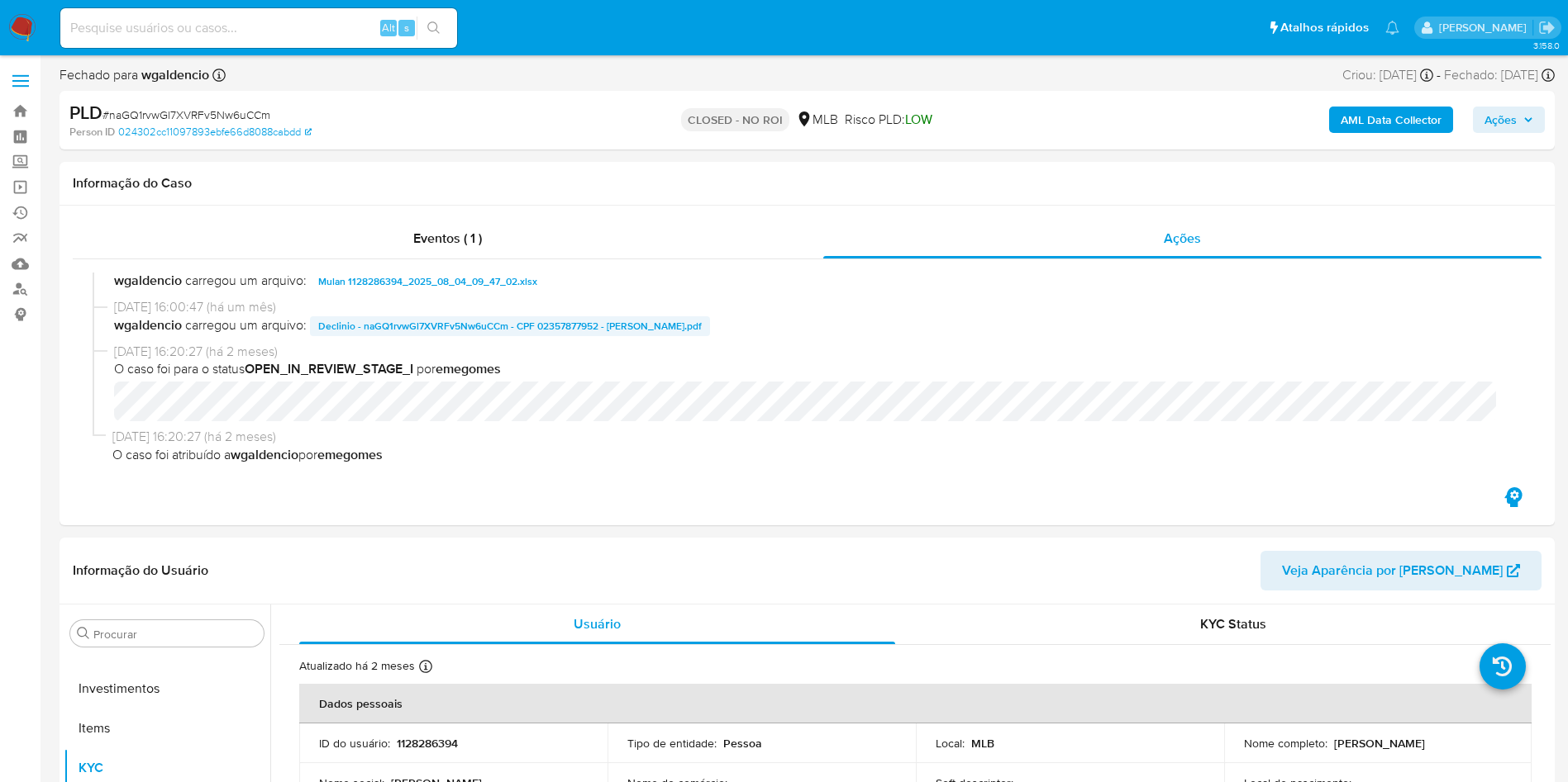
scroll to position [128, 0]
click at [417, 330] on span "Declinio - naGQ1rvwGl7XVRFv5Nw6uCCm - CPF 02357877952 - [PERSON_NAME].pdf" at bounding box center [510, 329] width 384 height 20
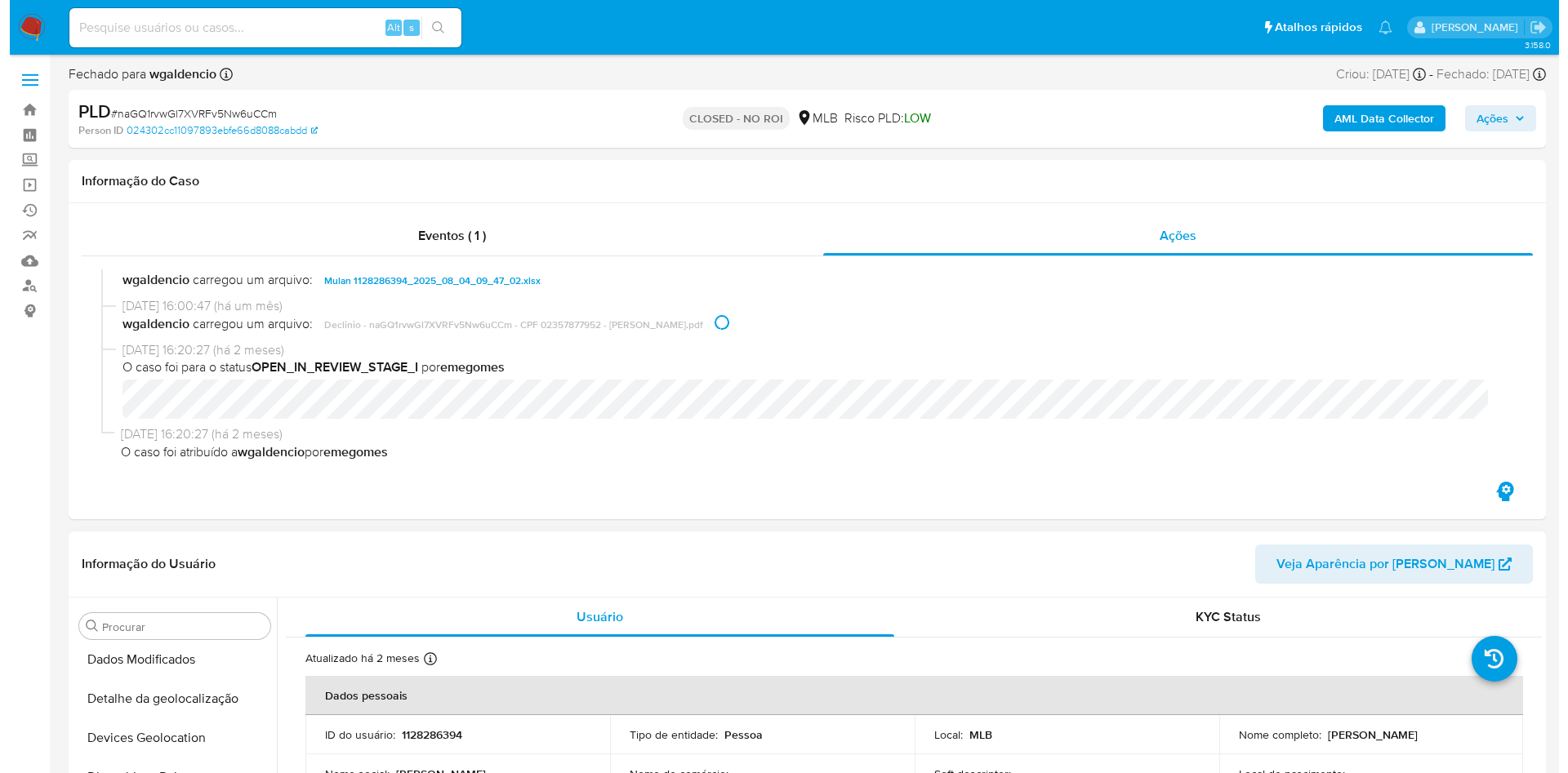
scroll to position [0, 0]
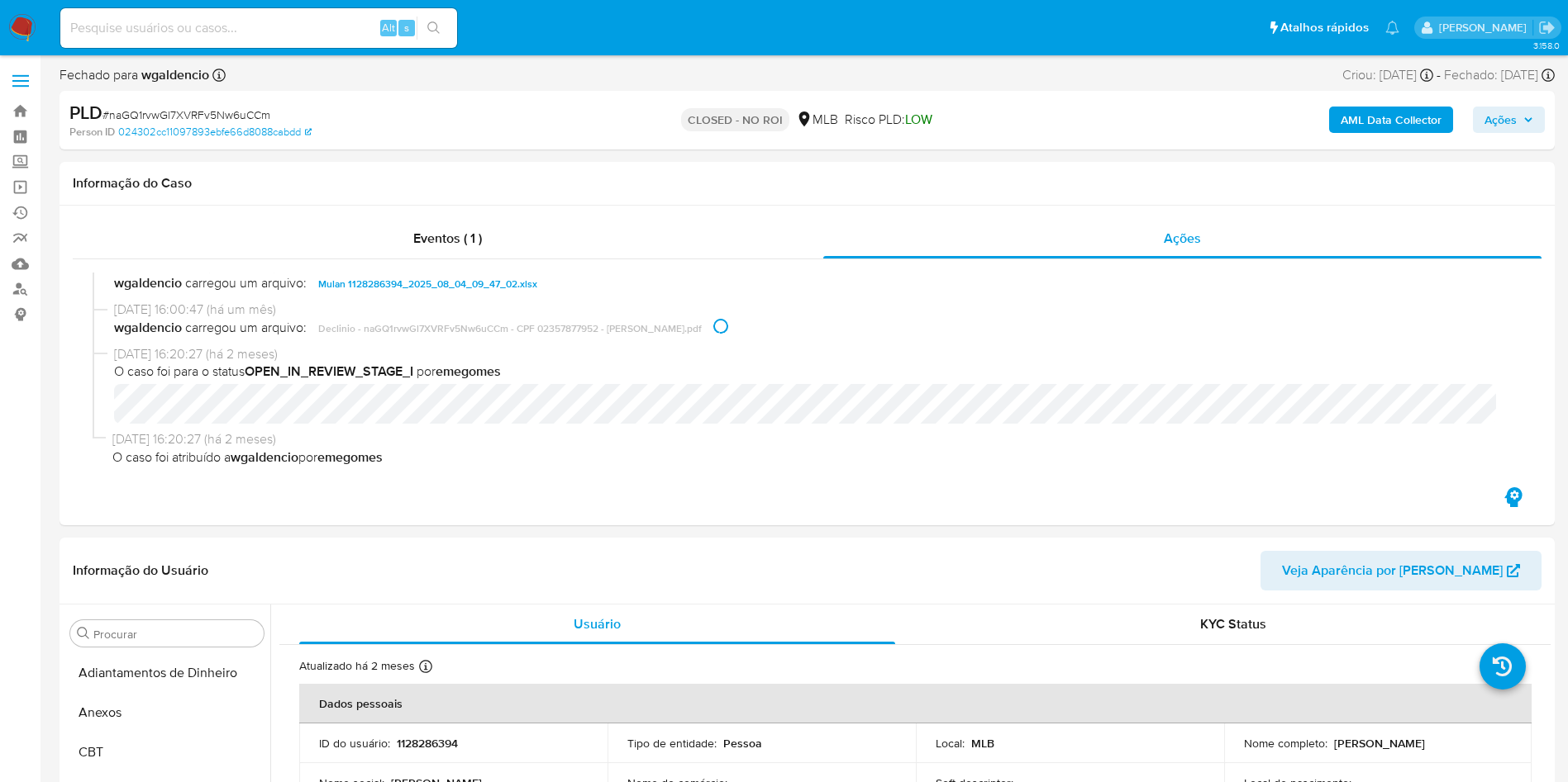
click at [1384, 126] on b "AML Data Collector" at bounding box center [1391, 120] width 101 height 26
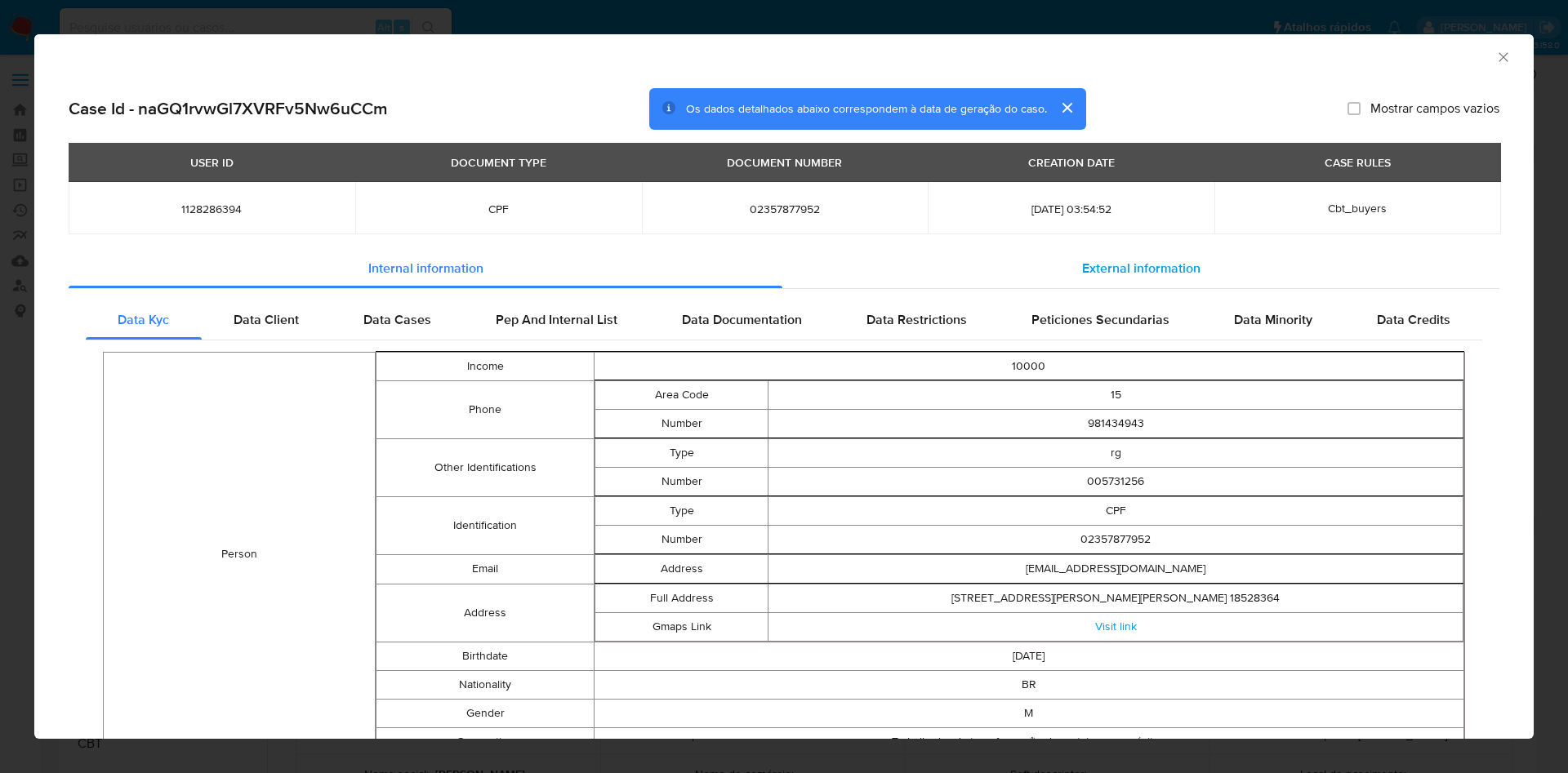
click at [1183, 259] on span "External information" at bounding box center [1141, 269] width 118 height 19
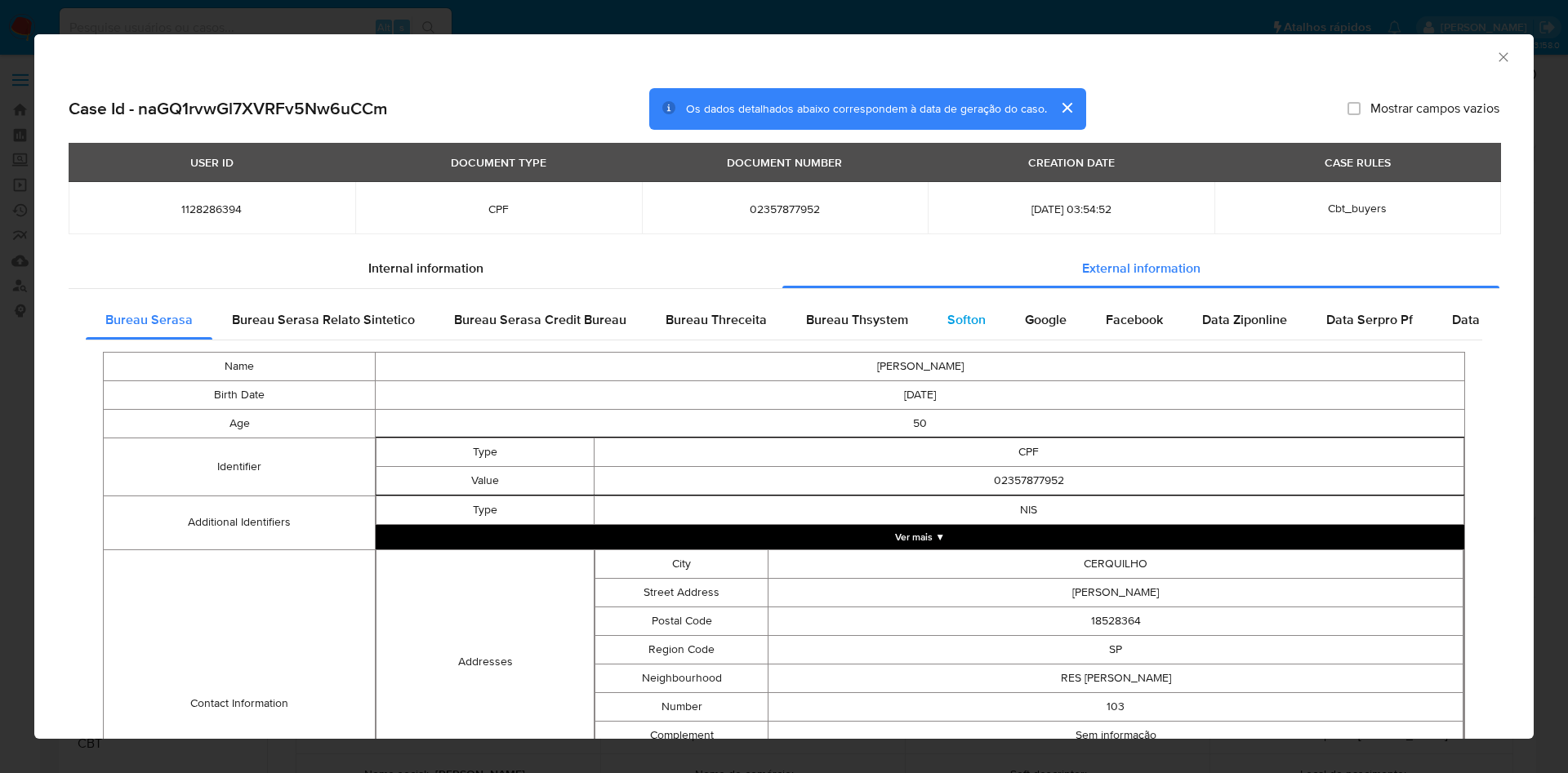
click at [947, 320] on span "Softon" at bounding box center [966, 320] width 38 height 19
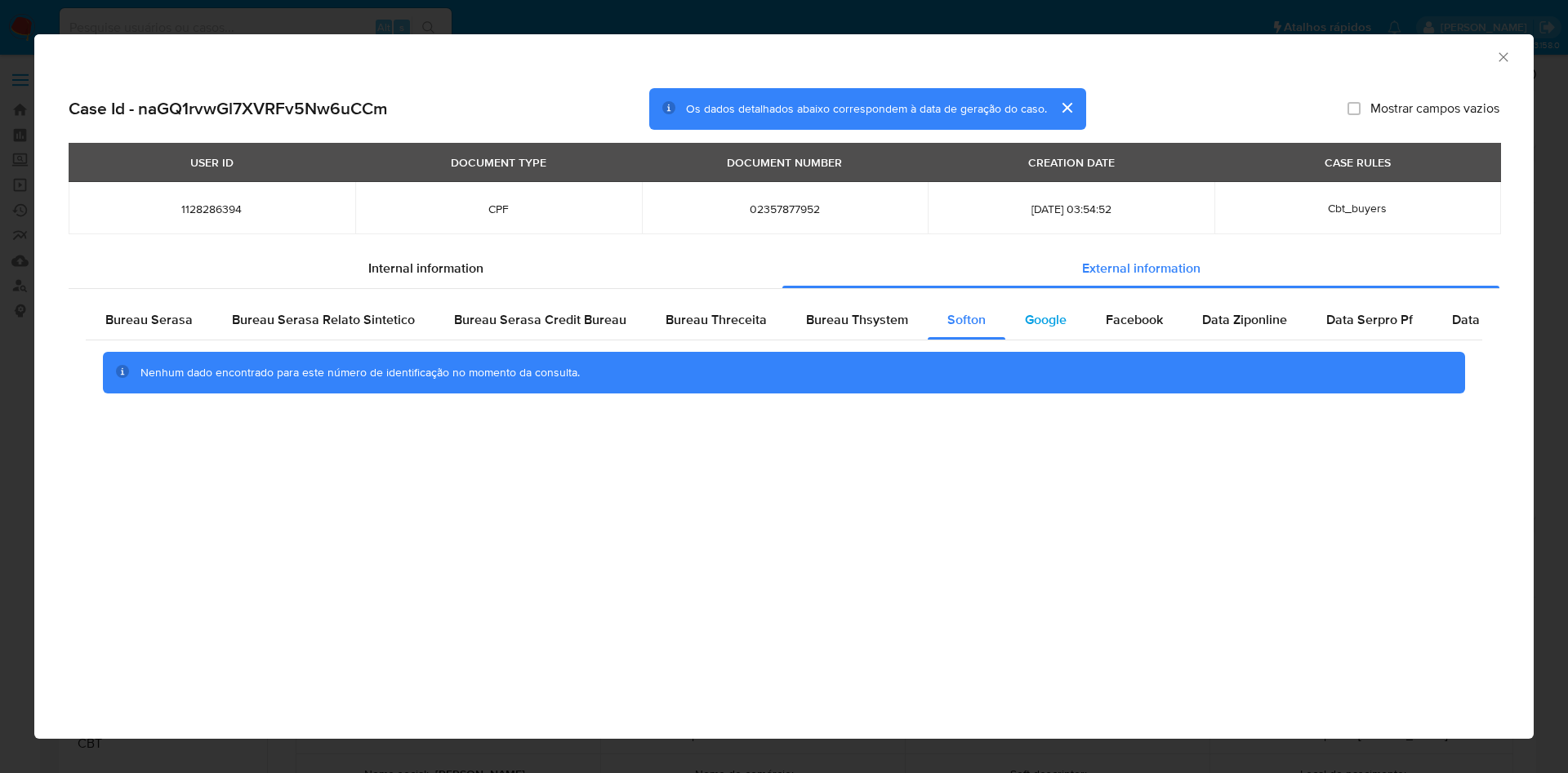
click at [1058, 325] on span "Google" at bounding box center [1046, 320] width 41 height 19
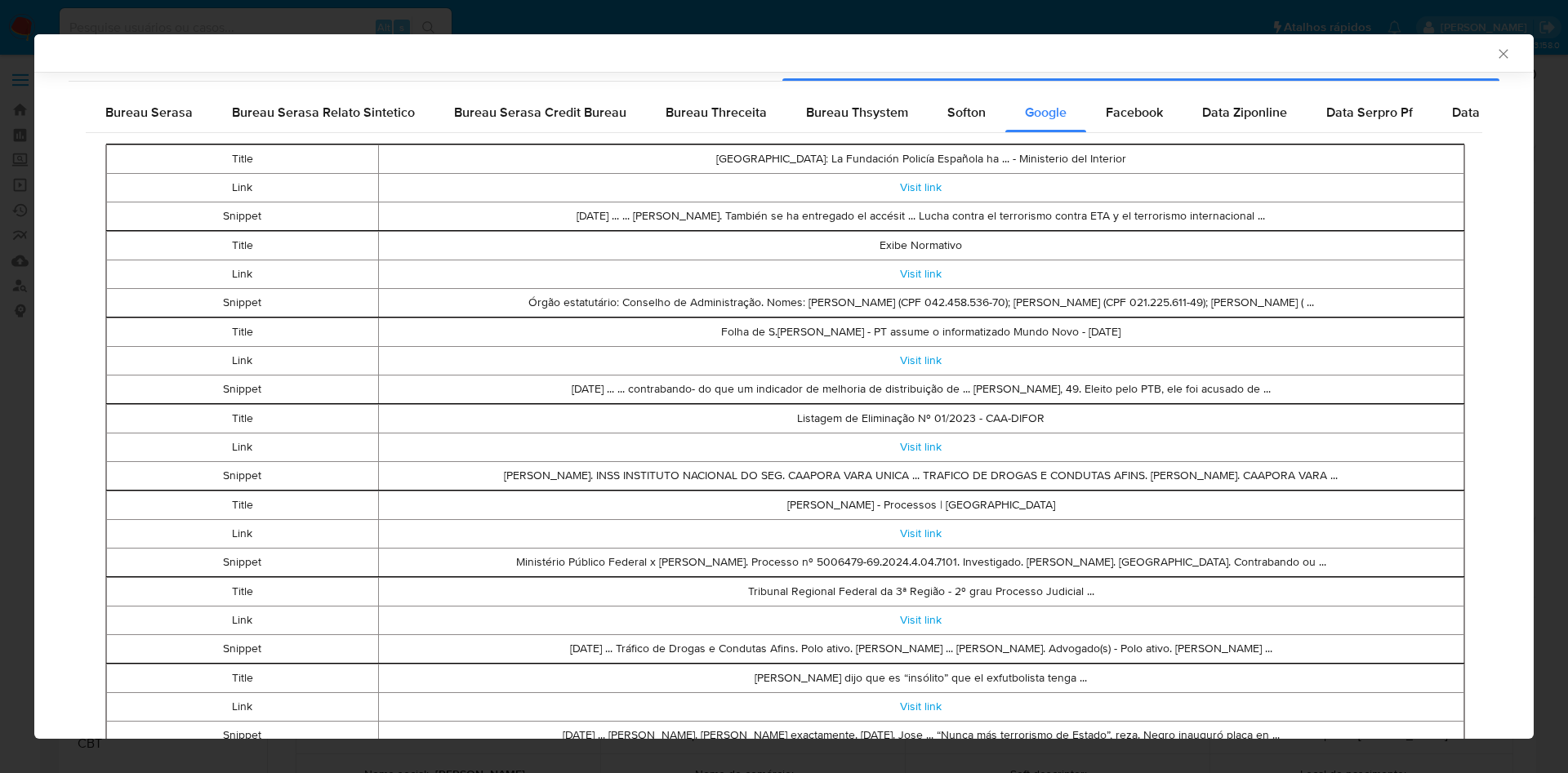
scroll to position [42, 0]
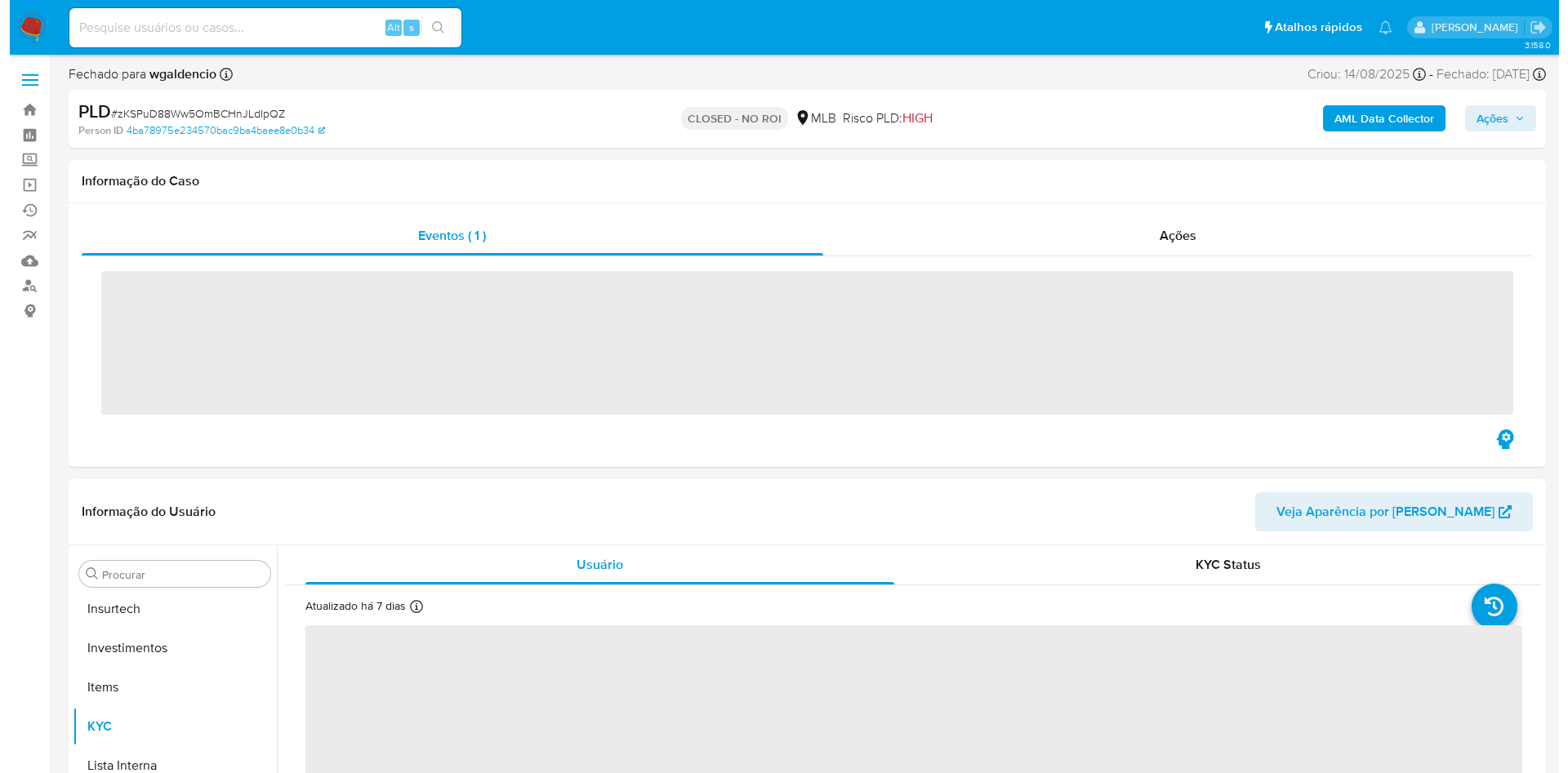
scroll to position [769, 0]
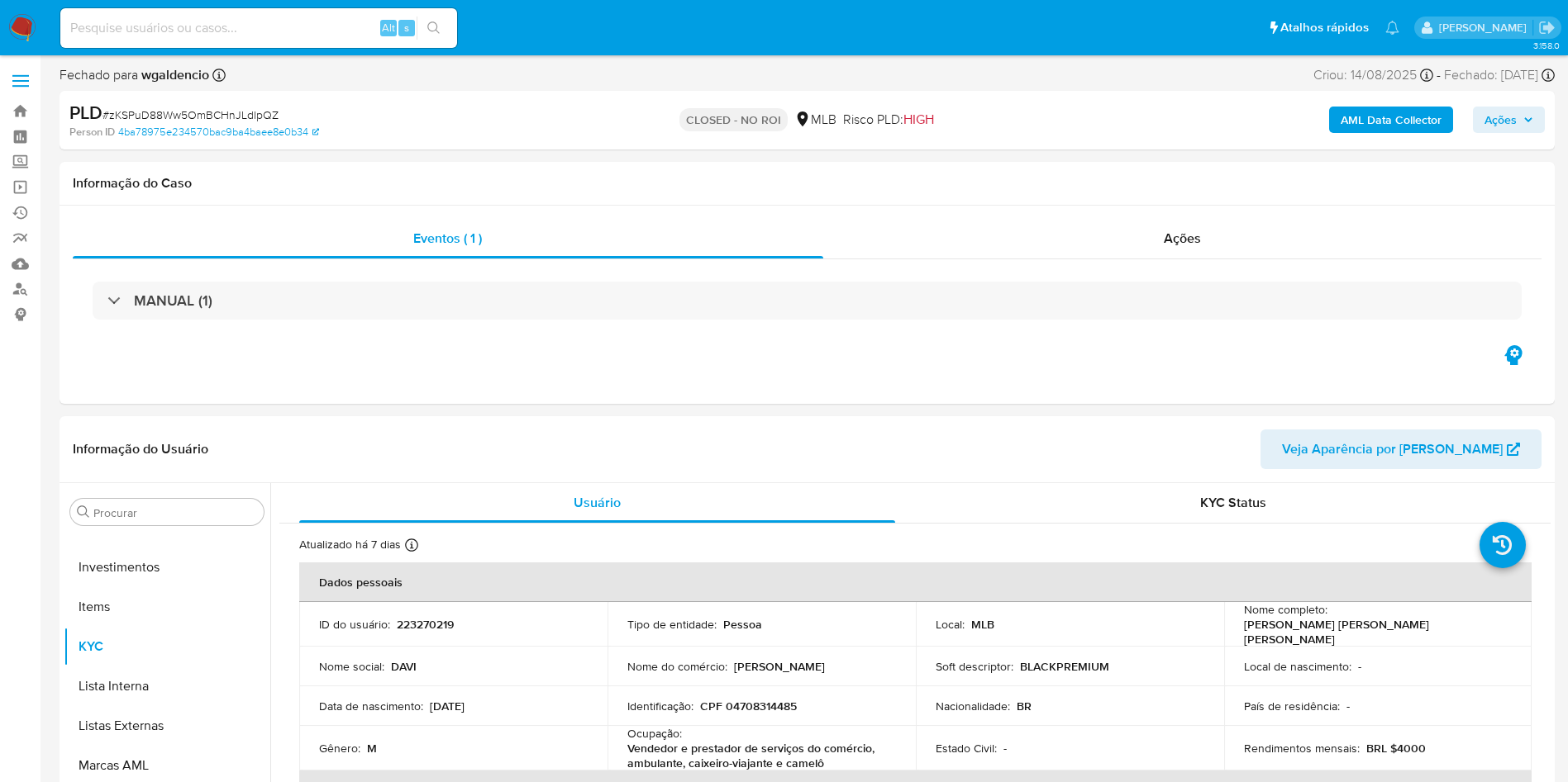
select select "10"
click at [1239, 208] on div "Eventos ( 1 ) Ações MANUAL (1)" at bounding box center [807, 304] width 1495 height 198
click at [1238, 210] on div "Eventos ( 1 ) Ações MANUAL (1)" at bounding box center [807, 304] width 1495 height 198
click at [1231, 222] on div "Ações" at bounding box center [1183, 239] width 719 height 39
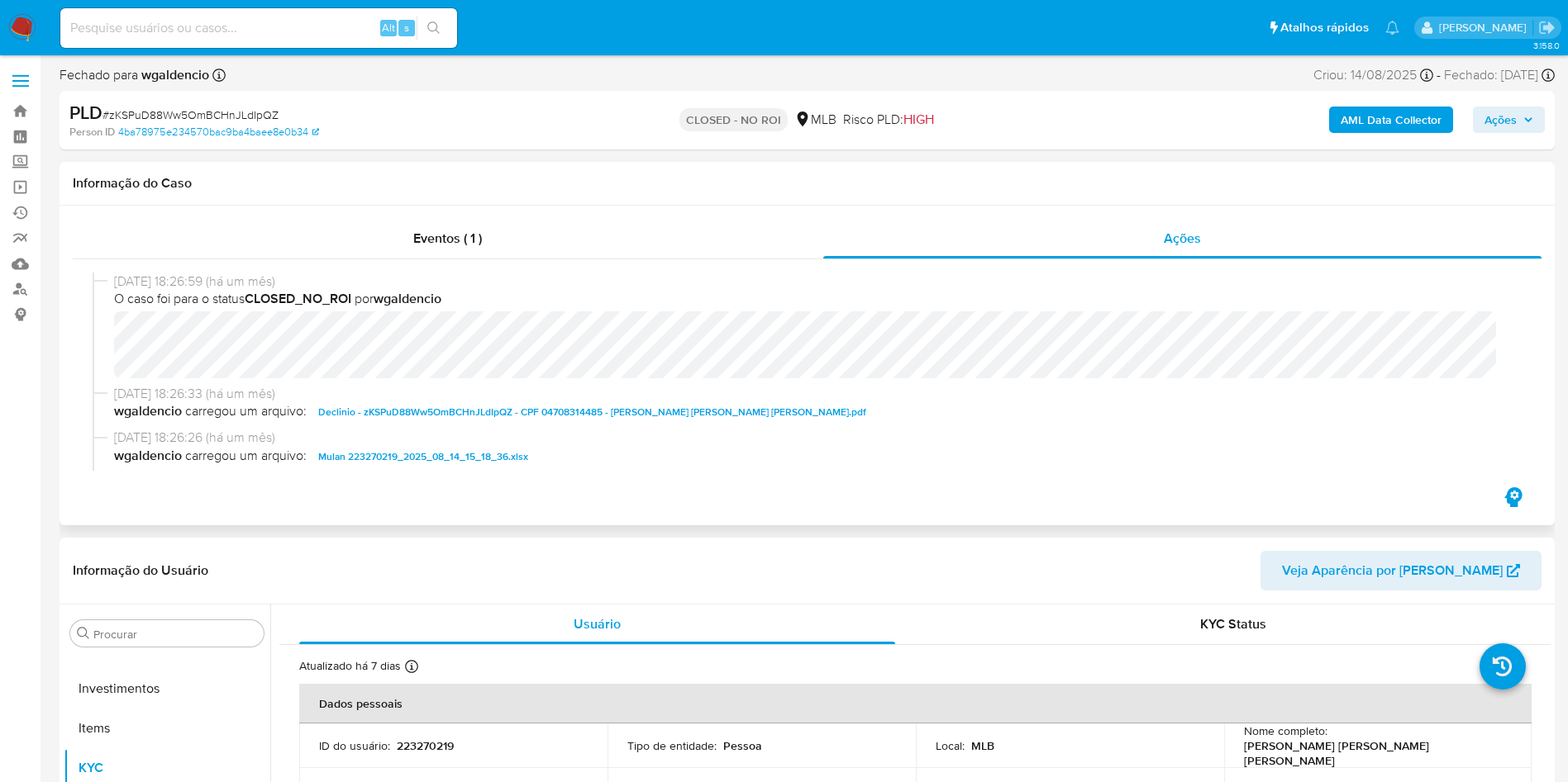
click at [473, 419] on span "Declinio - zKSPuD88Ww5OmBCHnJLdIpQZ - CPF 04708314485 - DAVI VICTOR LIMA ROCHA …" at bounding box center [592, 412] width 548 height 20
click at [1420, 117] on b "AML Data Collector" at bounding box center [1391, 120] width 101 height 26
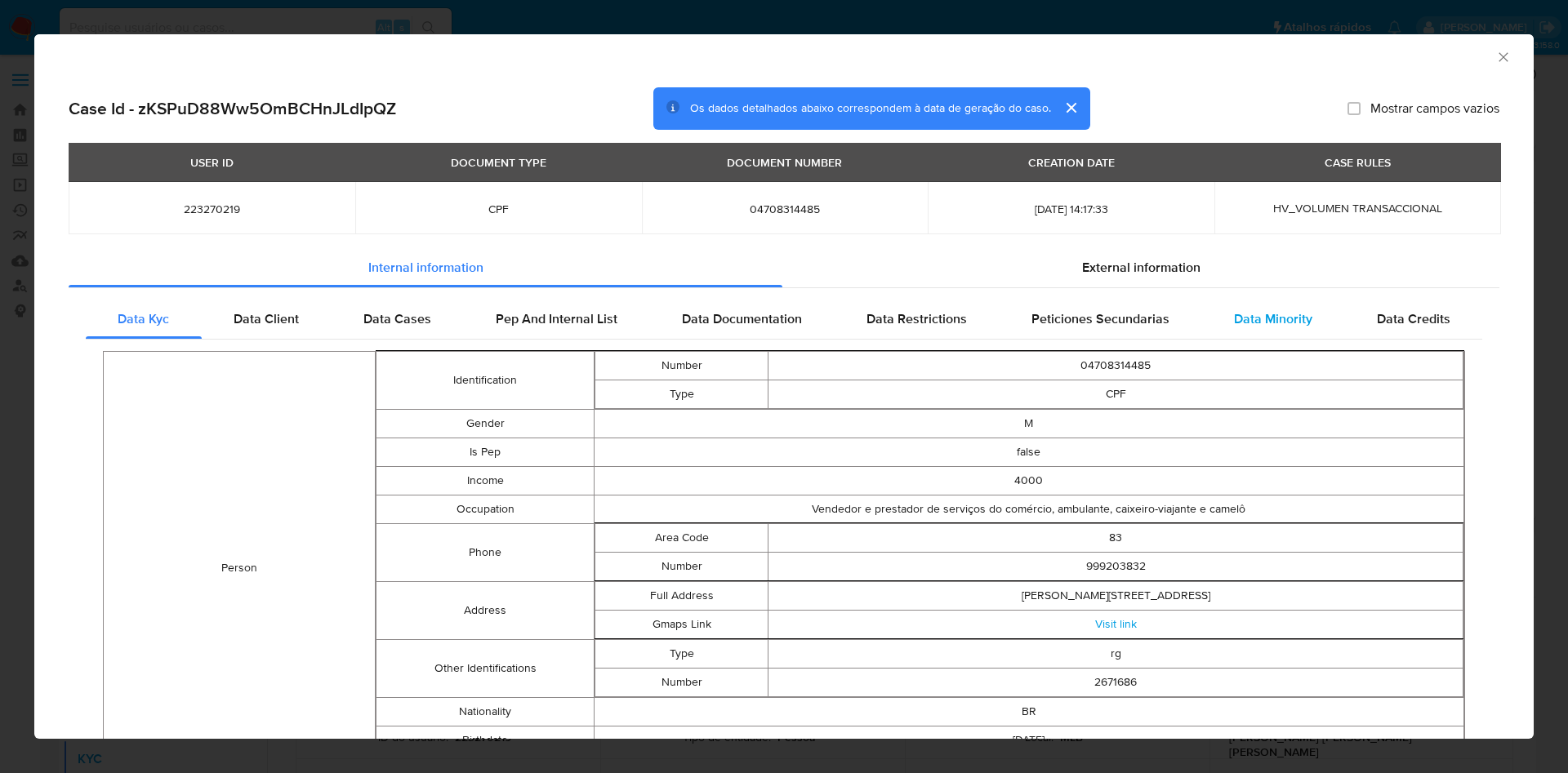
click at [1206, 318] on div "Data Minority" at bounding box center [1272, 320] width 142 height 39
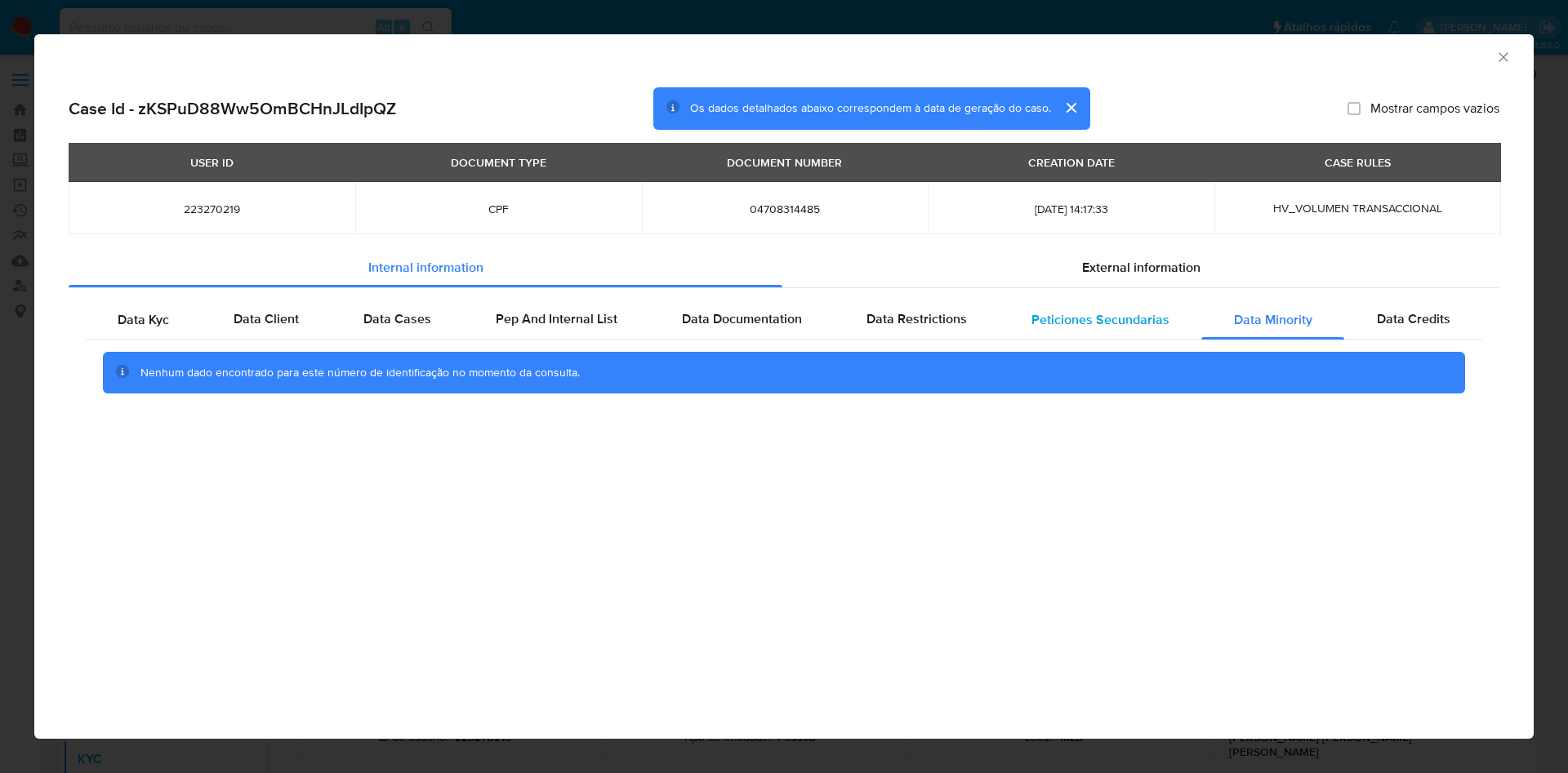
click at [1107, 319] on span "Peticiones Secundarias" at bounding box center [1100, 320] width 138 height 19
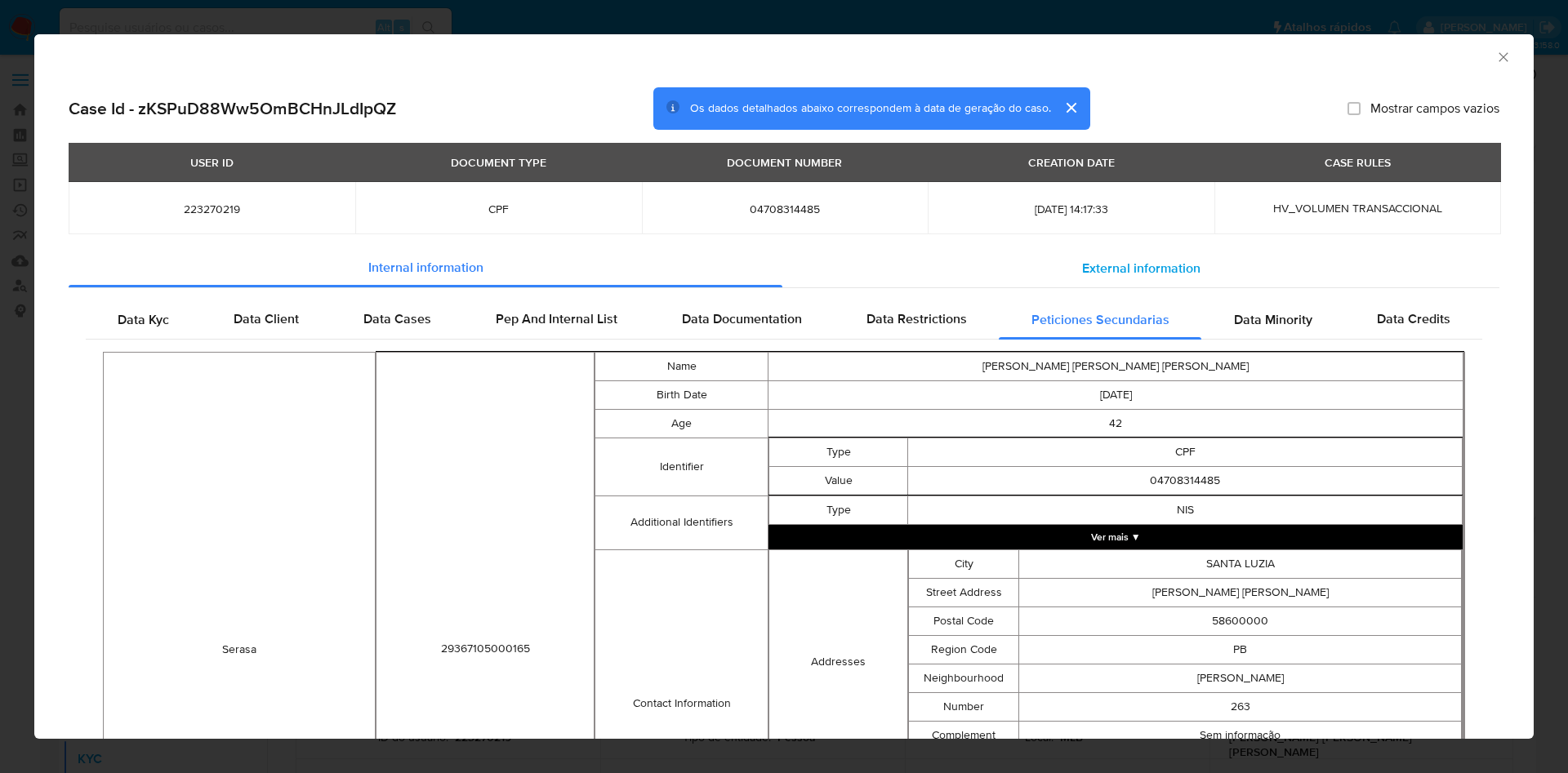
click at [1135, 262] on span "External information" at bounding box center [1141, 269] width 118 height 19
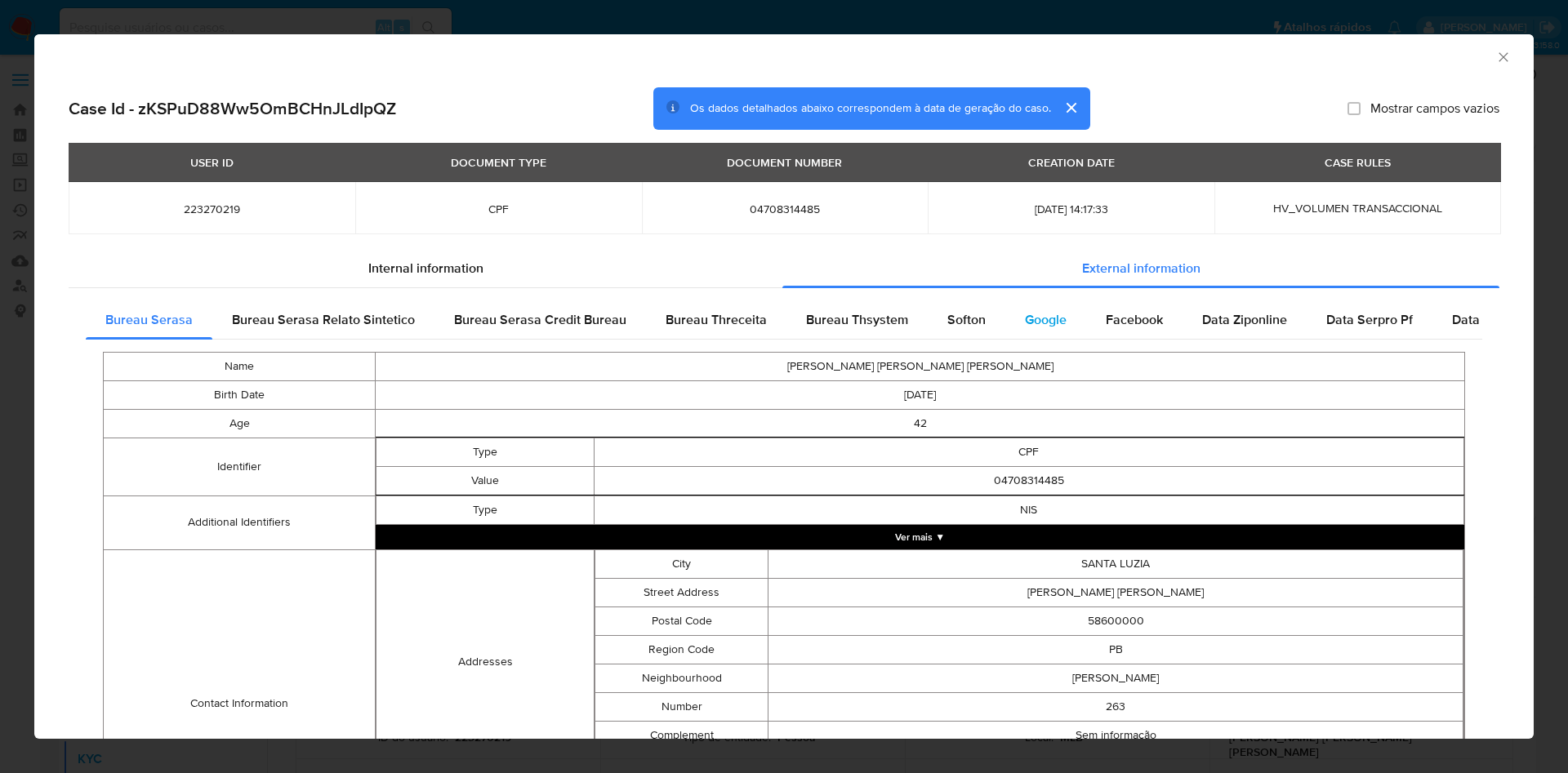
click at [1063, 314] on div "Google" at bounding box center [1046, 320] width 81 height 39
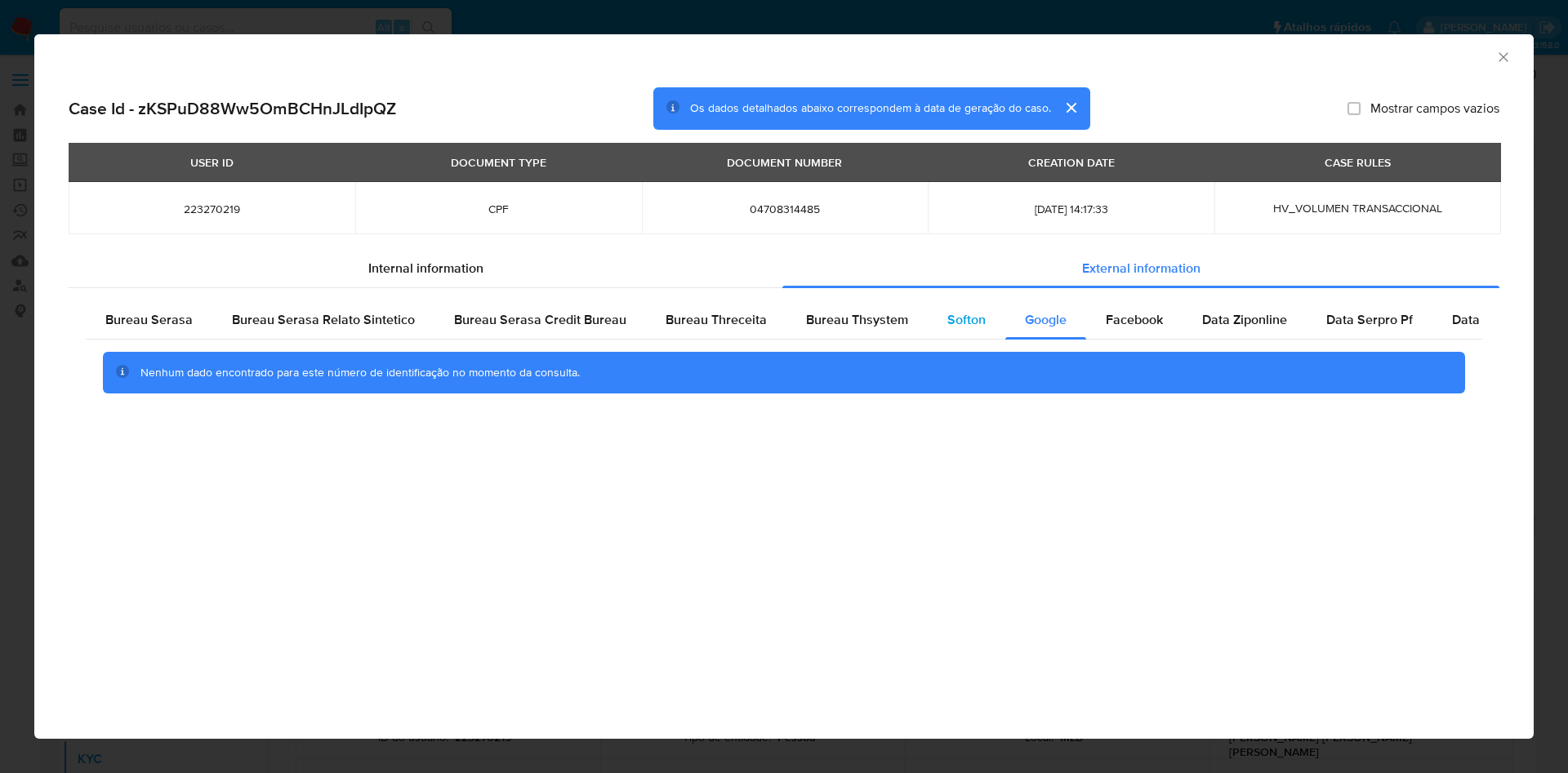
click at [933, 320] on div "Softon" at bounding box center [966, 320] width 78 height 39
drag, startPoint x: 961, startPoint y: 323, endPoint x: 1122, endPoint y: 326, distance: 161.0
click at [961, 323] on span "Softon" at bounding box center [966, 320] width 38 height 19
click at [1122, 325] on span "Facebook" at bounding box center [1134, 320] width 57 height 19
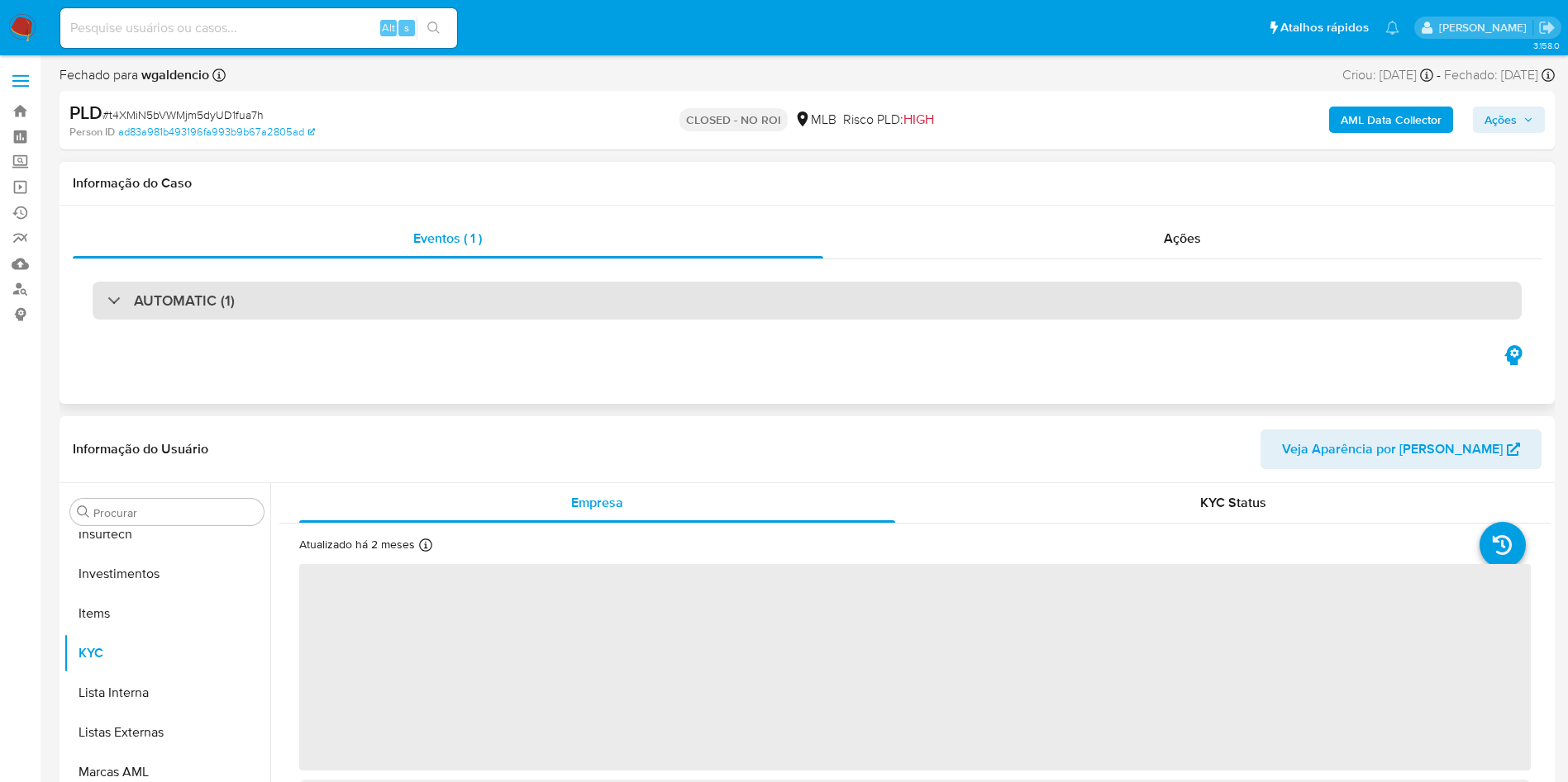
scroll to position [778, 0]
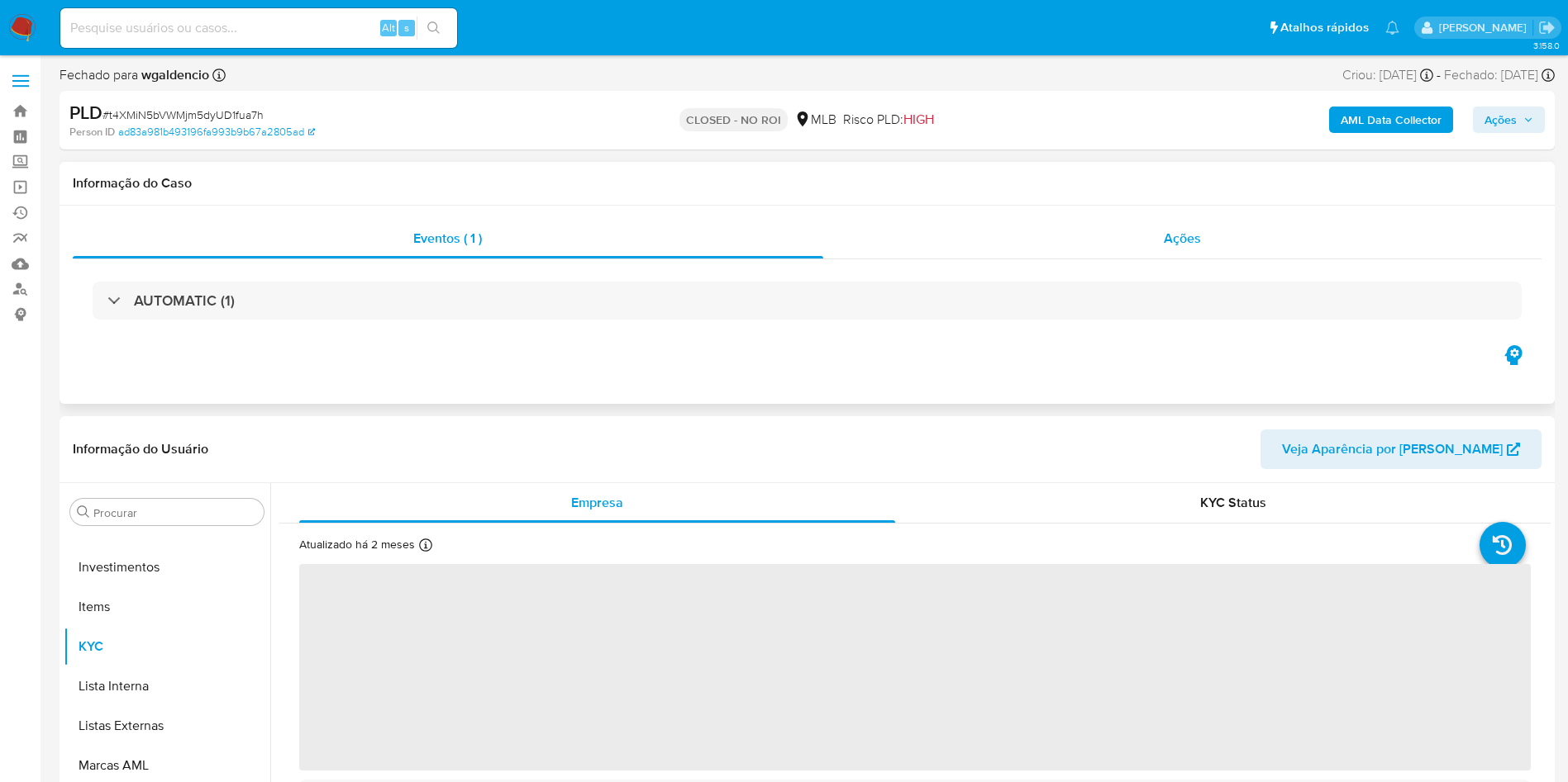
click at [1145, 223] on div "Ações" at bounding box center [1183, 239] width 719 height 39
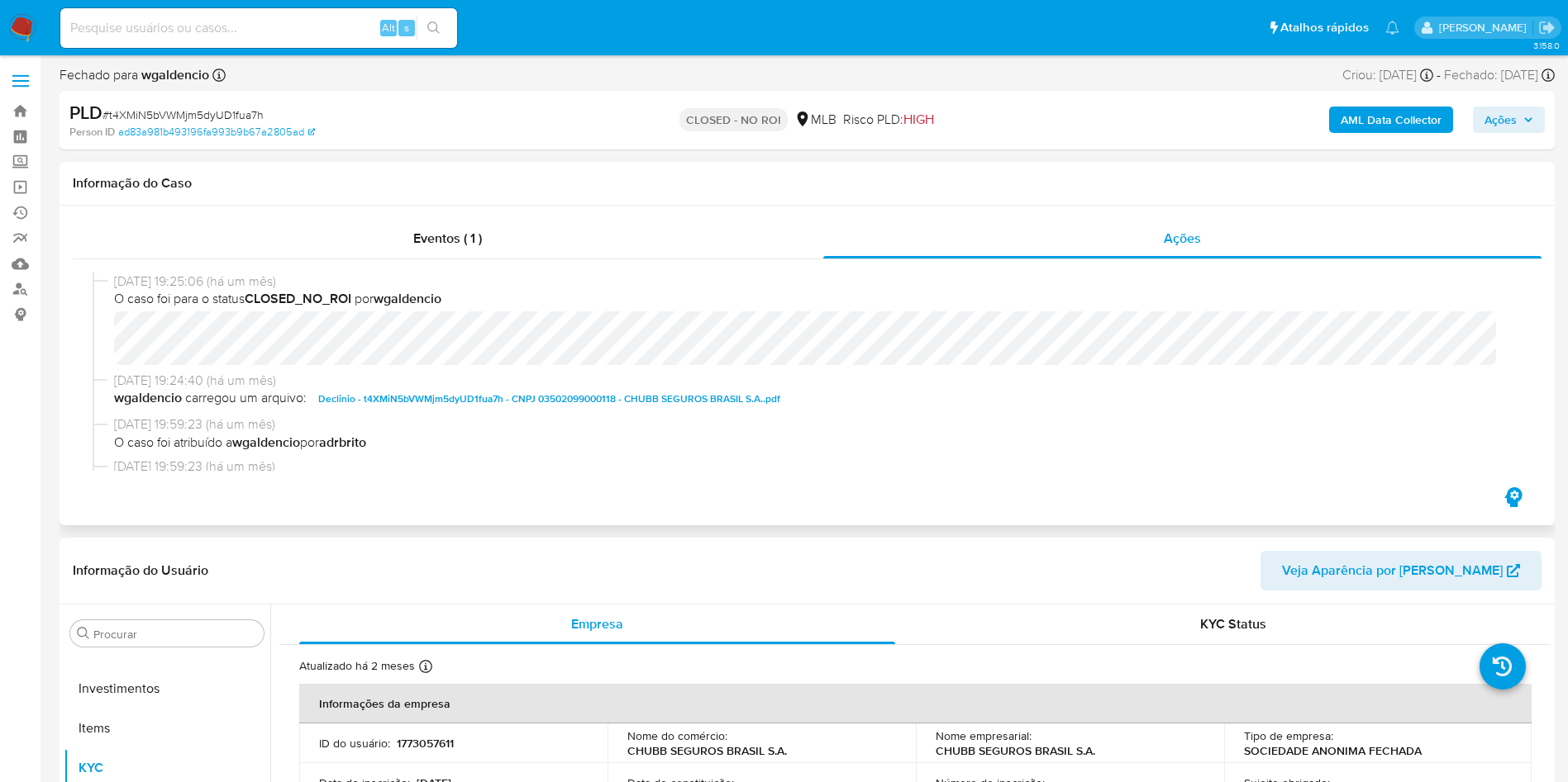
click at [474, 402] on span "Declinio - t4XMiN5bVWMjm5dyUD1fua7h - CNPJ 03502099000118 - CHUBB SEGUROS BRASI…" at bounding box center [549, 398] width 462 height 20
select select "10"
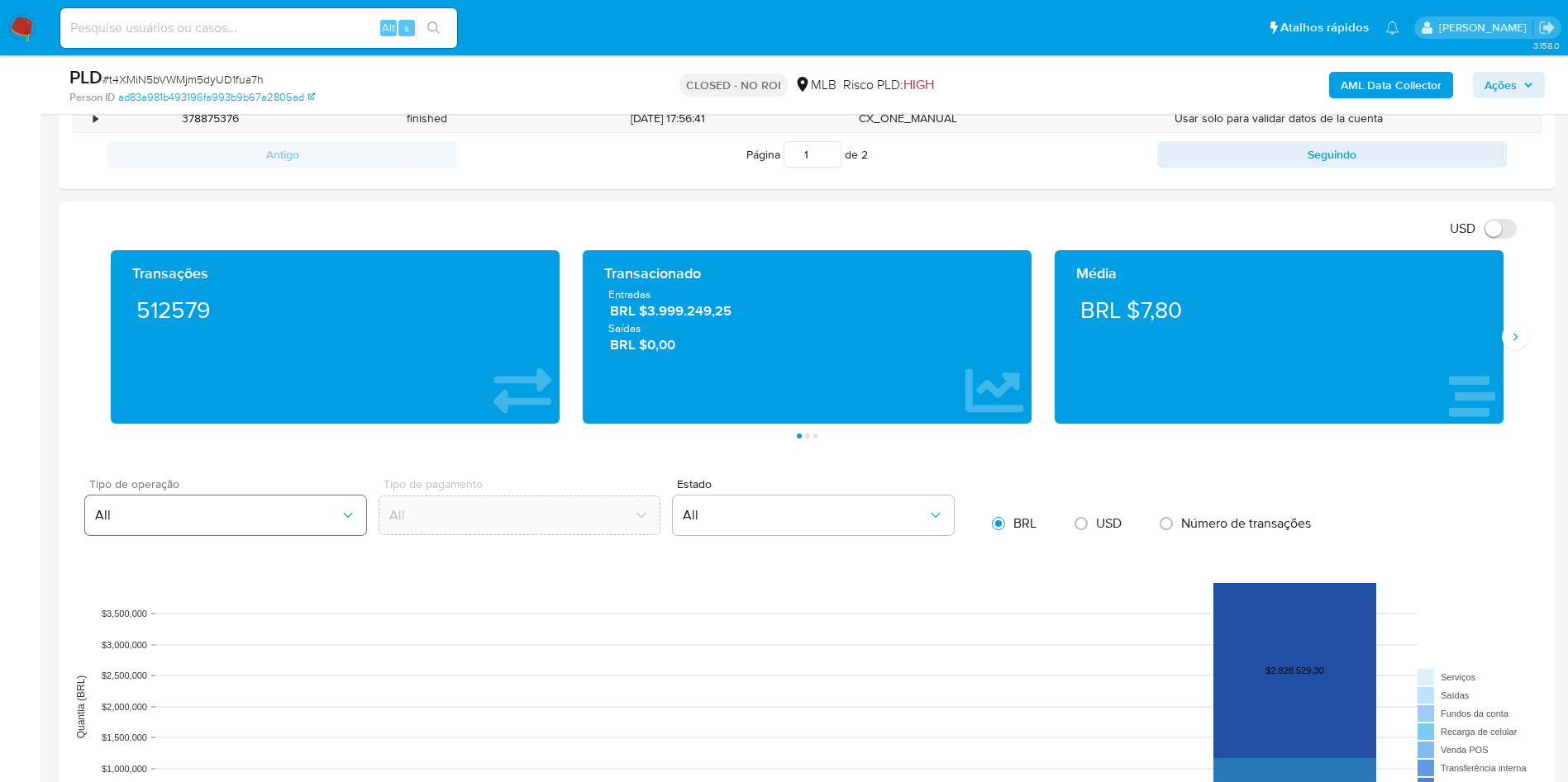
scroll to position [1363, 0]
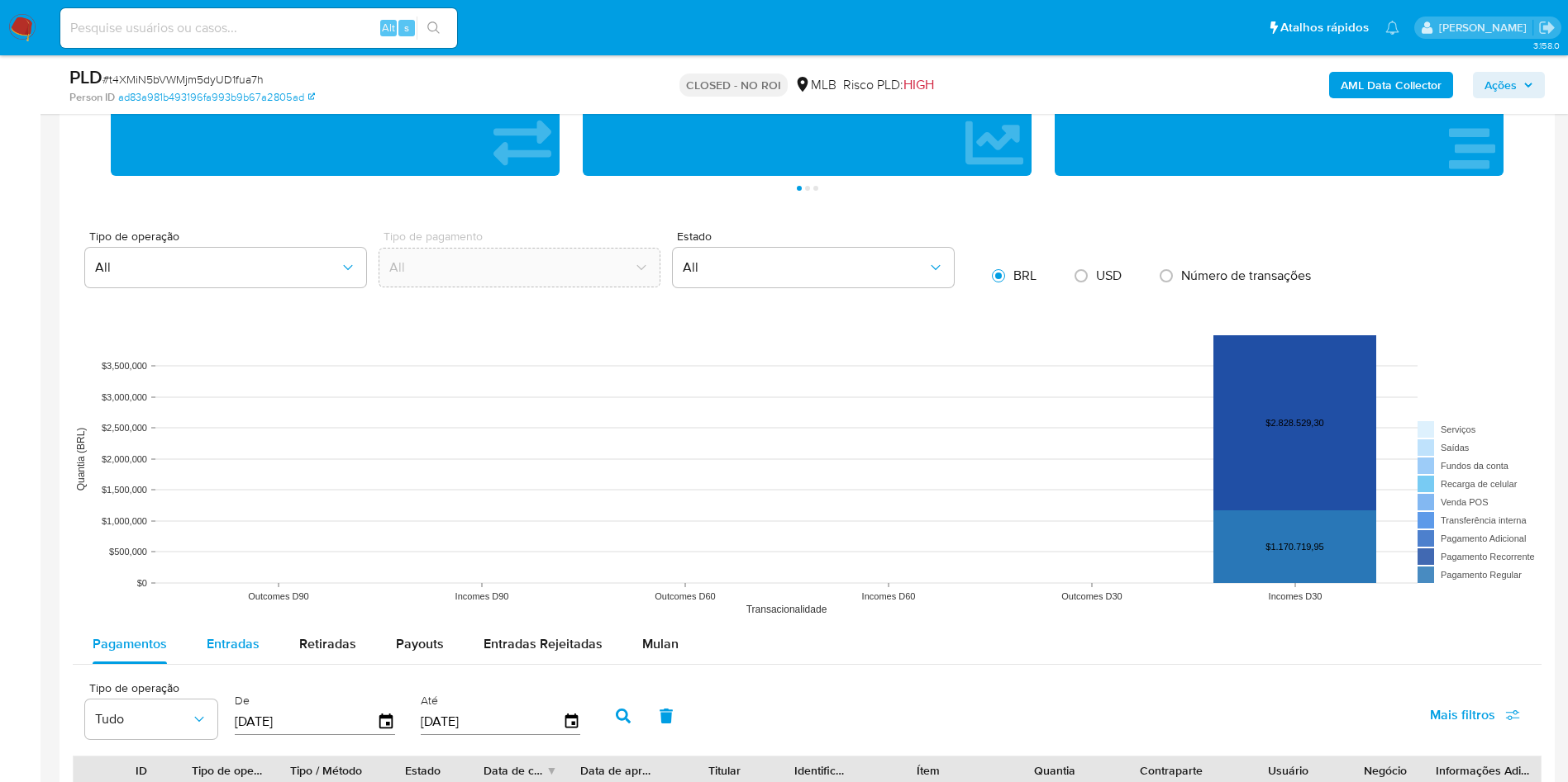
click at [257, 639] on button "Entradas" at bounding box center [233, 644] width 93 height 39
select select "10"
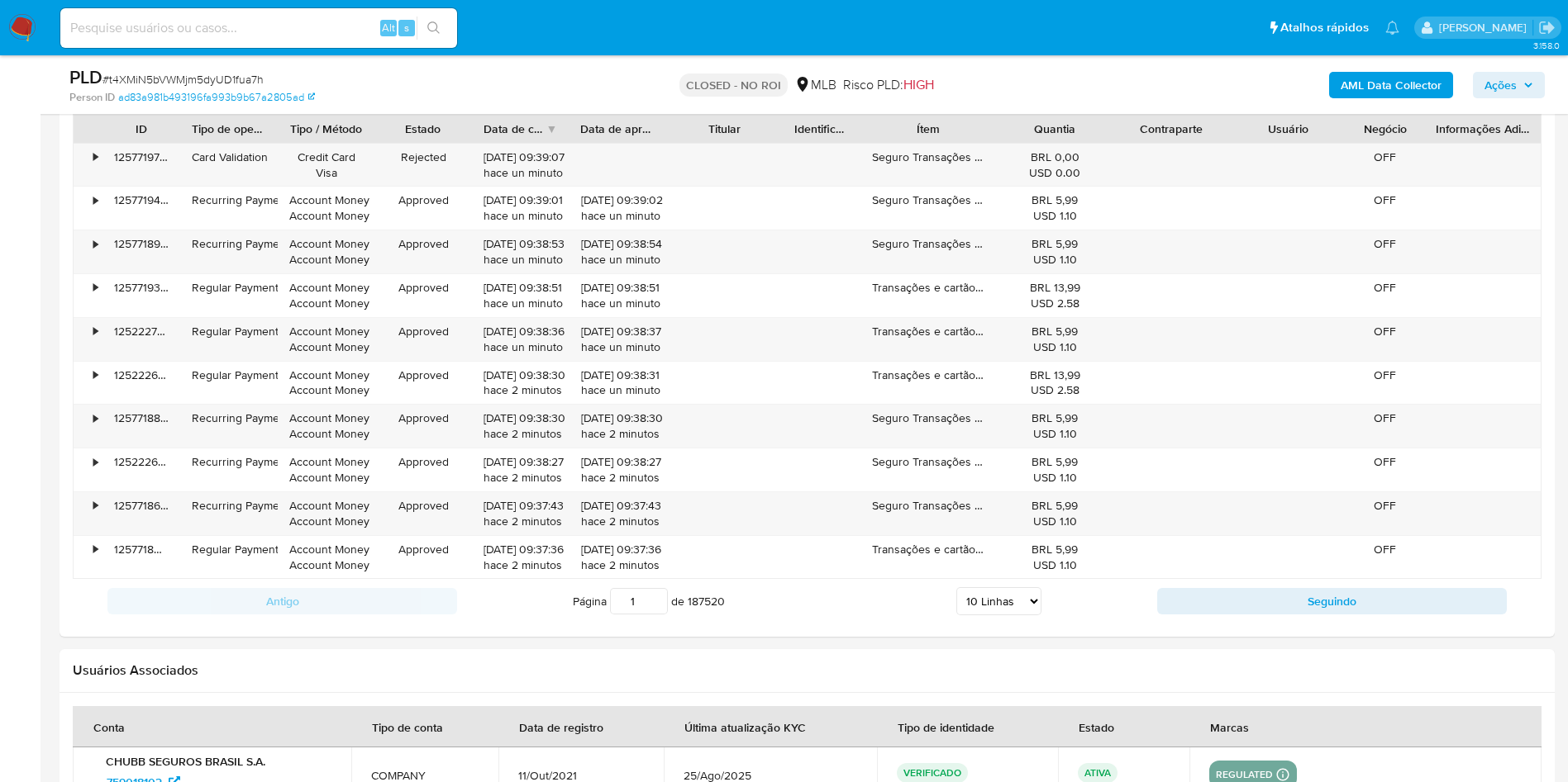
scroll to position [2004, 0]
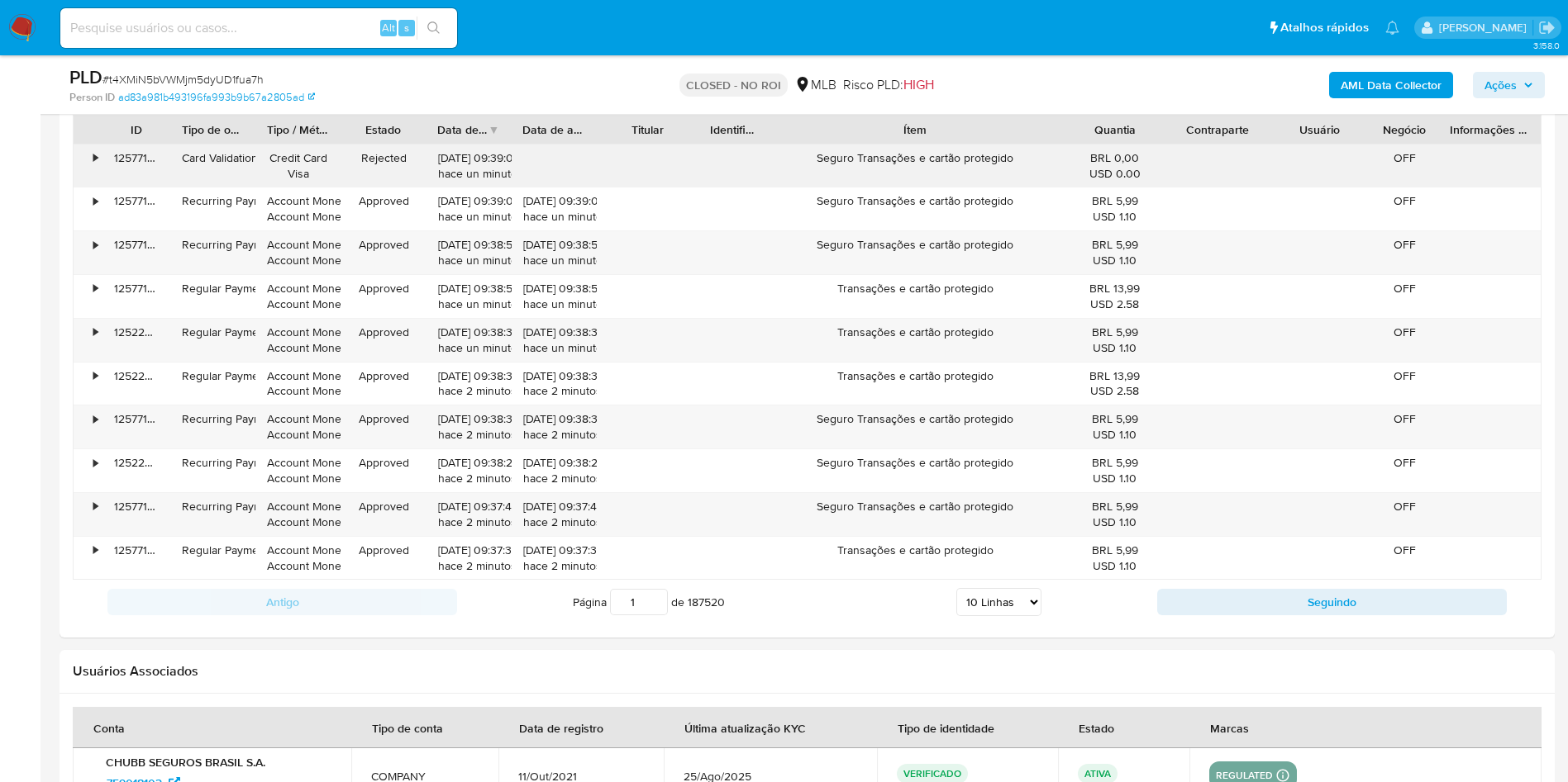
drag, startPoint x: 995, startPoint y: 124, endPoint x: 1155, endPoint y: 154, distance: 162.8
click at [1155, 154] on div "ID Tipo de operação Tipo / Método Estado Data de criação Data de aprovação Titu…" at bounding box center [807, 347] width 1468 height 466
click at [1249, 599] on button "Seguindo" at bounding box center [1332, 602] width 350 height 26
type input "2"
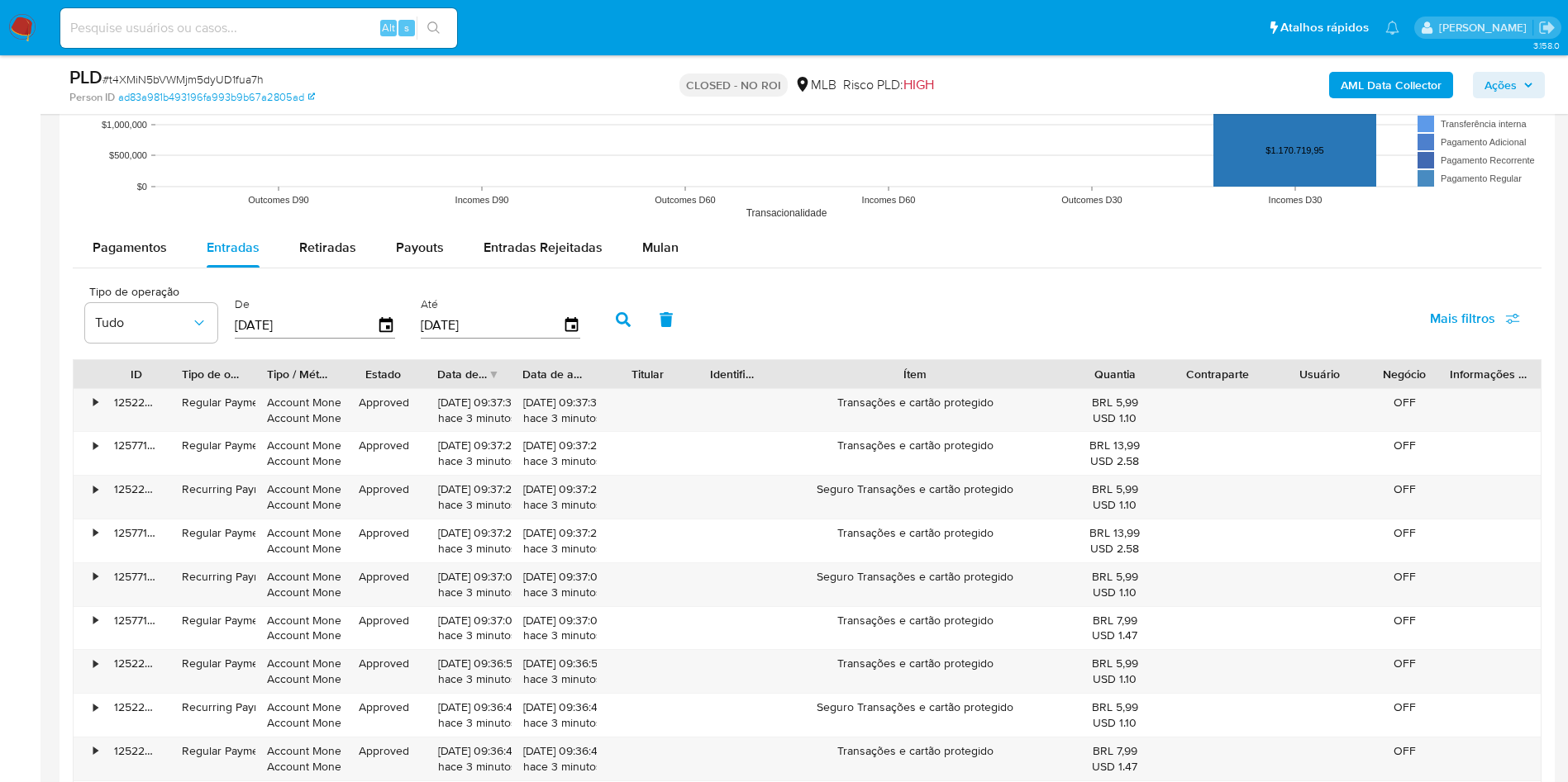
scroll to position [1756, 0]
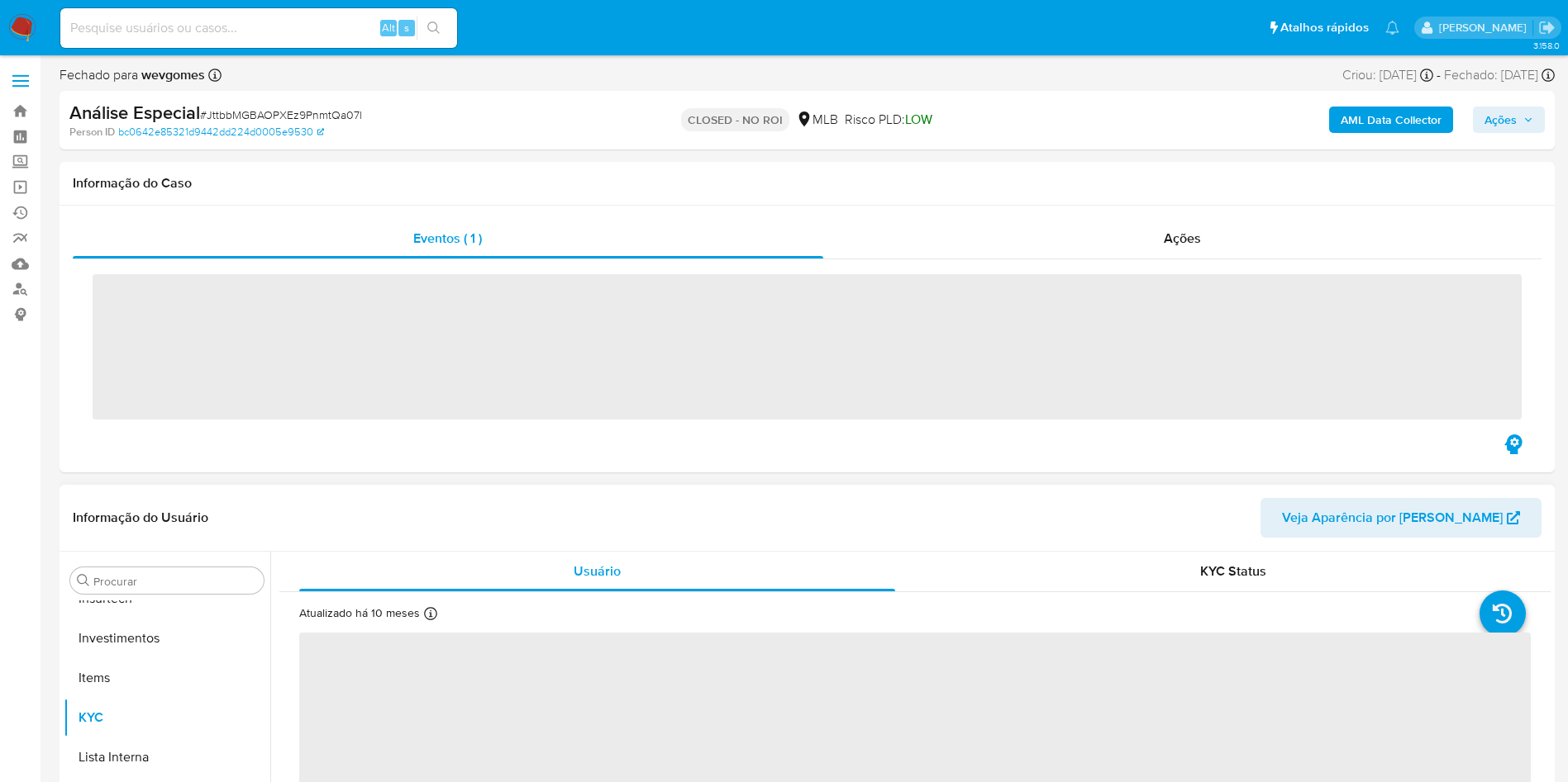
scroll to position [778, 0]
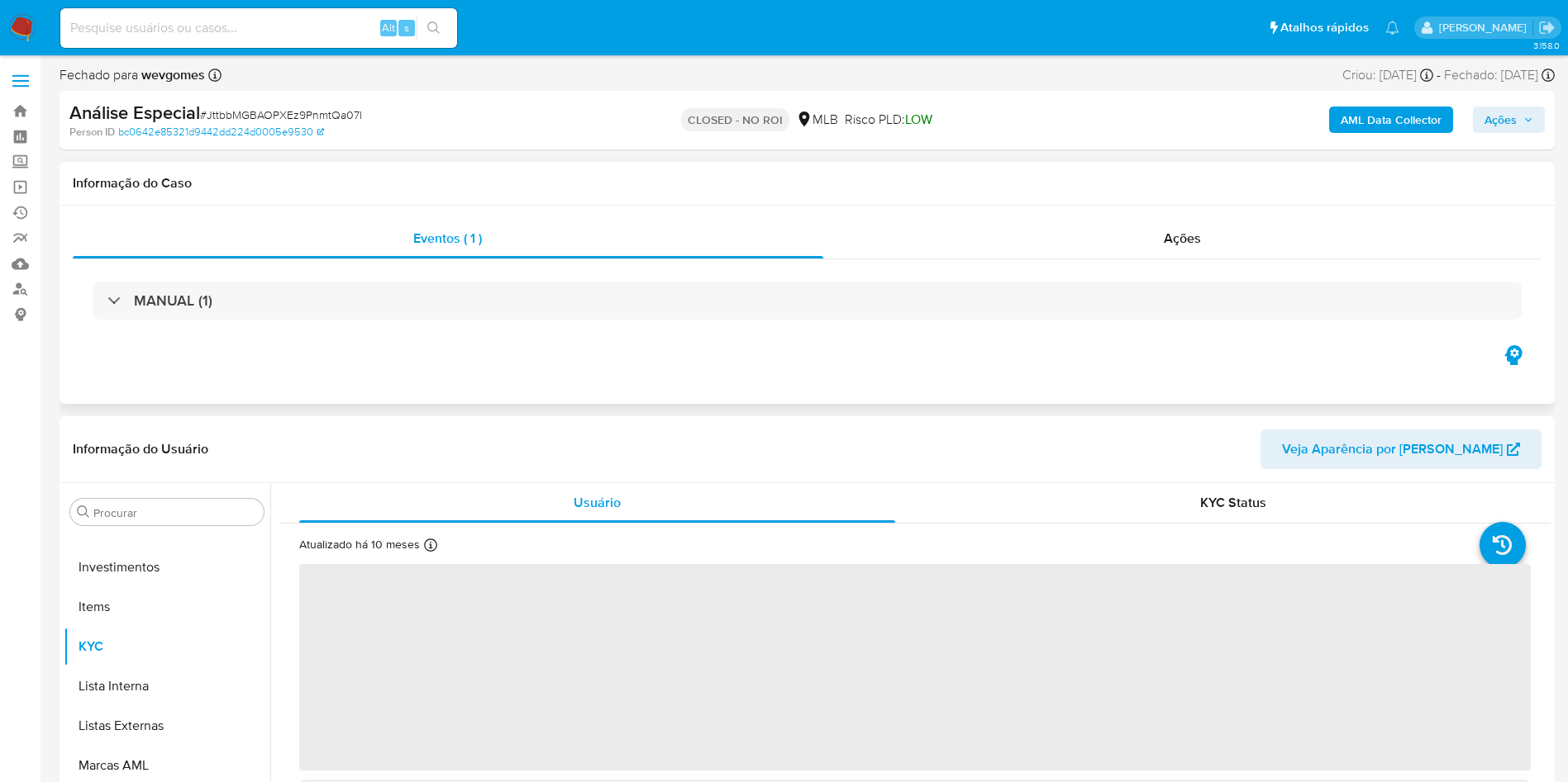
click at [1201, 187] on h1 "Informação do Caso" at bounding box center [807, 183] width 1468 height 17
click at [1211, 204] on div "Informação do Caso" at bounding box center [807, 183] width 1495 height 44
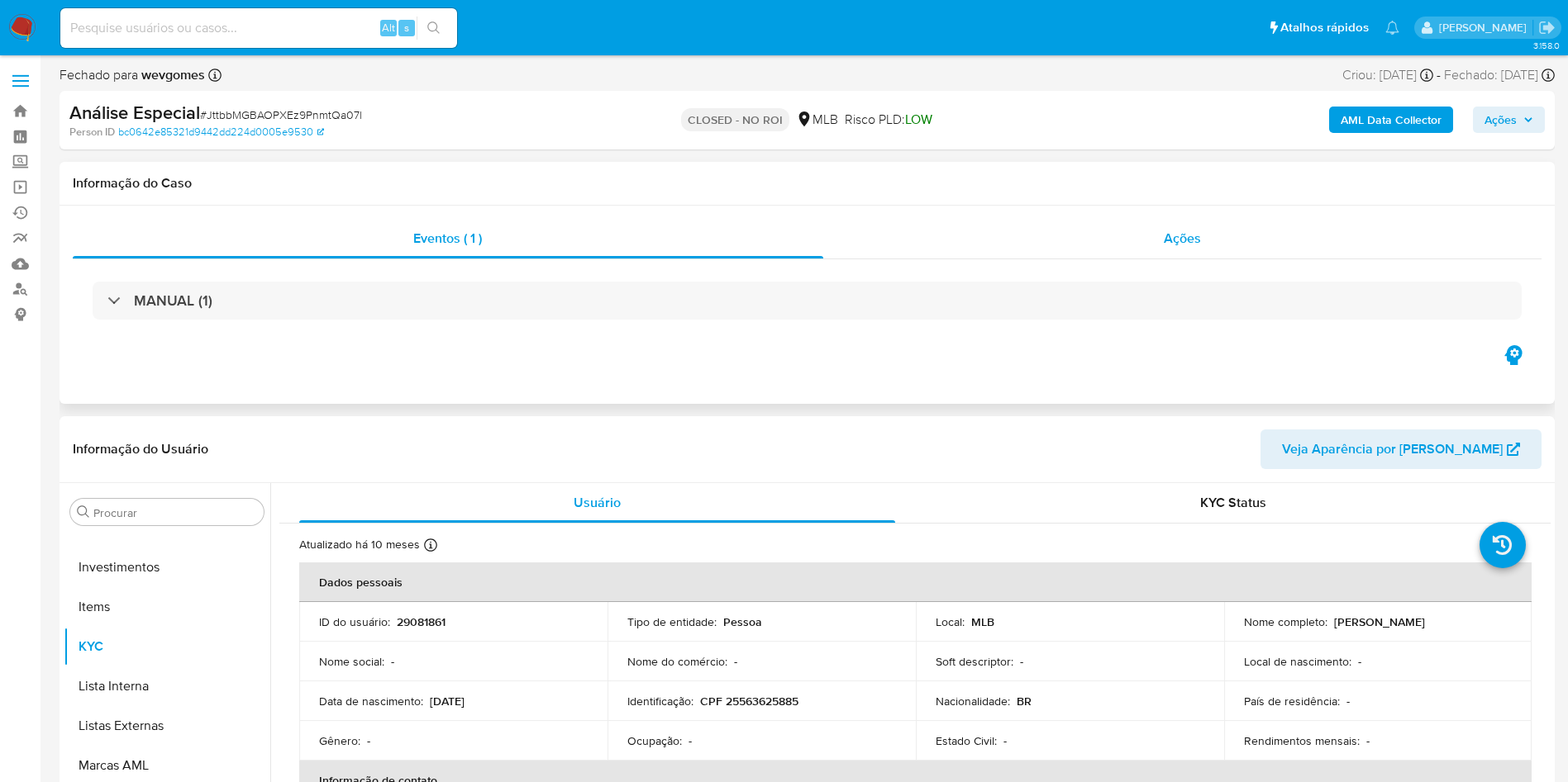
click at [1211, 258] on div "Ações" at bounding box center [1183, 239] width 719 height 39
select select "10"
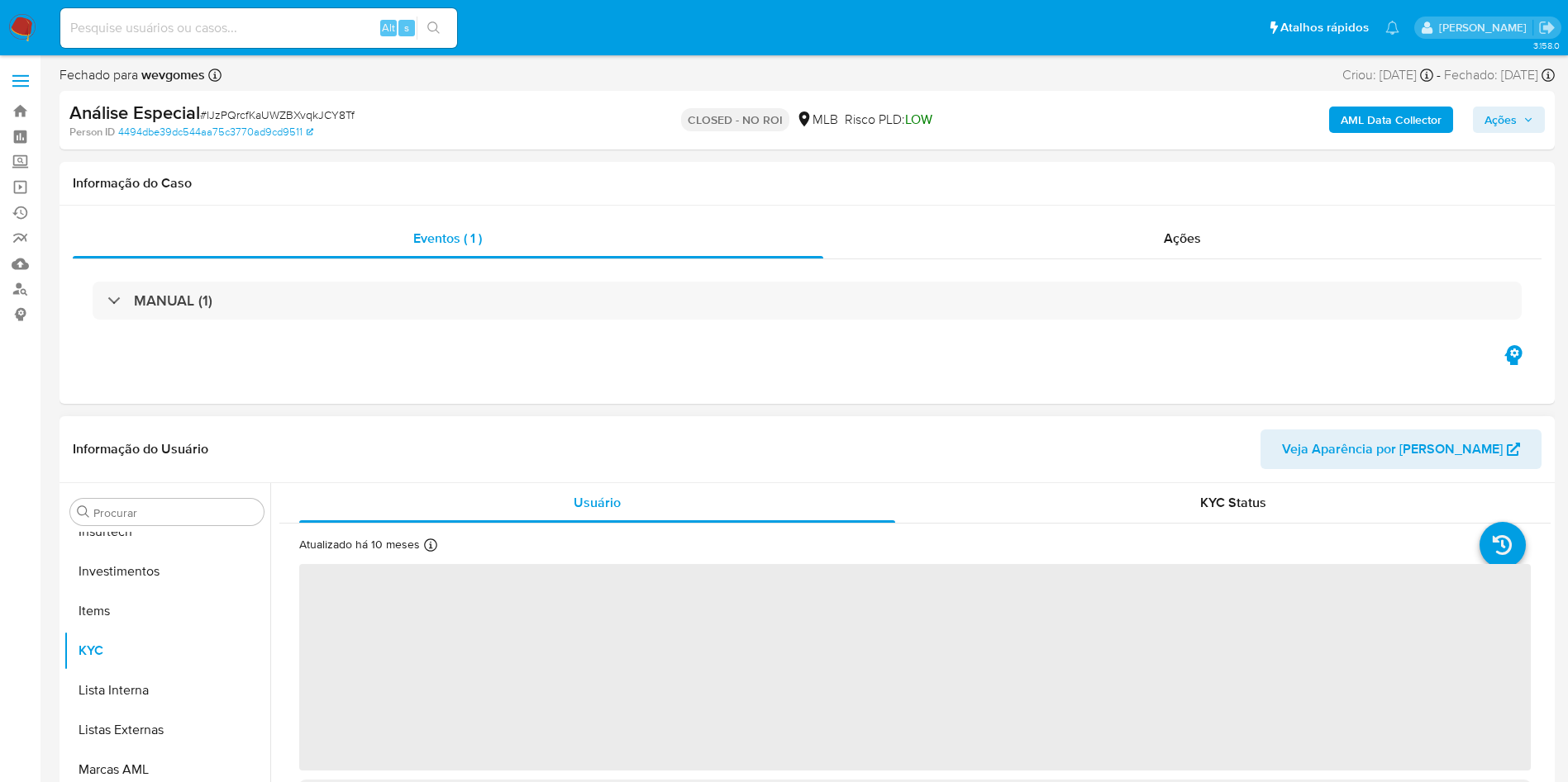
scroll to position [778, 0]
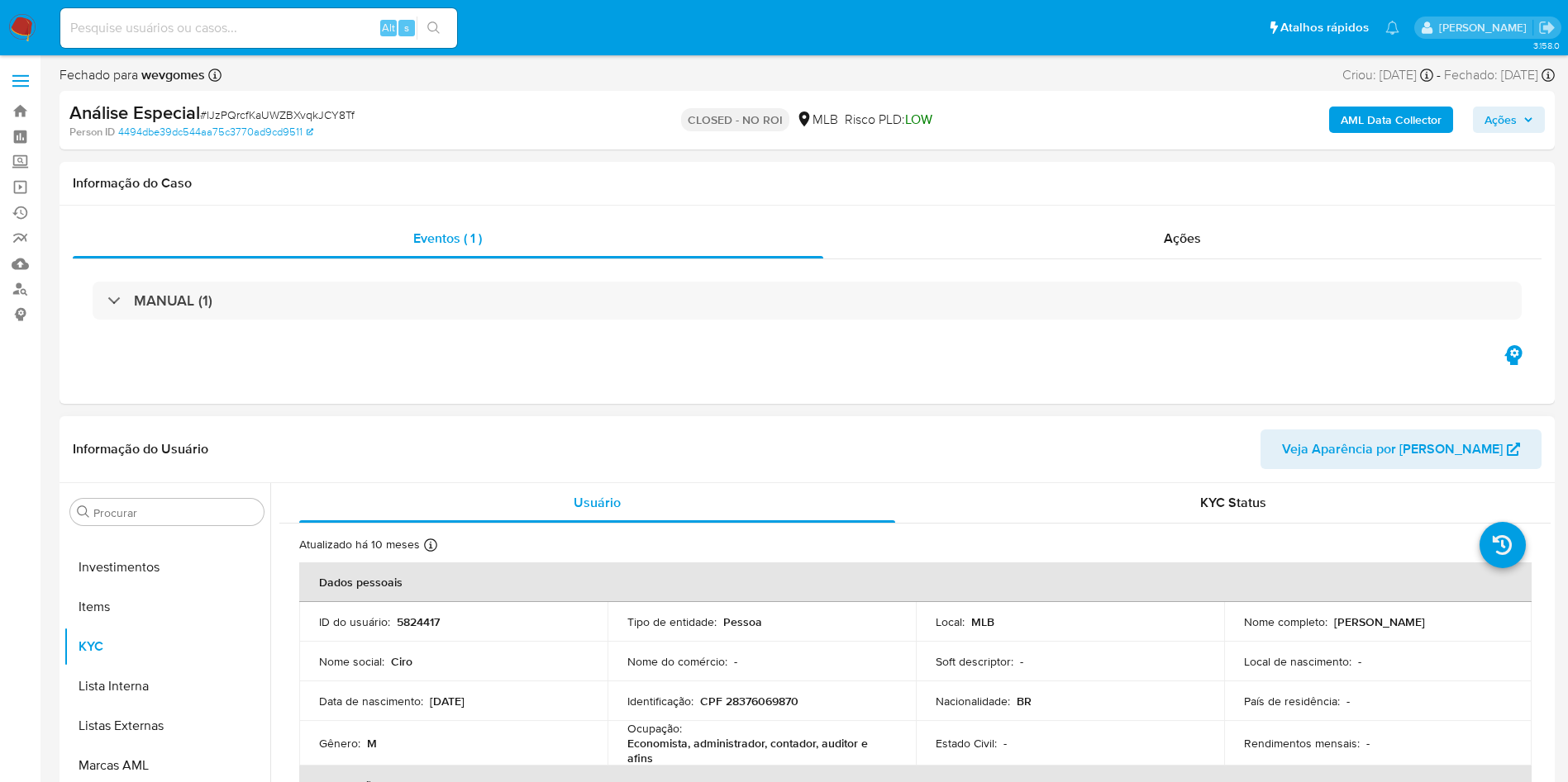
select select "10"
drag, startPoint x: 1169, startPoint y: 183, endPoint x: 1184, endPoint y: 208, distance: 29.2
click at [1172, 187] on h1 "Informação do Caso" at bounding box center [807, 183] width 1468 height 17
click at [1184, 208] on div "Eventos ( 1 ) Ações MANUAL (1)" at bounding box center [807, 304] width 1495 height 198
click at [1186, 229] on span "Ações" at bounding box center [1182, 239] width 38 height 19
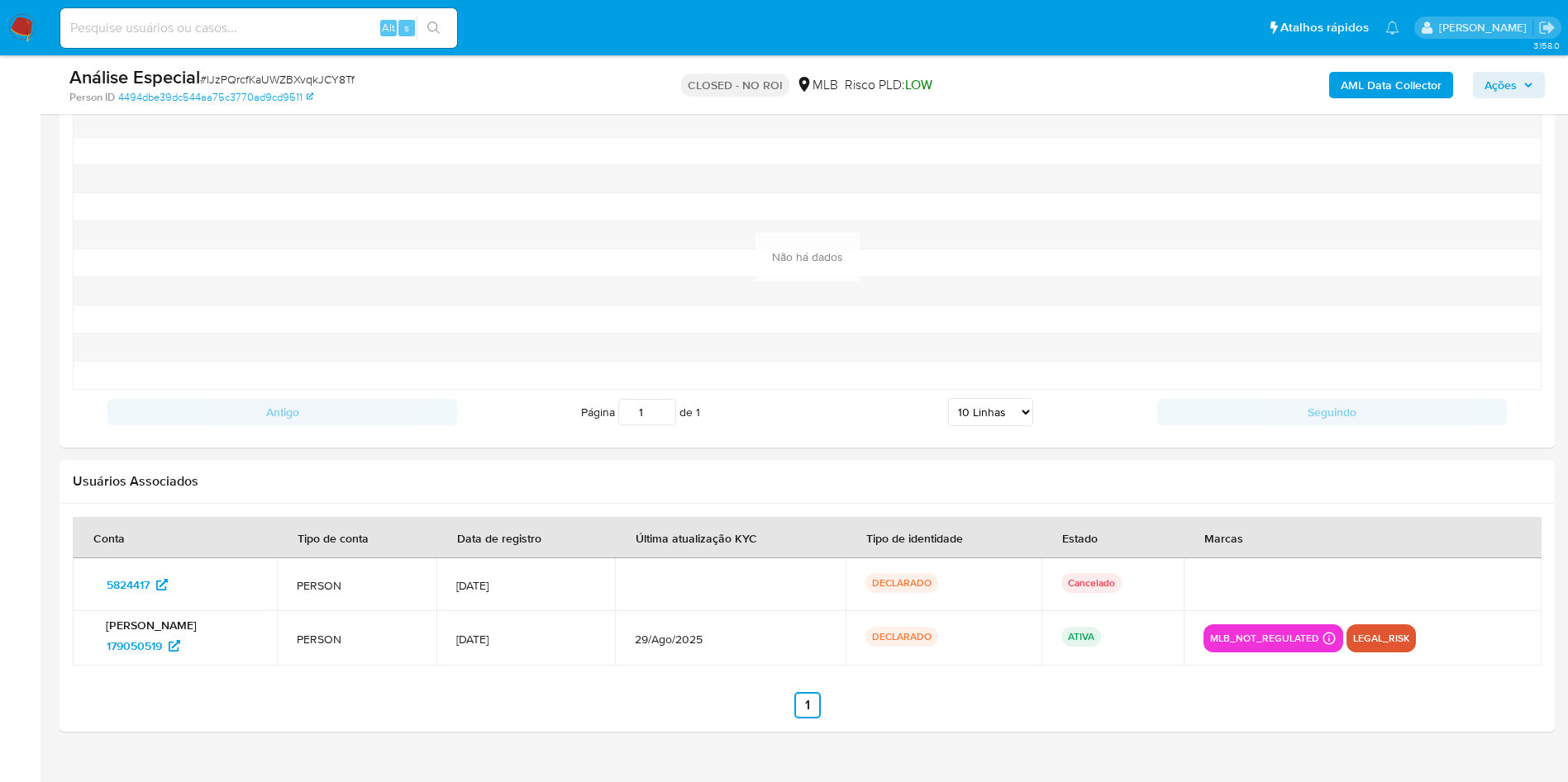
scroll to position [2071, 0]
